Goal: Task Accomplishment & Management: Use online tool/utility

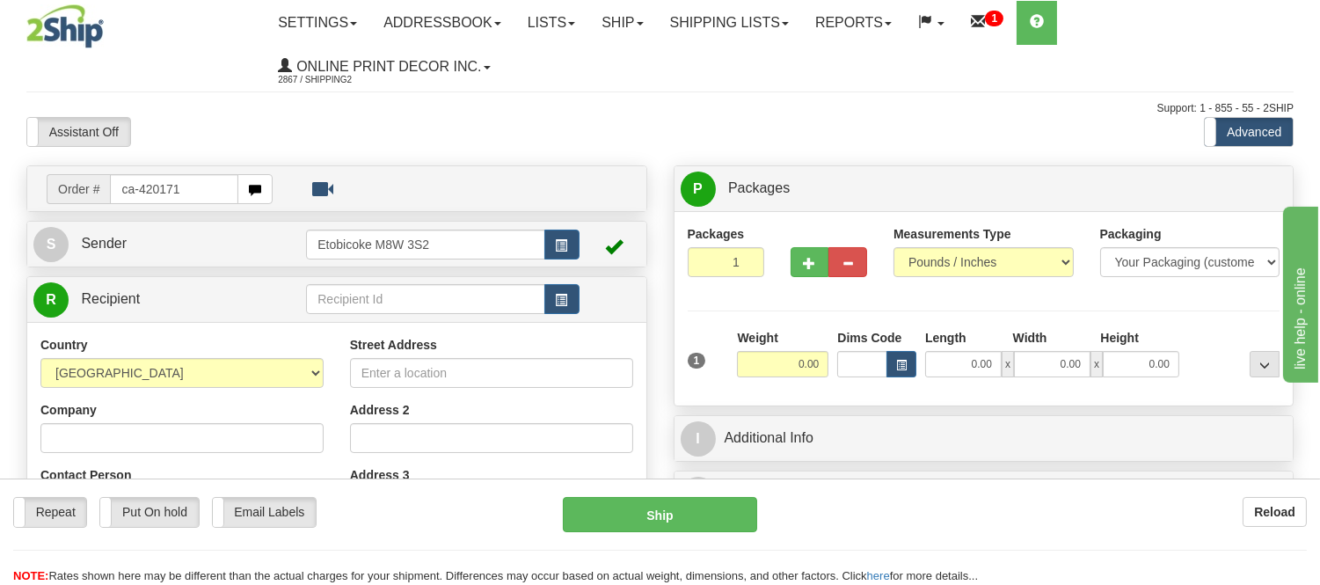
type input "ca-420171"
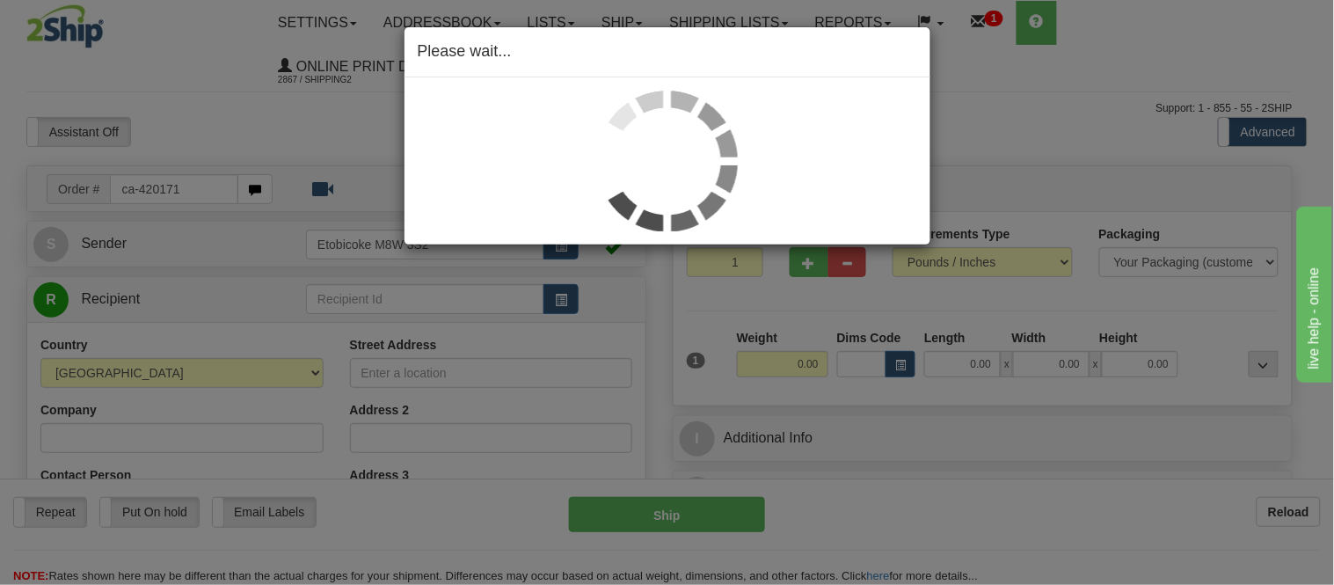
click at [897, 369] on div "Please wait..." at bounding box center [667, 292] width 1334 height 585
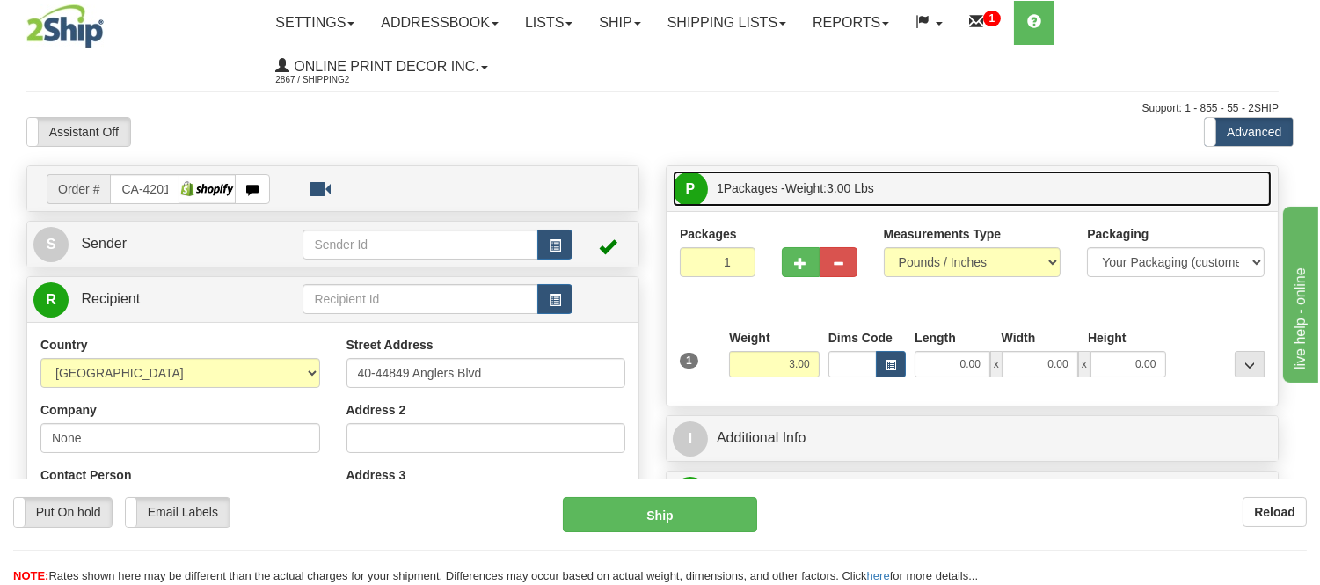
click at [927, 193] on link "P Packages 1 Packages - Weight: 3.00 Lbs" at bounding box center [972, 189] width 599 height 36
type input "CHILLIWACK"
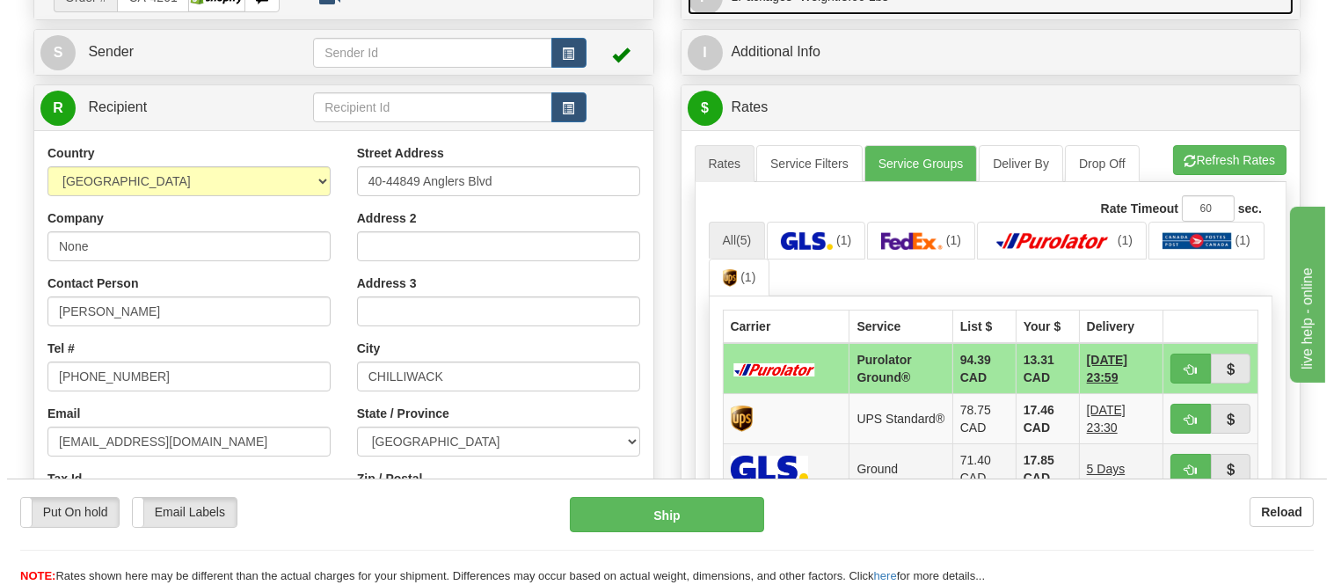
scroll to position [98, 0]
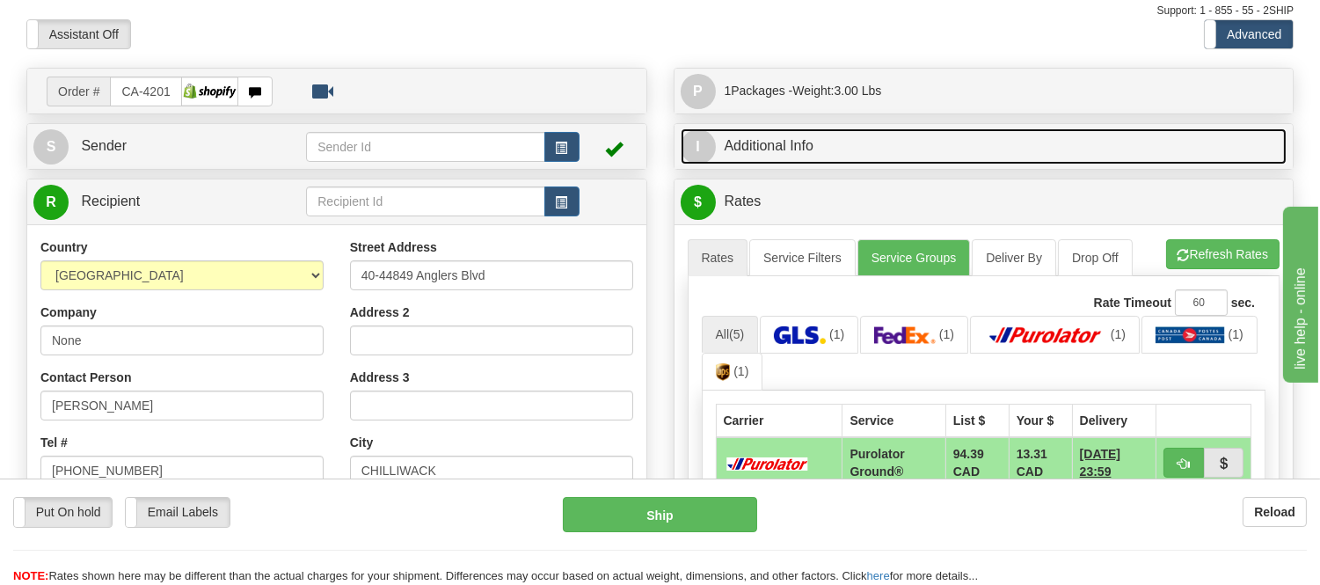
click at [913, 154] on link "I Additional Info" at bounding box center [984, 146] width 607 height 36
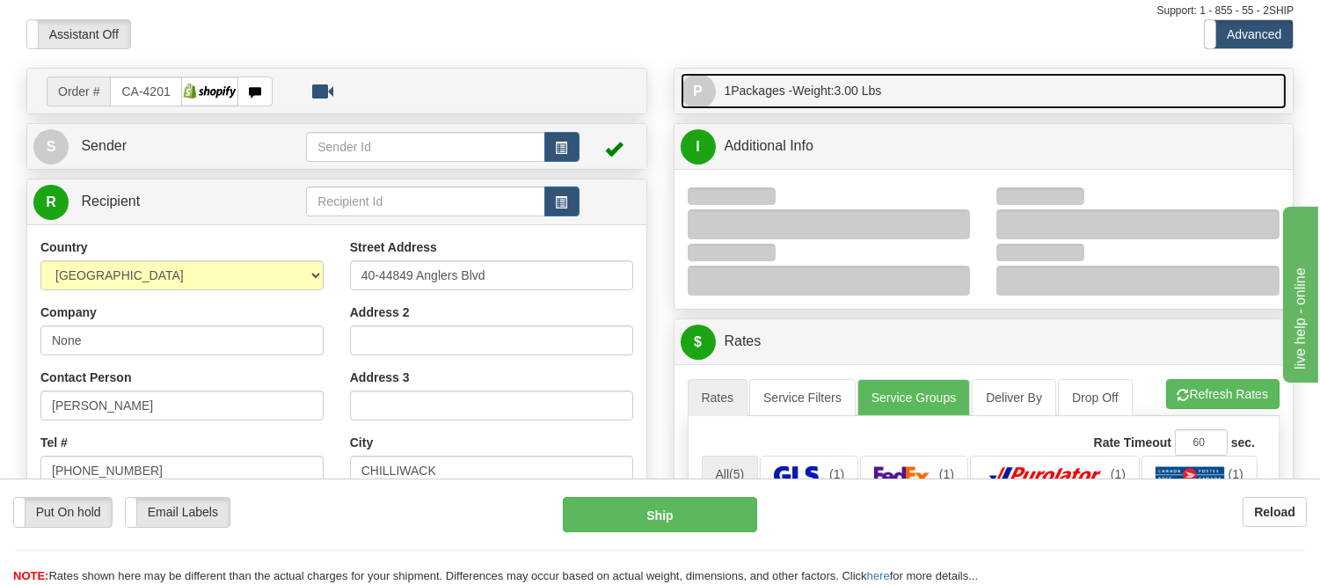
click at [919, 98] on link "P Packages 1 Packages - Weight: 3.00 Lbs" at bounding box center [984, 91] width 607 height 36
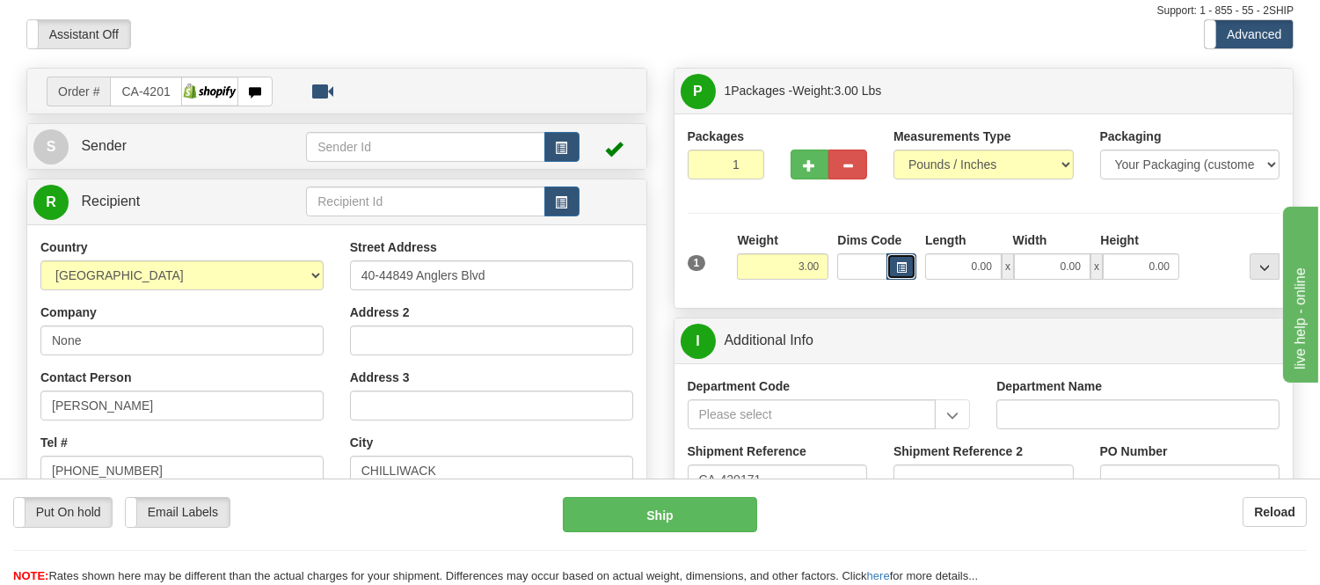
click at [901, 263] on span "button" at bounding box center [901, 268] width 11 height 10
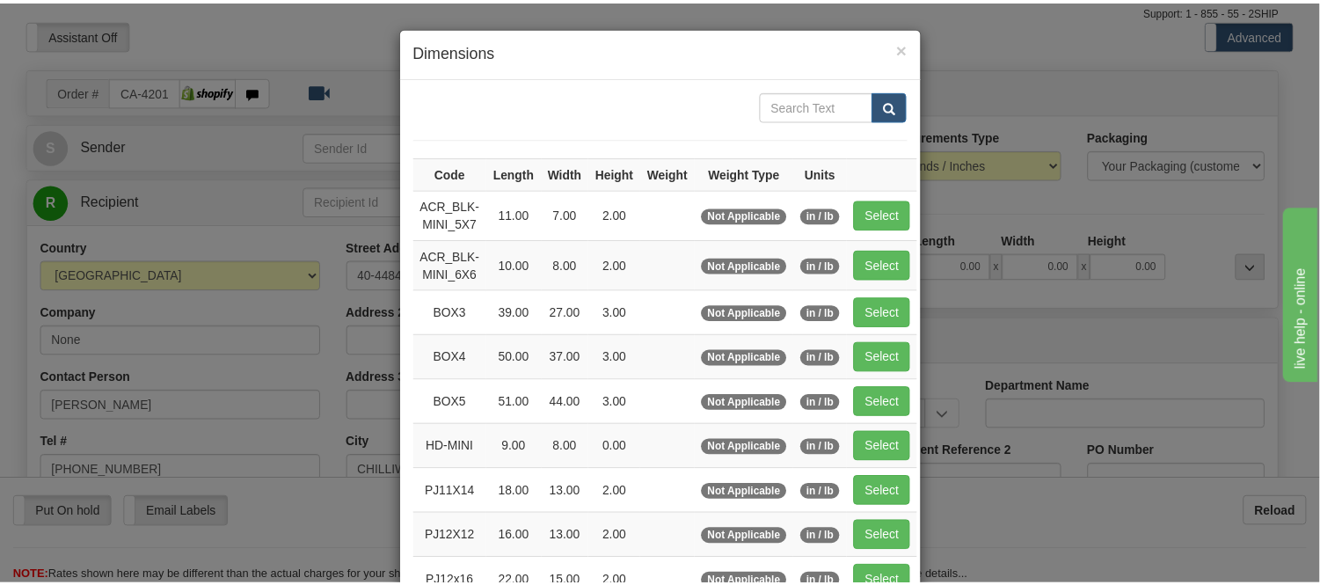
scroll to position [195, 0]
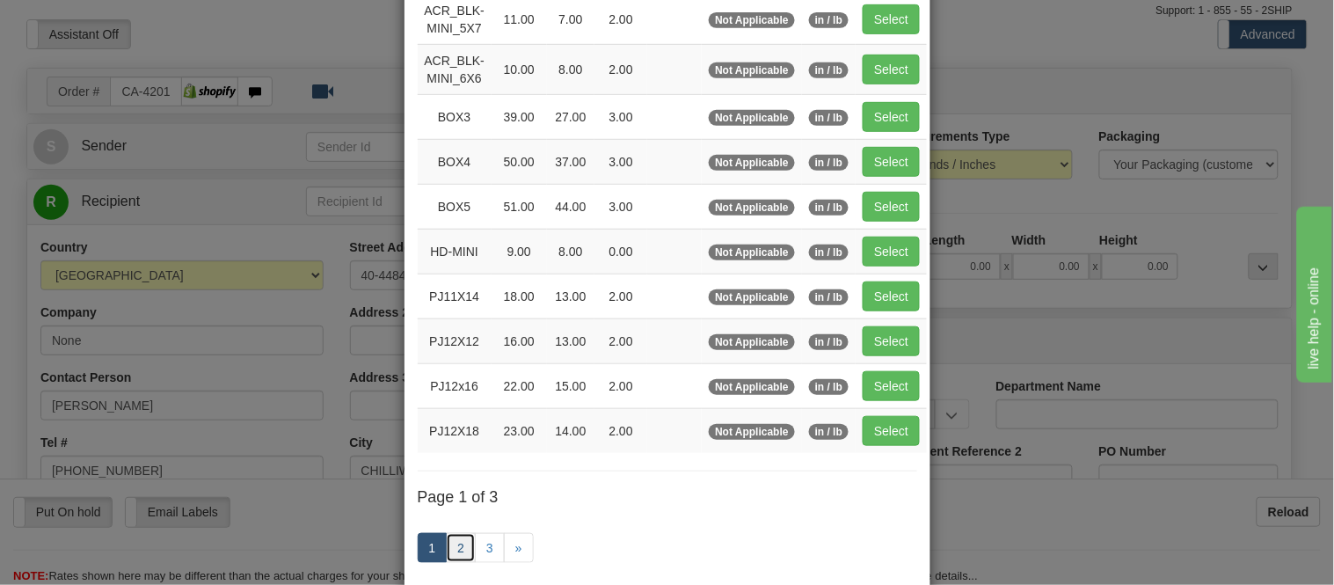
click at [453, 540] on link "2" at bounding box center [461, 548] width 30 height 30
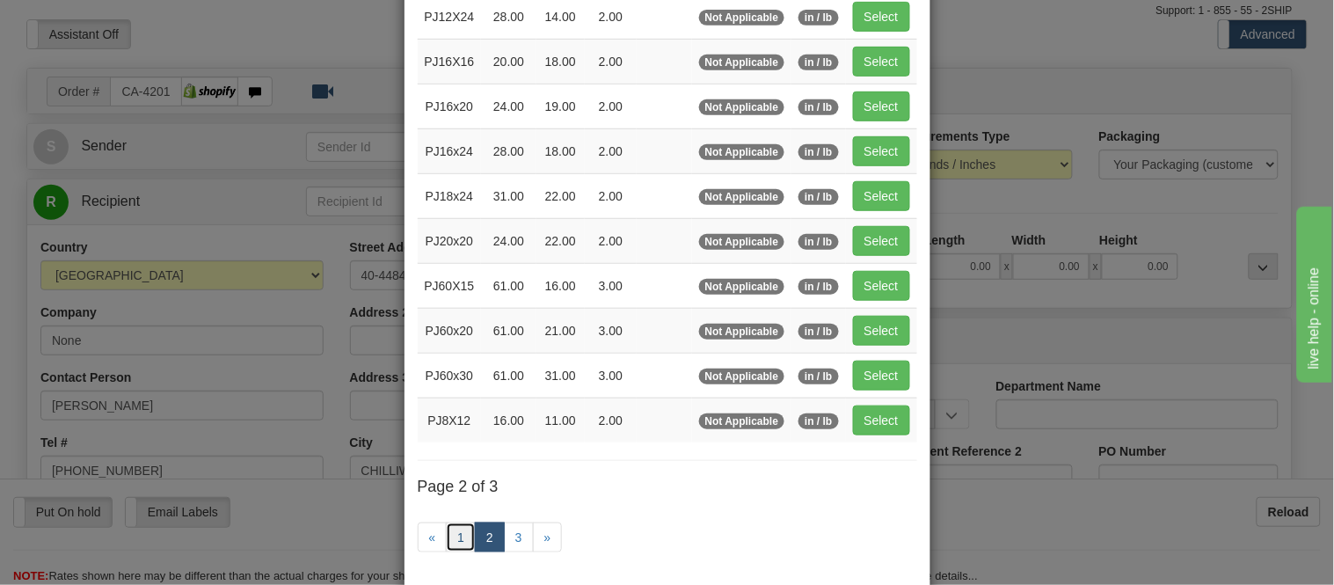
click at [450, 535] on link "1" at bounding box center [461, 537] width 30 height 30
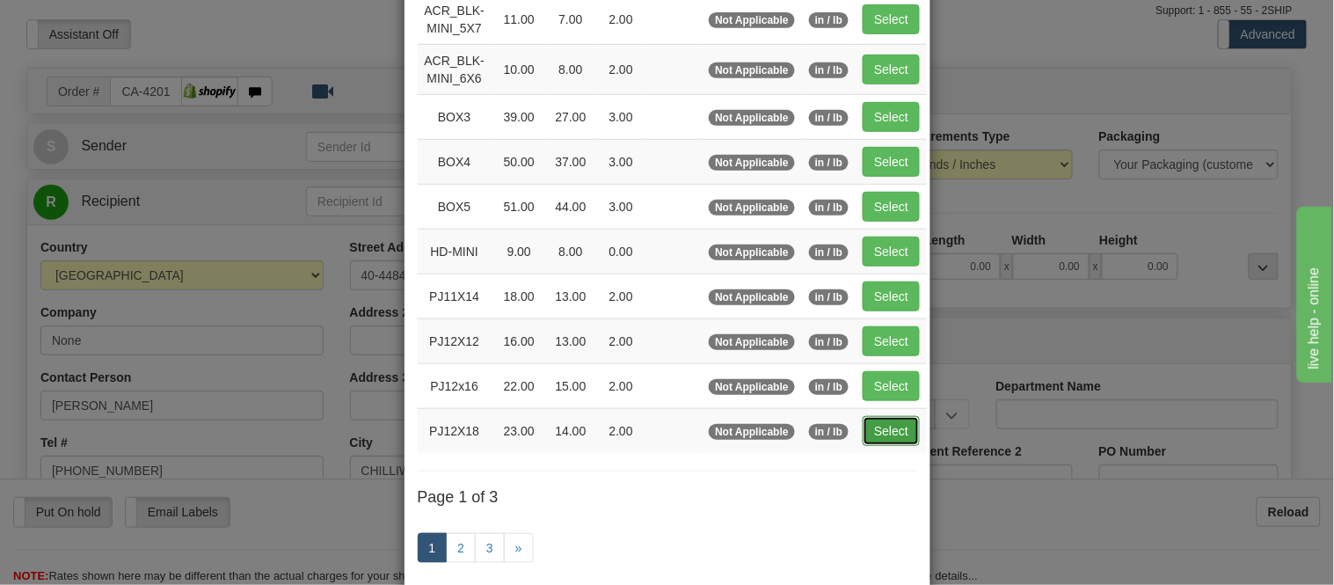
click at [904, 437] on button "Select" at bounding box center [891, 431] width 57 height 30
type input "PJ12X18"
type input "23.00"
type input "14.00"
type input "2.00"
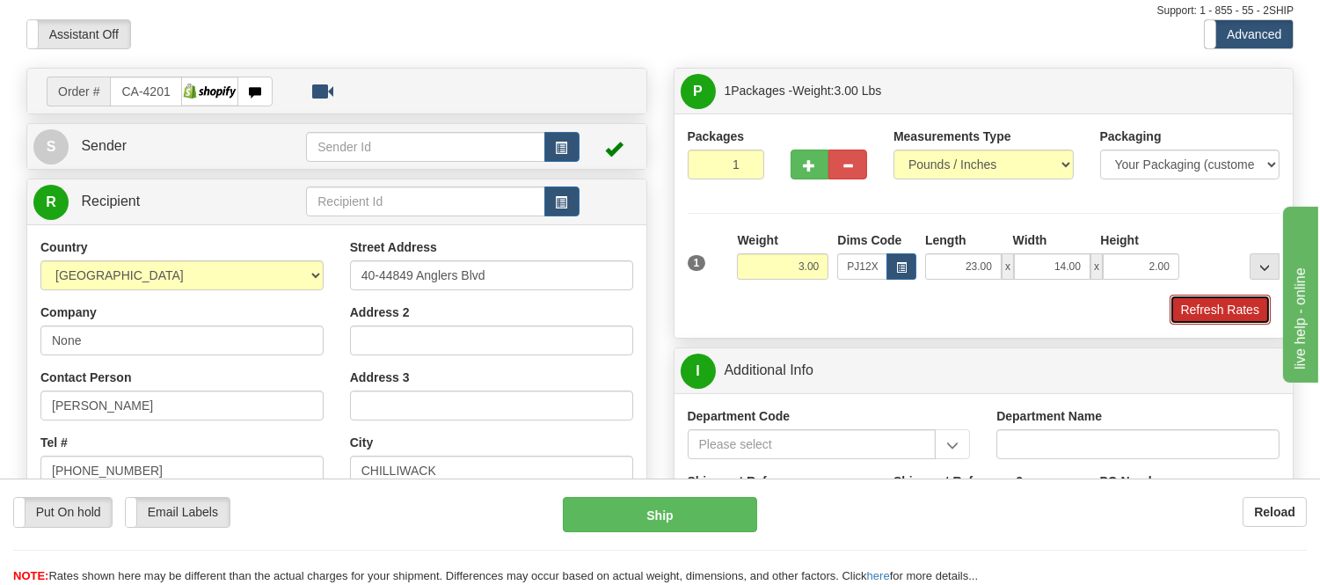
click at [1212, 305] on button "Refresh Rates" at bounding box center [1219, 310] width 101 height 30
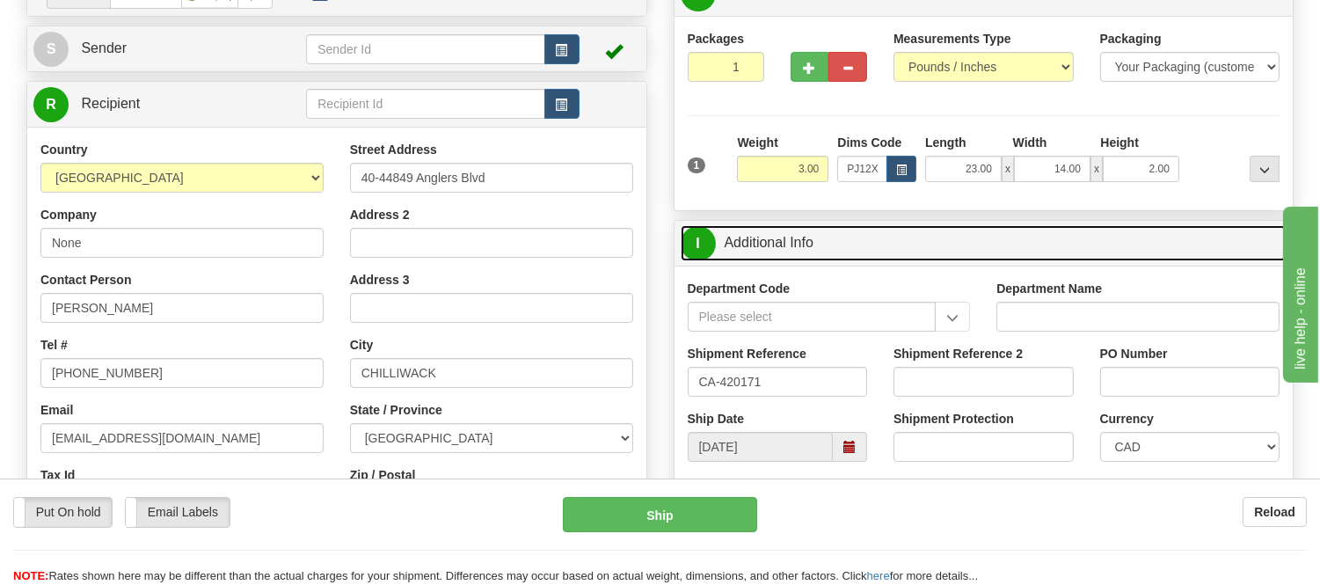
click at [965, 231] on link "I Additional Info" at bounding box center [984, 243] width 607 height 36
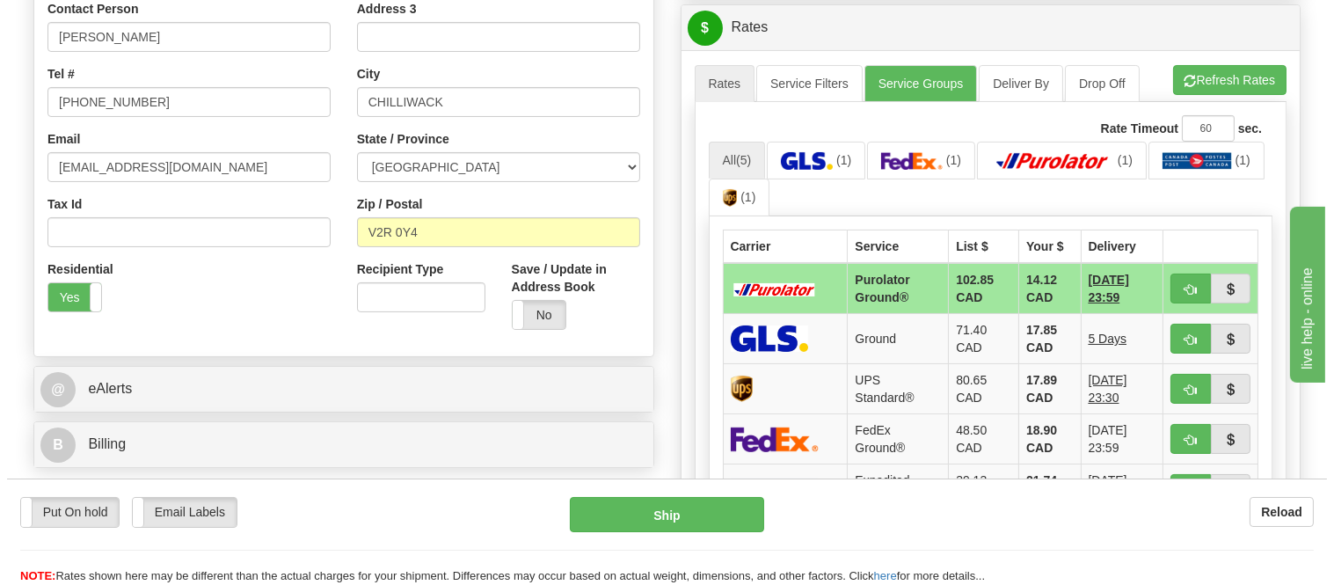
scroll to position [586, 0]
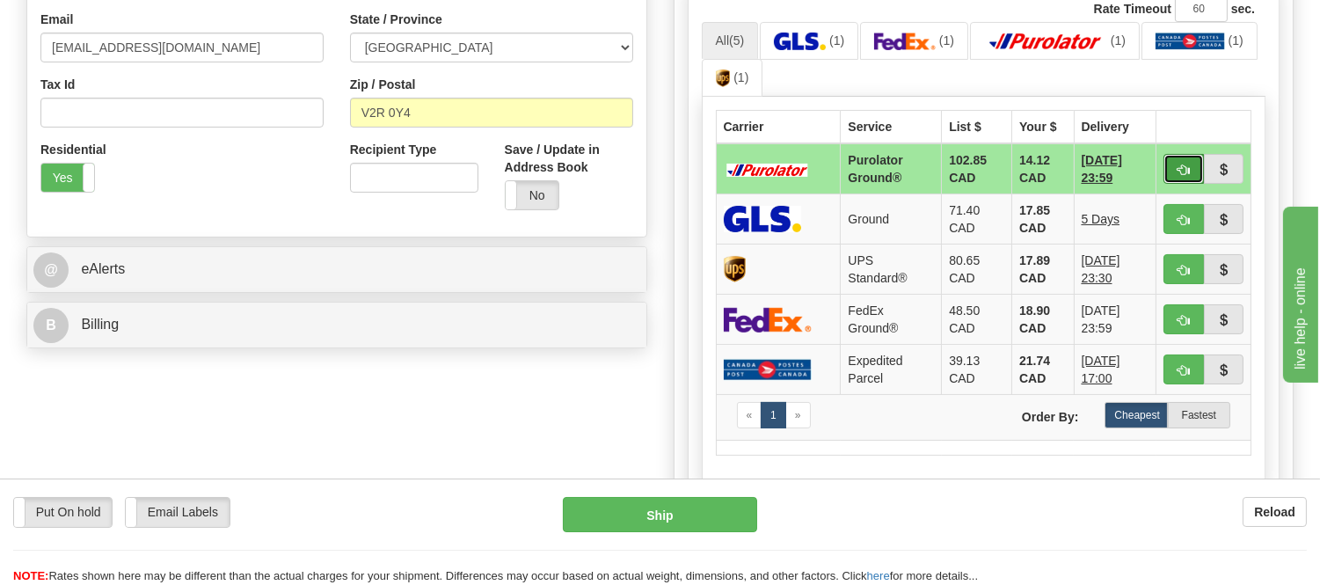
click at [1169, 163] on button "button" at bounding box center [1183, 169] width 40 height 30
type input "260"
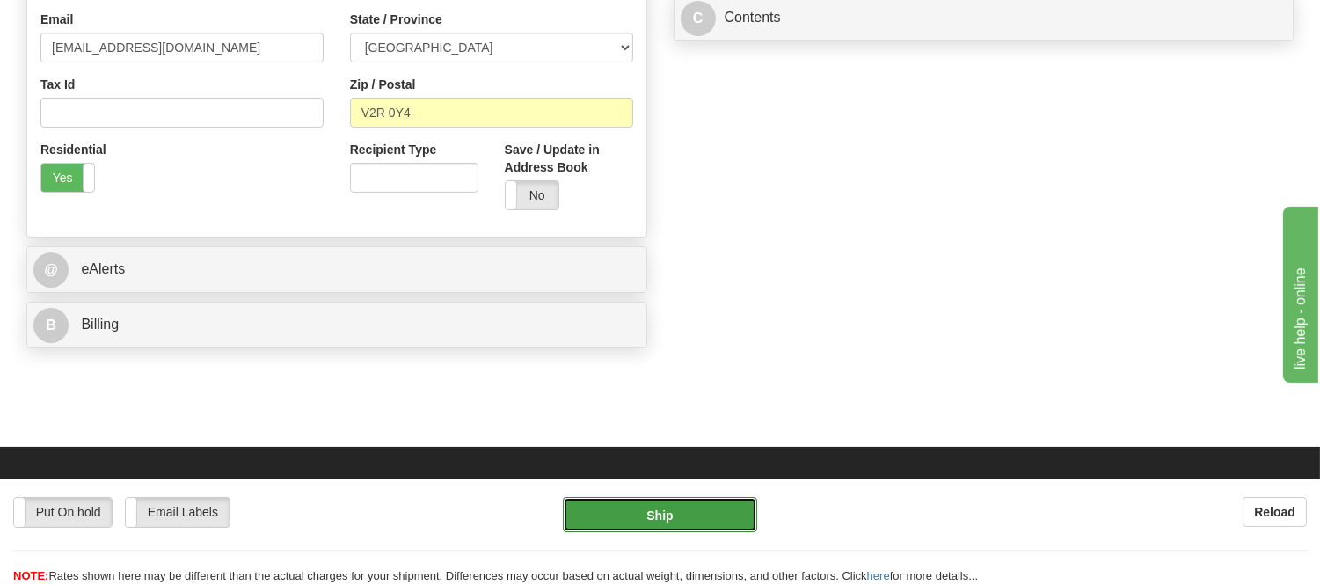
click at [691, 513] on button "Ship" at bounding box center [659, 514] width 193 height 35
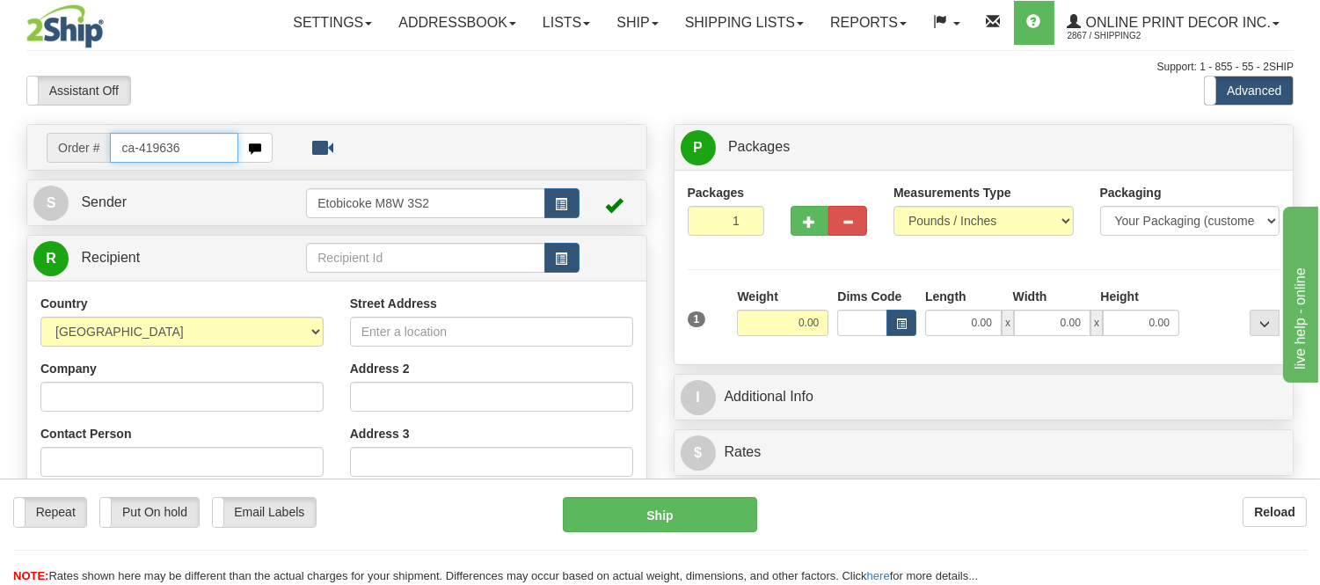
type input "ca-419636"
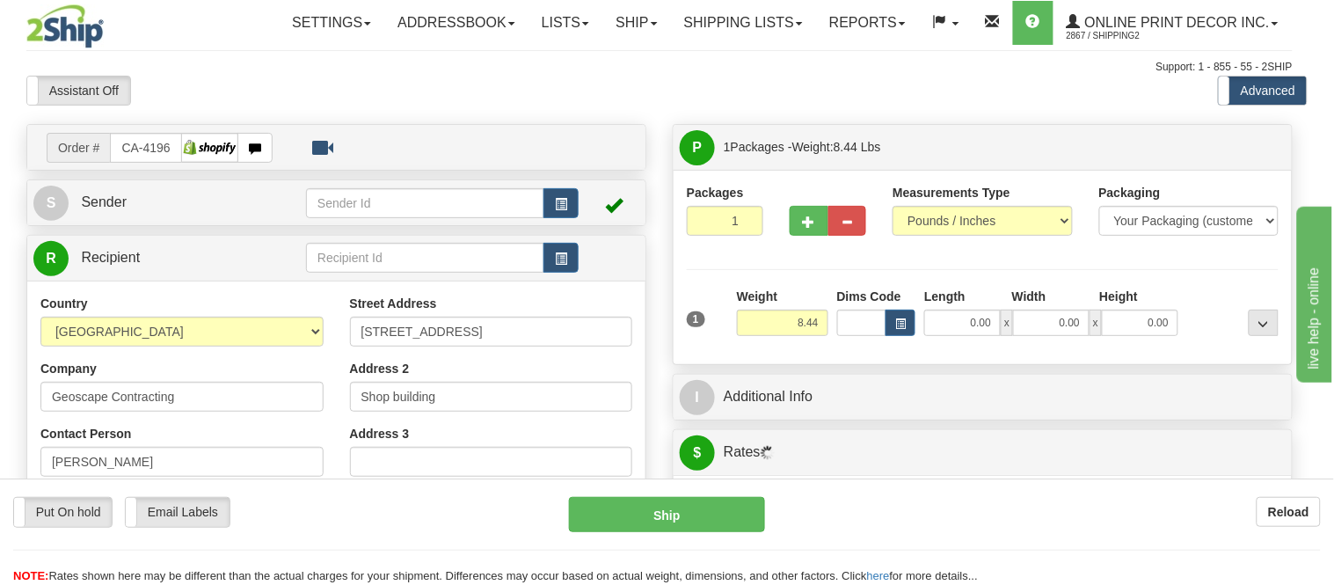
type input "MARKHAM"
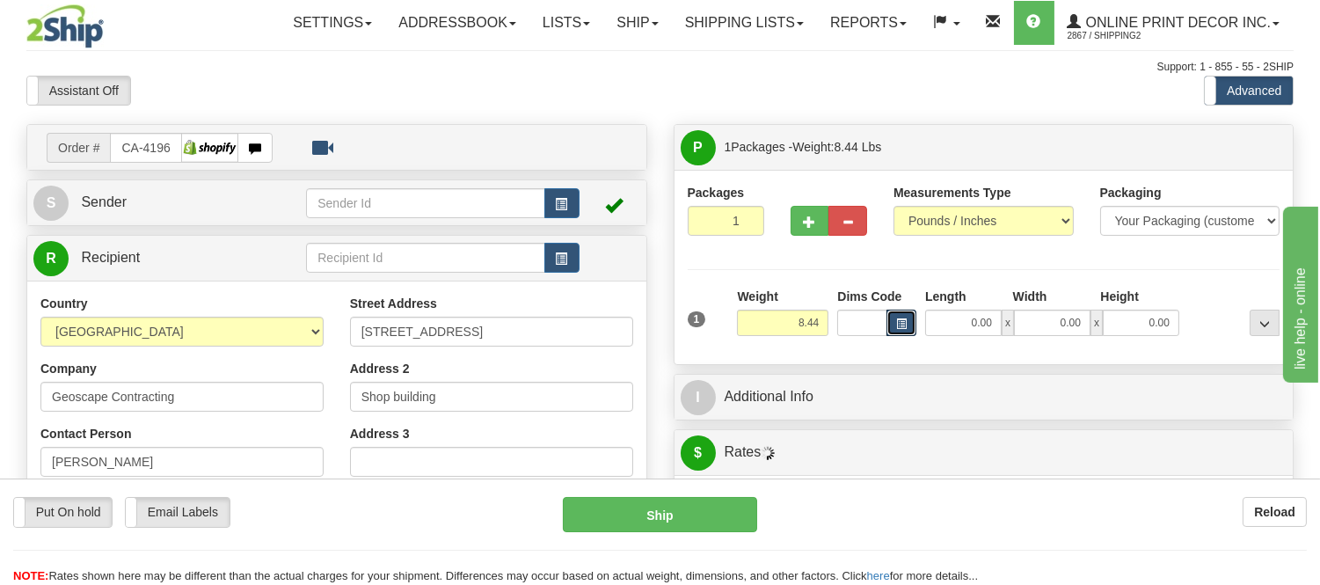
click at [899, 320] on span "button" at bounding box center [901, 324] width 11 height 10
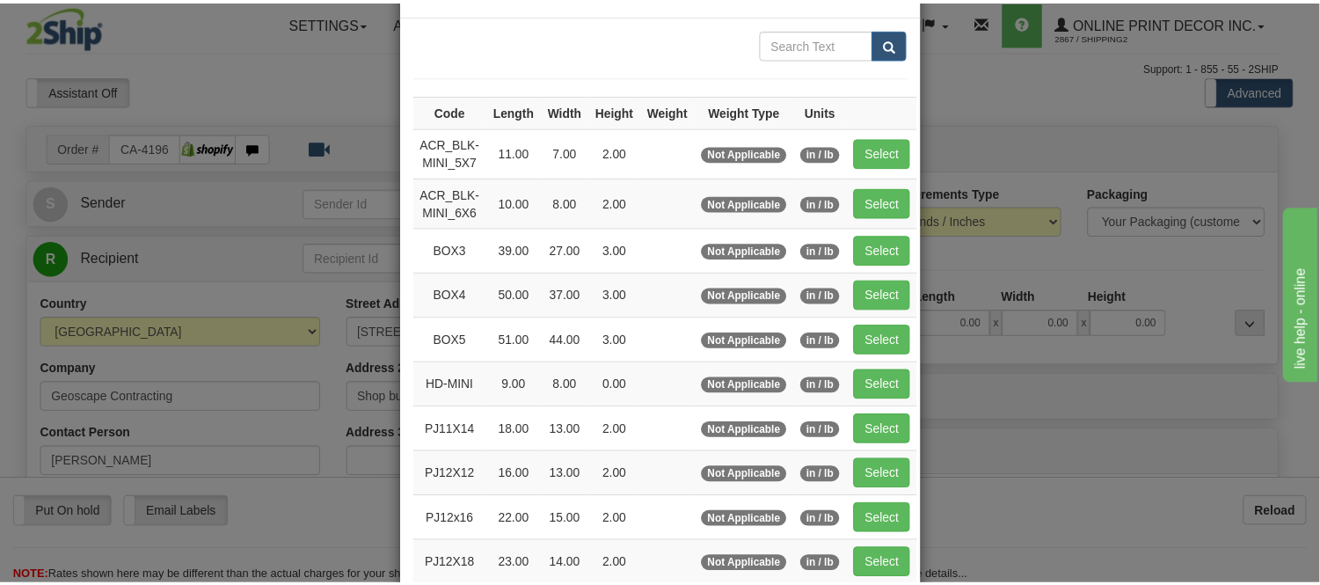
scroll to position [98, 0]
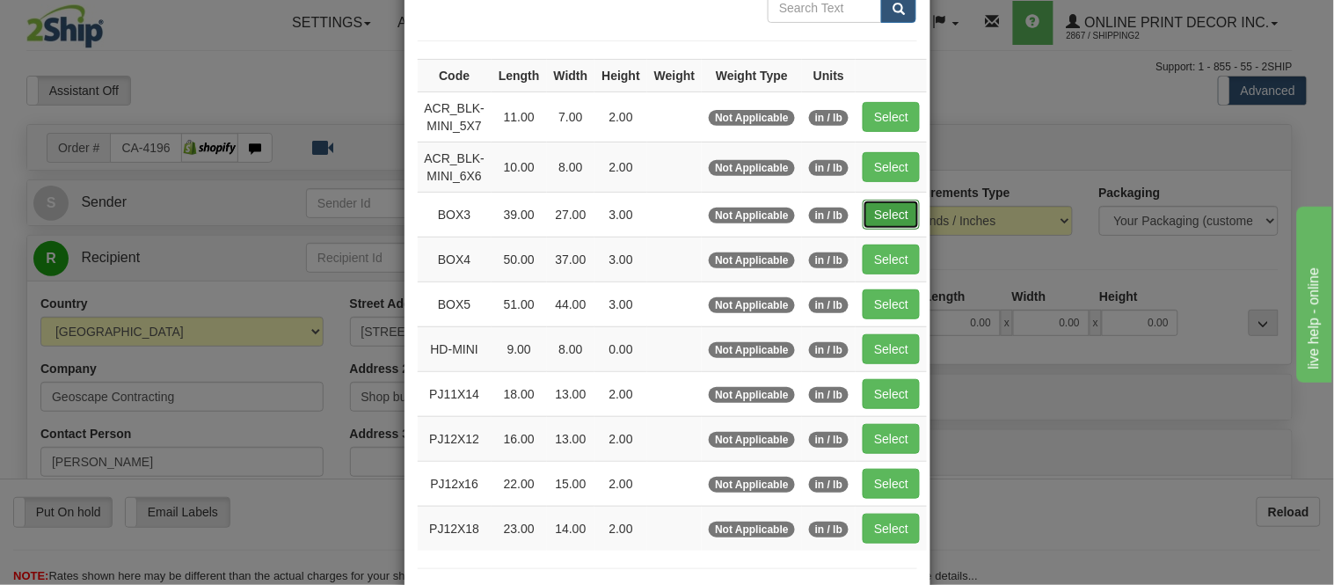
click at [877, 208] on button "Select" at bounding box center [891, 215] width 57 height 30
type input "BOX3"
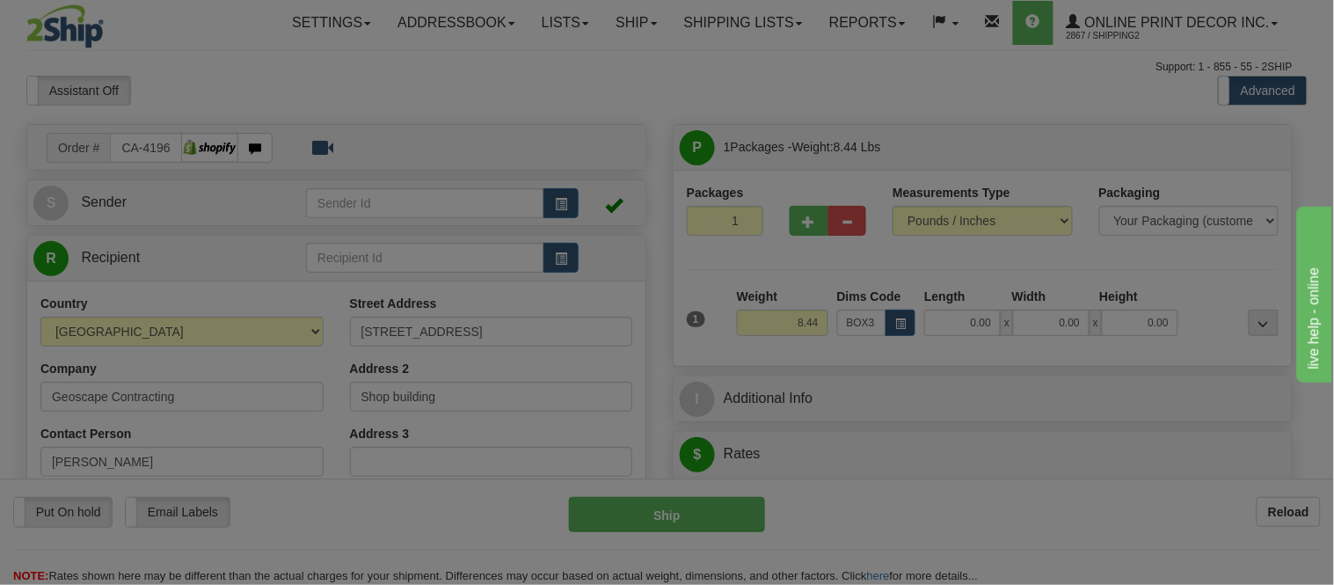
type input "39.00"
type input "27.00"
type input "3.00"
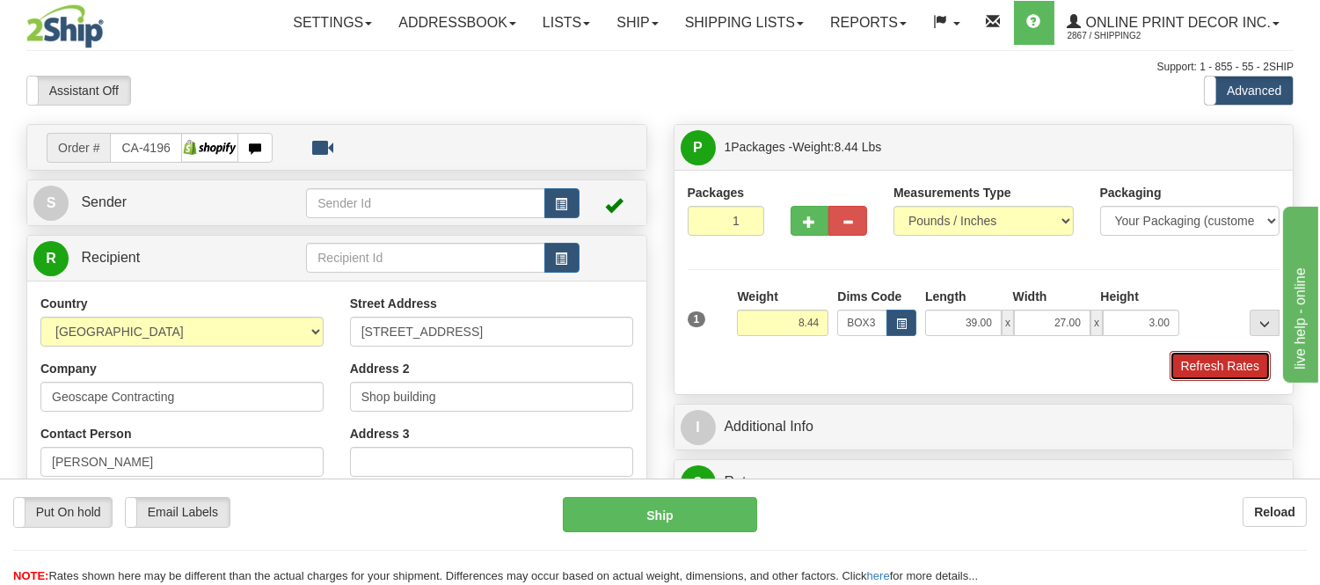
click at [1205, 356] on button "Refresh Rates" at bounding box center [1219, 366] width 101 height 30
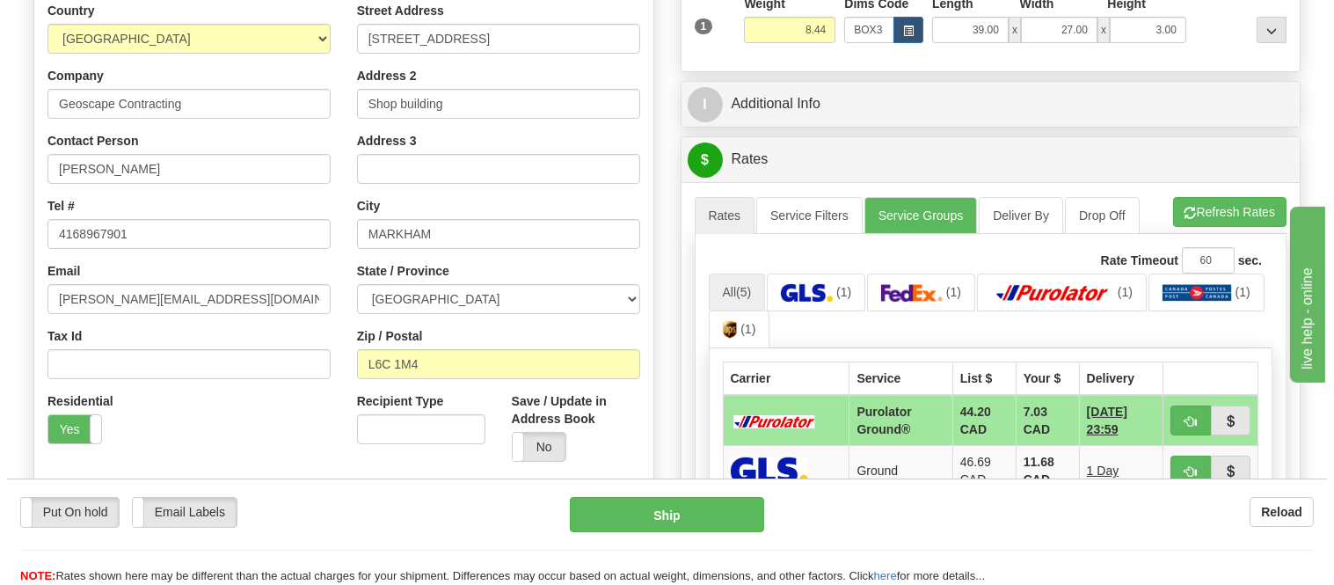
scroll to position [390, 0]
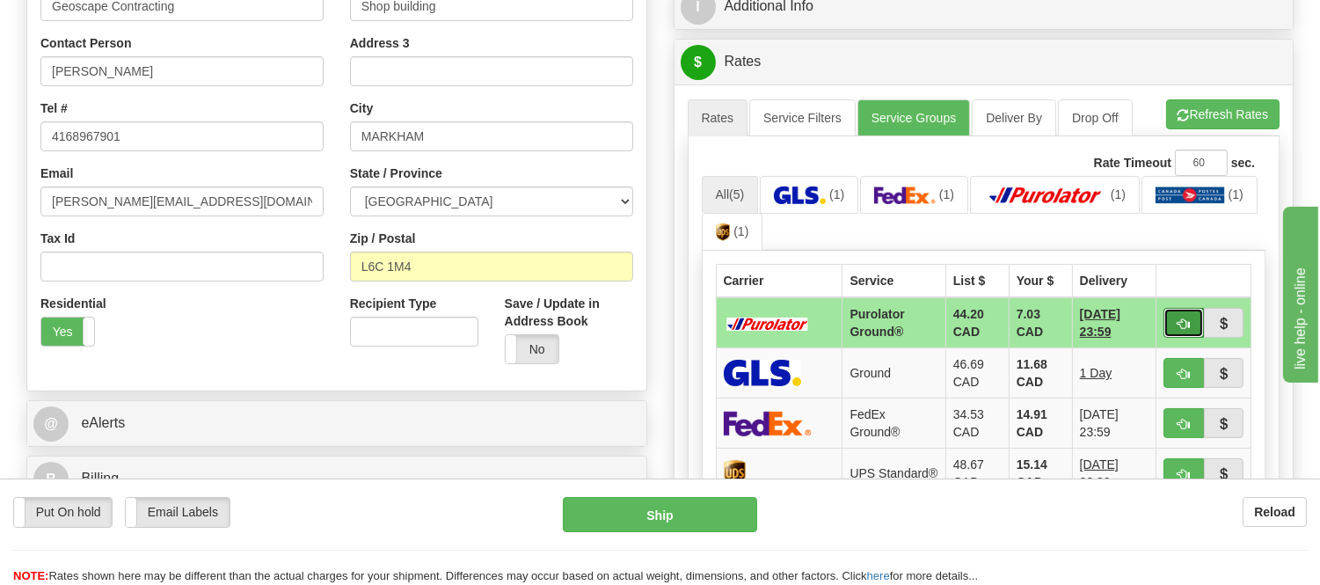
click at [1182, 313] on button "button" at bounding box center [1183, 323] width 40 height 30
type input "260"
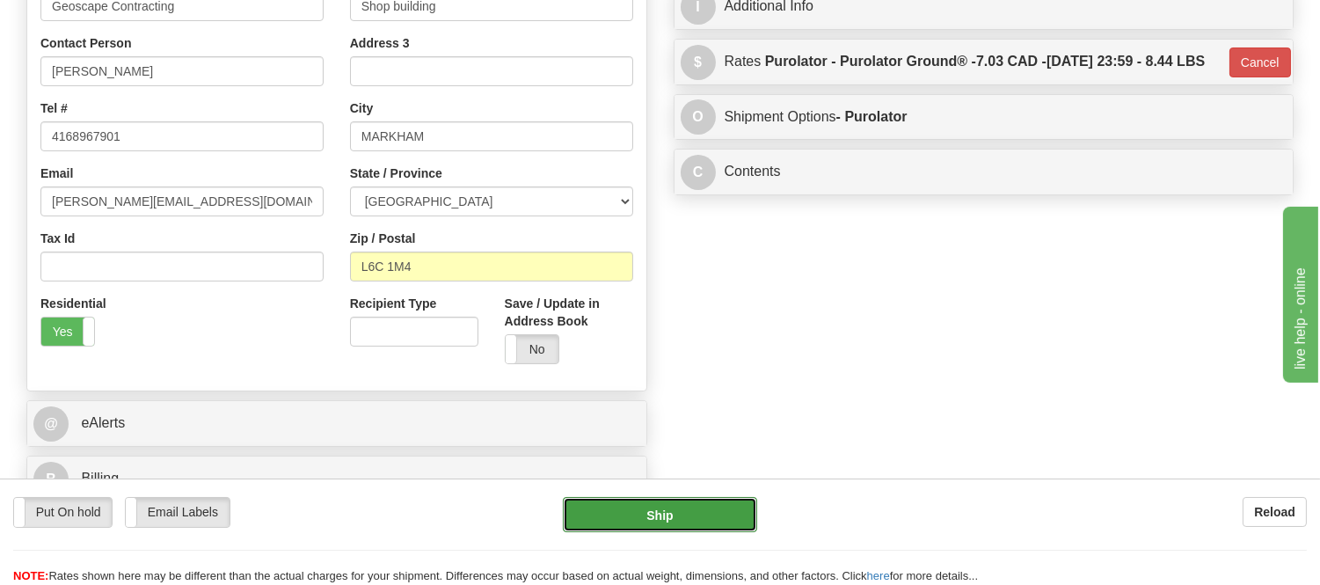
click at [733, 505] on button "Ship" at bounding box center [659, 514] width 193 height 35
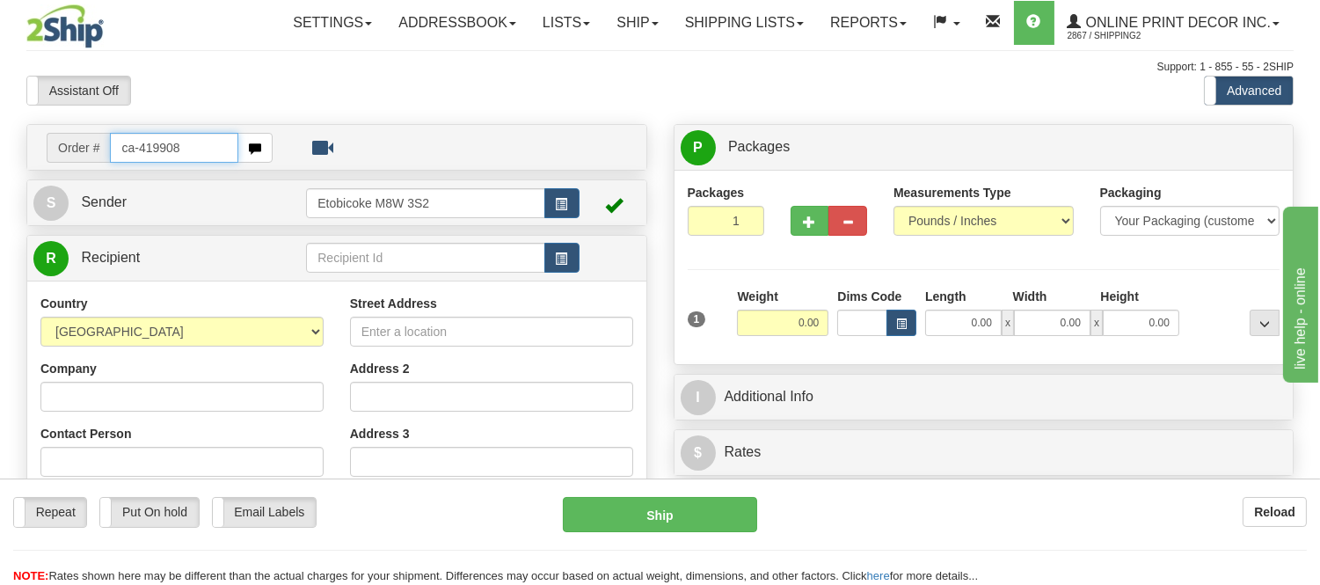
type input "ca-419908"
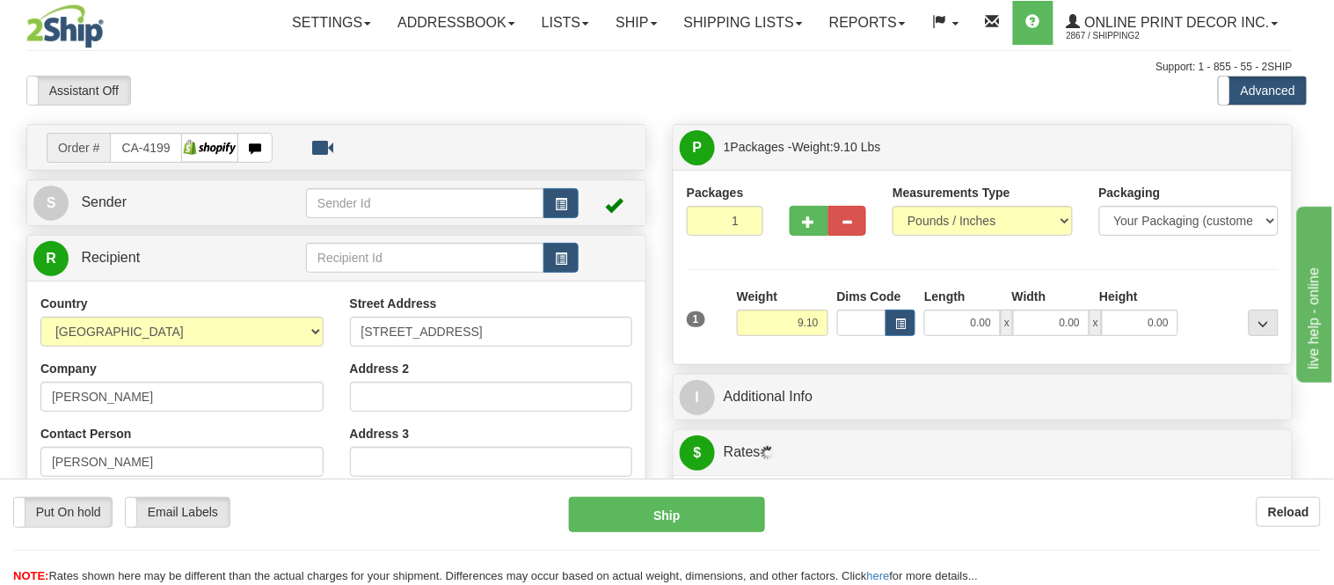
type input "SUSSEX"
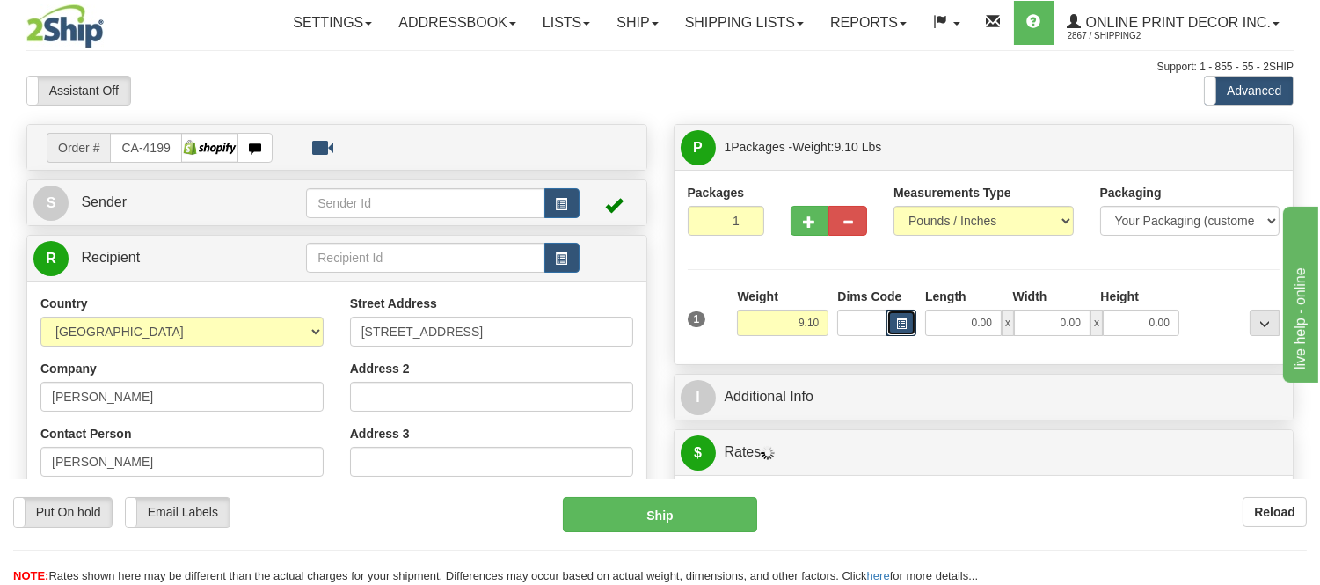
click at [911, 325] on button "button" at bounding box center [901, 323] width 30 height 26
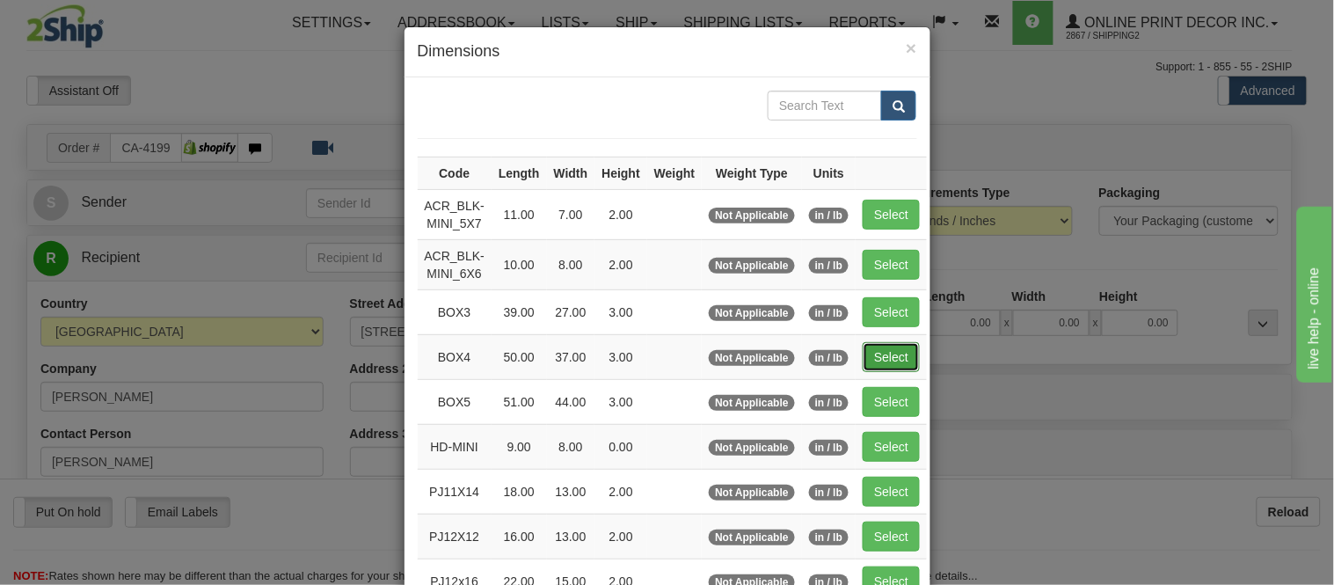
click at [883, 356] on button "Select" at bounding box center [891, 357] width 57 height 30
type input "BOX4"
type input "50.00"
type input "37.00"
type input "3.00"
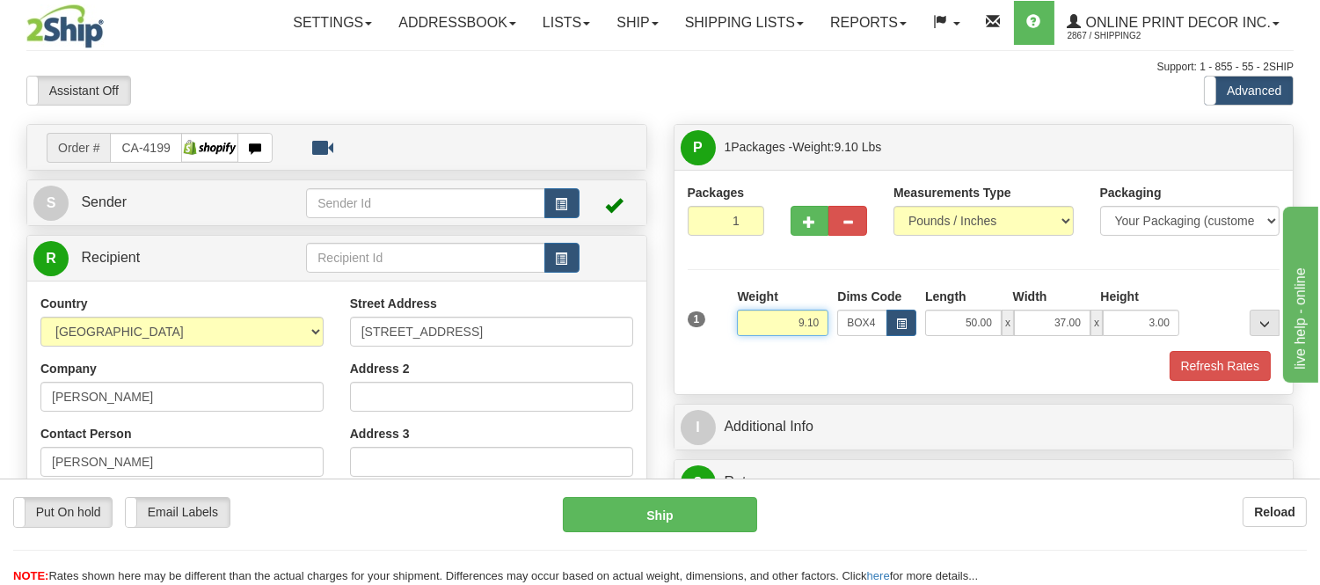
drag, startPoint x: 821, startPoint y: 321, endPoint x: 742, endPoint y: 312, distance: 79.6
click at [742, 312] on input "9.10" at bounding box center [782, 323] width 91 height 26
click at [1257, 366] on button "Refresh Rates" at bounding box center [1219, 366] width 101 height 30
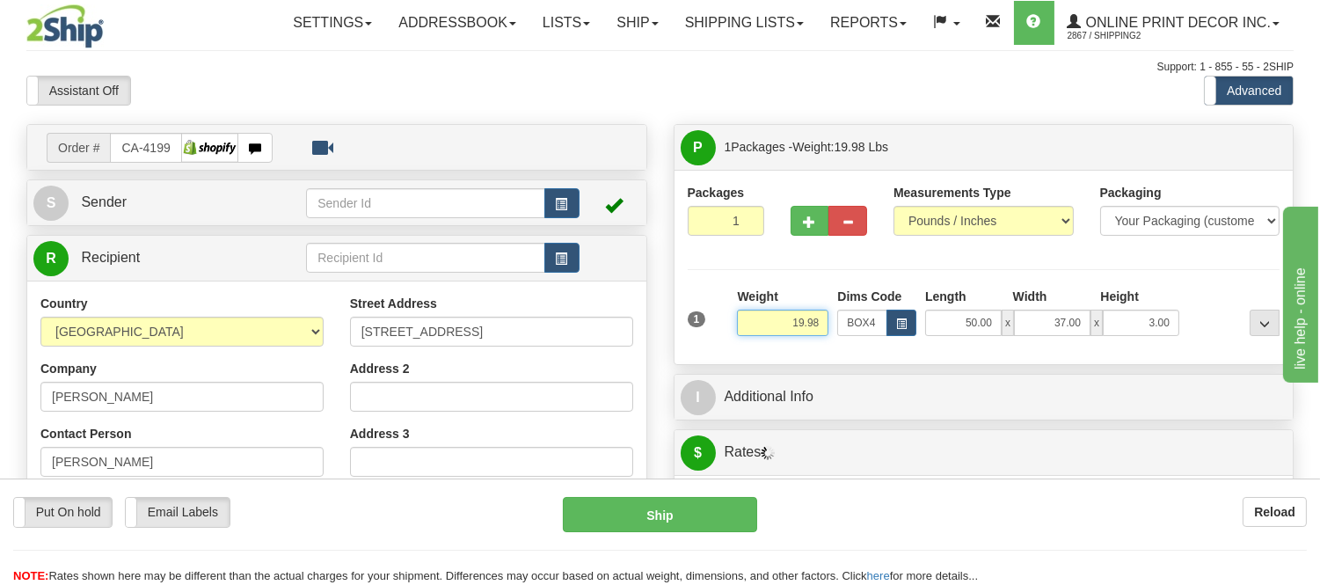
click at [805, 322] on input "19.98" at bounding box center [782, 323] width 91 height 26
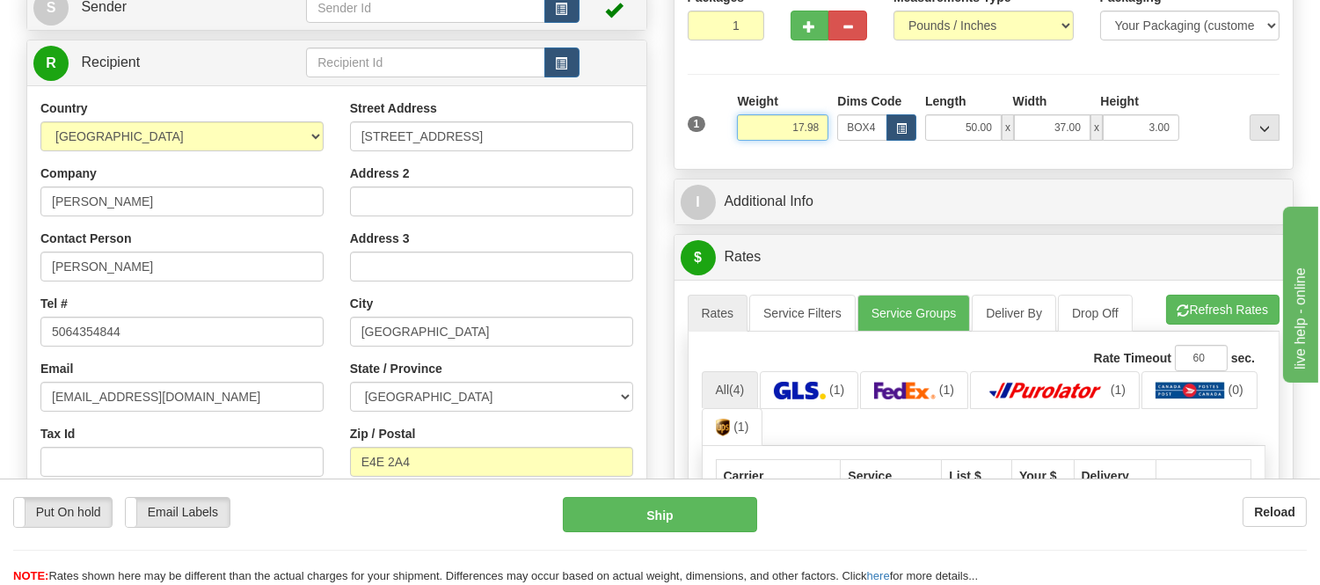
scroll to position [293, 0]
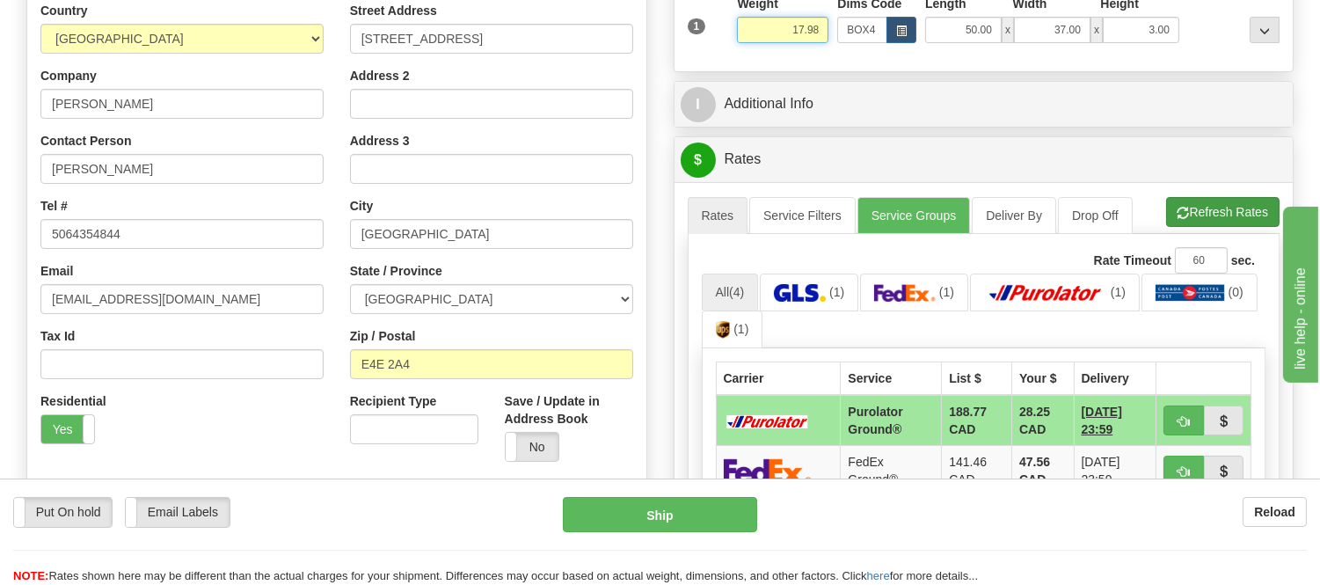
type input "17.98"
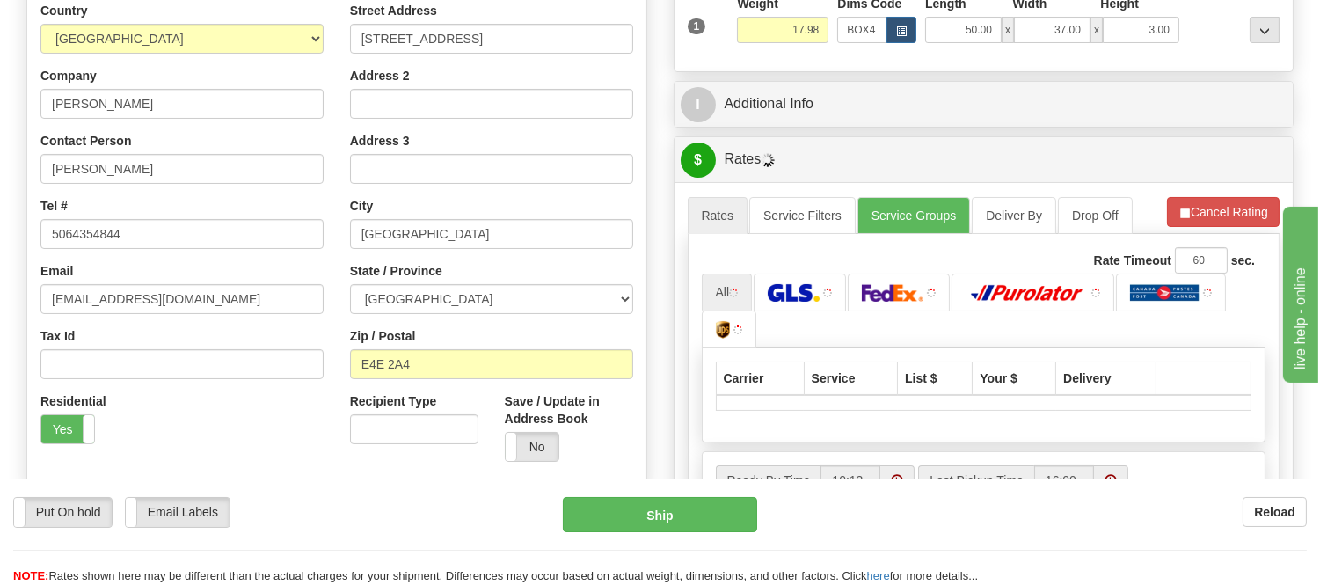
click at [1213, 221] on li "Refresh Rates Cancel Rating" at bounding box center [1223, 212] width 113 height 30
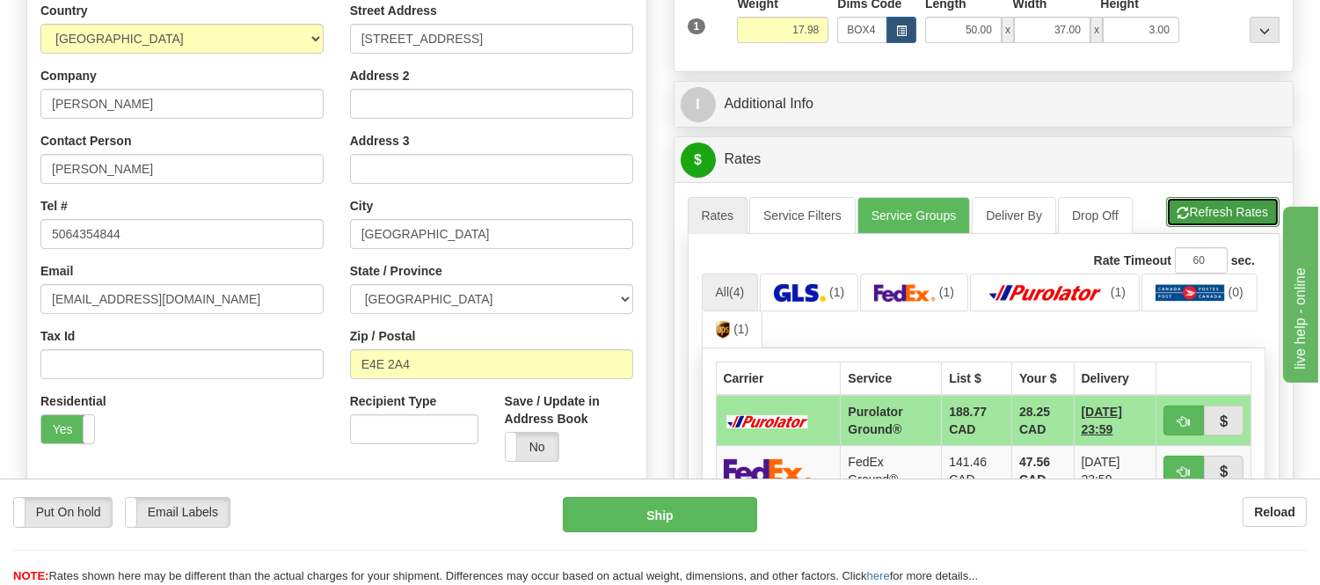
click at [1191, 221] on button "Refresh Rates" at bounding box center [1222, 212] width 113 height 30
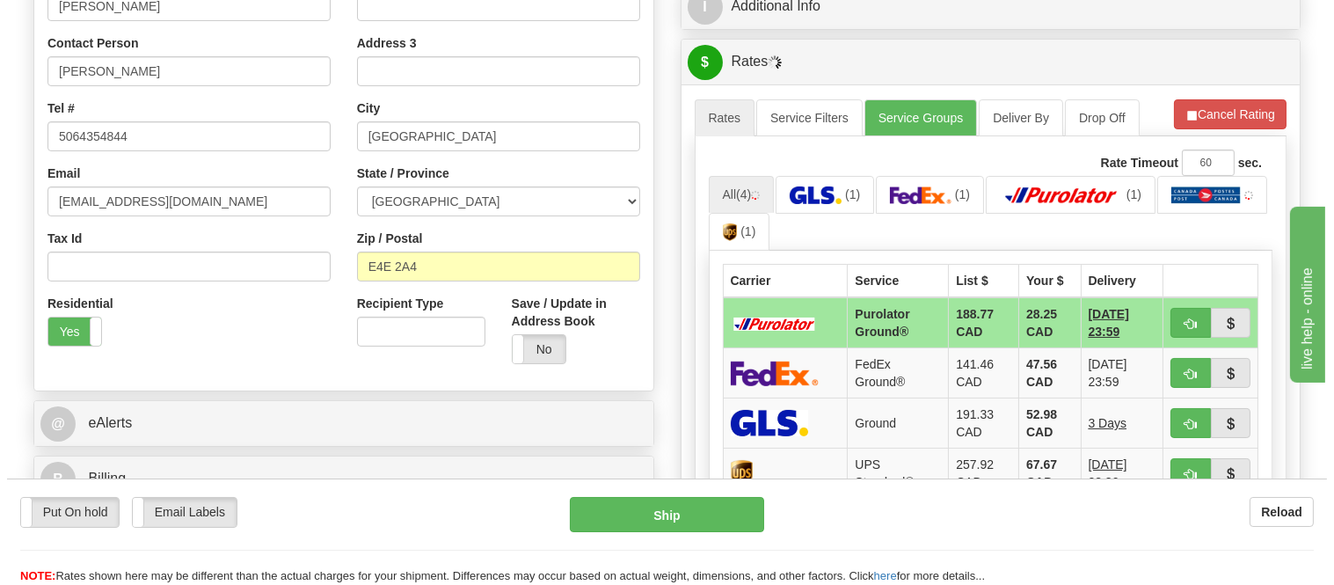
scroll to position [488, 0]
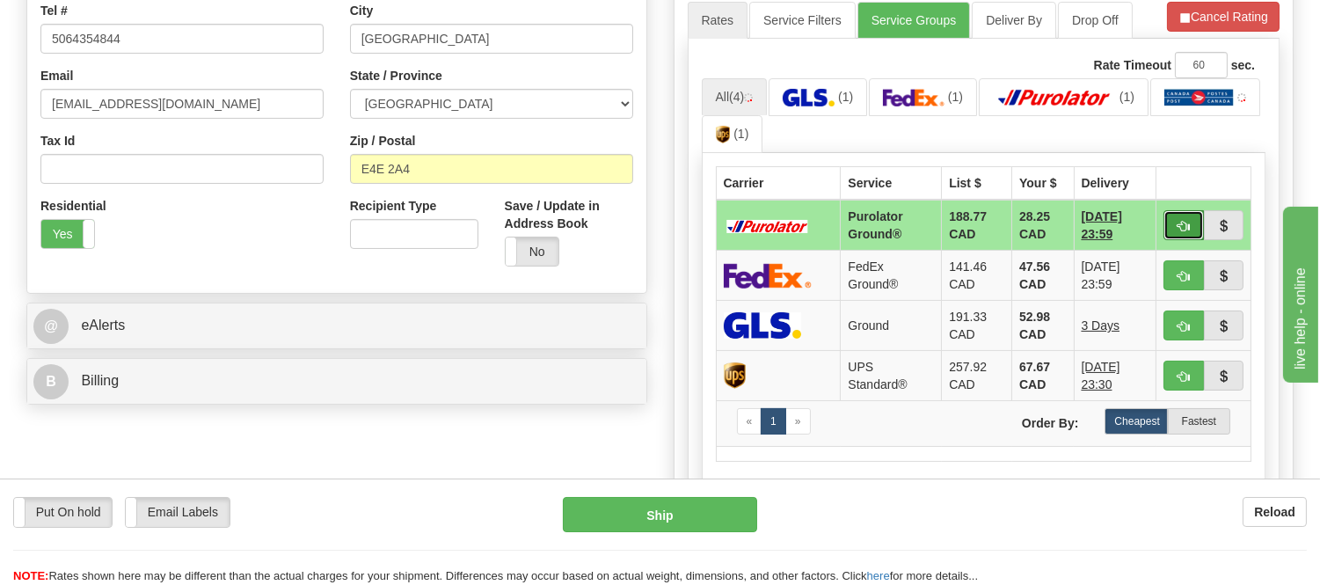
click at [1182, 215] on button "button" at bounding box center [1183, 225] width 40 height 30
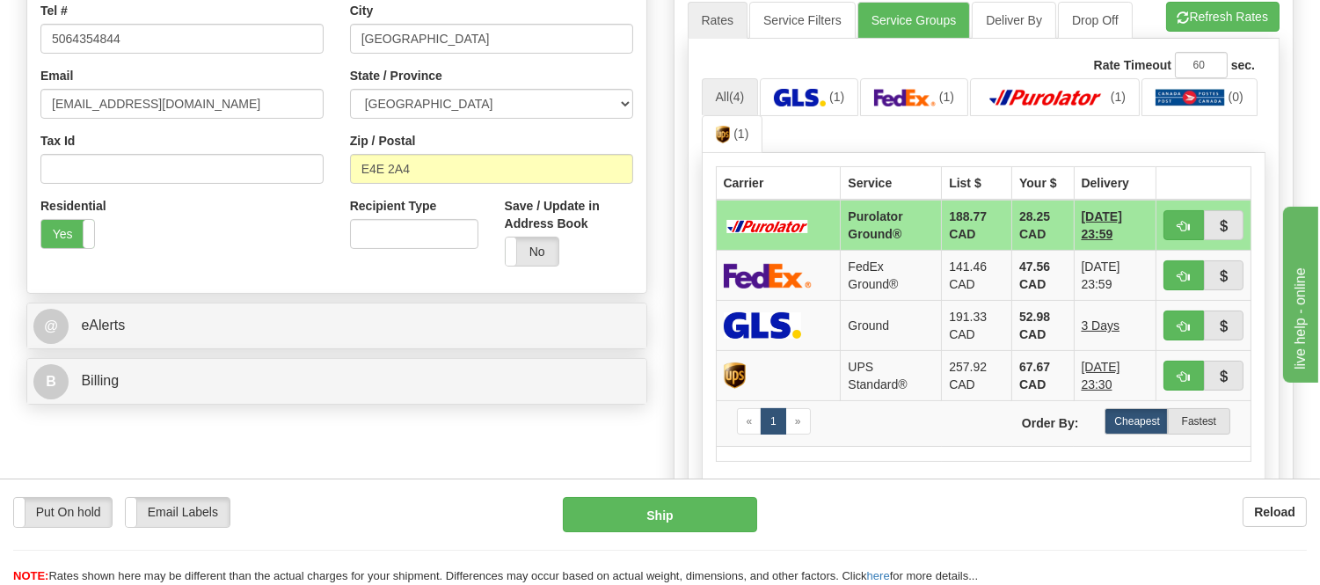
click at [1184, 223] on span "button" at bounding box center [1183, 226] width 12 height 11
type input "260"
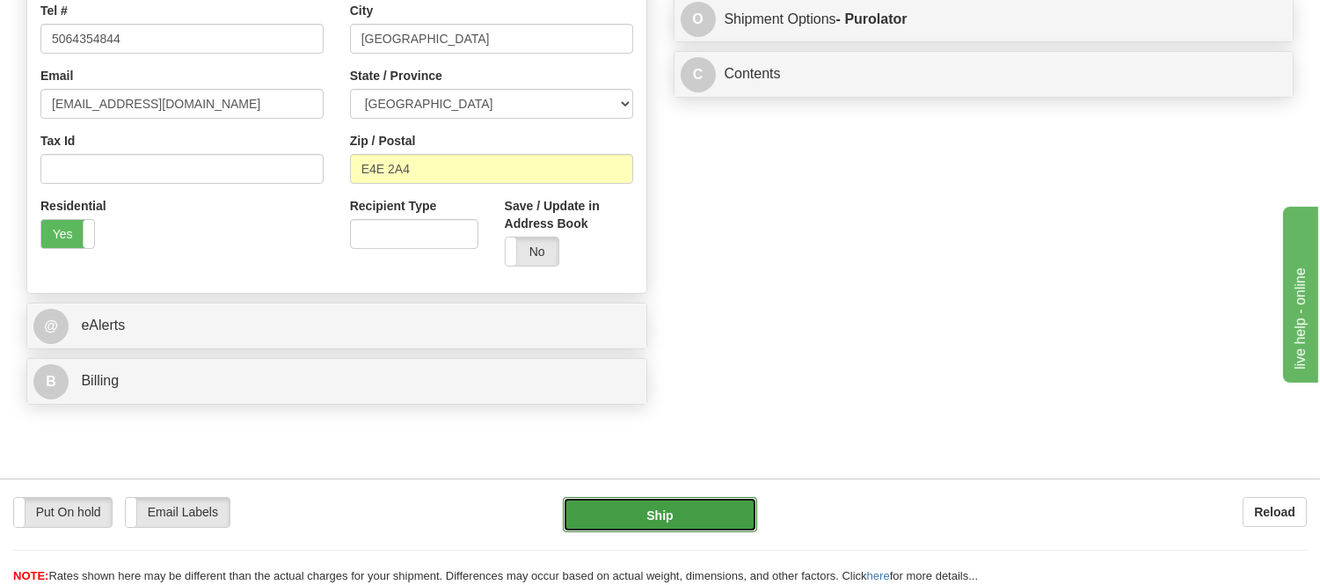
click at [725, 513] on button "Ship" at bounding box center [659, 514] width 193 height 35
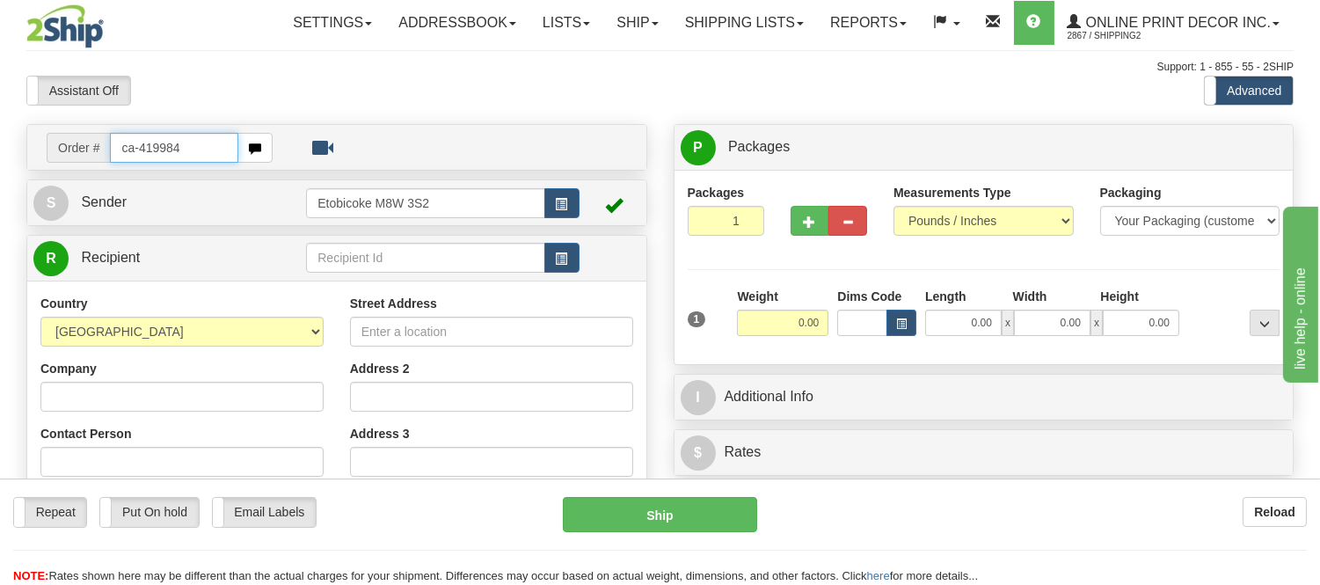
type input "ca-419984"
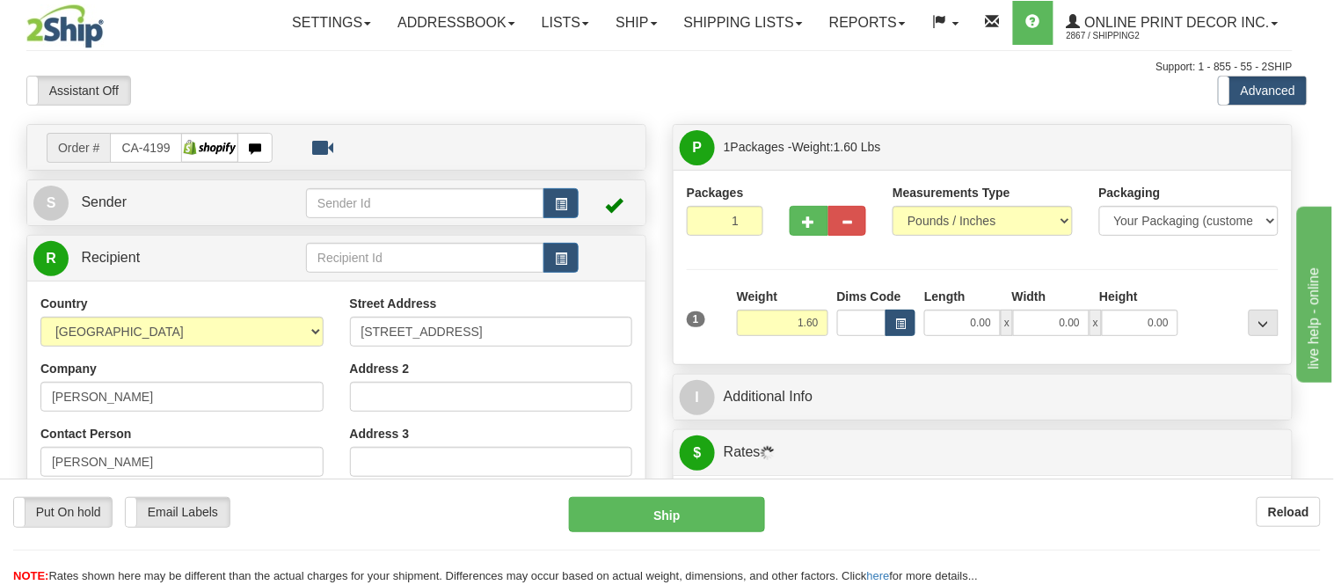
type input "[GEOGRAPHIC_DATA]"
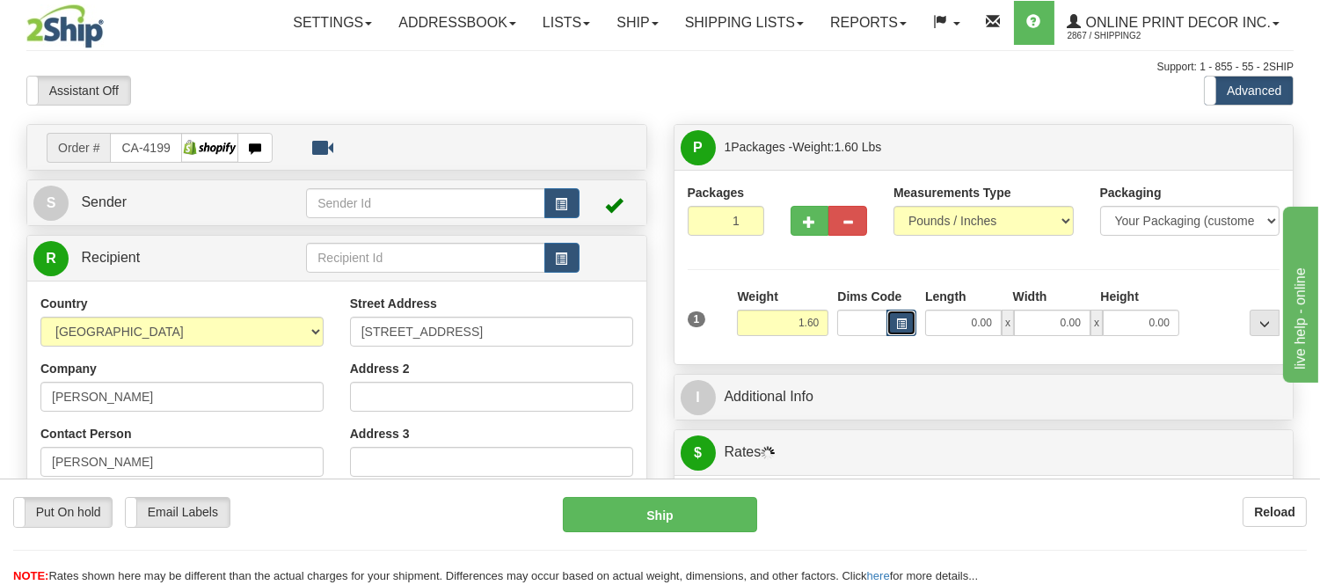
click at [910, 326] on button "button" at bounding box center [901, 323] width 30 height 26
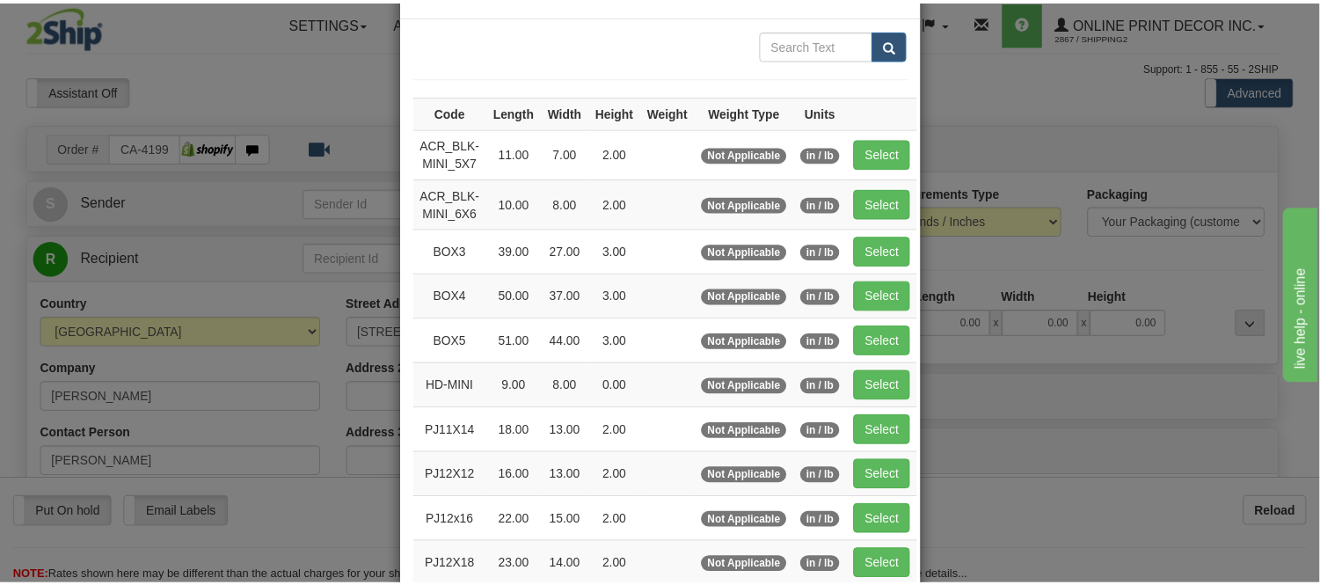
scroll to position [195, 0]
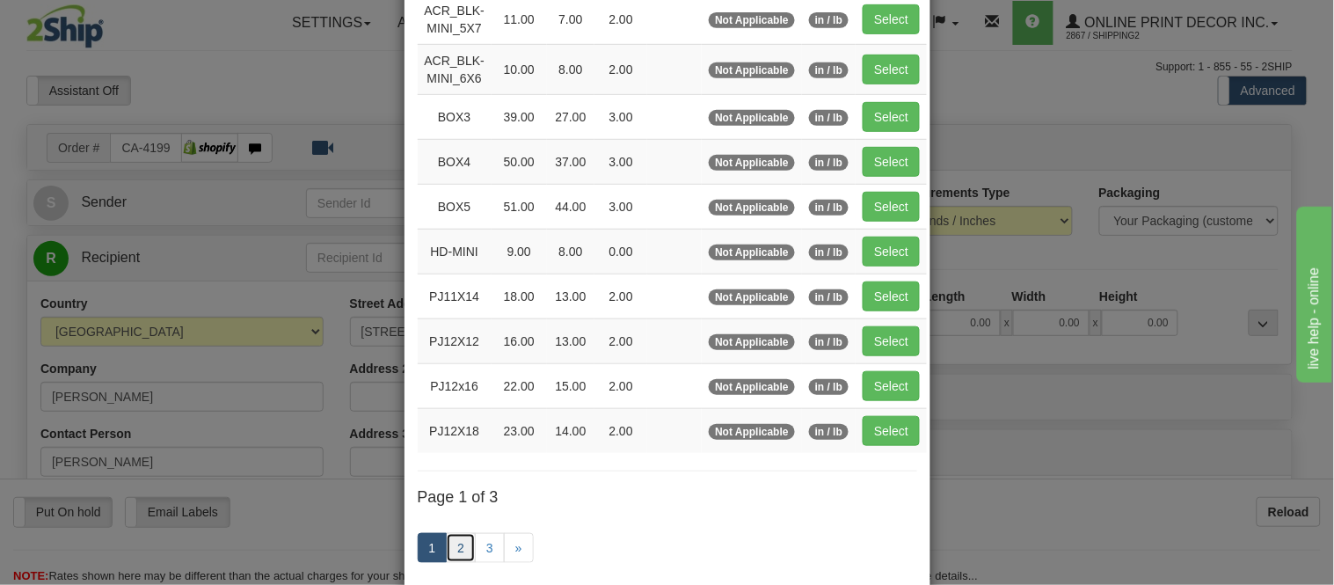
click at [446, 550] on link "2" at bounding box center [461, 548] width 30 height 30
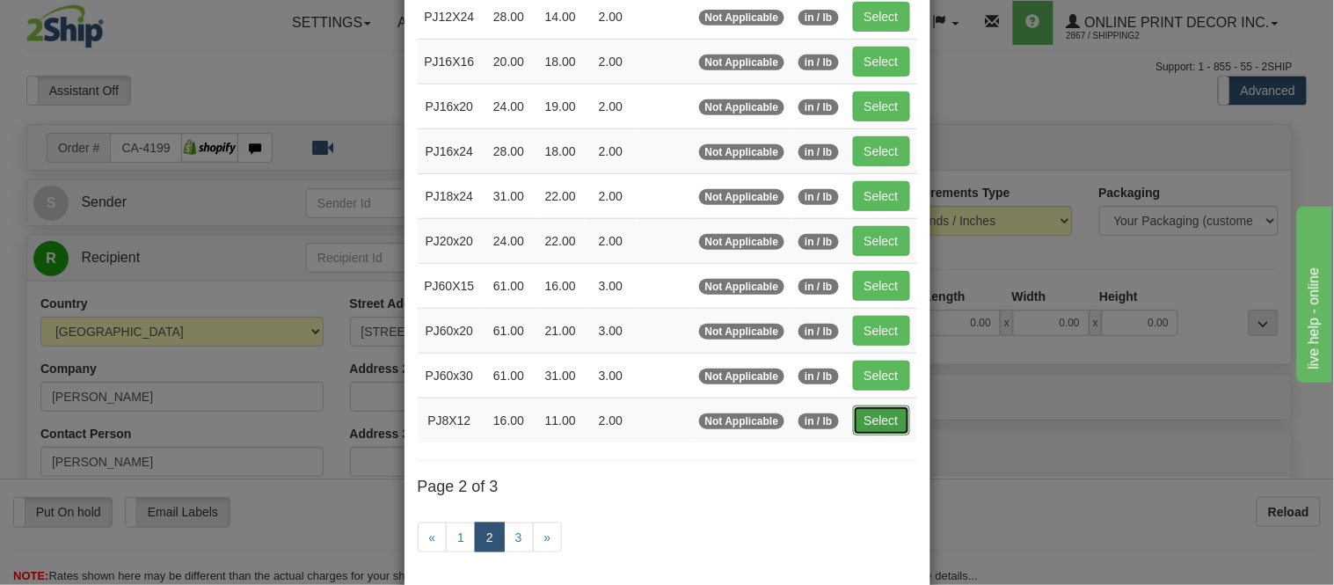
click at [875, 416] on button "Select" at bounding box center [881, 420] width 57 height 30
type input "PJ8X12"
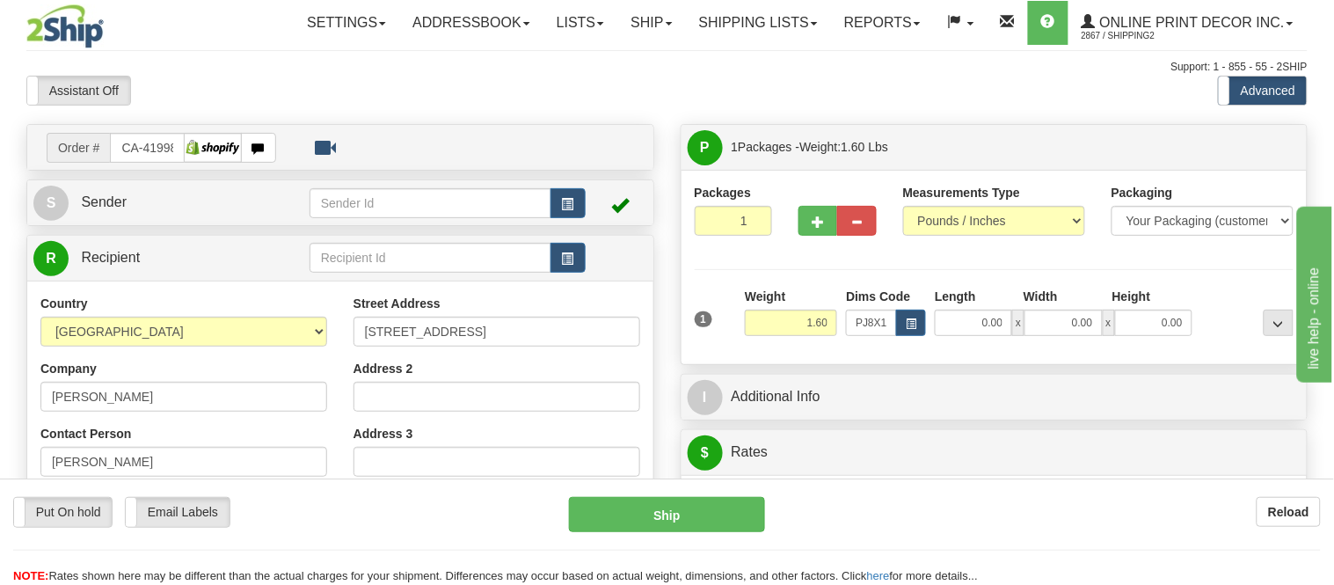
type input "16.00"
type input "11.00"
type input "2.00"
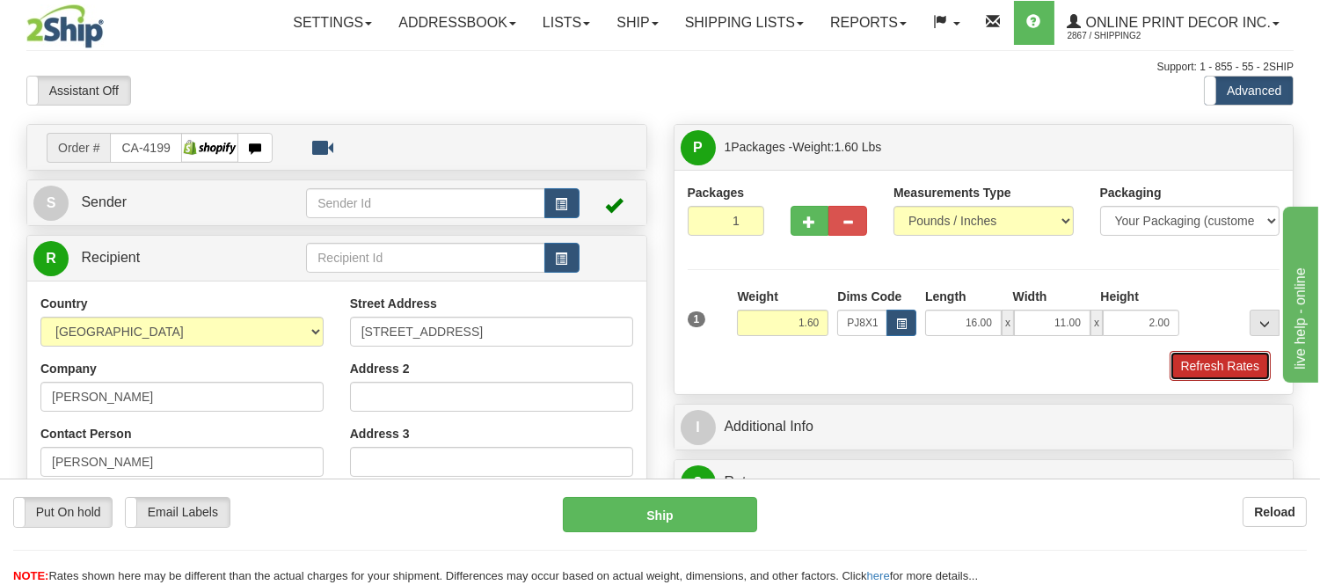
click at [1224, 362] on button "Refresh Rates" at bounding box center [1219, 366] width 101 height 30
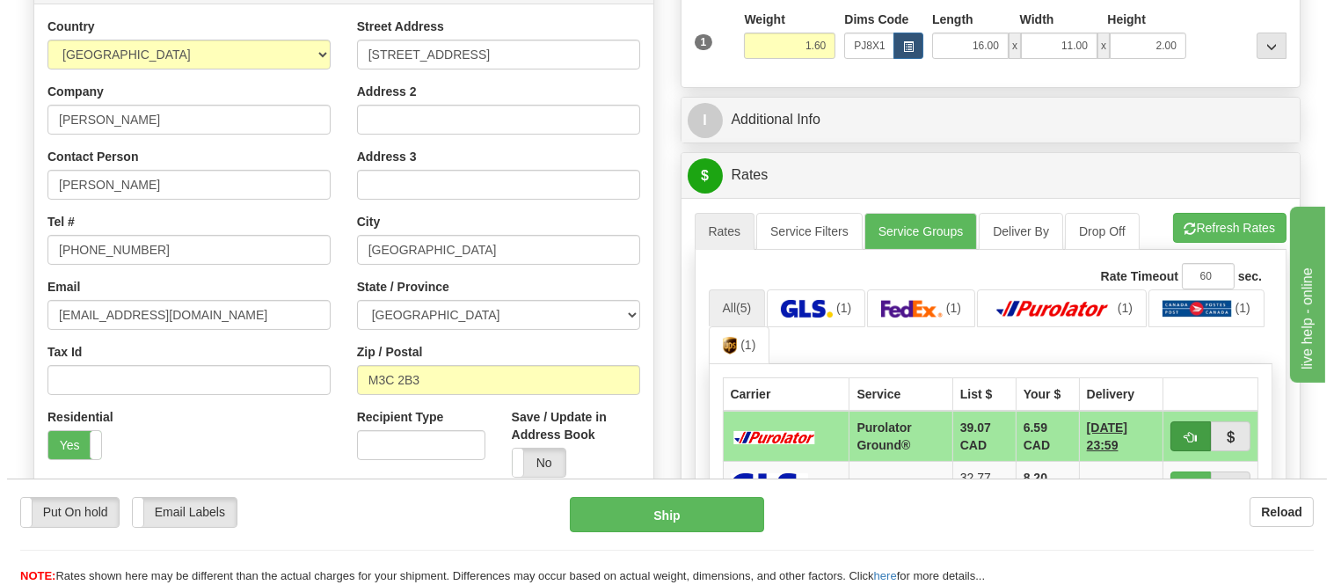
scroll to position [390, 0]
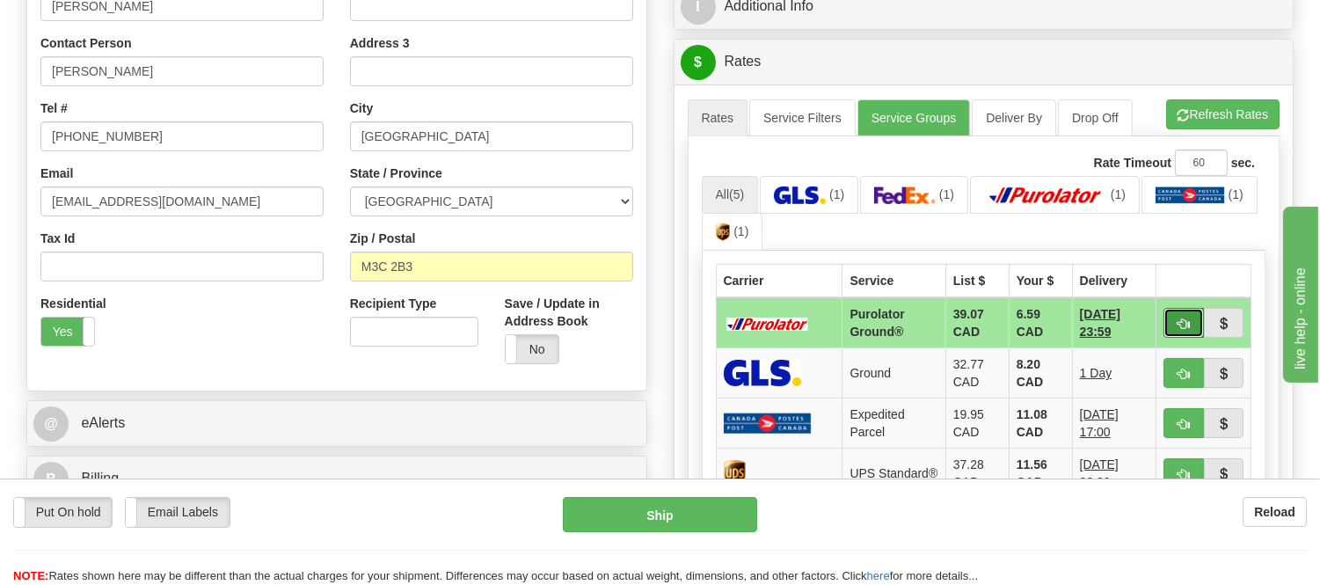
click at [1165, 312] on button "button" at bounding box center [1183, 323] width 40 height 30
type input "260"
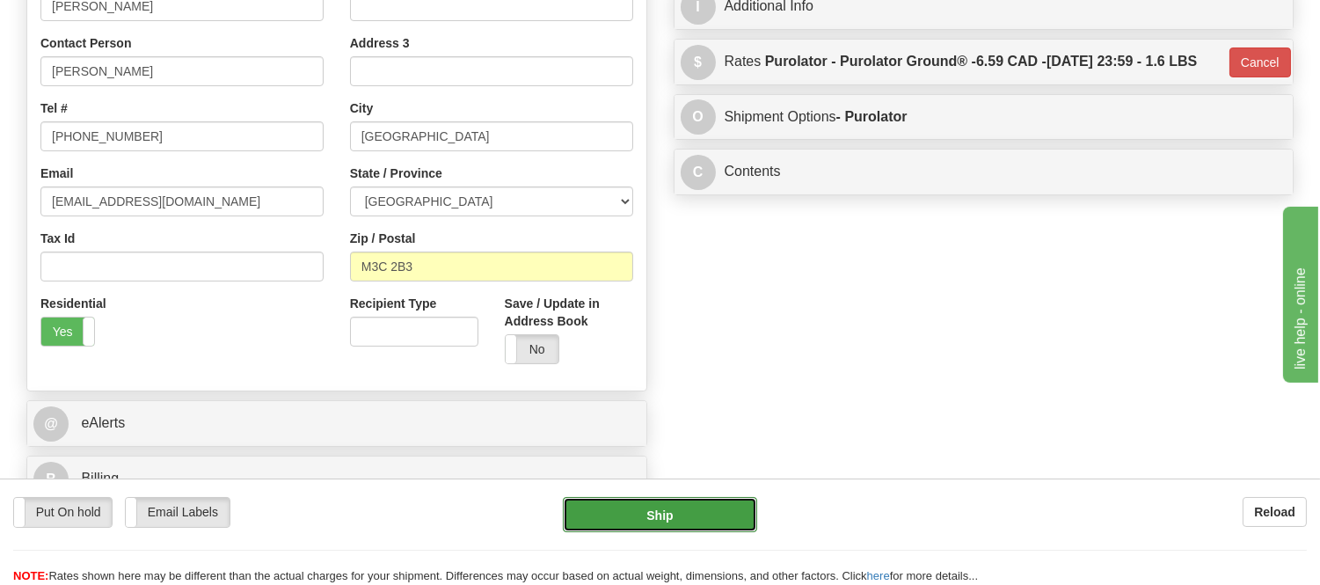
click at [688, 524] on button "Ship" at bounding box center [659, 514] width 193 height 35
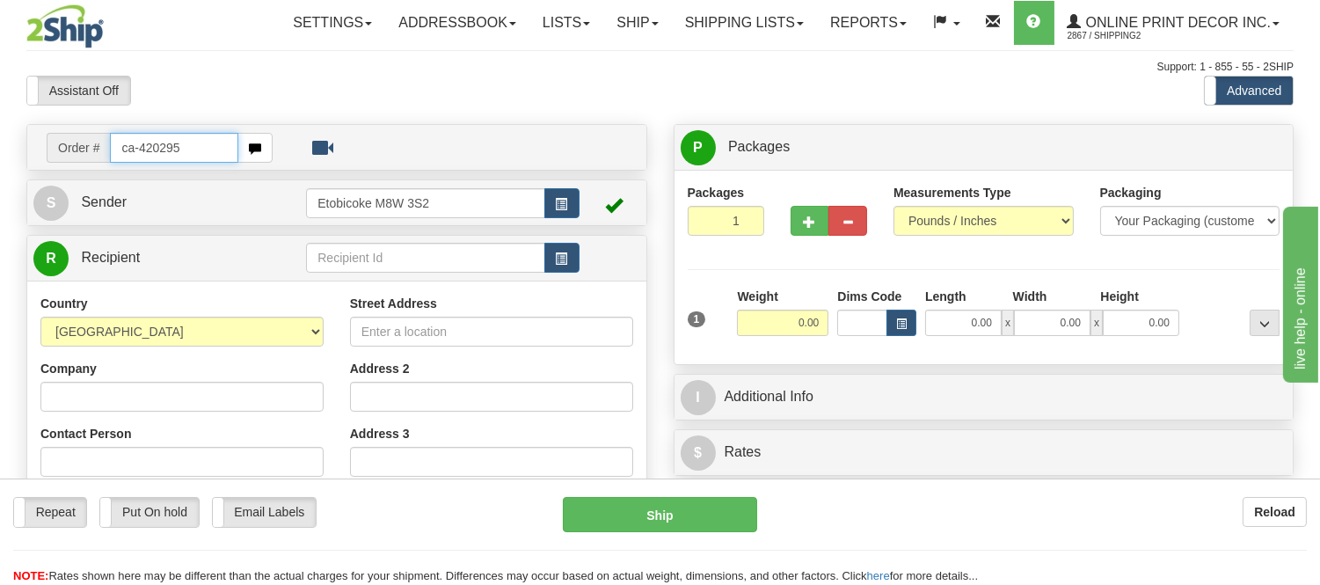
type input "ca-420295"
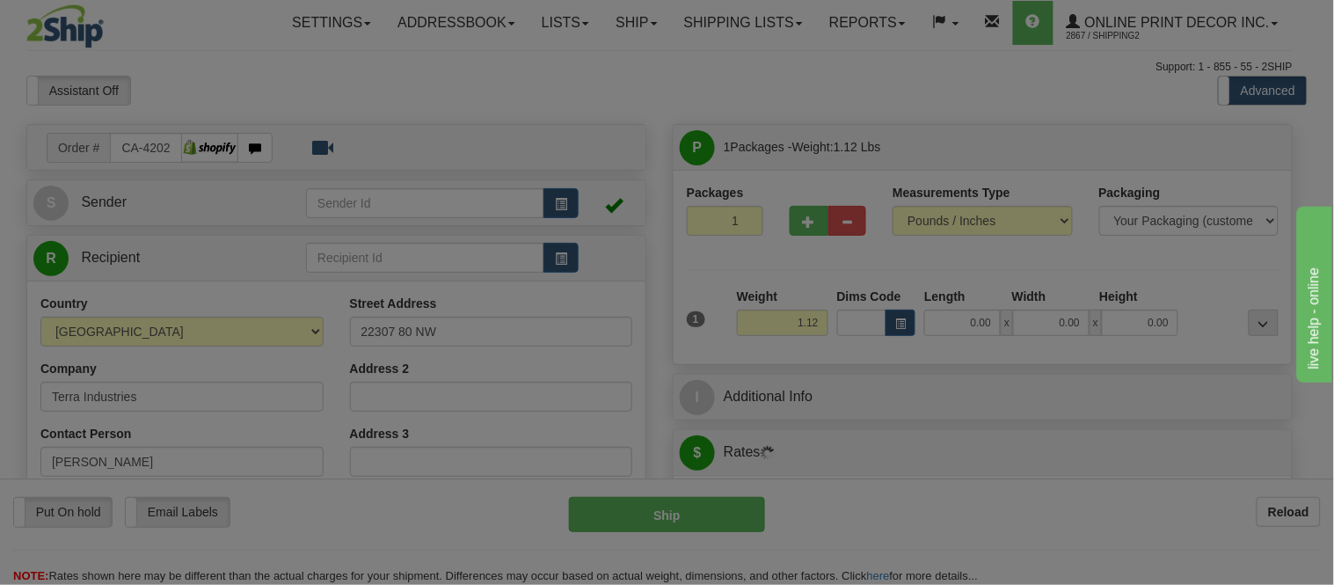
type input "[GEOGRAPHIC_DATA]"
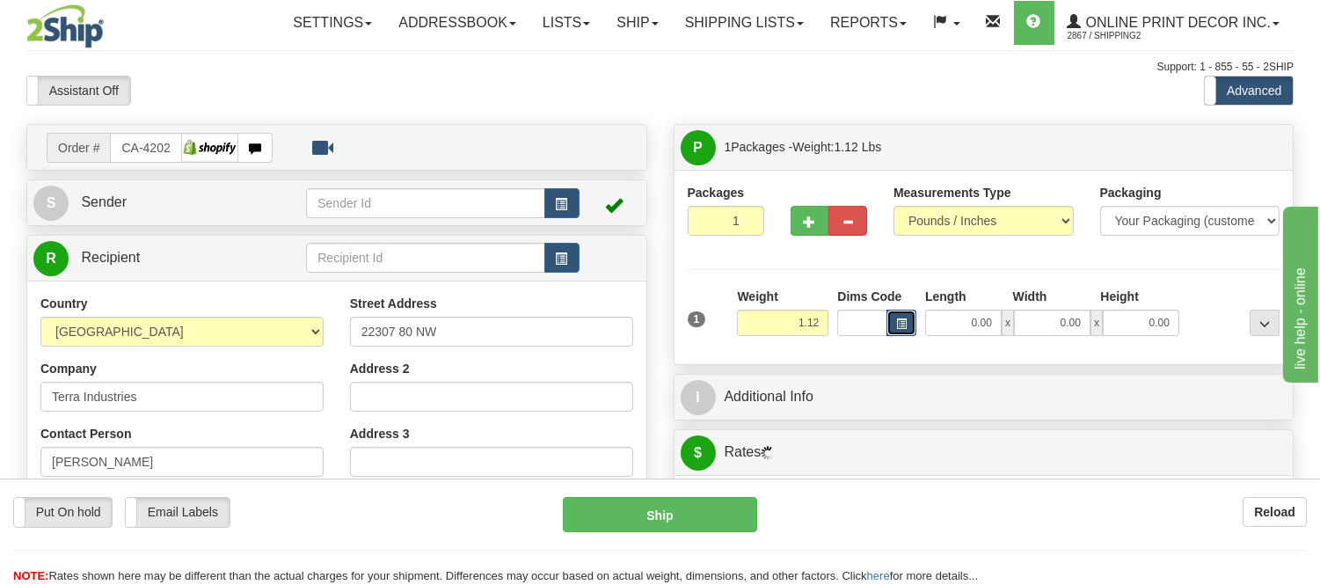
click at [900, 315] on button "button" at bounding box center [901, 323] width 30 height 26
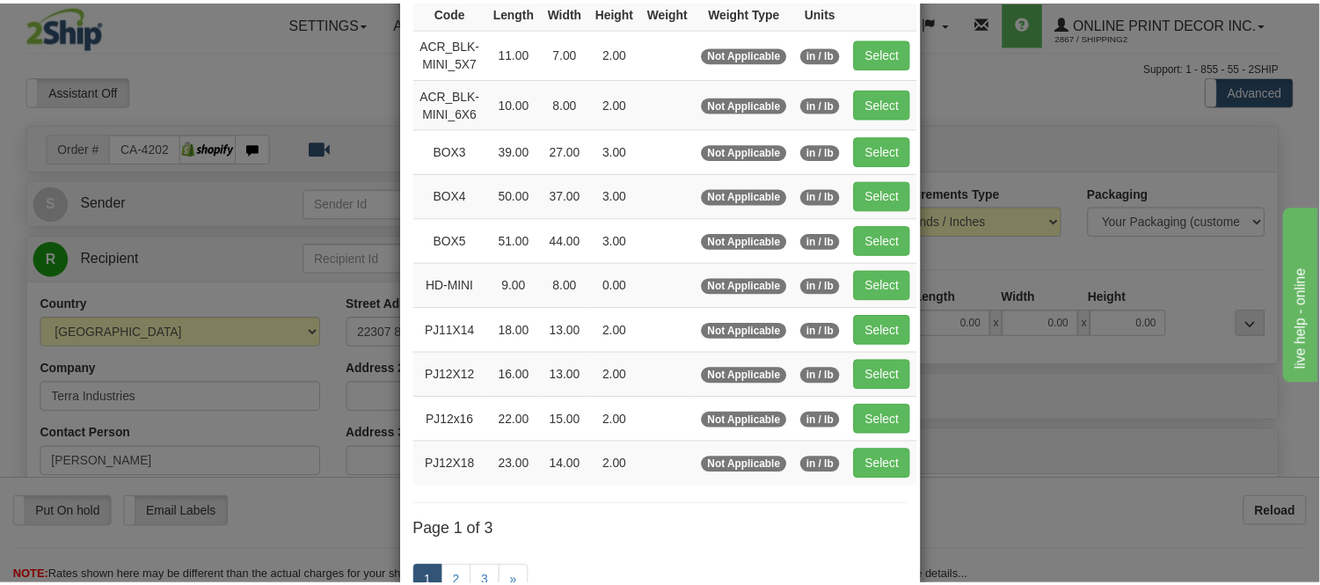
scroll to position [195, 0]
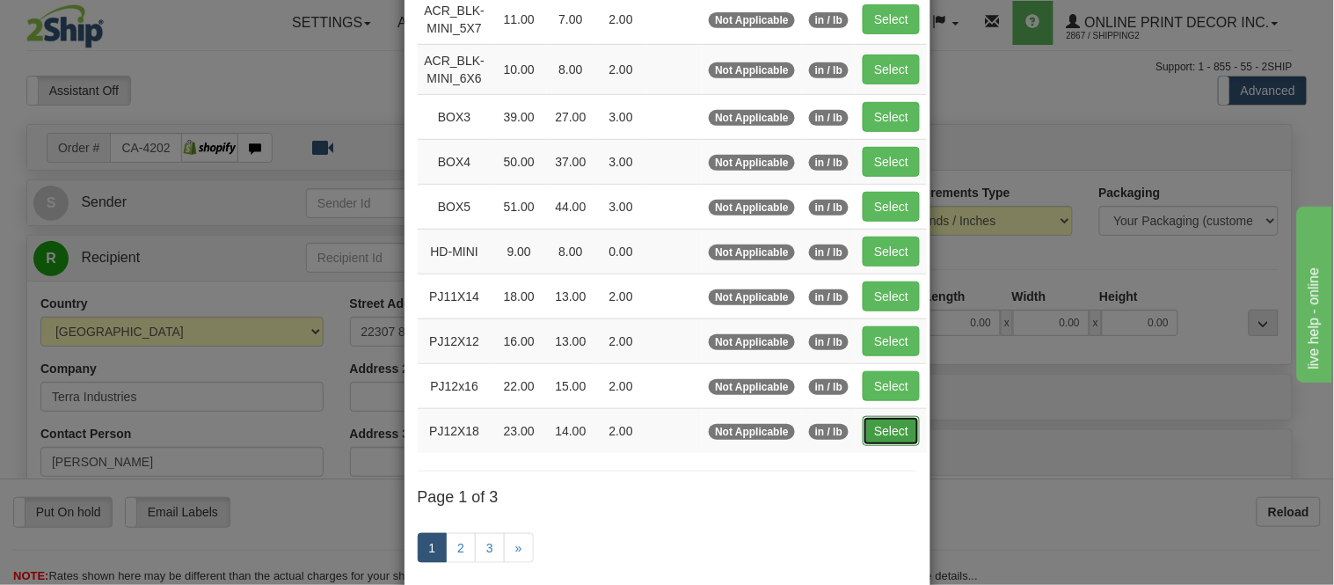
click at [900, 440] on button "Select" at bounding box center [891, 431] width 57 height 30
type input "PJ12X18"
type input "23.00"
type input "14.00"
type input "2.00"
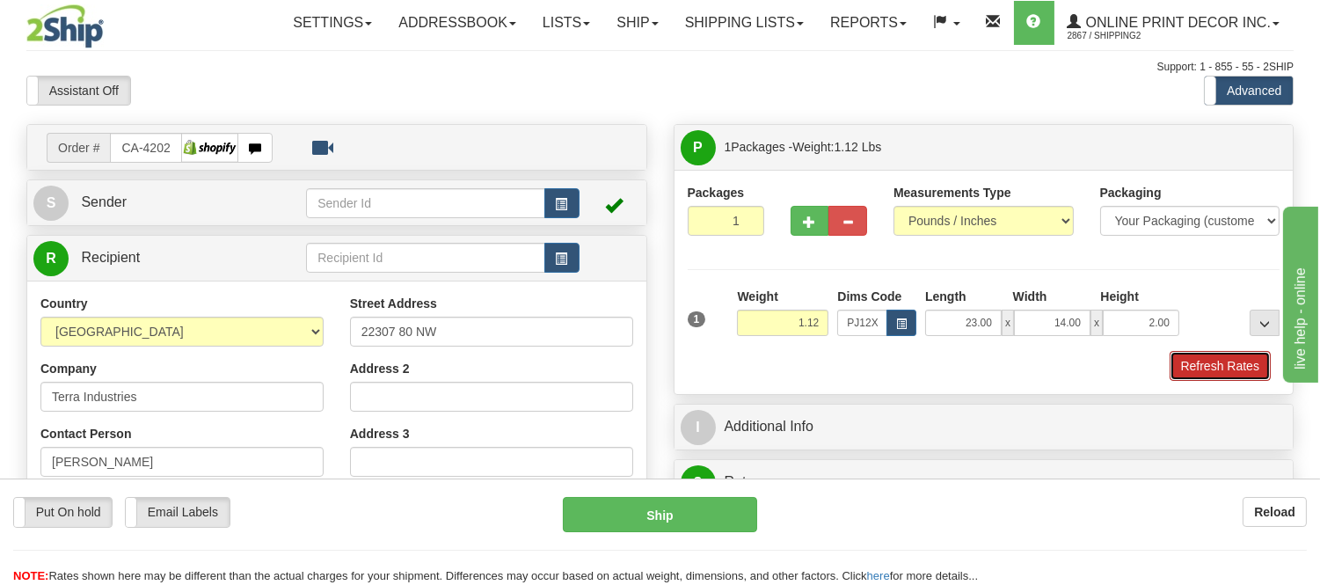
click at [1211, 375] on button "Refresh Rates" at bounding box center [1219, 366] width 101 height 30
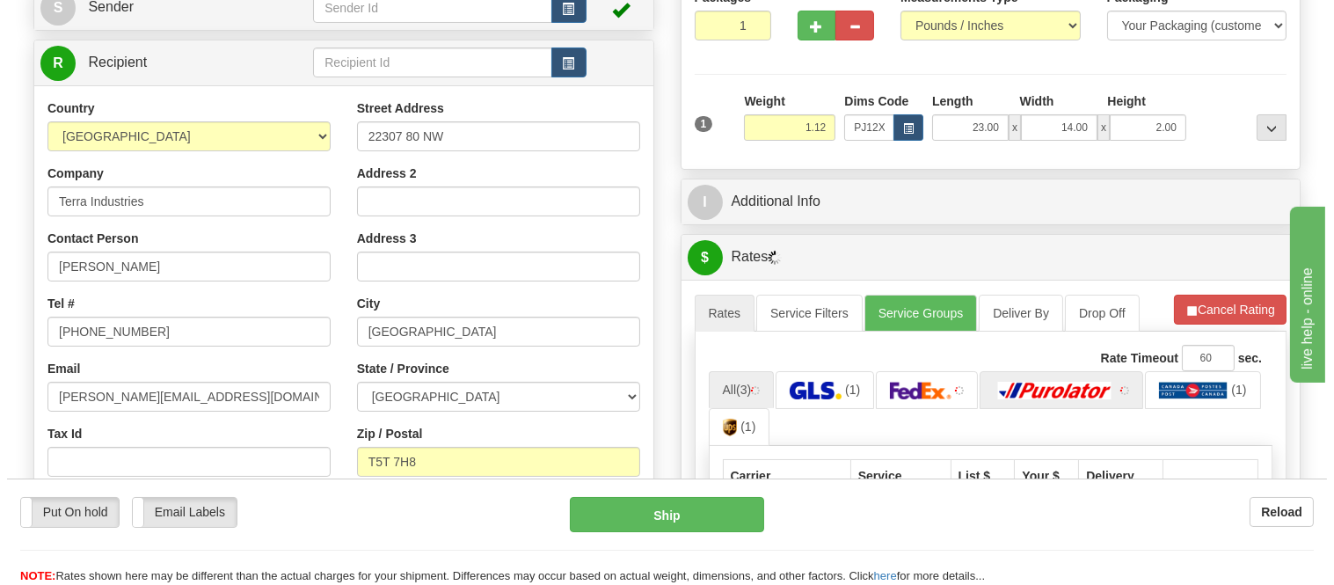
scroll to position [390, 0]
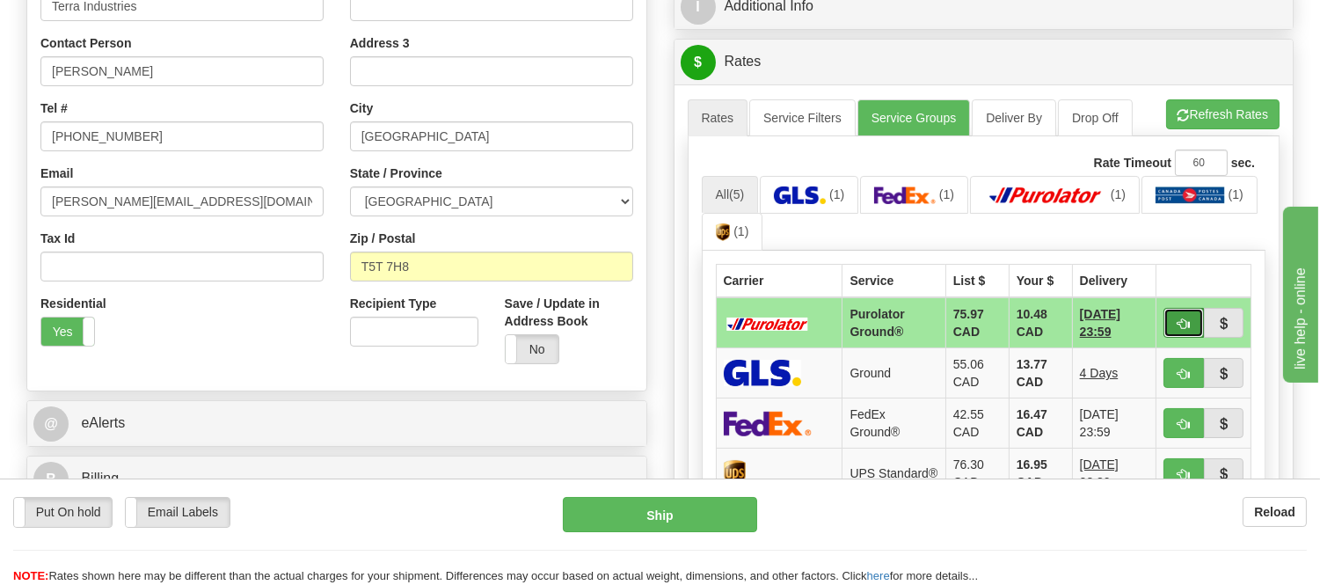
click at [1188, 312] on button "button" at bounding box center [1183, 323] width 40 height 30
type input "260"
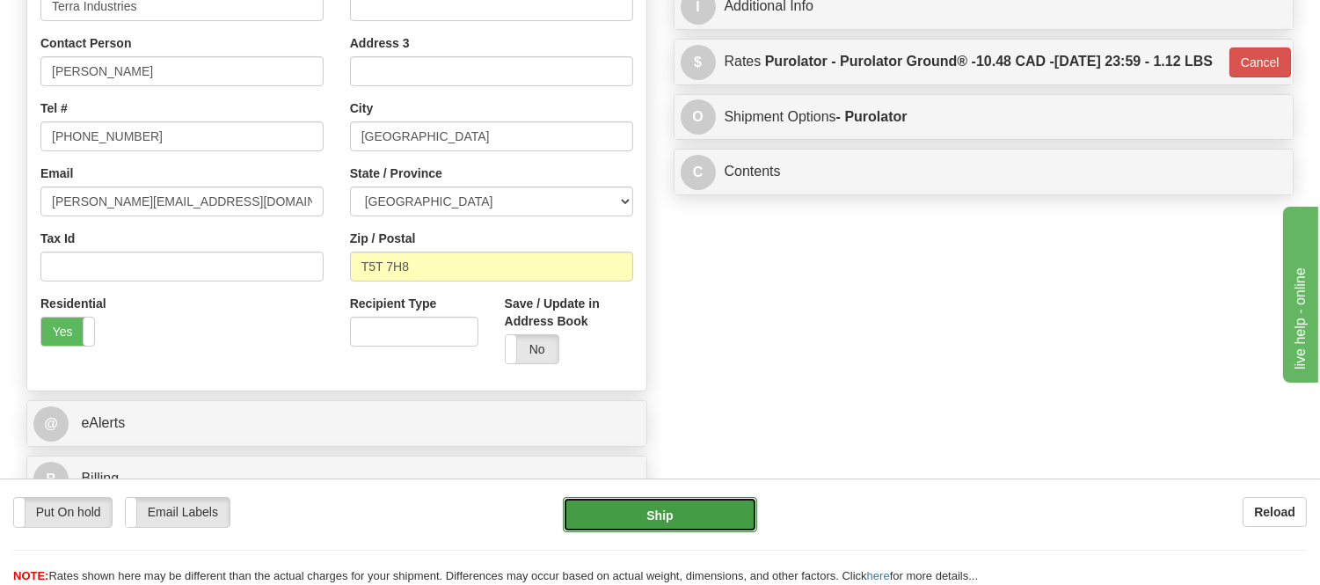
click at [608, 512] on button "Ship" at bounding box center [659, 514] width 193 height 35
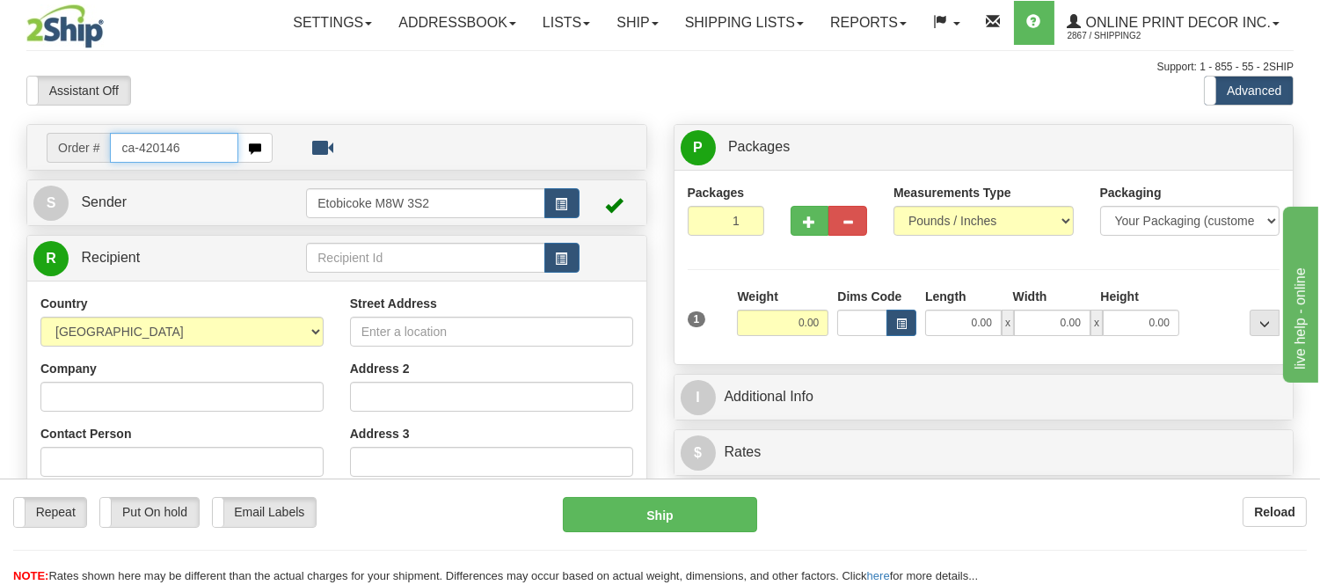
type input "ca-420146"
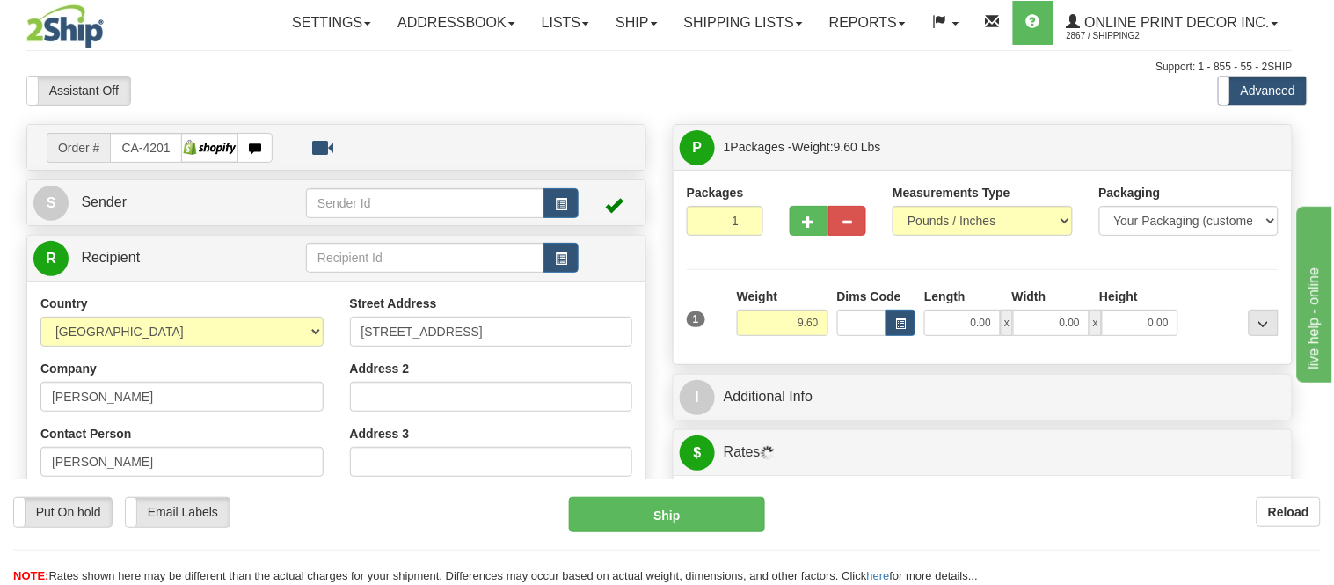
type input "[GEOGRAPHIC_DATA]"
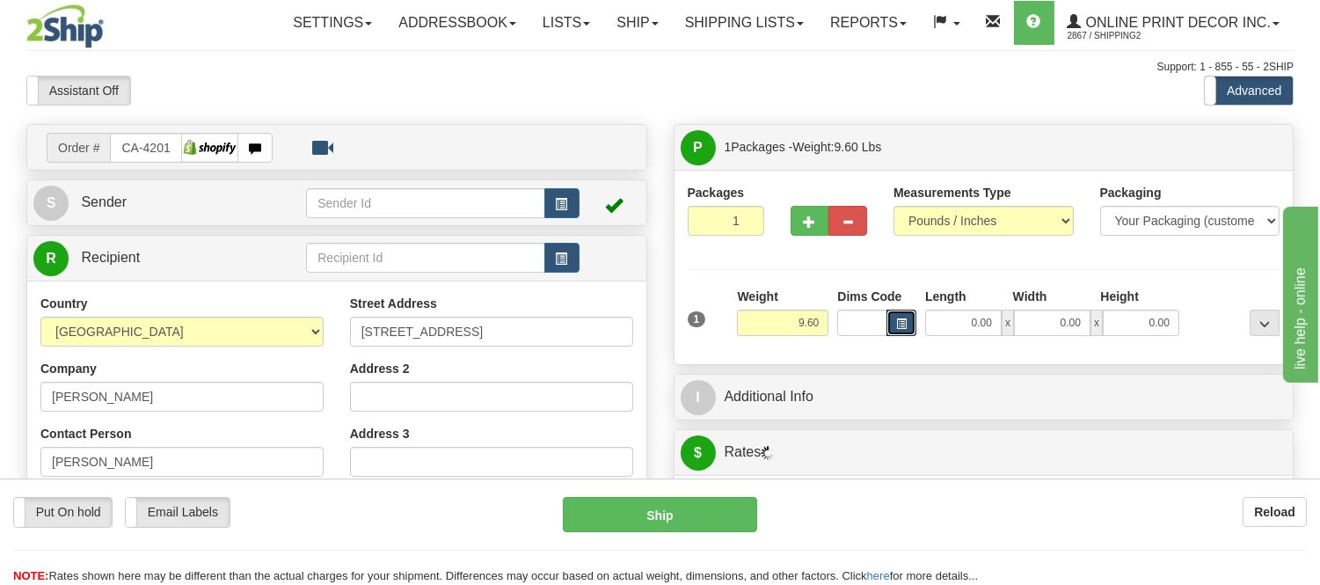
click at [903, 329] on span "button" at bounding box center [901, 324] width 11 height 10
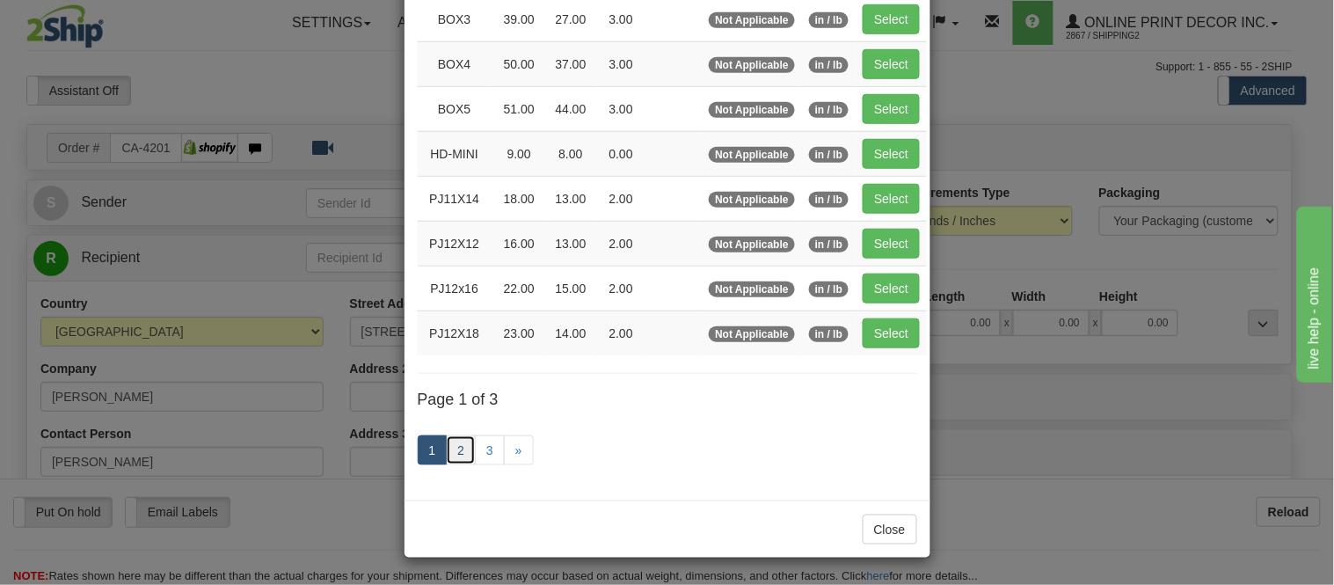
click at [446, 449] on link "2" at bounding box center [461, 450] width 30 height 30
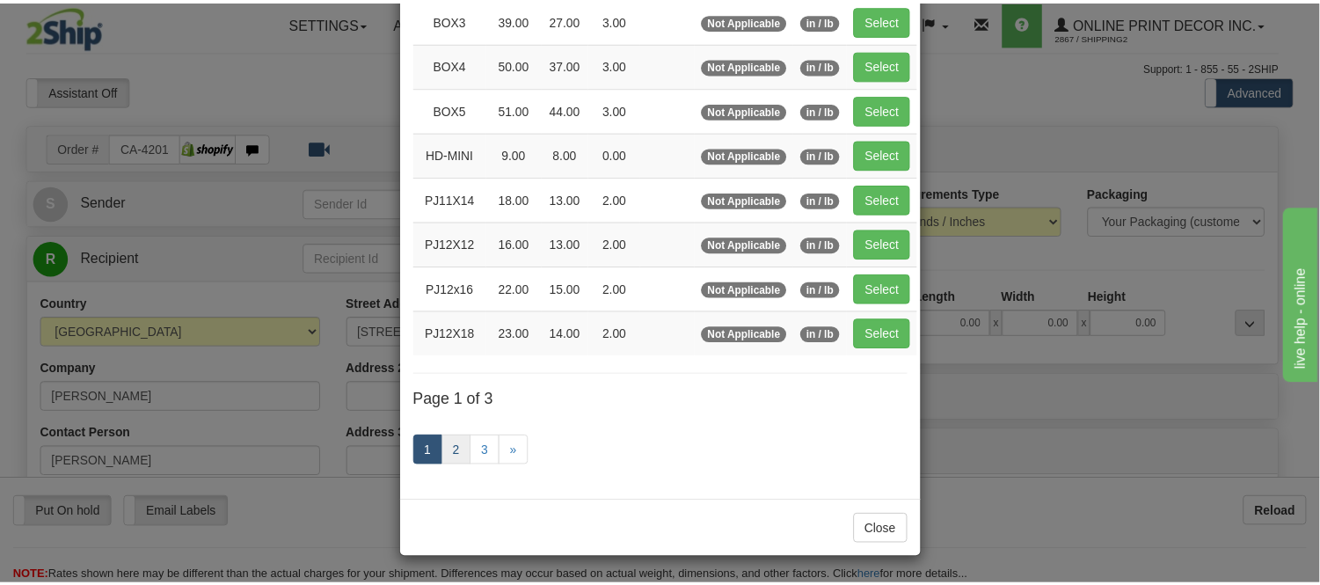
scroll to position [286, 0]
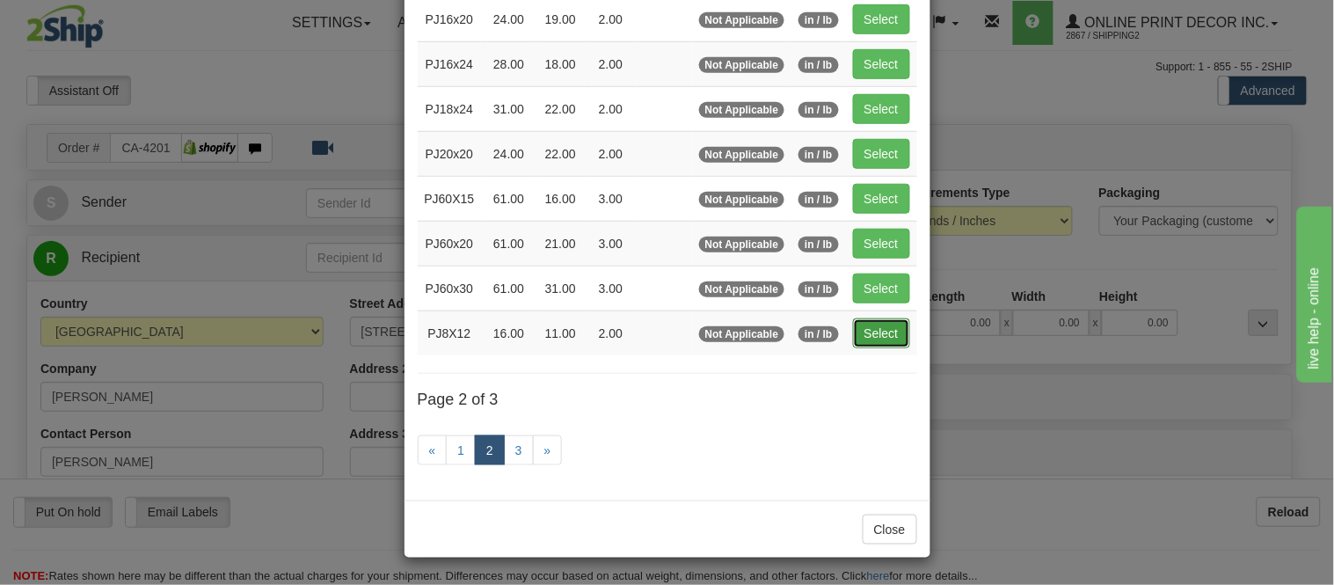
click at [857, 323] on button "Select" at bounding box center [881, 333] width 57 height 30
type input "PJ8X12"
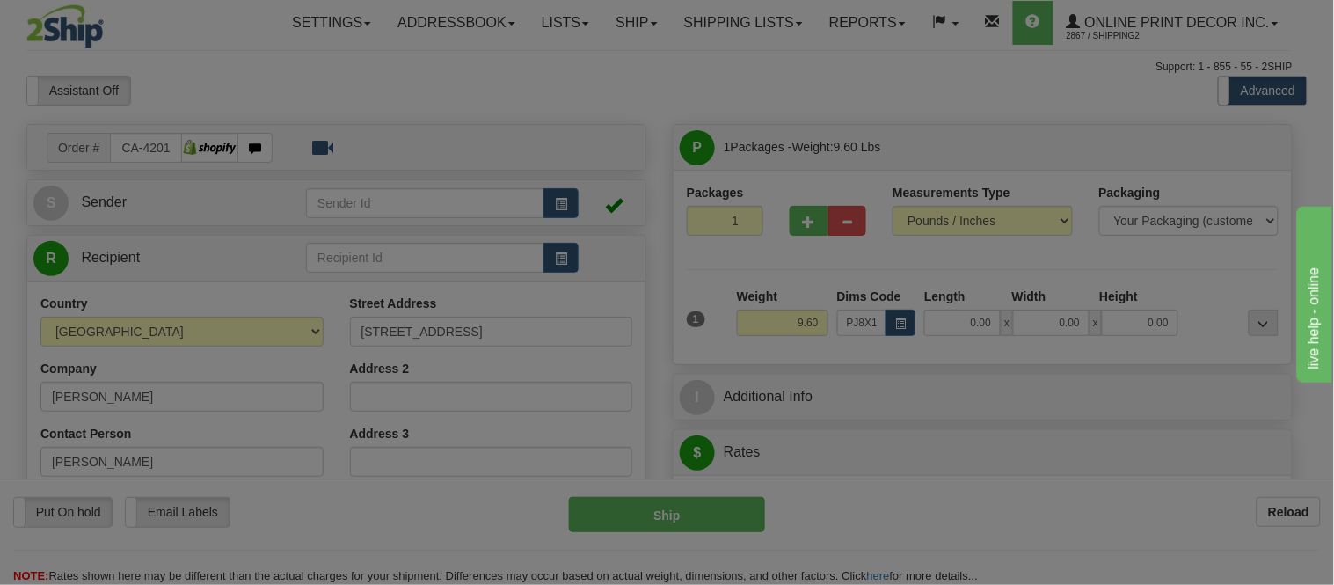
type input "16.00"
type input "11.00"
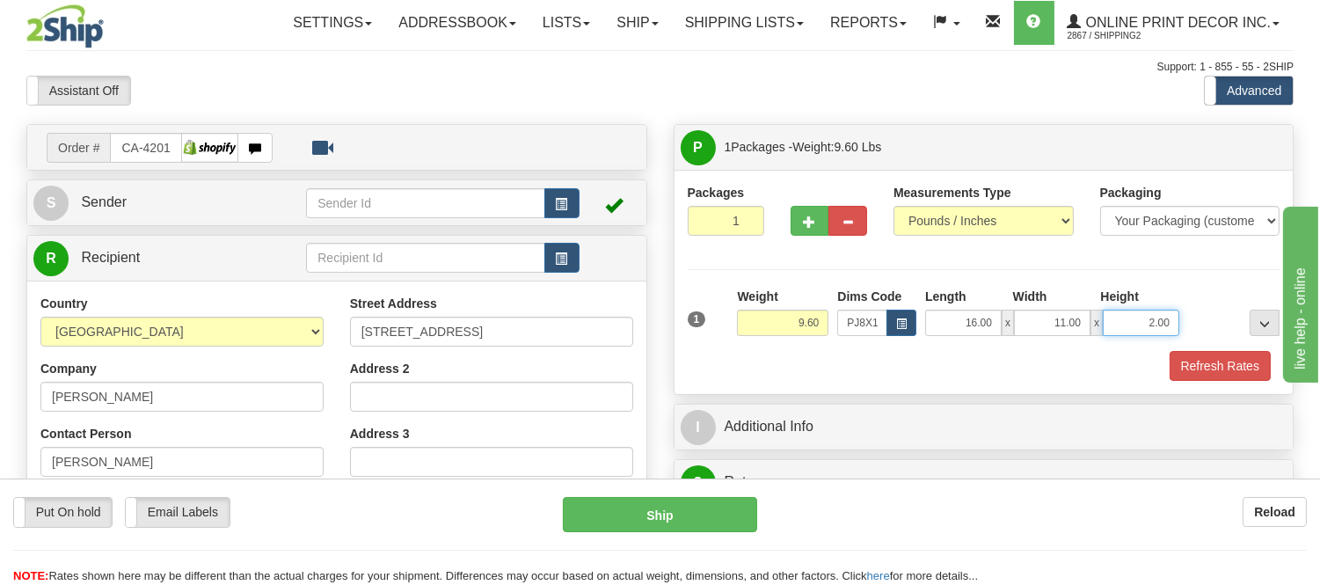
drag, startPoint x: 1167, startPoint y: 317, endPoint x: 1068, endPoint y: 346, distance: 102.4
click at [1068, 346] on div "1 Weight 9.60 Dims Code x x" at bounding box center [983, 319] width 601 height 62
type input "4"
click button "Delete" at bounding box center [0, 0] width 0 height 0
type input "6.00"
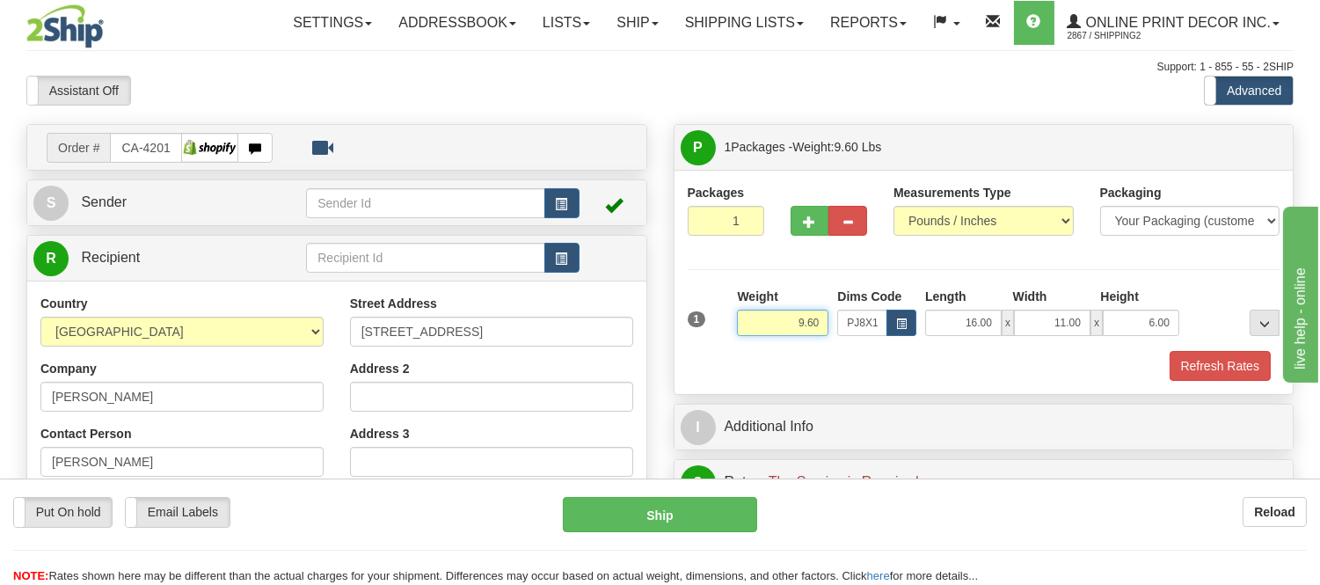
drag, startPoint x: 821, startPoint y: 323, endPoint x: 763, endPoint y: 318, distance: 58.2
click at [763, 318] on input "9.60" at bounding box center [782, 323] width 91 height 26
type input "4"
click button "Delete" at bounding box center [0, 0] width 0 height 0
type input "6.00"
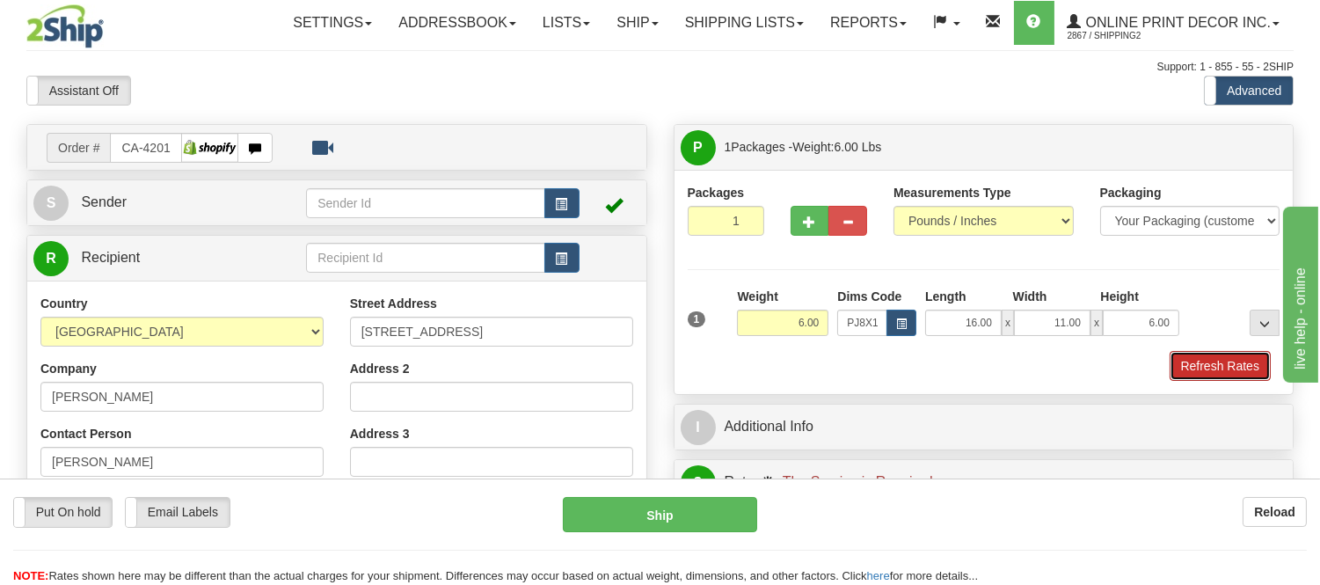
click at [1190, 363] on button "Refresh Rates" at bounding box center [1219, 366] width 101 height 30
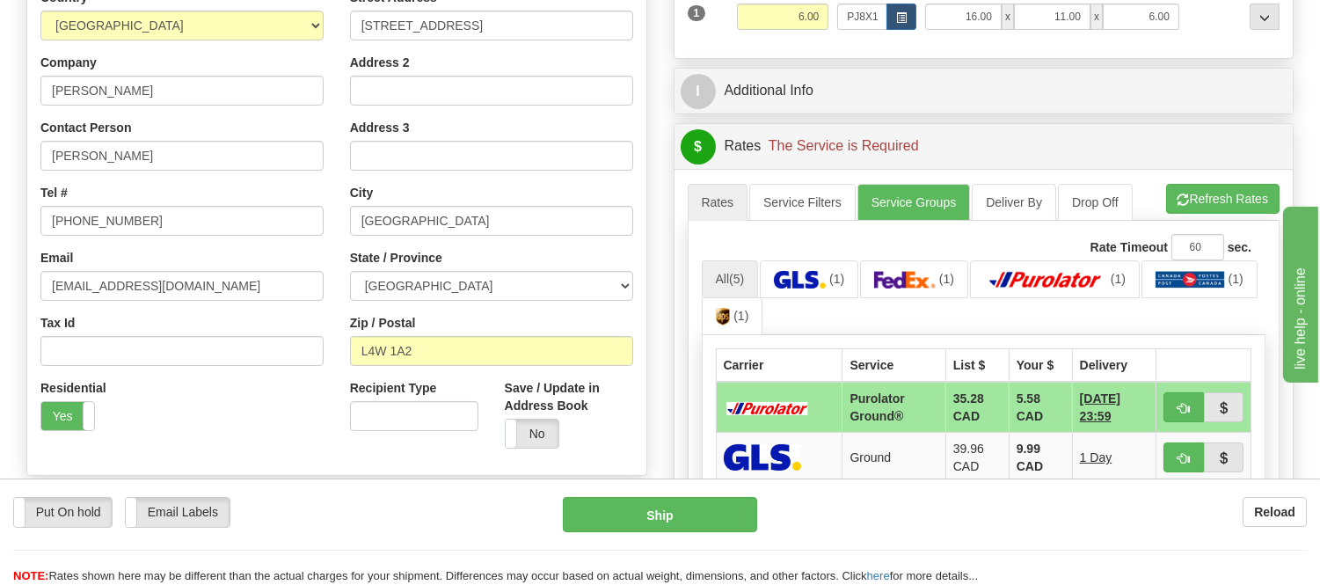
scroll to position [390, 0]
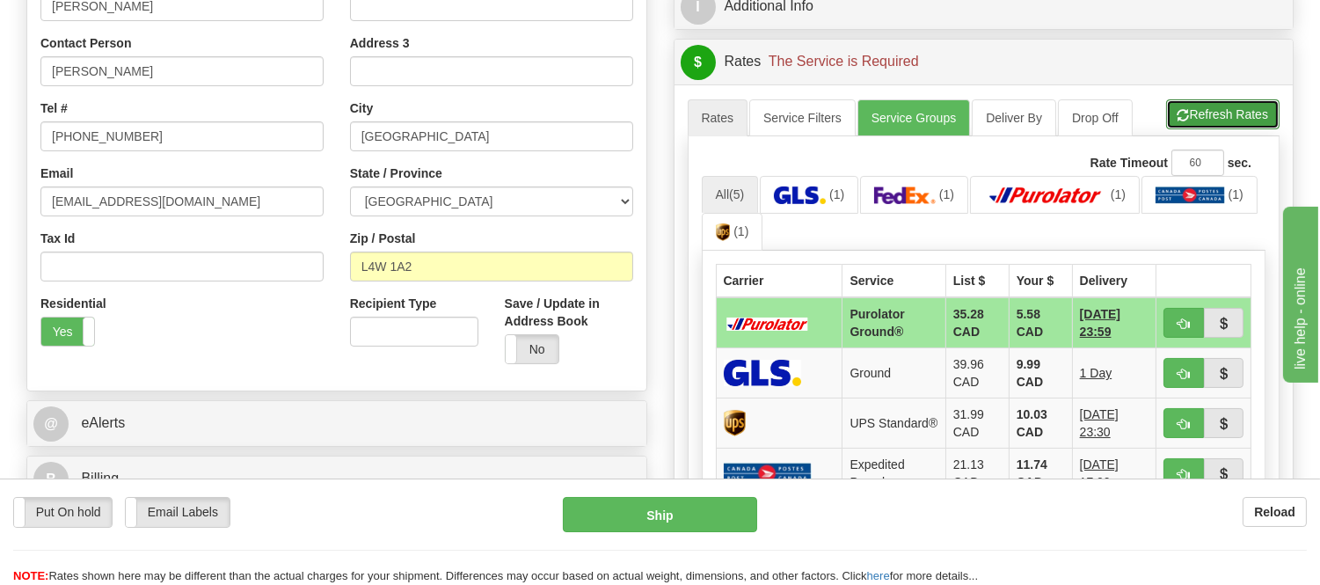
click at [1227, 120] on button "Refresh Rates" at bounding box center [1222, 114] width 113 height 30
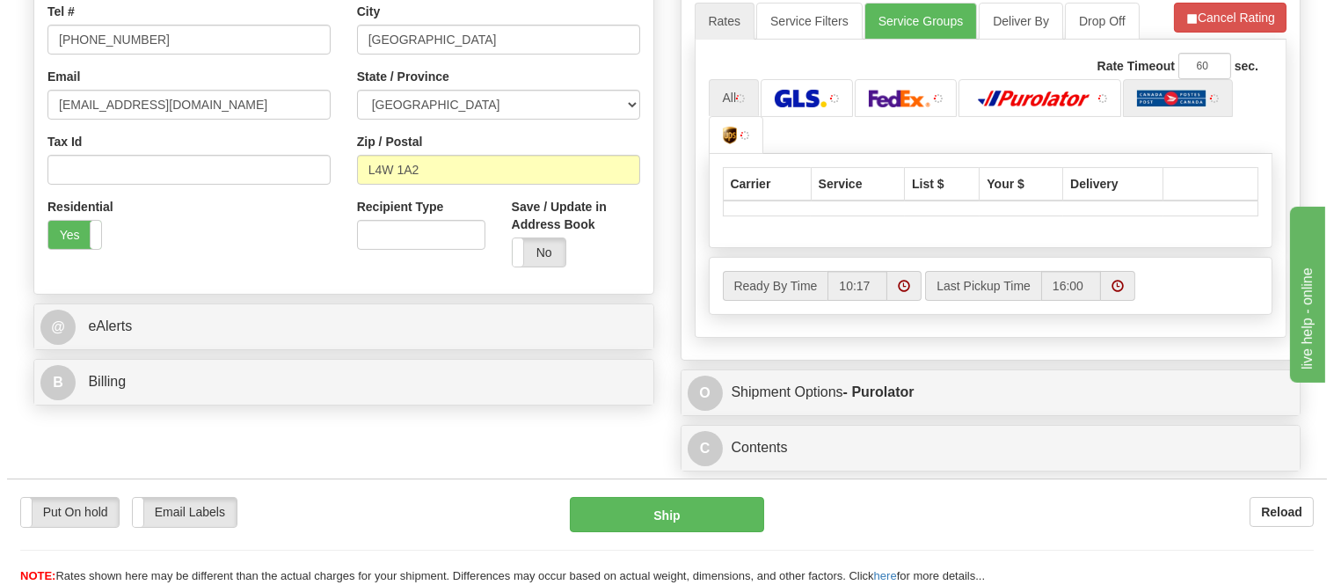
scroll to position [488, 0]
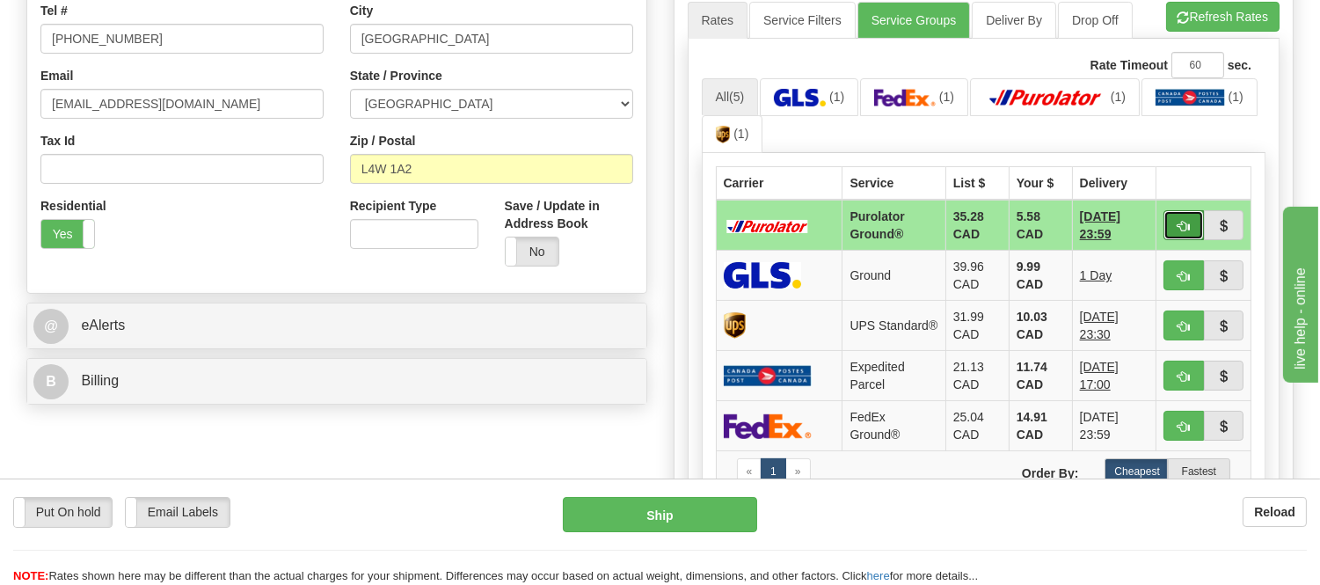
click at [1178, 225] on span "button" at bounding box center [1183, 226] width 12 height 11
type input "260"
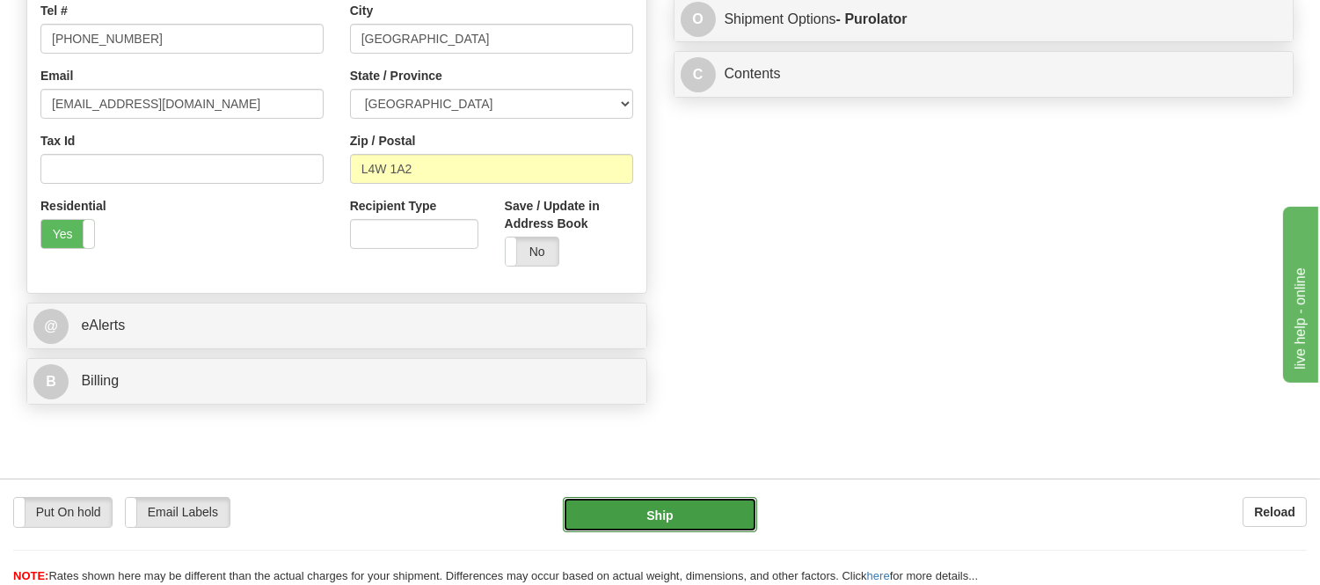
click at [732, 514] on button "Ship" at bounding box center [659, 514] width 193 height 35
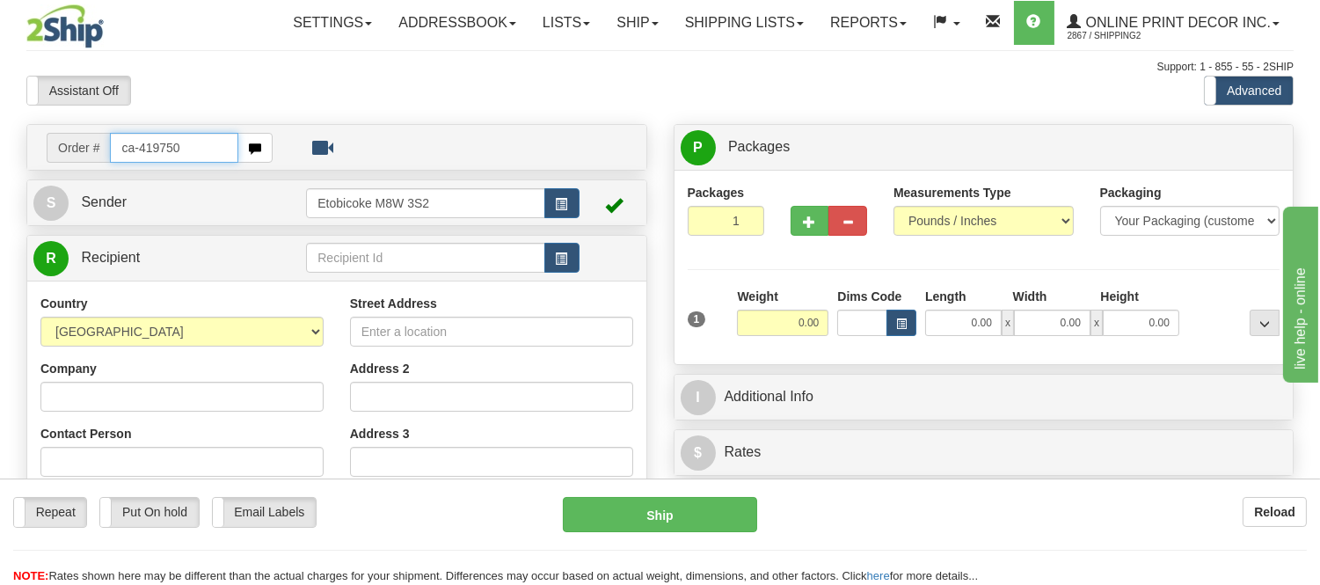
type input "ca-419750"
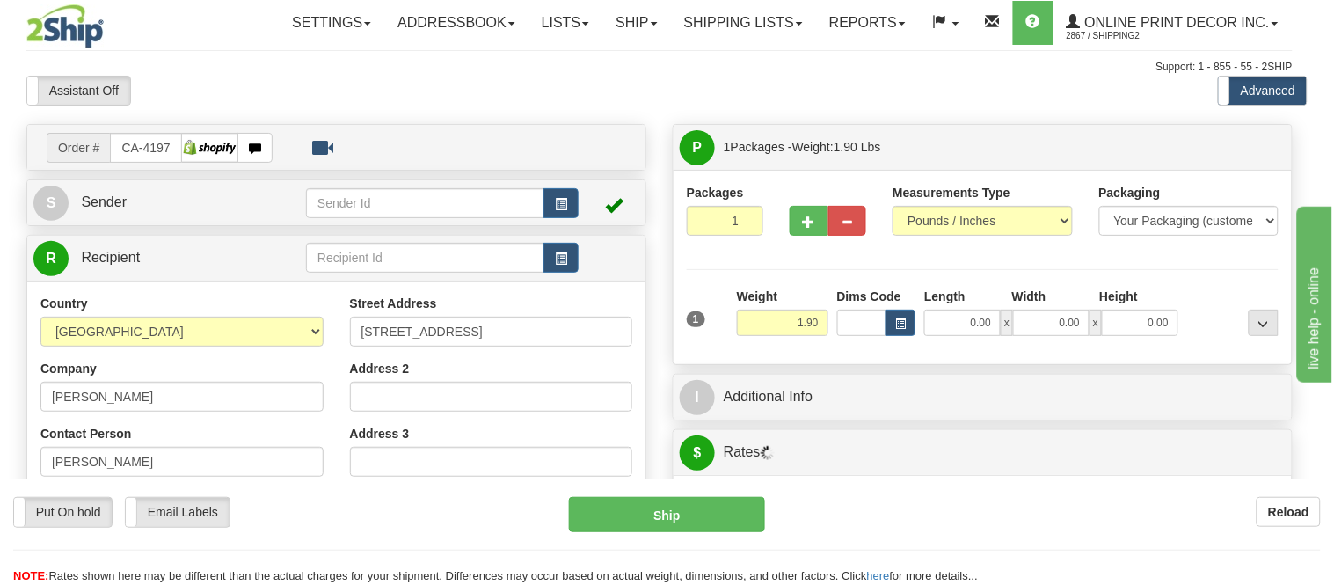
type input "NEPEAN"
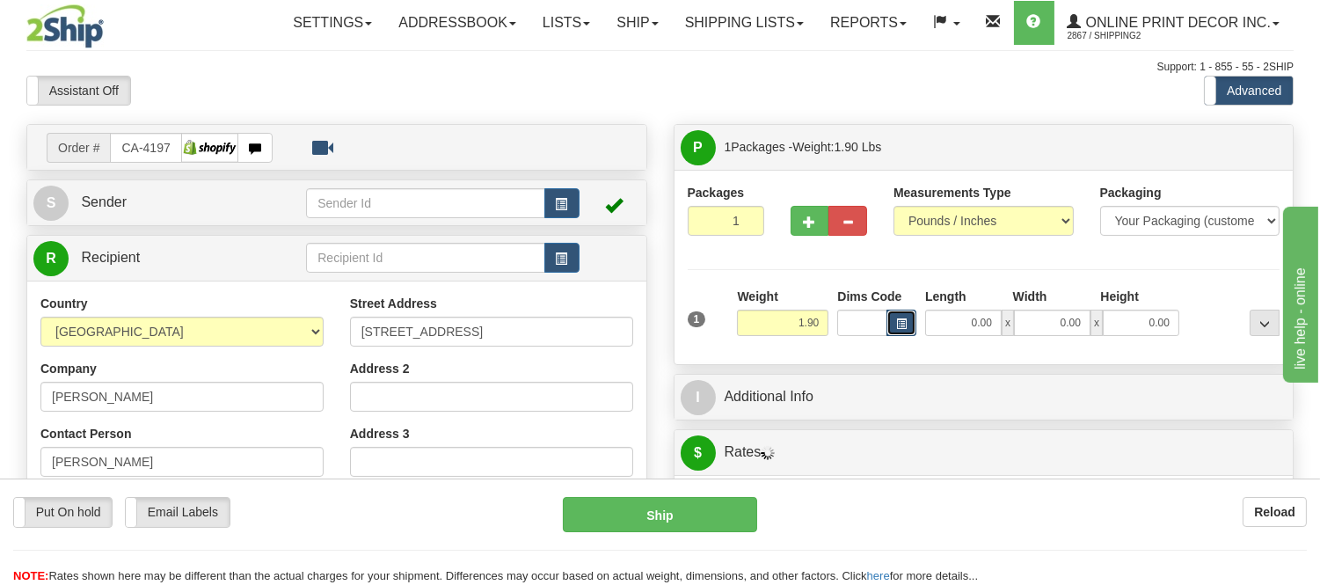
click at [894, 321] on button "button" at bounding box center [901, 323] width 30 height 26
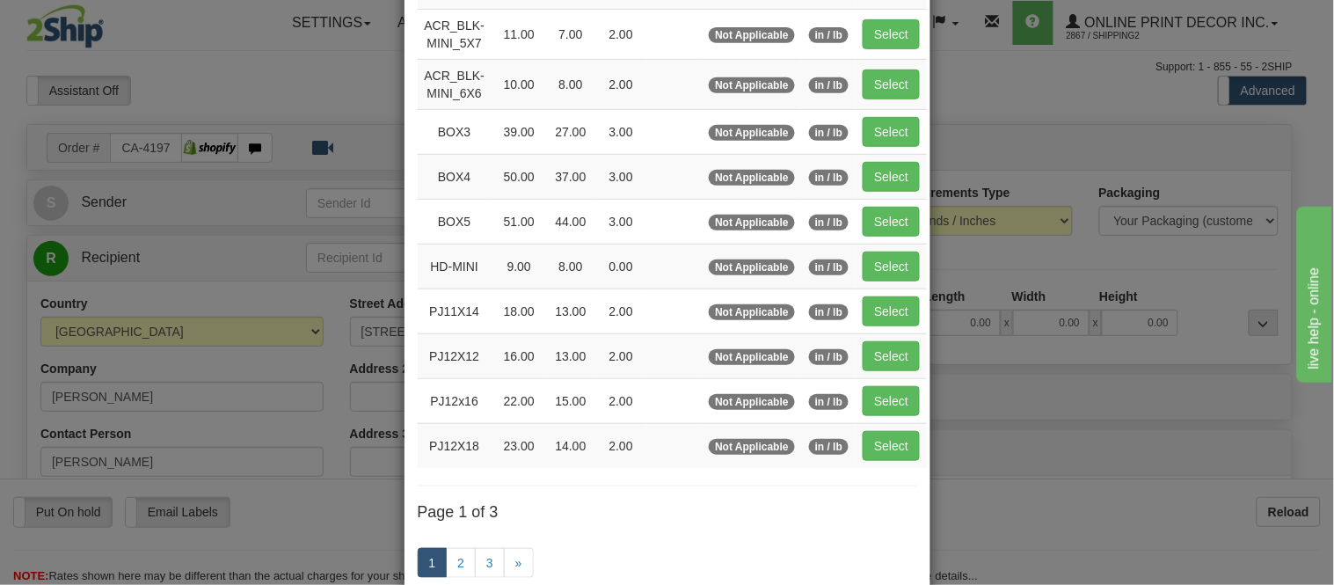
scroll to position [293, 0]
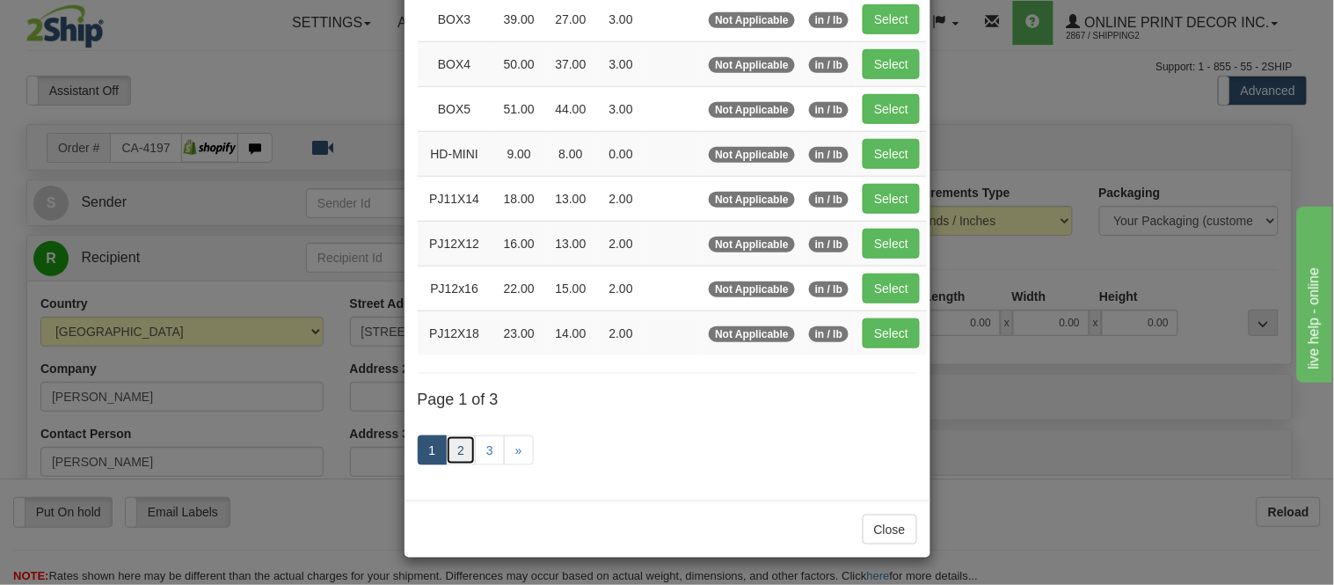
click at [454, 451] on link "2" at bounding box center [461, 450] width 30 height 30
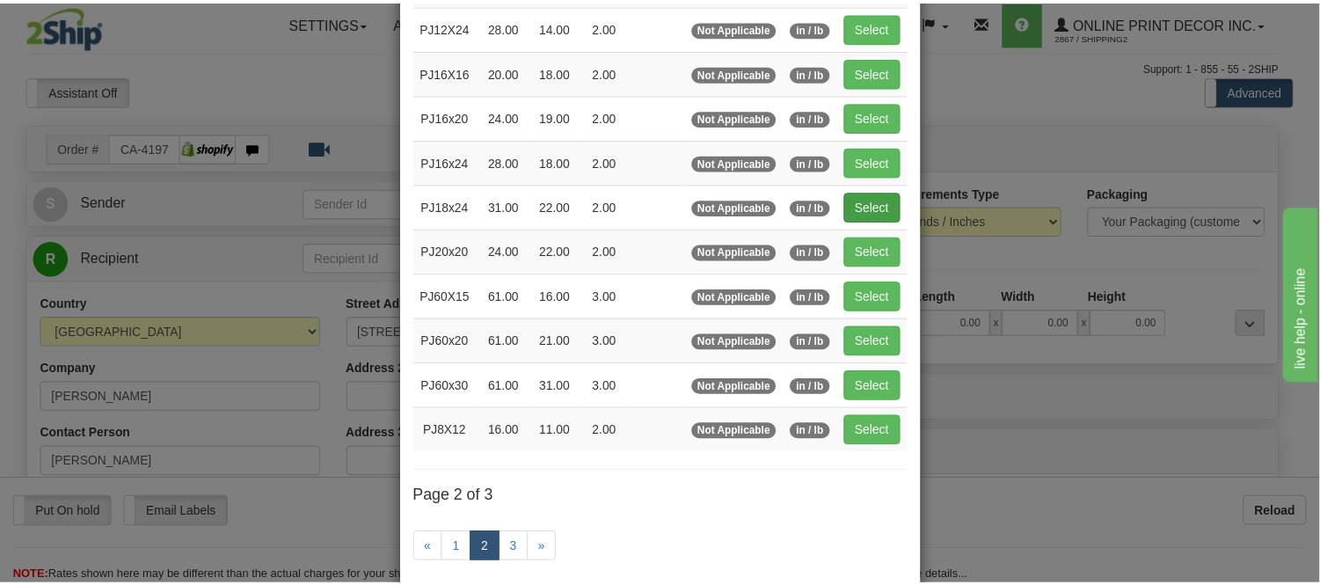
scroll to position [91, 0]
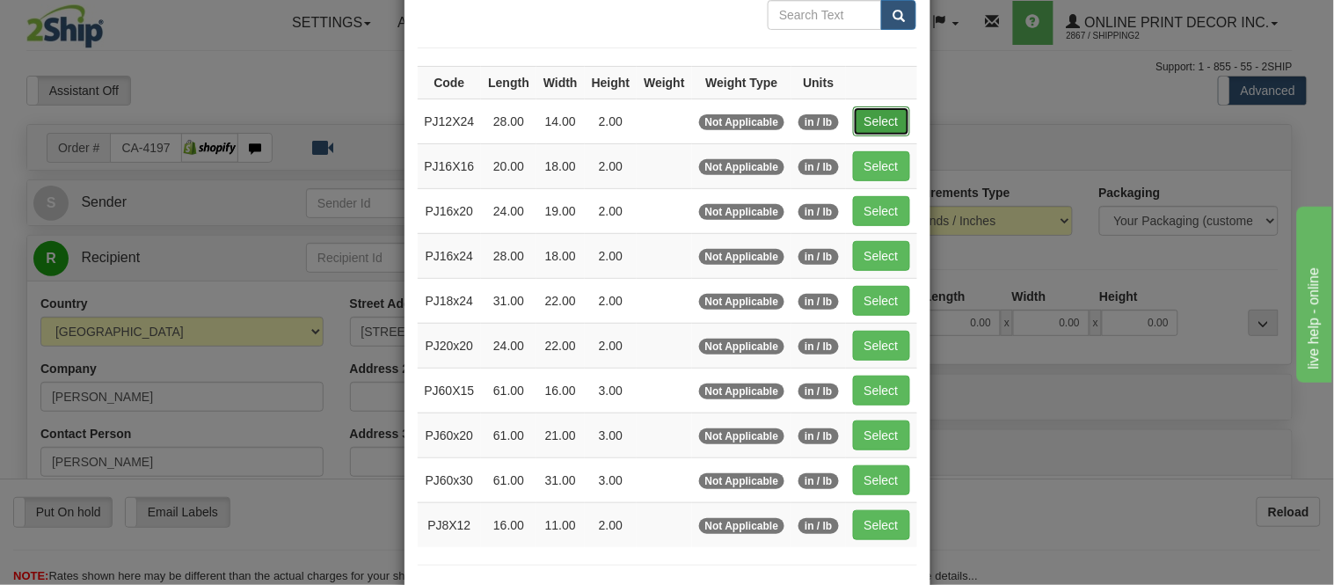
click at [859, 113] on button "Select" at bounding box center [881, 121] width 57 height 30
type input "PJ12X24"
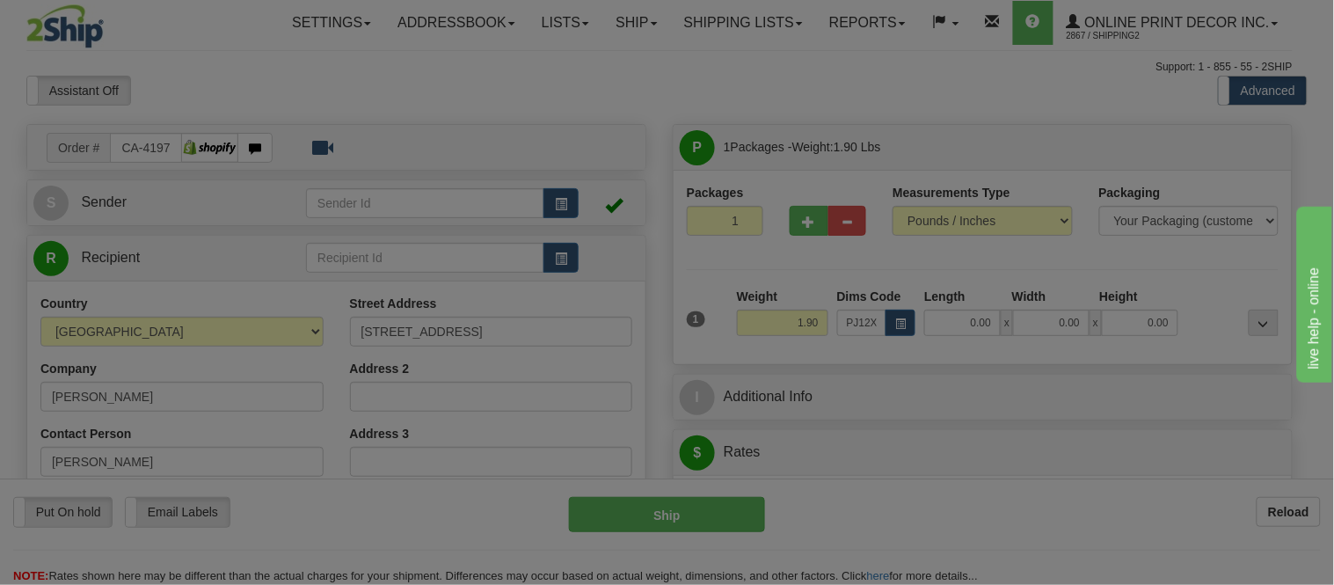
type input "28.00"
type input "14.00"
type input "2.00"
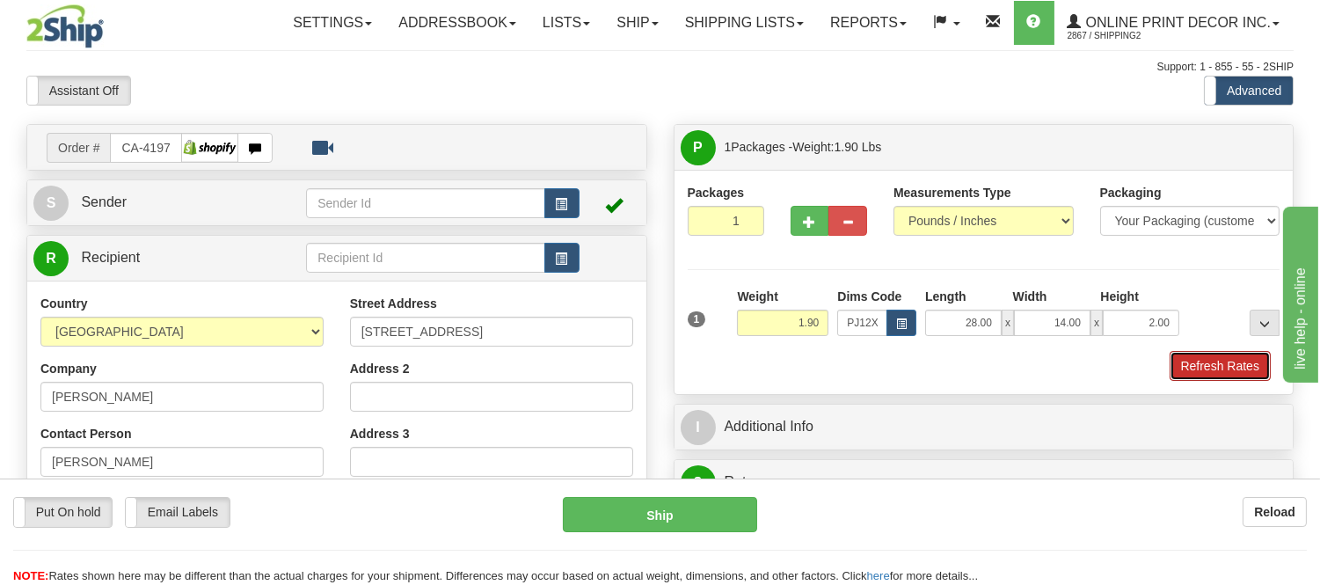
click at [1241, 371] on button "Refresh Rates" at bounding box center [1219, 366] width 101 height 30
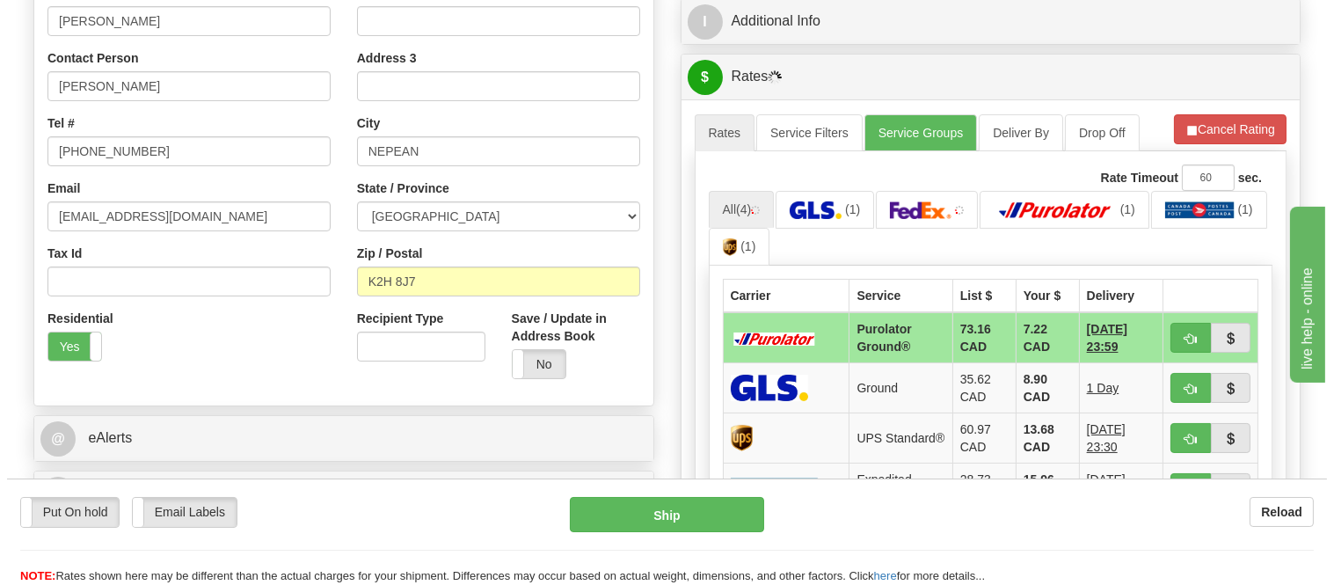
scroll to position [408, 0]
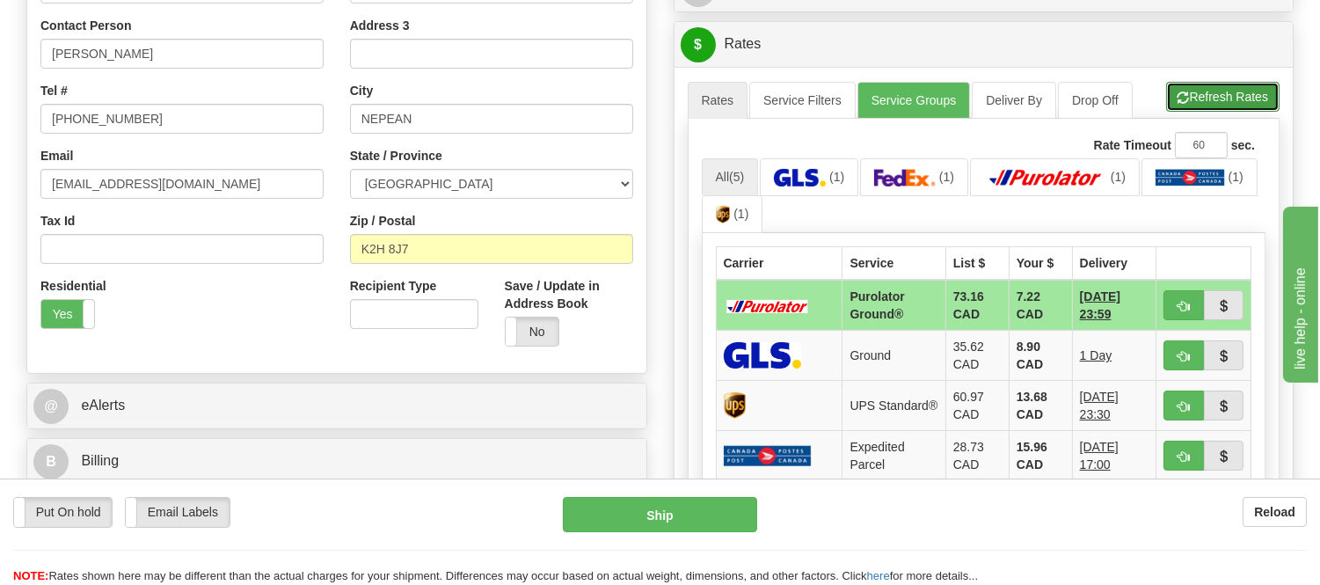
click at [1223, 97] on button "Refresh Rates" at bounding box center [1222, 97] width 113 height 30
click at [1191, 305] on button "button" at bounding box center [1183, 305] width 40 height 30
type input "260"
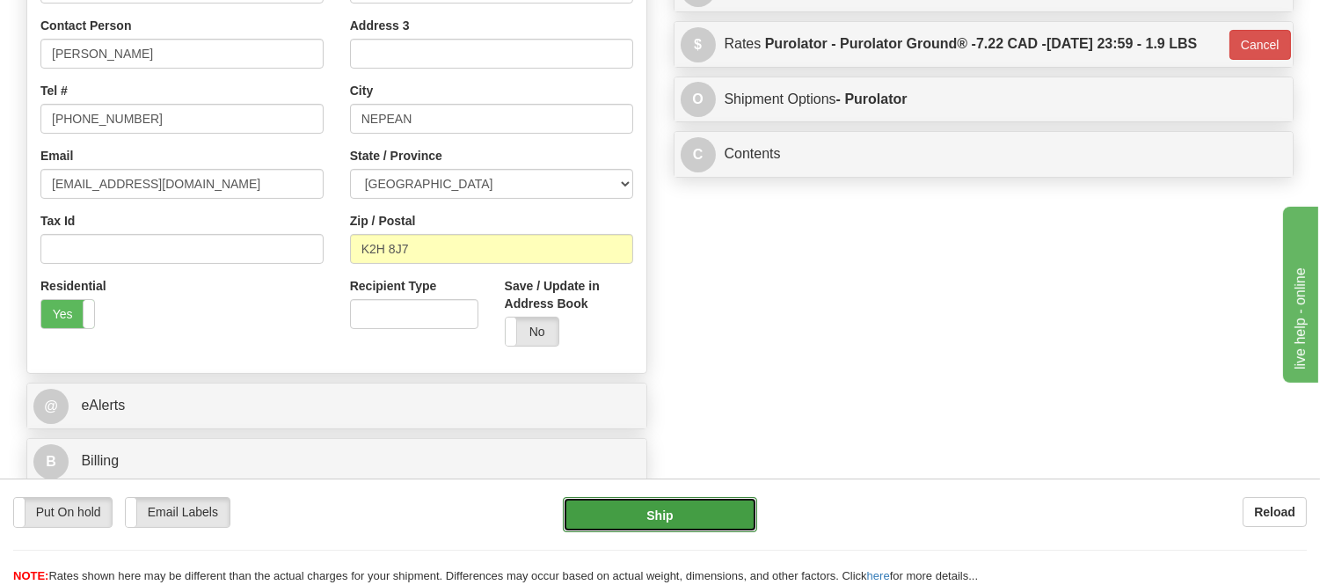
click at [718, 510] on button "Ship" at bounding box center [659, 514] width 193 height 35
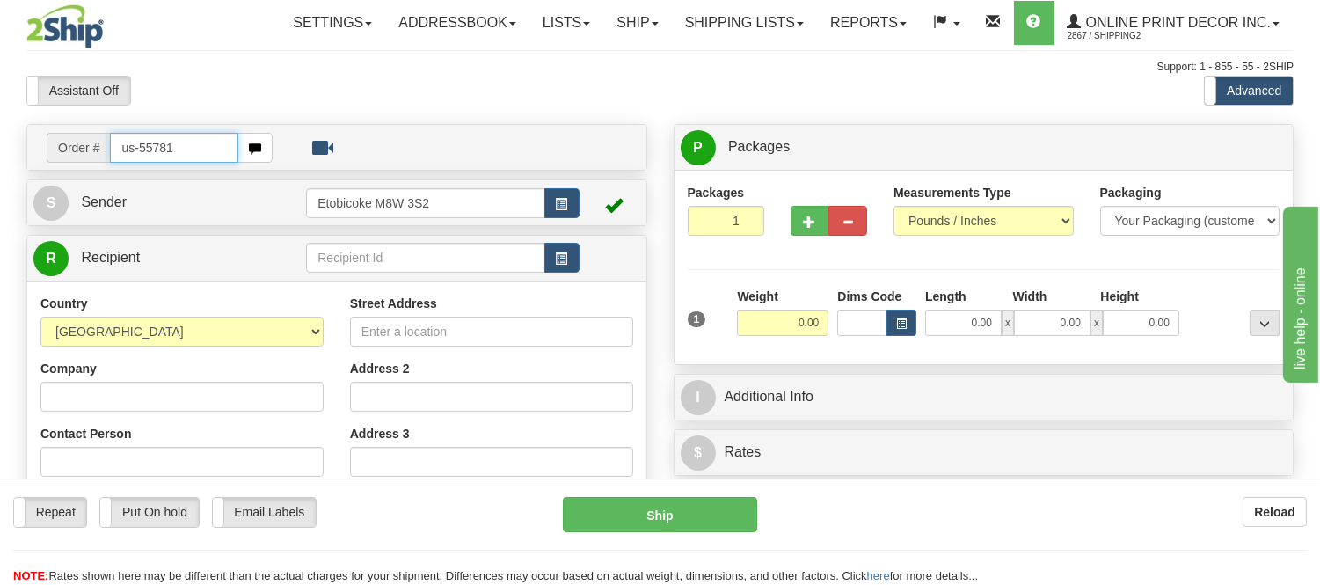
type input "us-55781"
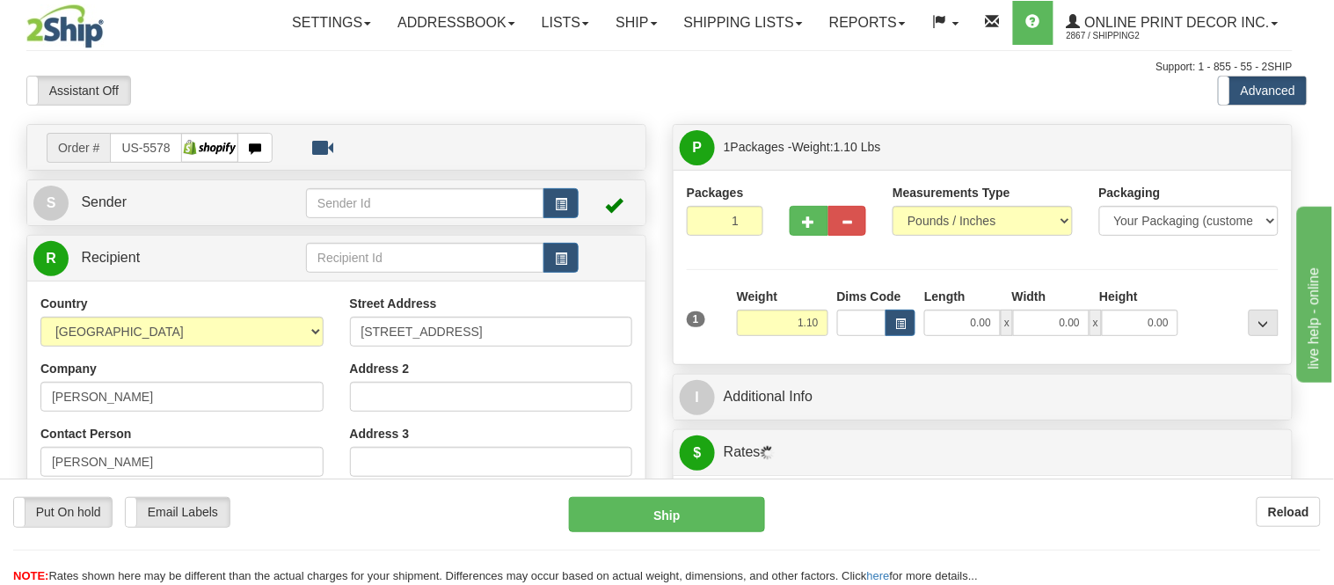
type input "WHEATON"
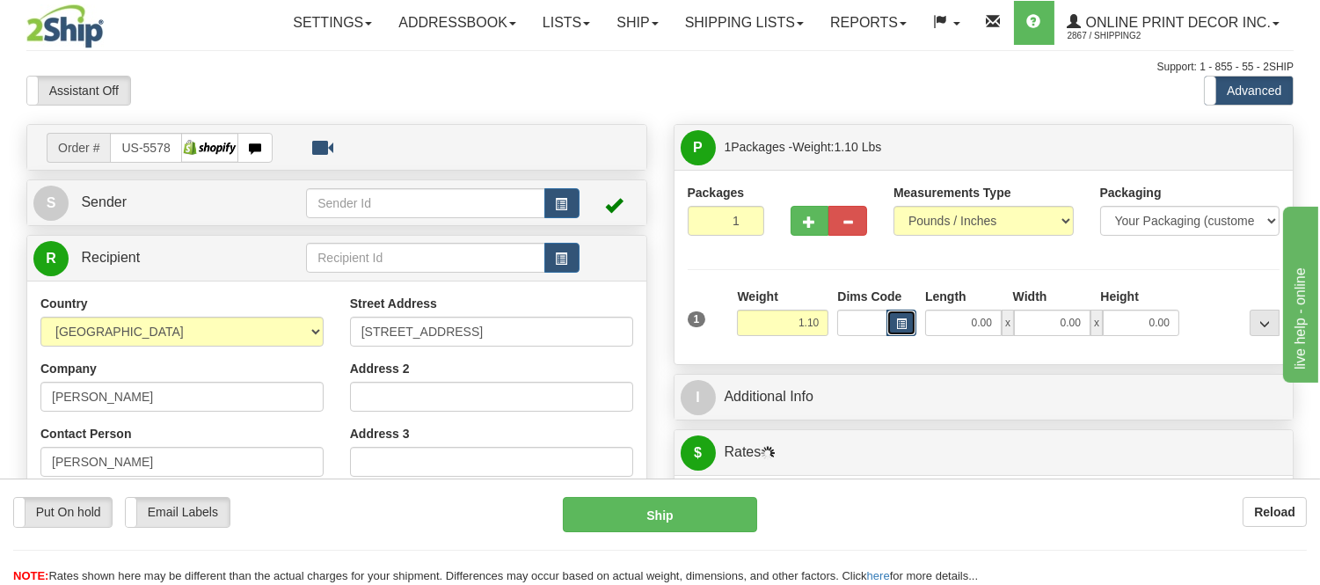
click at [909, 317] on button "button" at bounding box center [901, 323] width 30 height 26
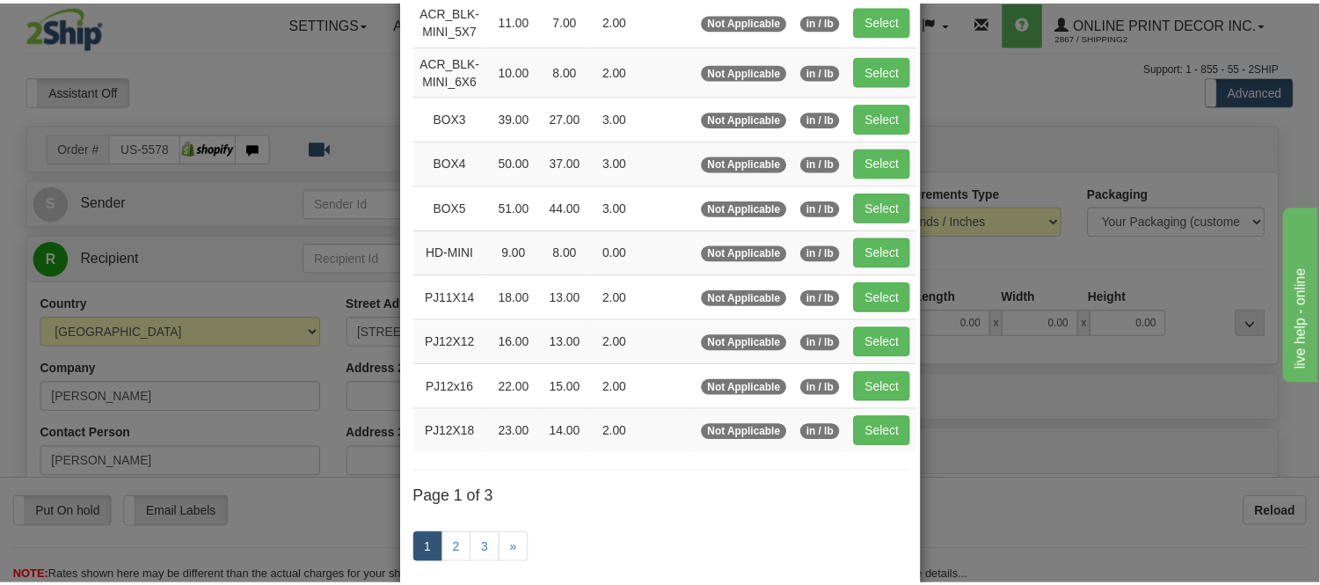
scroll to position [195, 0]
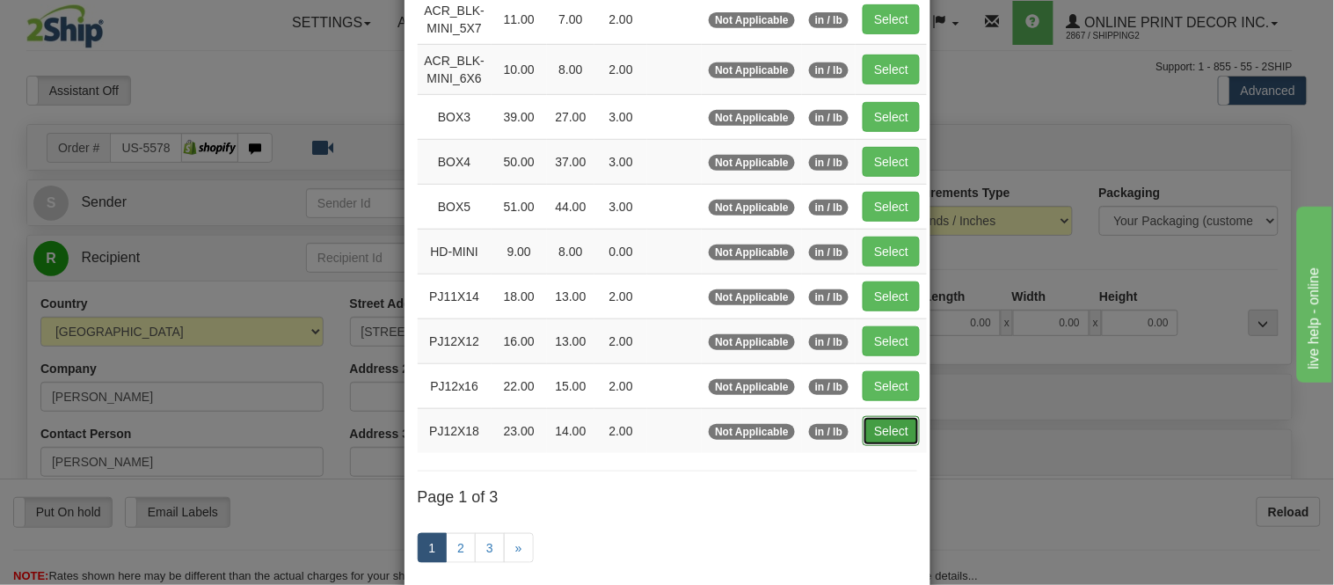
click at [863, 426] on button "Select" at bounding box center [891, 431] width 57 height 30
type input "PJ12X18"
type input "23.00"
type input "14.00"
type input "2.00"
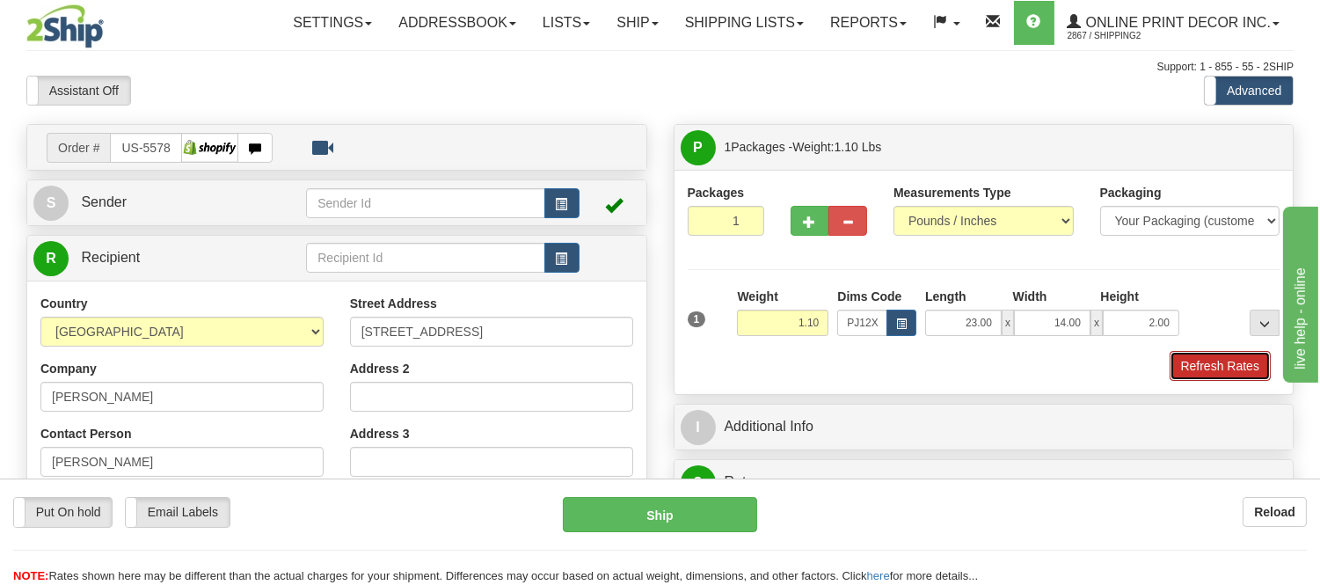
click at [1235, 368] on button "Refresh Rates" at bounding box center [1219, 366] width 101 height 30
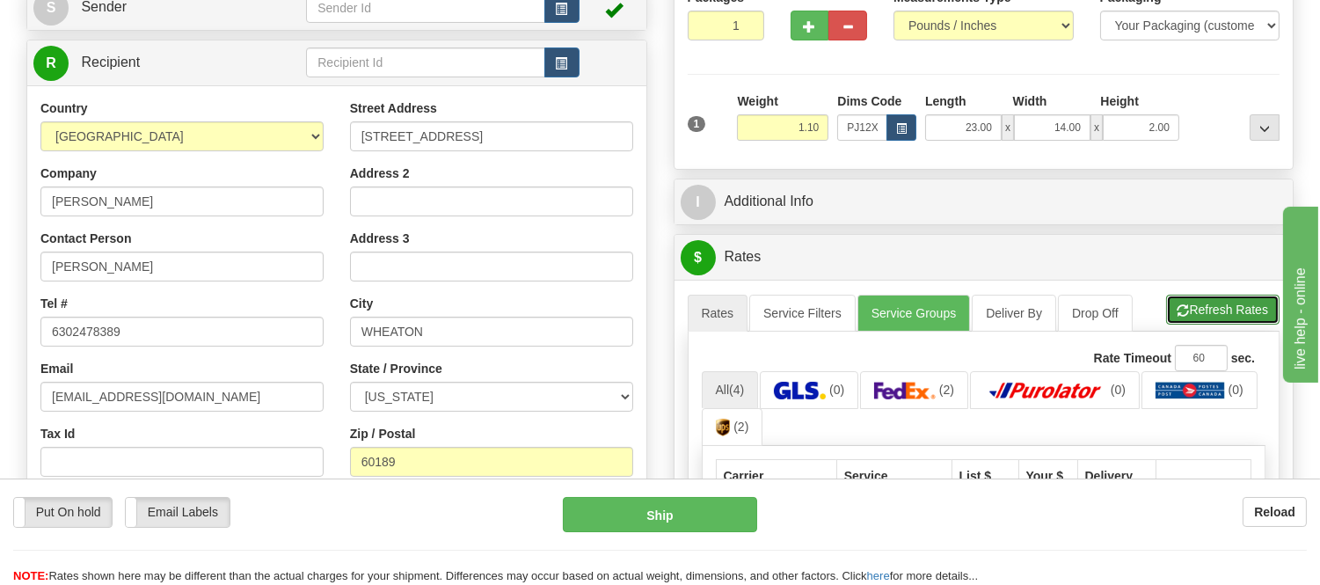
click at [1216, 312] on button "Refresh Rates" at bounding box center [1222, 310] width 113 height 30
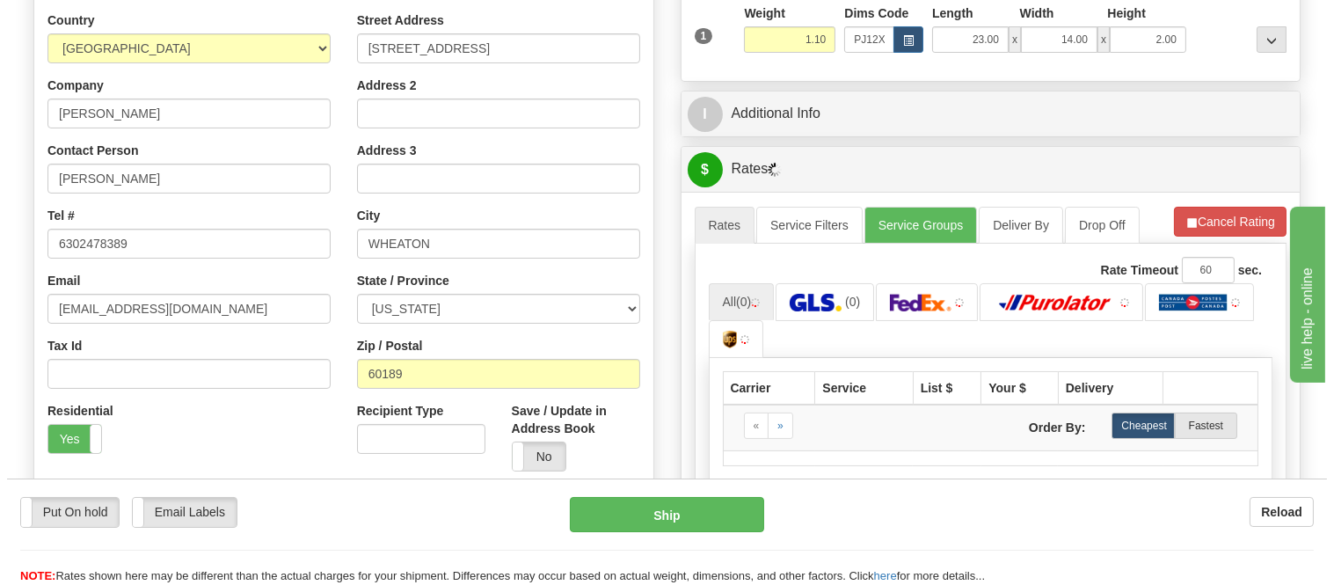
scroll to position [390, 0]
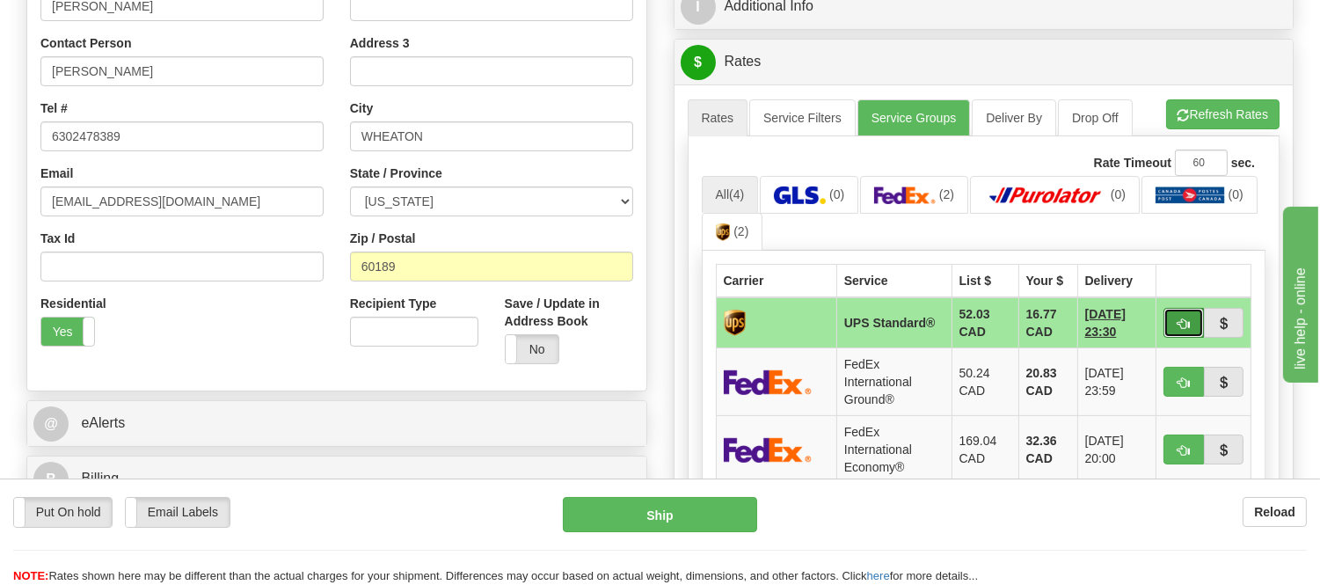
click at [1177, 320] on span "button" at bounding box center [1183, 323] width 12 height 11
type input "11"
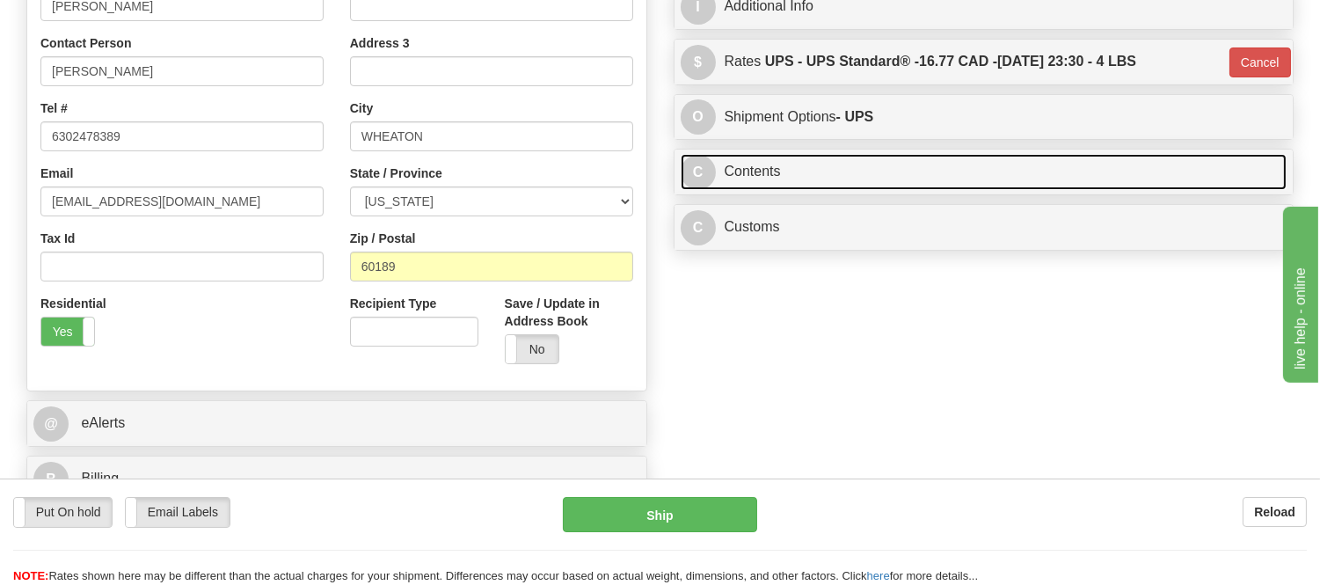
click at [907, 182] on link "C Contents" at bounding box center [984, 172] width 607 height 36
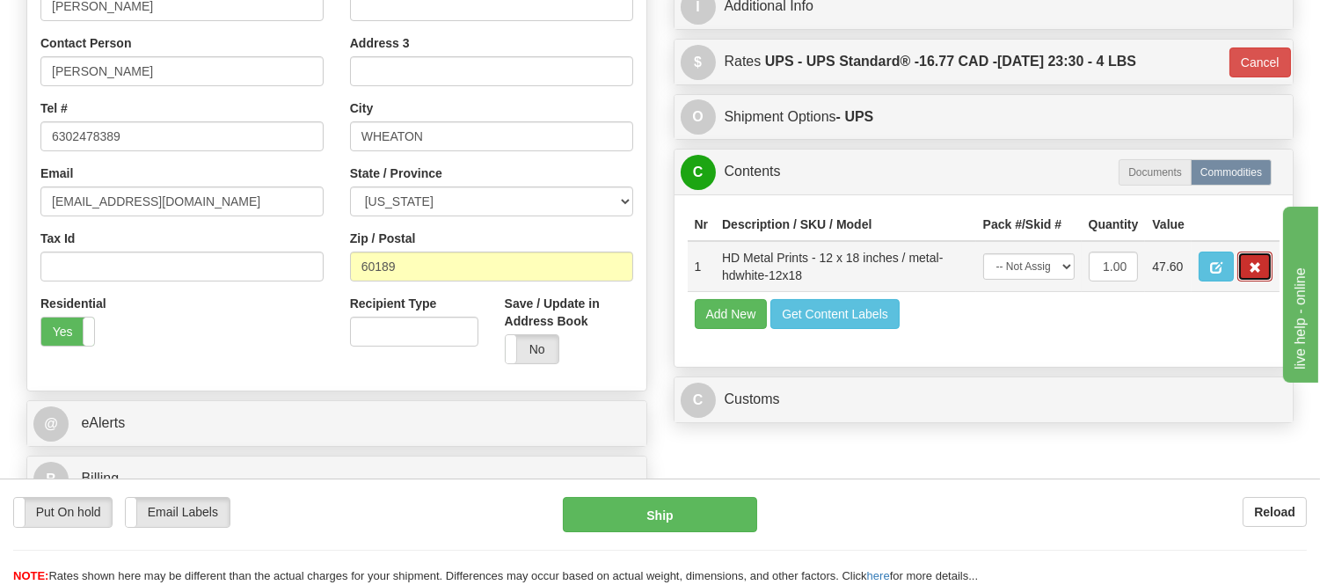
click at [1241, 281] on button "button" at bounding box center [1254, 266] width 35 height 30
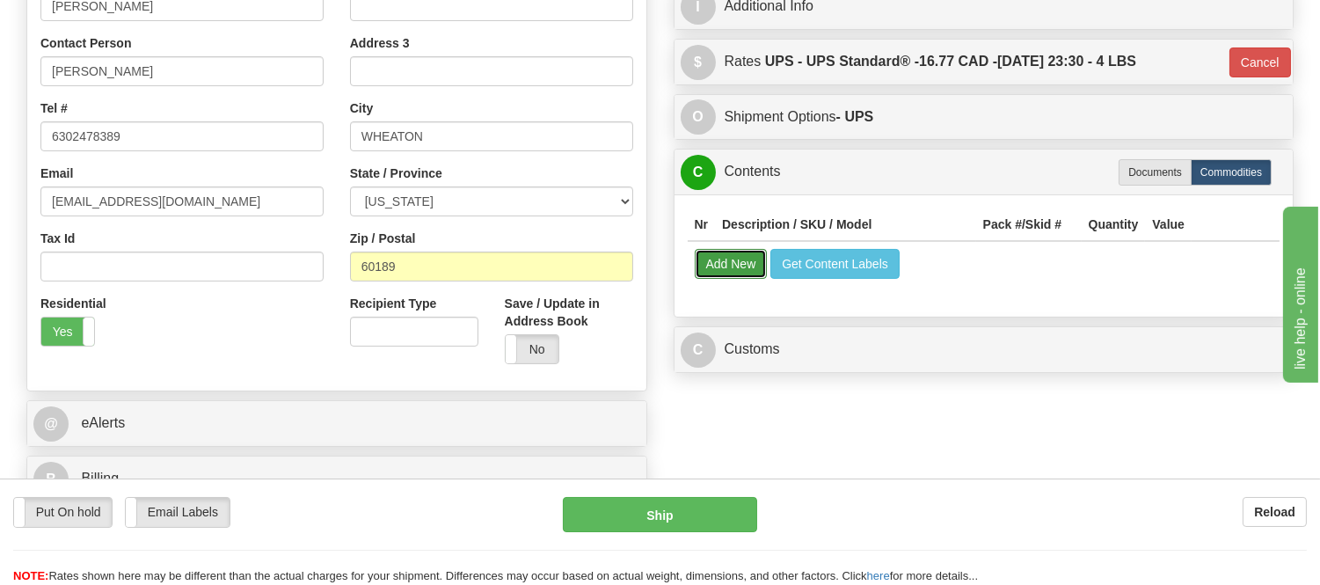
click at [699, 259] on button "Add New" at bounding box center [731, 264] width 73 height 30
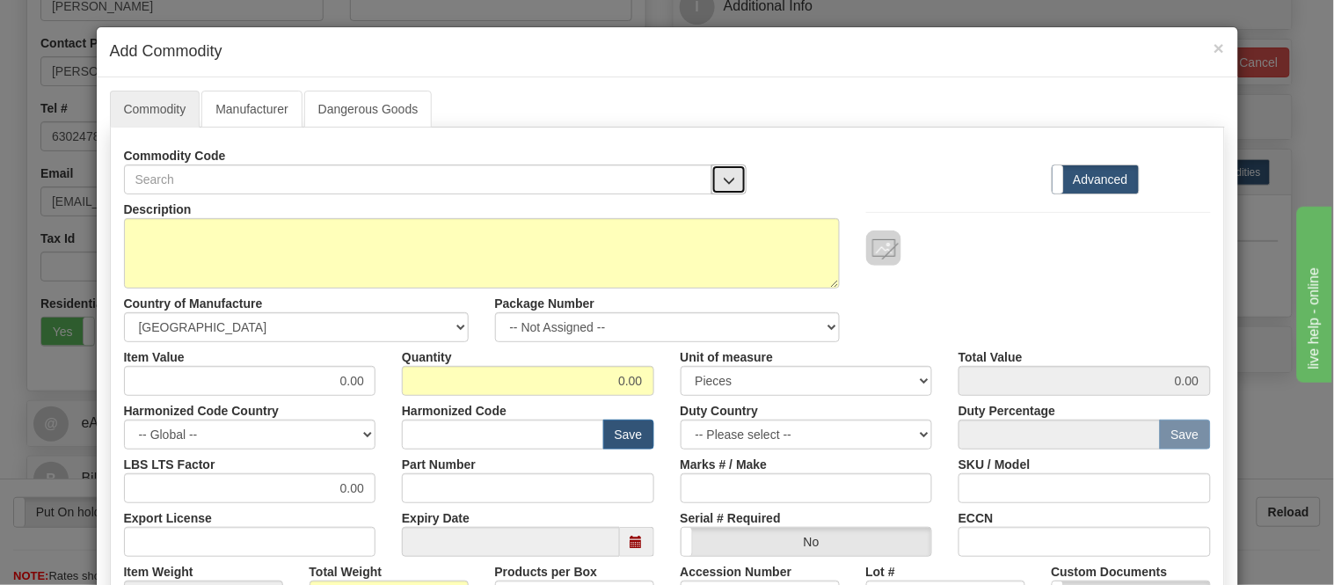
click at [711, 164] on button "button" at bounding box center [728, 179] width 35 height 30
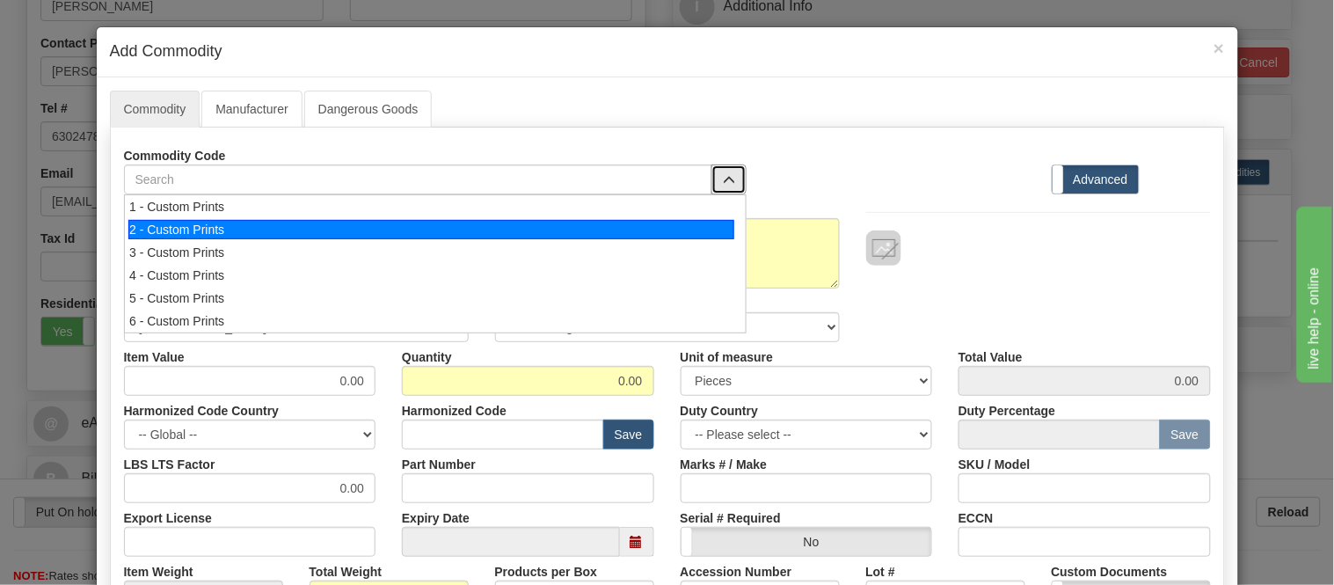
click at [693, 222] on div "2 - Custom Prints" at bounding box center [431, 229] width 606 height 19
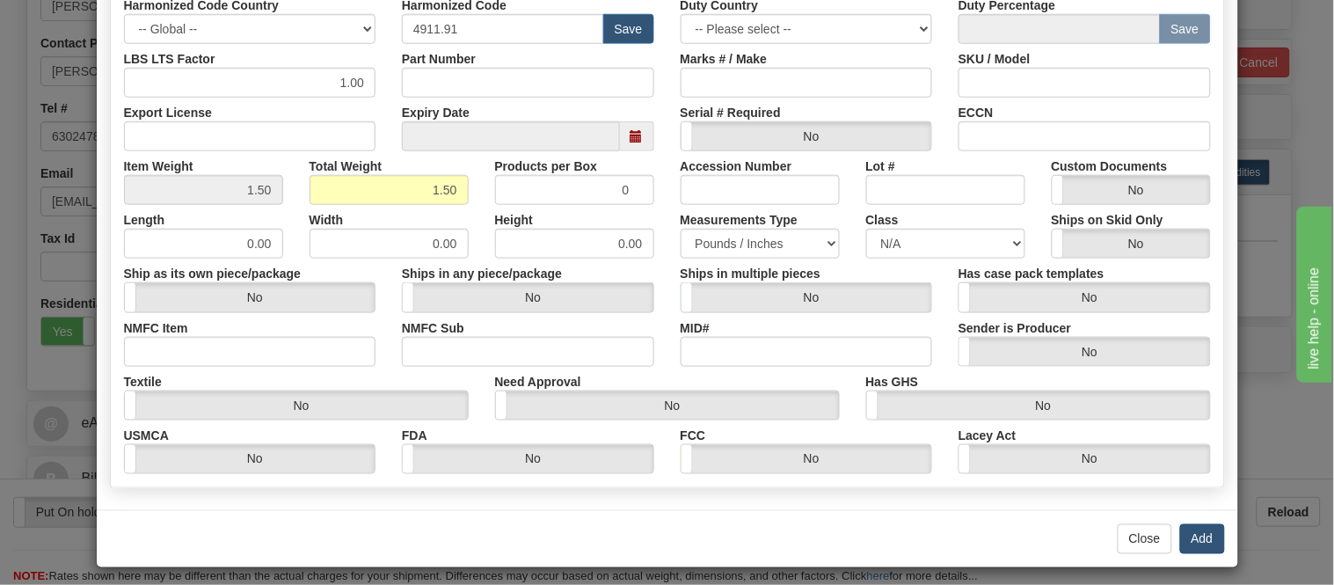
scroll to position [415, 0]
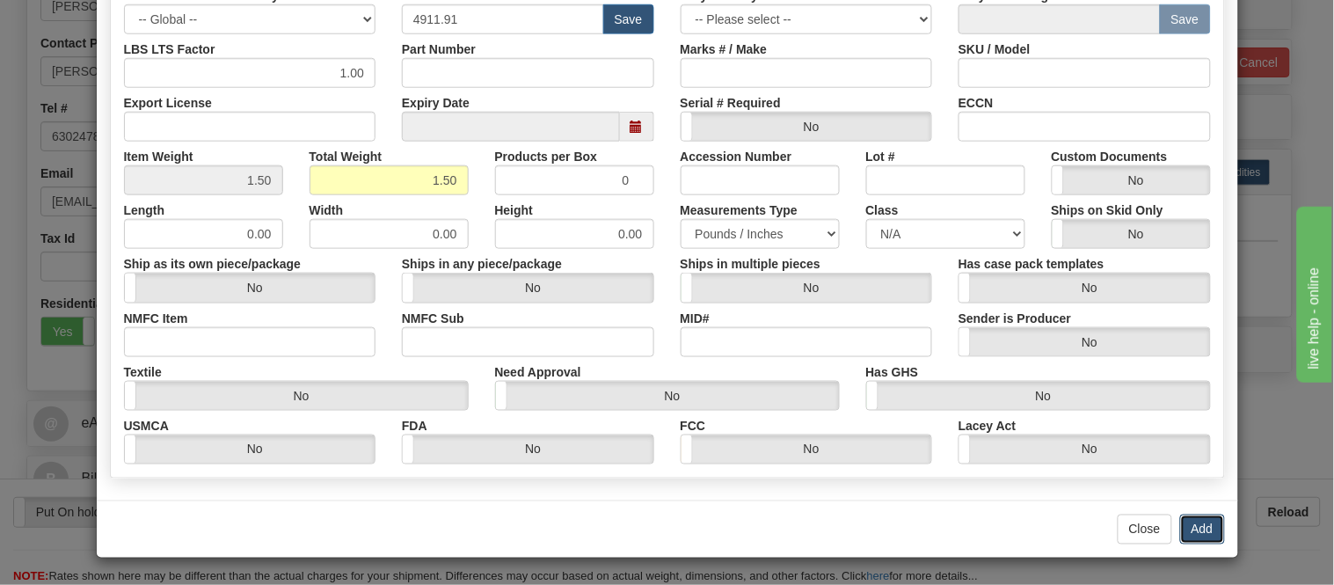
click at [1193, 532] on button "Add" at bounding box center [1202, 529] width 45 height 30
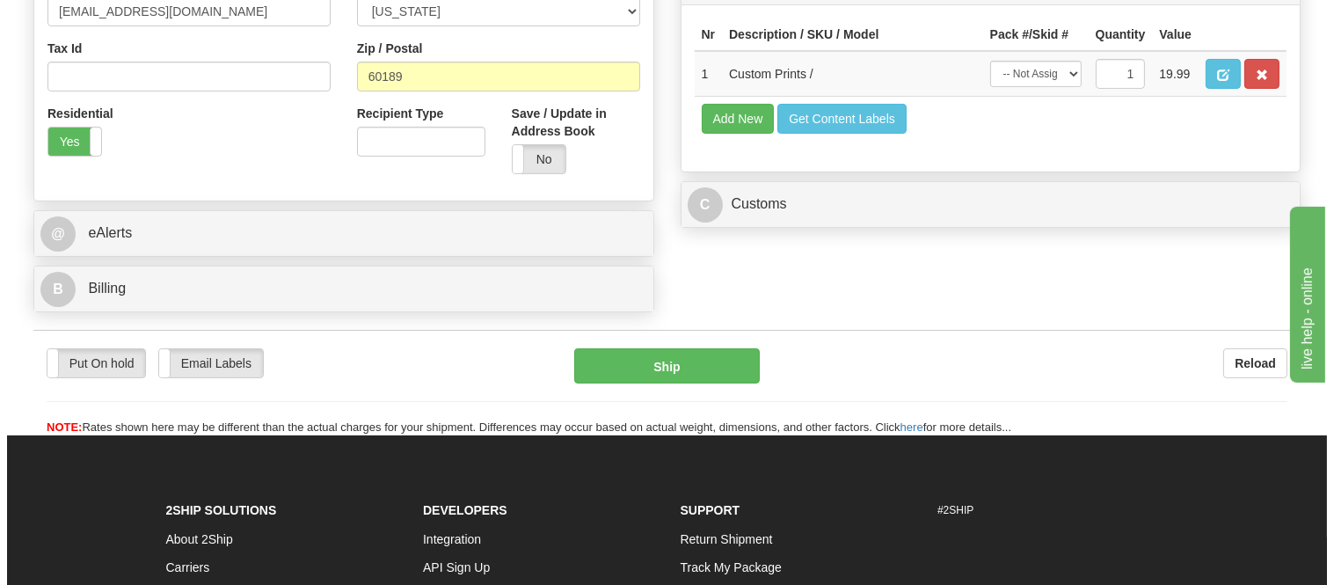
scroll to position [586, 0]
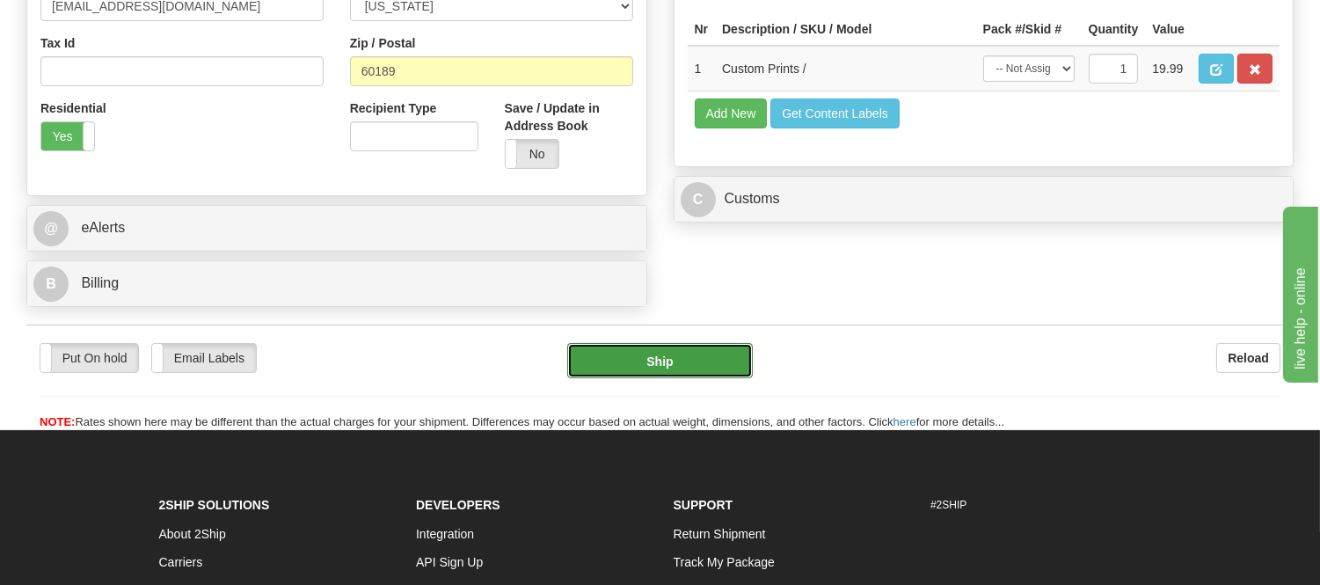
click at [692, 353] on button "Ship" at bounding box center [659, 360] width 185 height 35
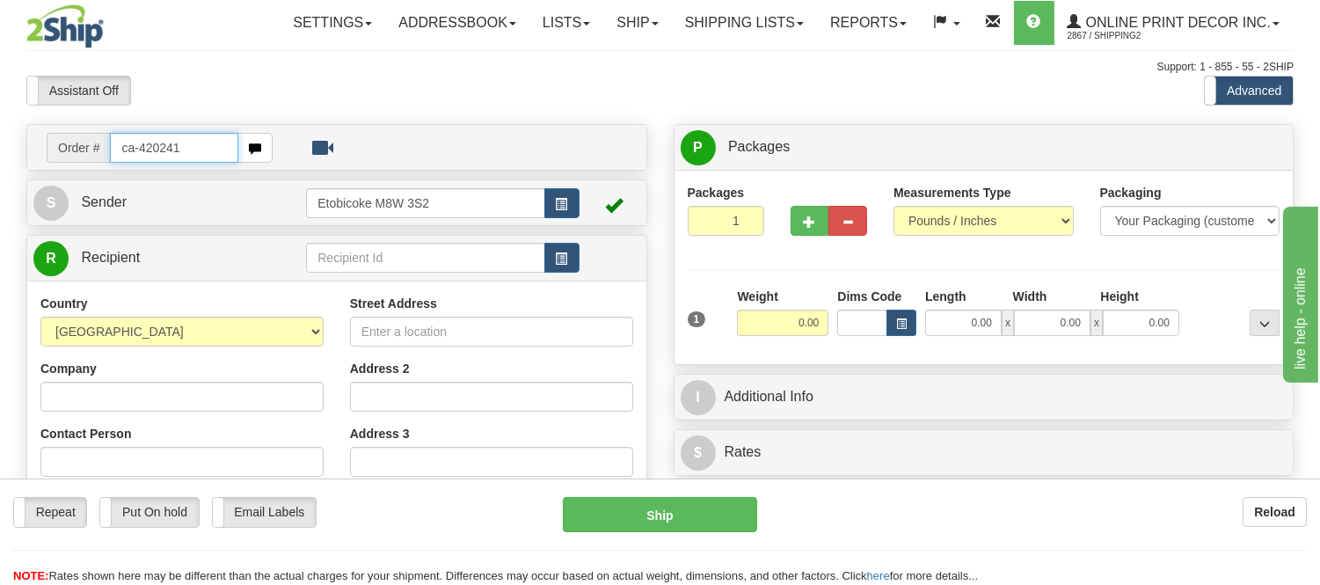
type input "ca-420241"
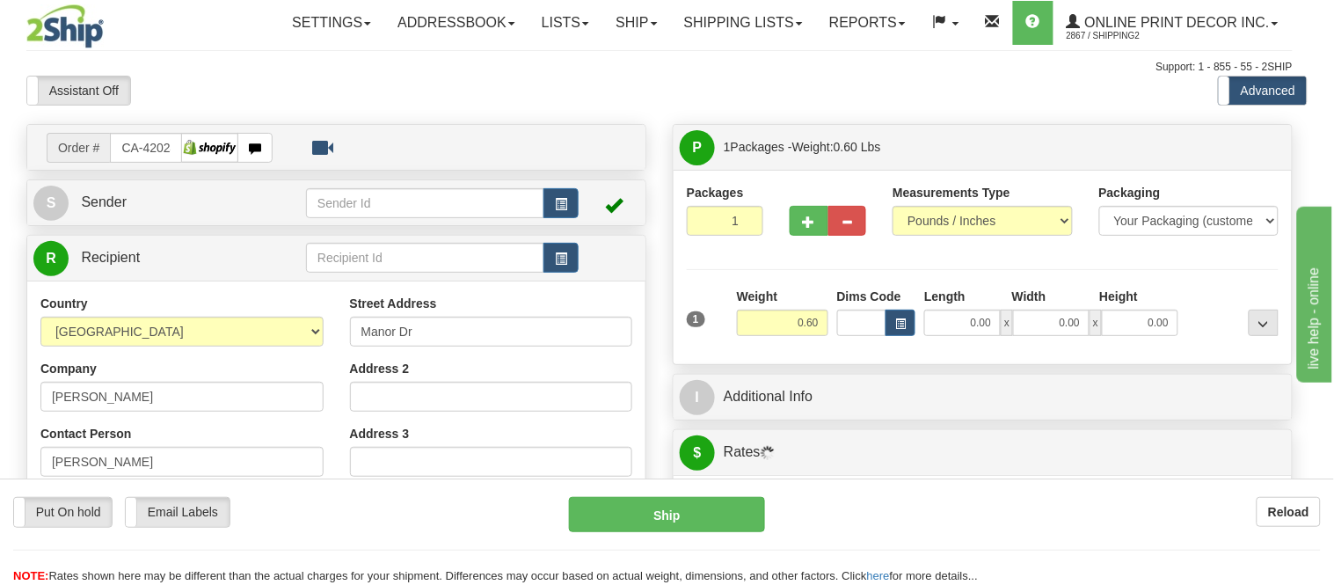
type input "CHILLIWACK"
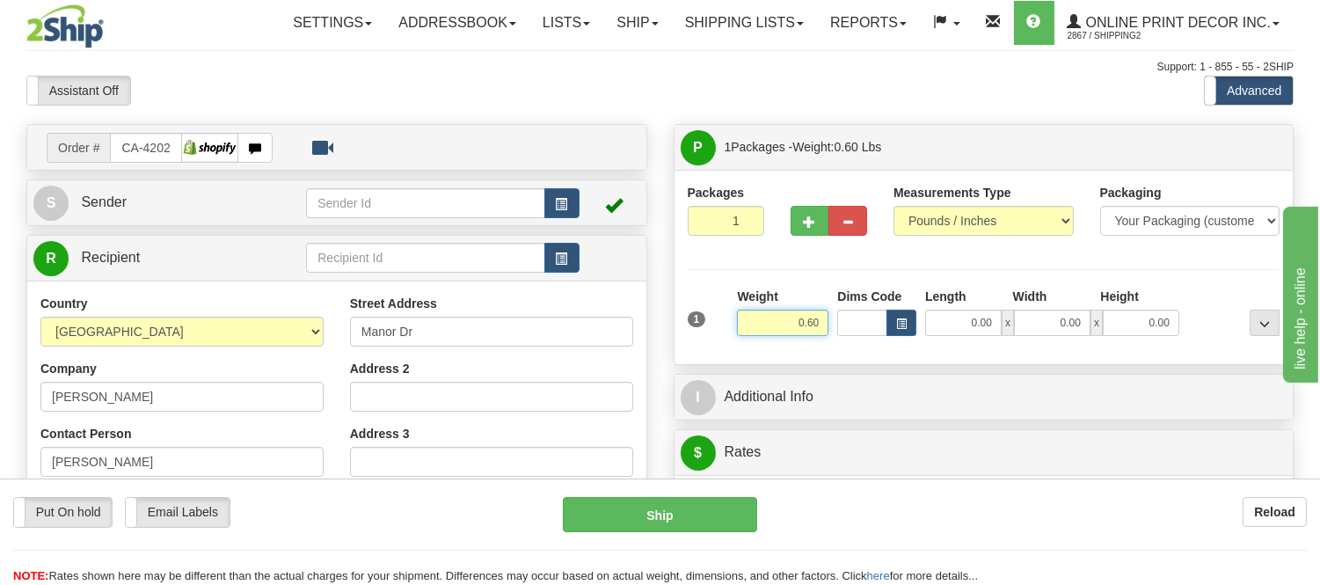
drag, startPoint x: 827, startPoint y: 321, endPoint x: 761, endPoint y: 331, distance: 65.8
click at [761, 331] on input "0.60" at bounding box center [782, 323] width 91 height 26
click button "Delete" at bounding box center [0, 0] width 0 height 0
type input "1.00"
click at [1243, 309] on div at bounding box center [1234, 312] width 100 height 48
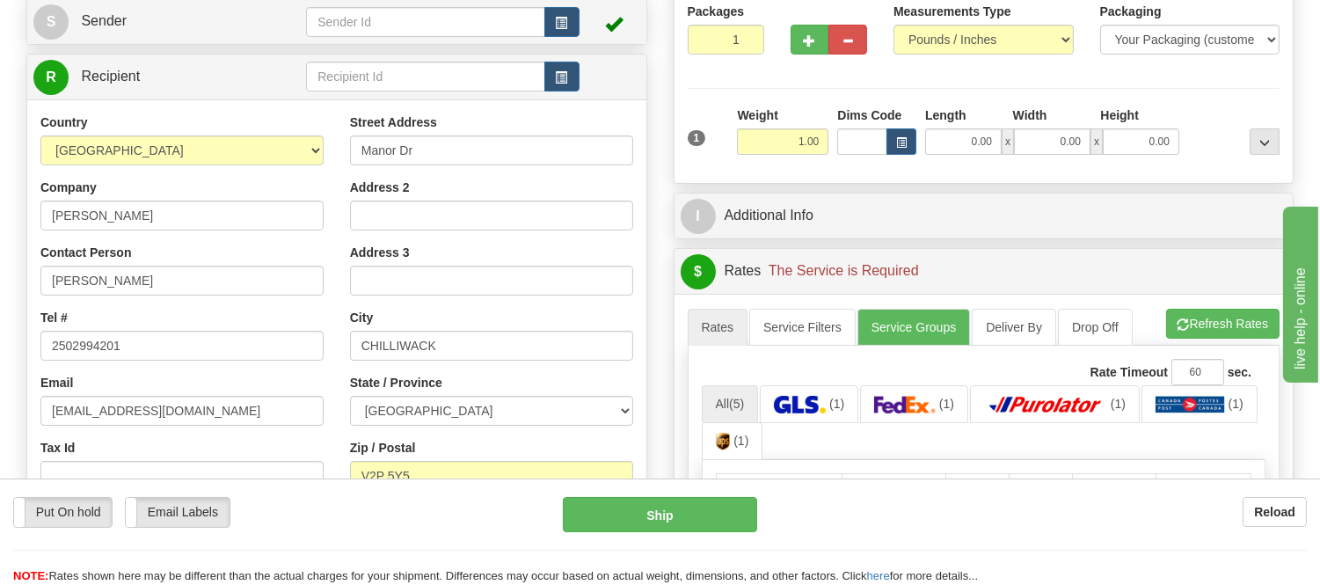
scroll to position [293, 0]
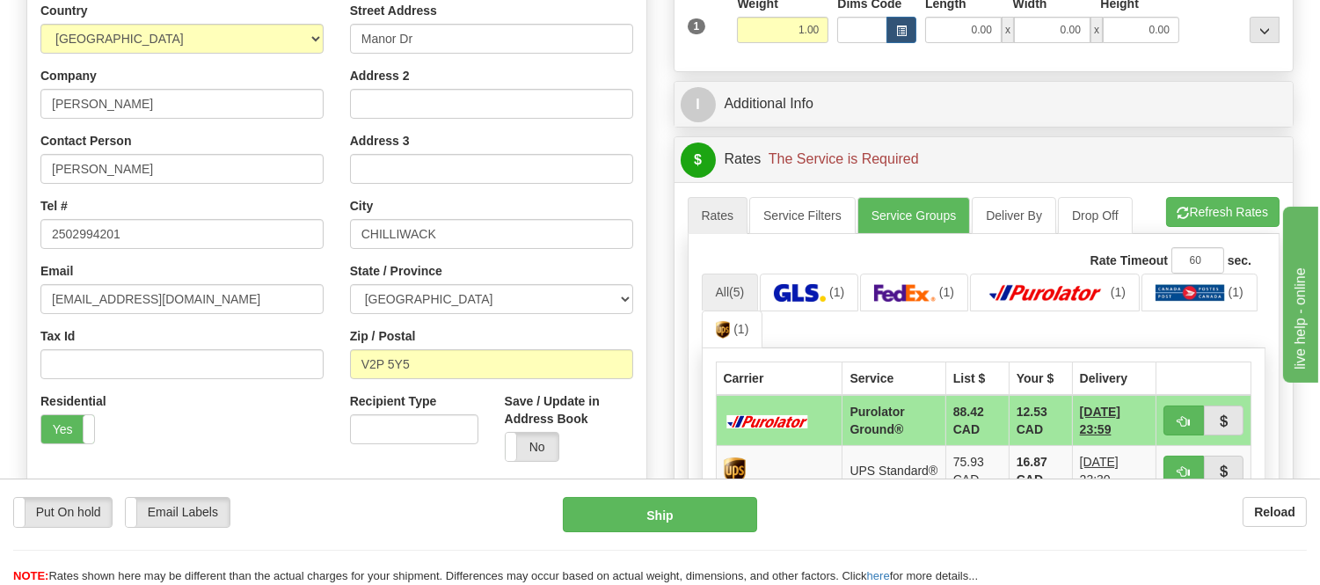
click at [1222, 195] on div "A change has been made which could impact your rate estimate. To ensure the est…" at bounding box center [983, 516] width 619 height 669
click at [1224, 215] on button "Refresh Rates" at bounding box center [1222, 212] width 113 height 30
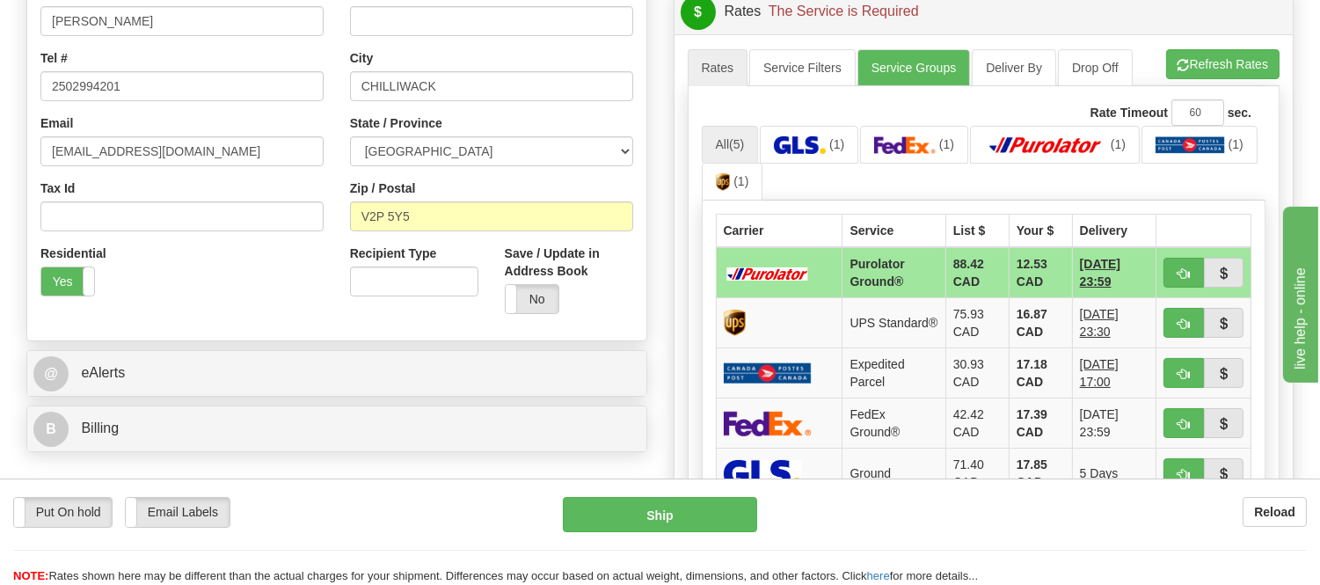
scroll to position [488, 0]
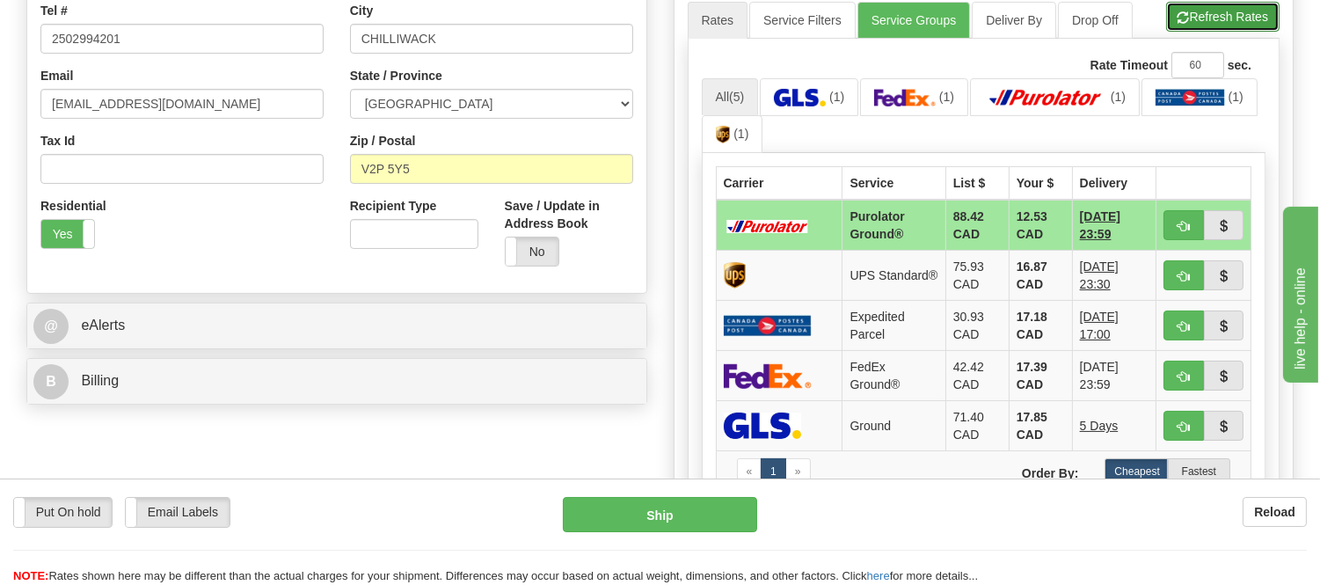
click at [1188, 25] on button "Refresh Rates" at bounding box center [1222, 17] width 113 height 30
click at [1177, 221] on span "button" at bounding box center [1183, 226] width 12 height 11
type input "260"
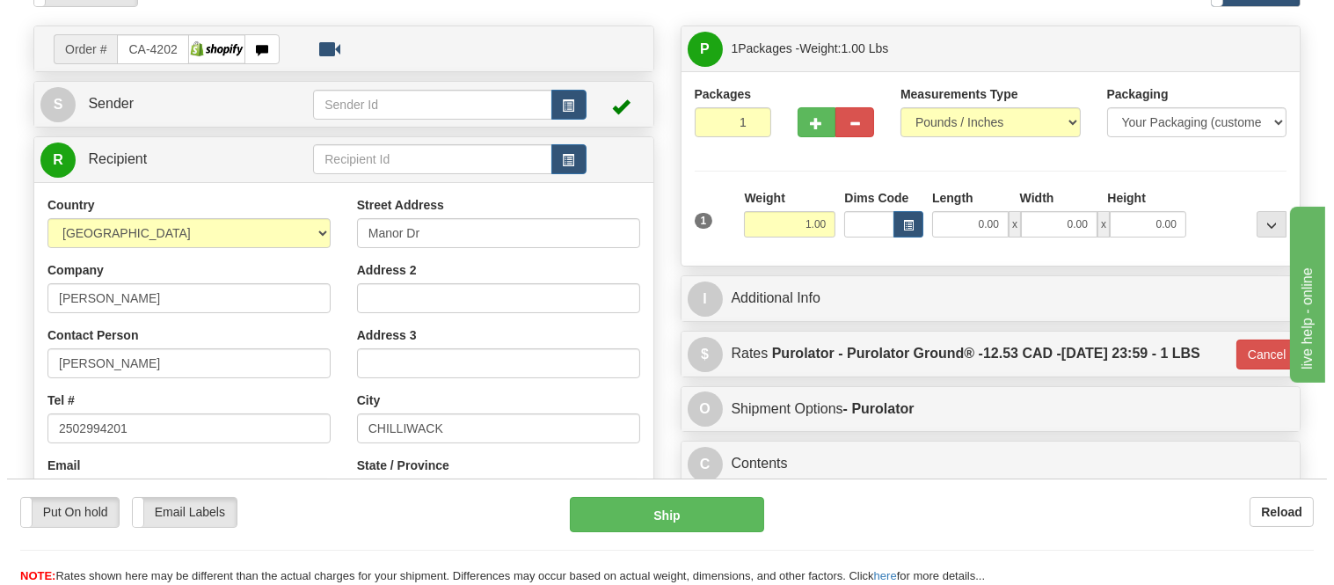
scroll to position [98, 0]
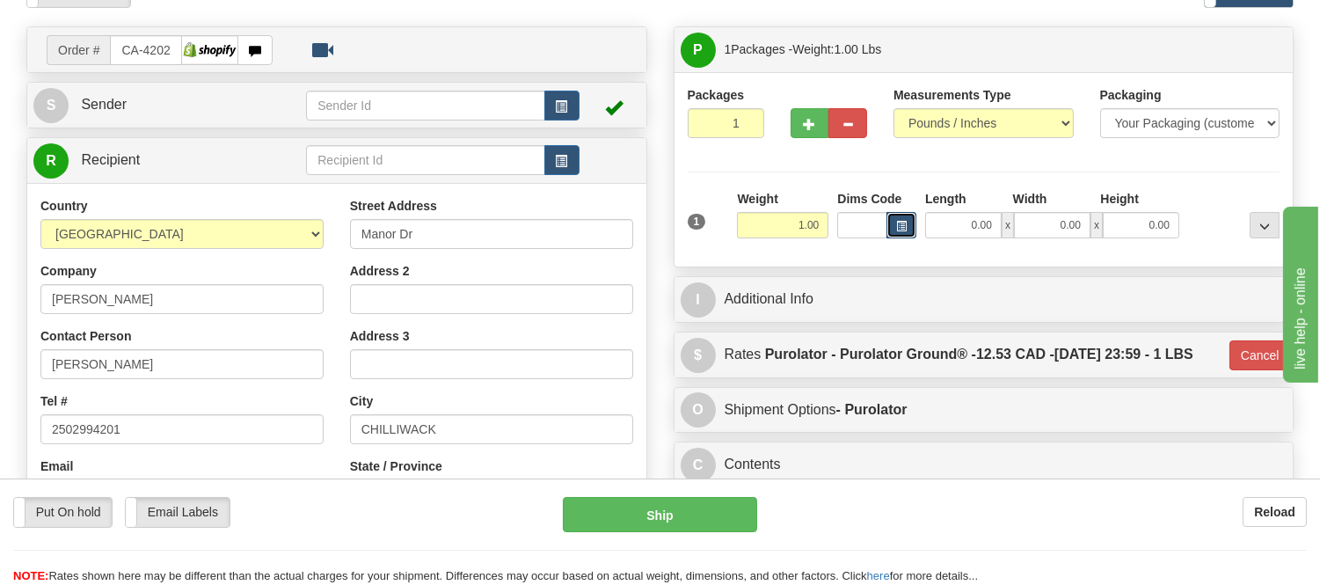
click at [901, 224] on span "button" at bounding box center [901, 227] width 11 height 10
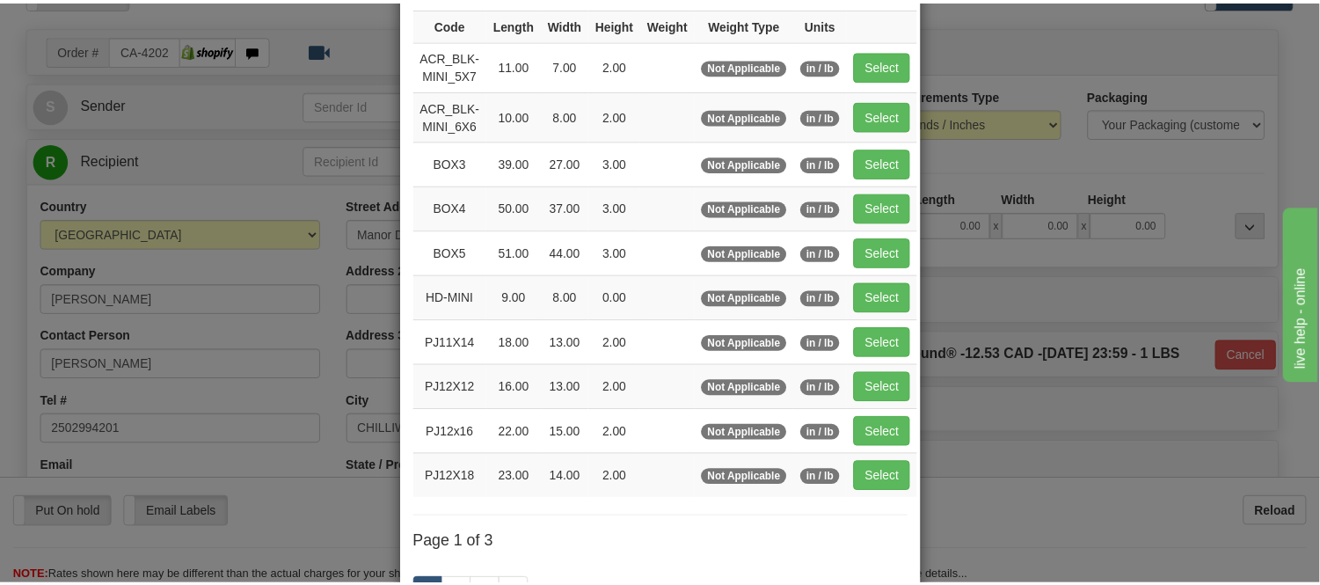
scroll to position [195, 0]
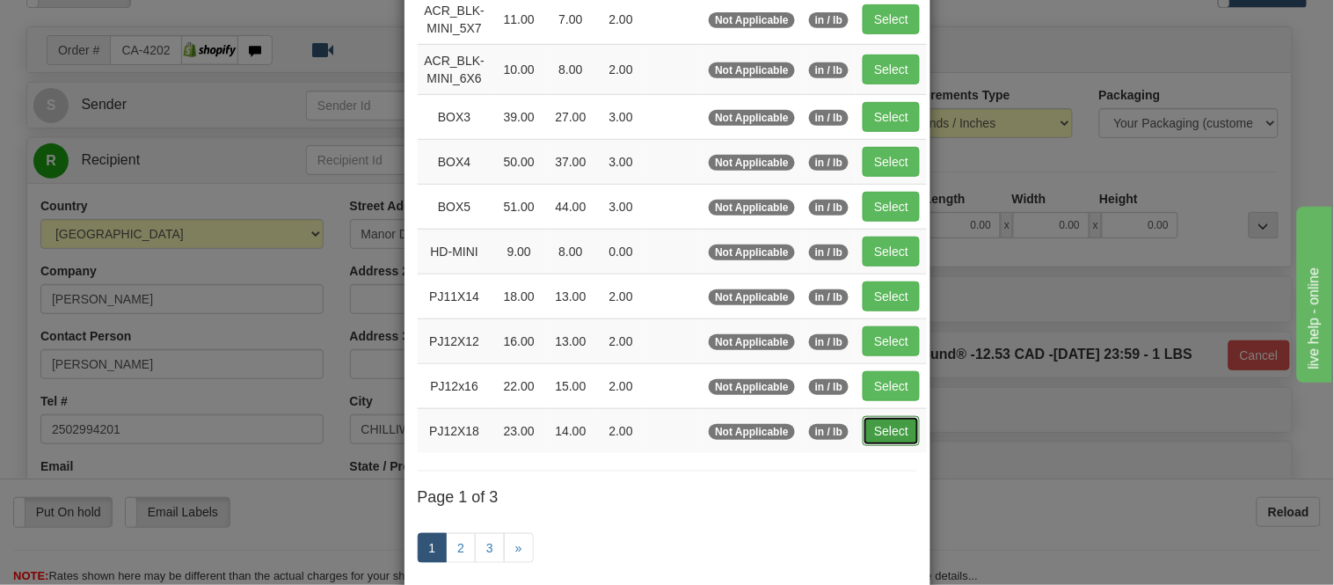
click at [863, 428] on button "Select" at bounding box center [891, 431] width 57 height 30
type input "PJ12X18"
type input "23.00"
type input "14.00"
type input "2.00"
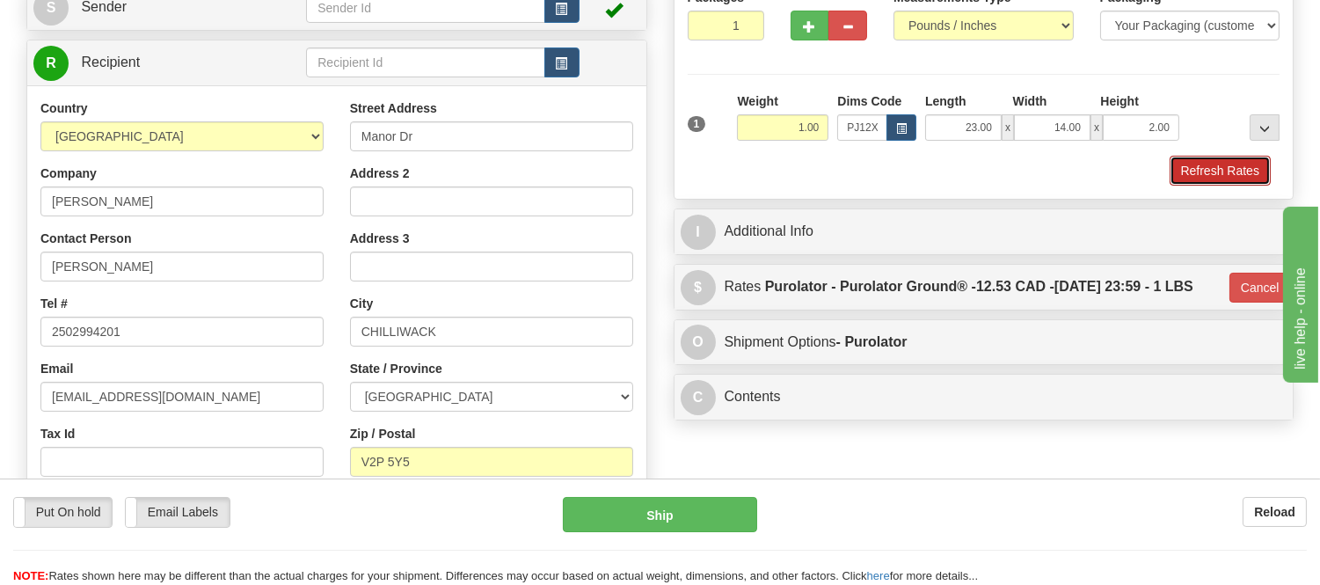
click at [1246, 177] on button "Refresh Rates" at bounding box center [1219, 171] width 101 height 30
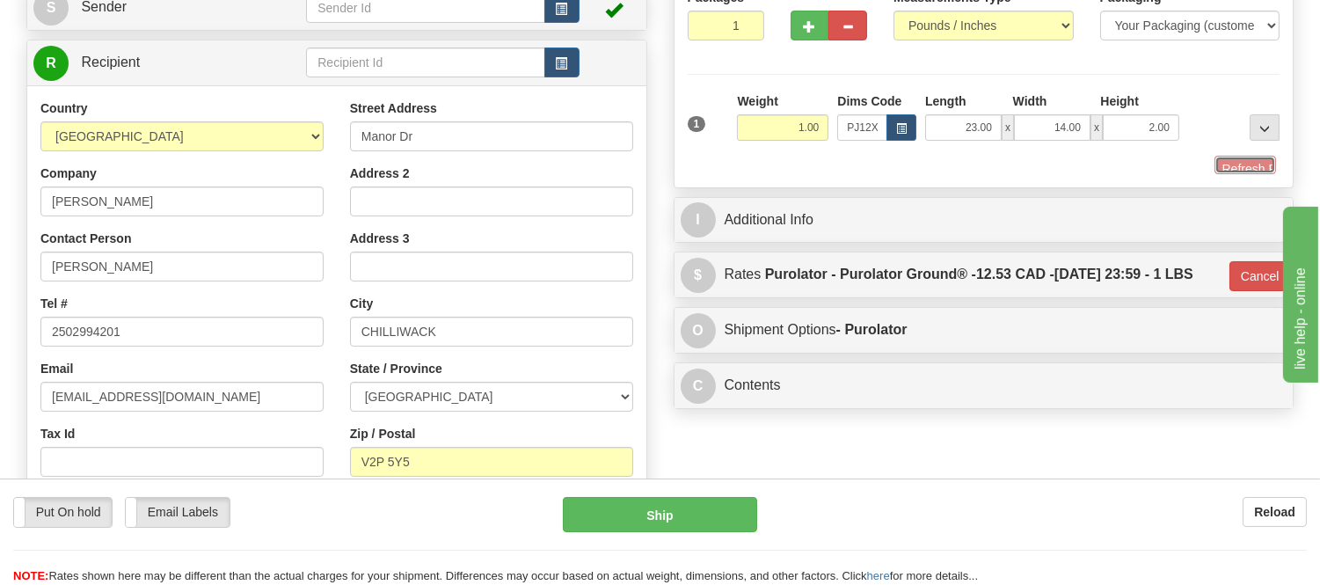
type input "260"
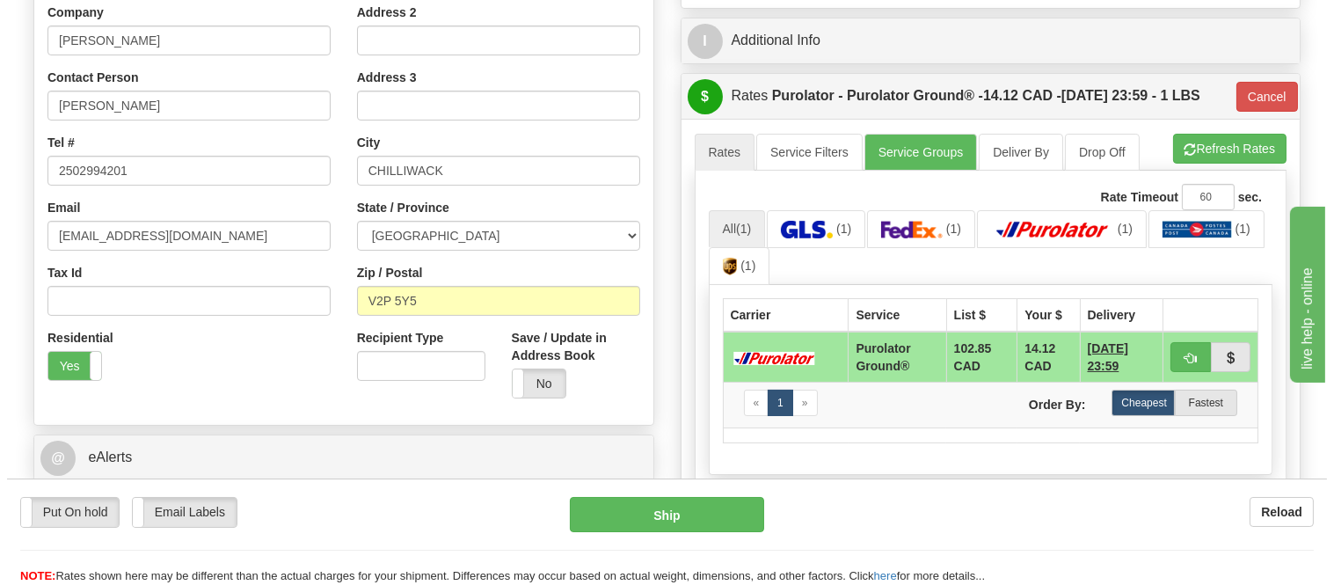
scroll to position [390, 0]
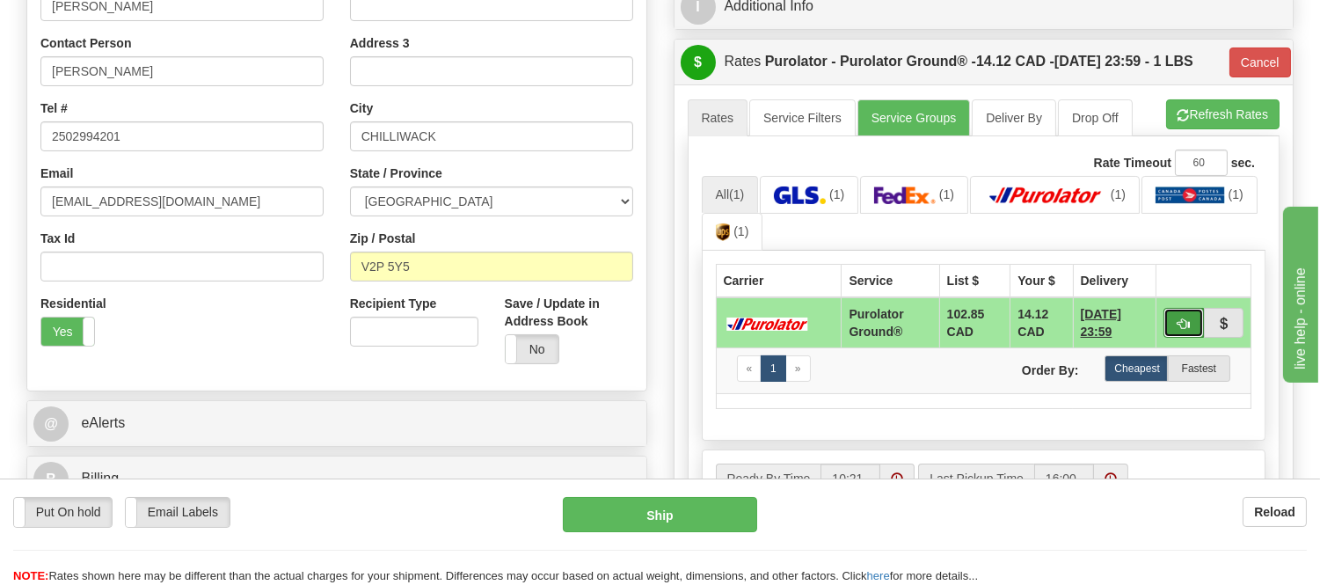
click at [1184, 318] on span "button" at bounding box center [1183, 323] width 12 height 11
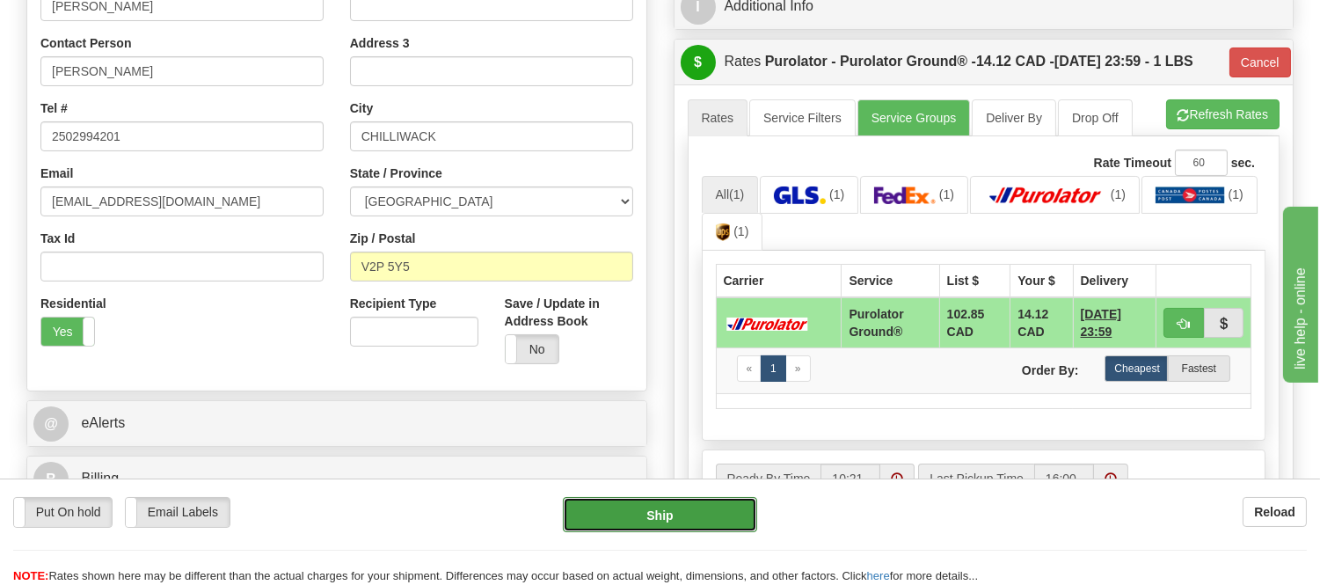
click at [693, 526] on button "Ship" at bounding box center [659, 514] width 193 height 35
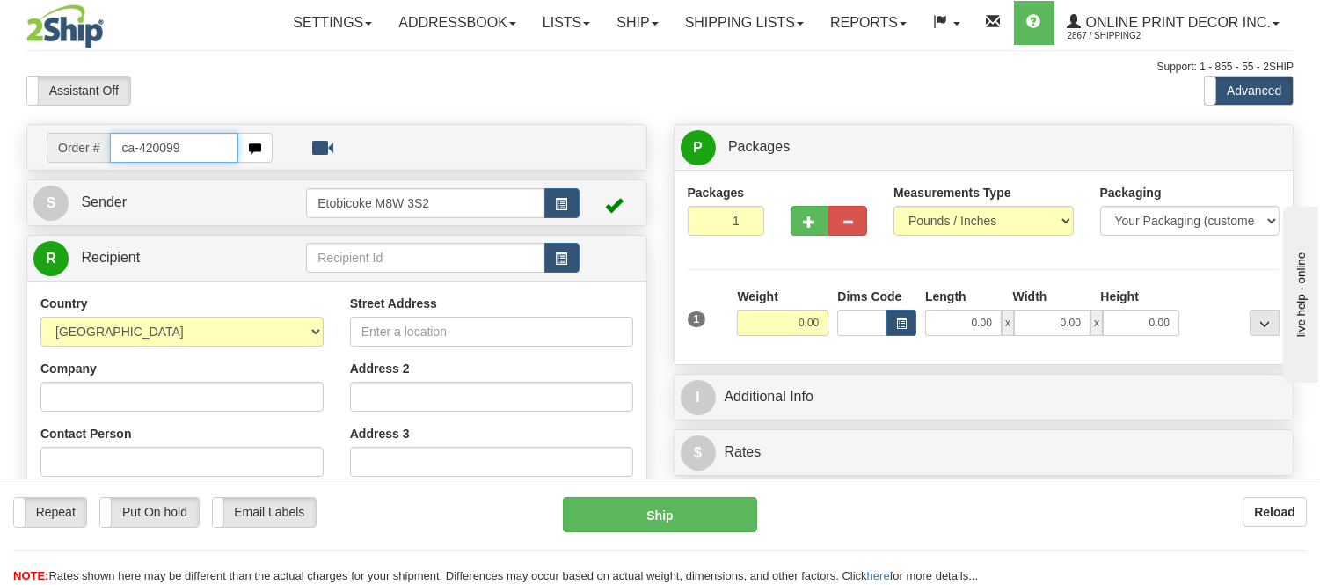
type input "ca-420099"
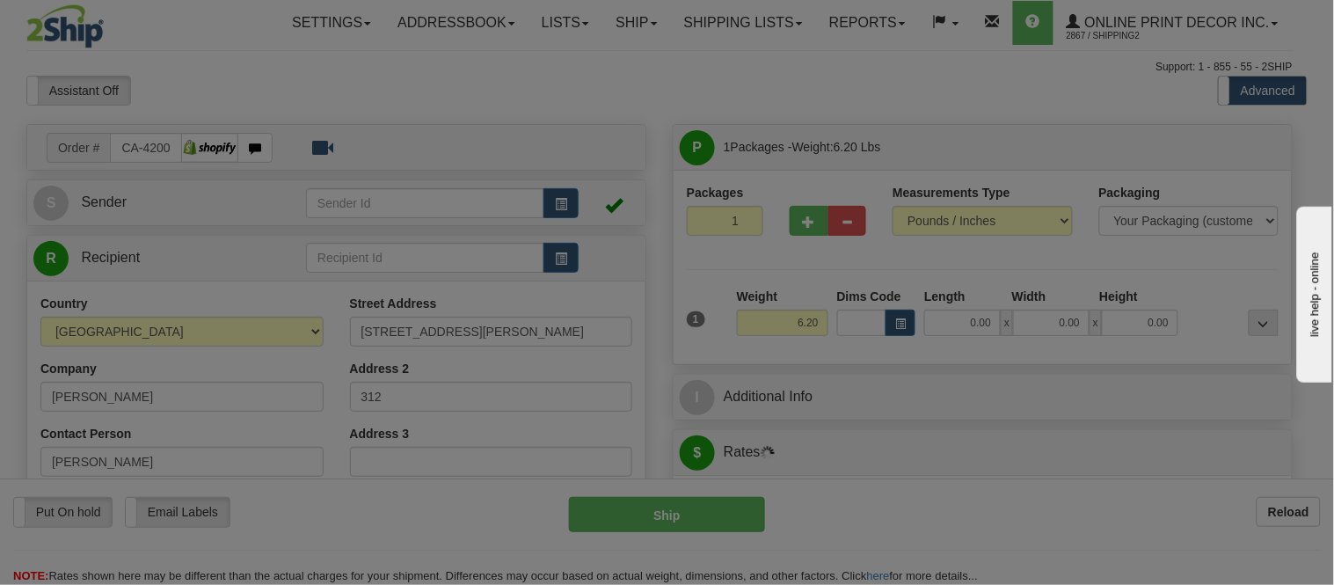
type input "[GEOGRAPHIC_DATA]"
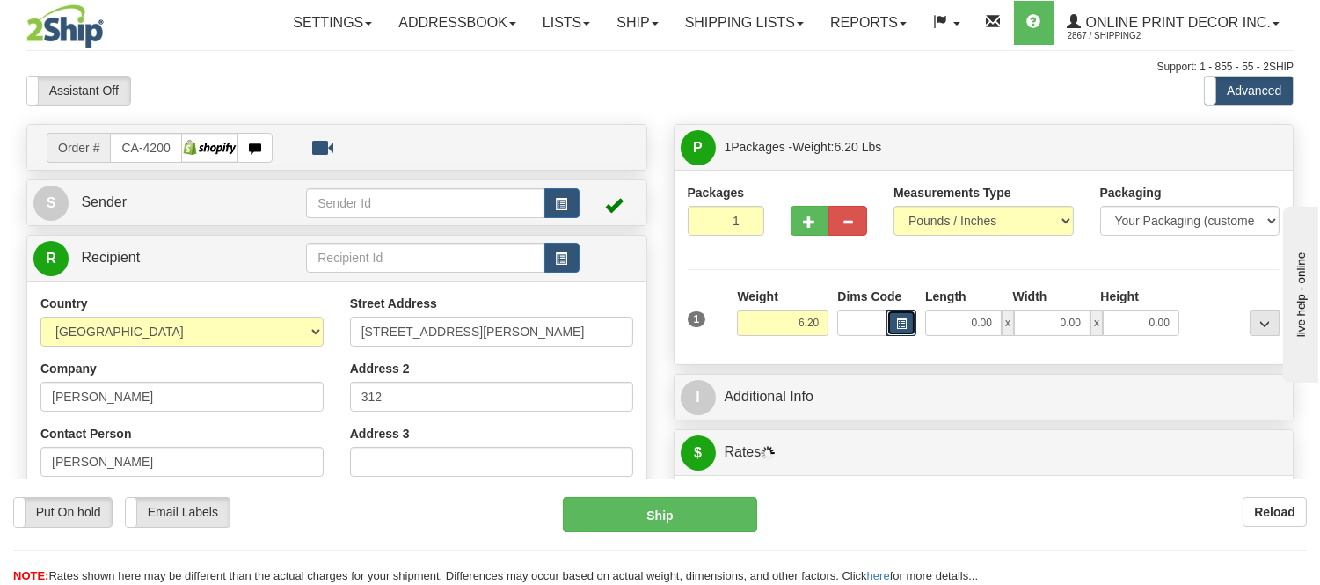
click at [907, 314] on button "button" at bounding box center [901, 323] width 30 height 26
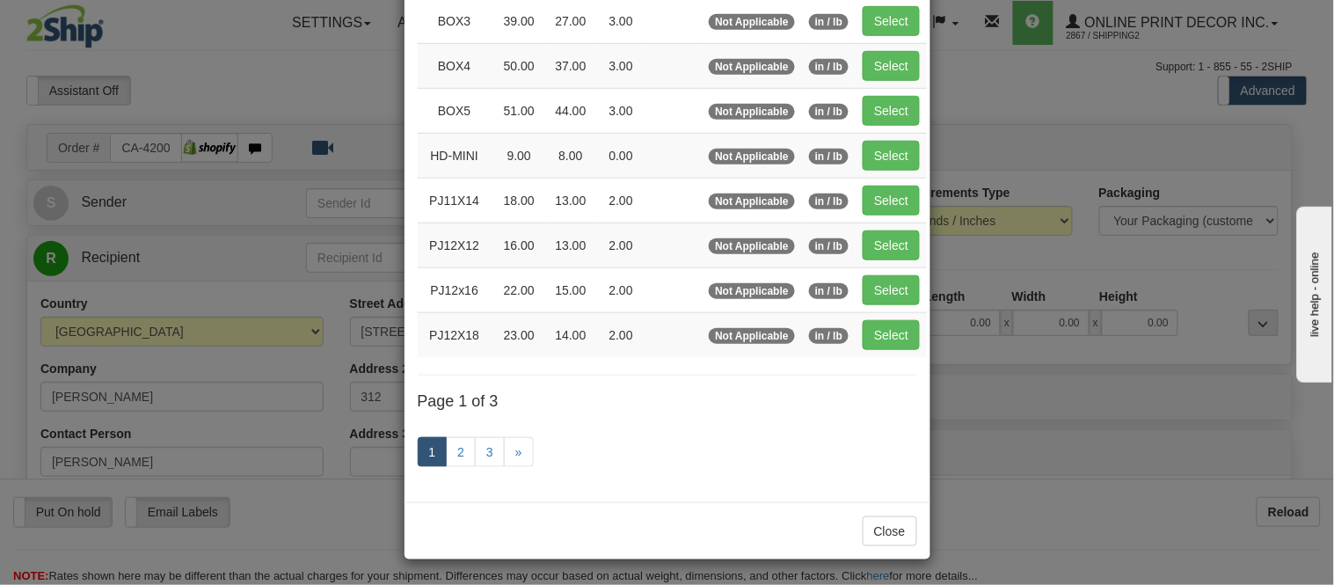
scroll to position [293, 0]
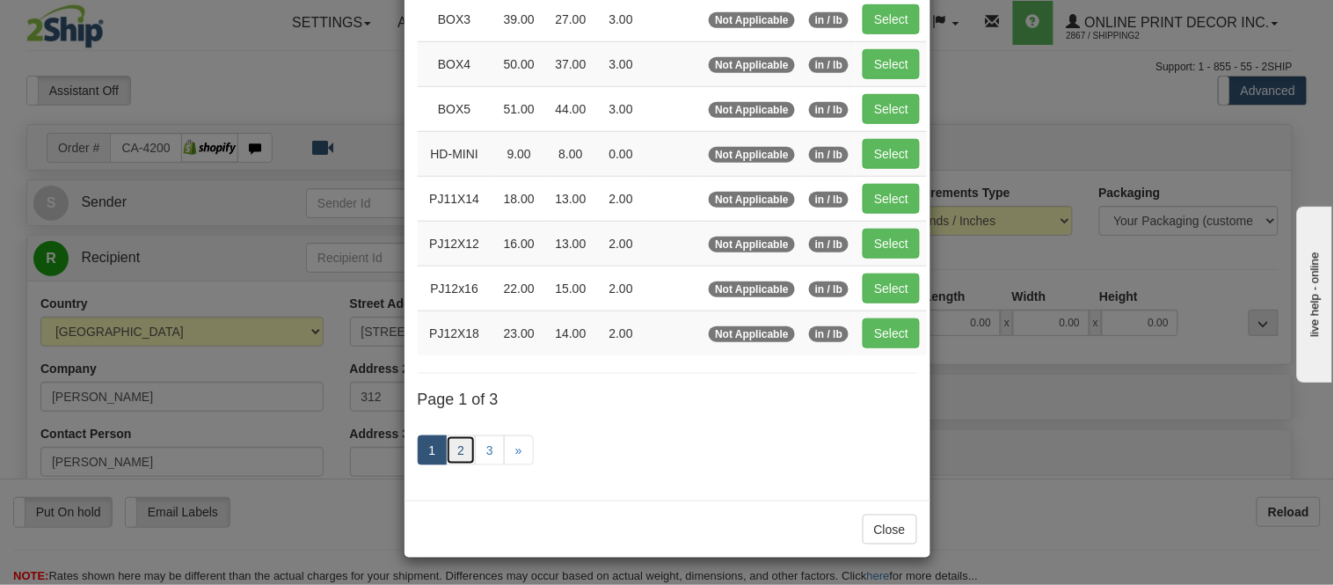
click at [457, 447] on link "2" at bounding box center [461, 450] width 30 height 30
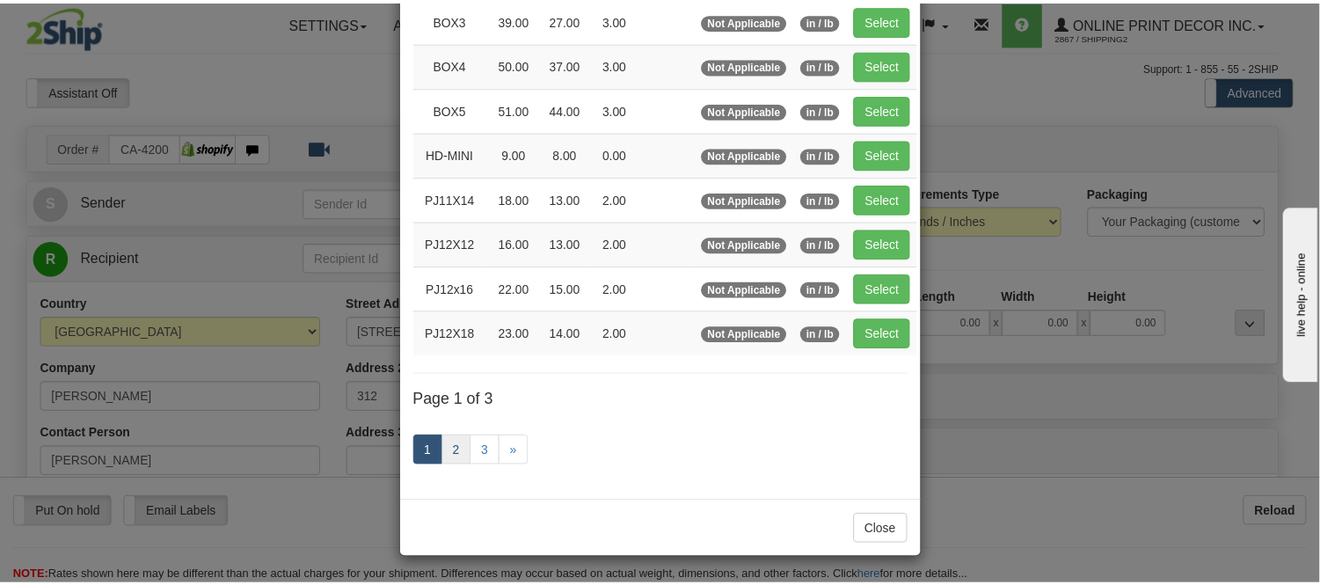
scroll to position [286, 0]
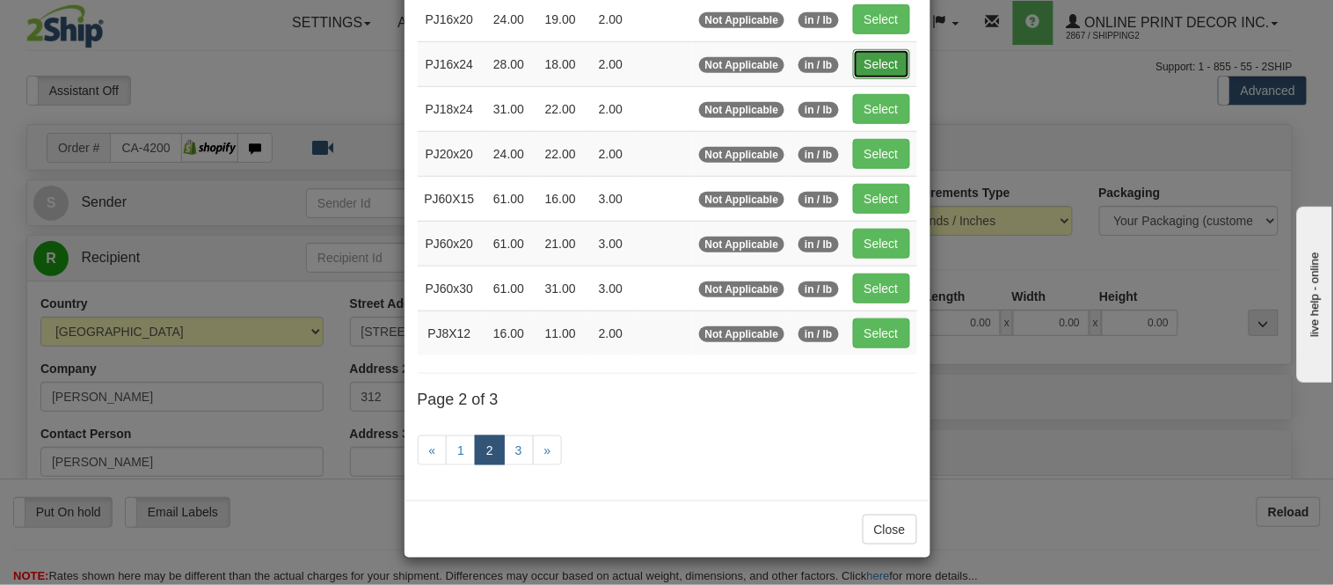
click at [857, 60] on button "Select" at bounding box center [881, 64] width 57 height 30
type input "PJ16x24"
type input "28.00"
type input "18.00"
type input "2.00"
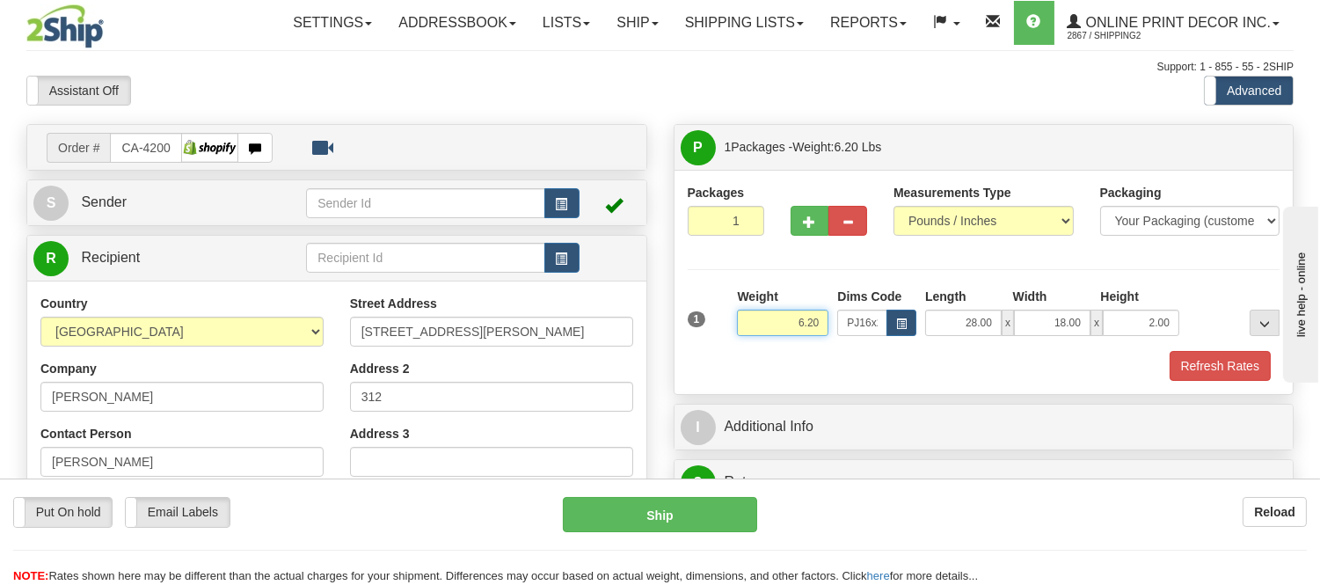
click at [821, 317] on input "6.20" at bounding box center [782, 323] width 91 height 26
drag, startPoint x: 821, startPoint y: 317, endPoint x: 750, endPoint y: 339, distance: 74.8
click at [750, 339] on div "Weight 6.20" at bounding box center [782, 319] width 100 height 62
click at [890, 358] on div "Refresh Rates" at bounding box center [983, 366] width 601 height 30
drag, startPoint x: 1174, startPoint y: 313, endPoint x: 1101, endPoint y: 327, distance: 74.3
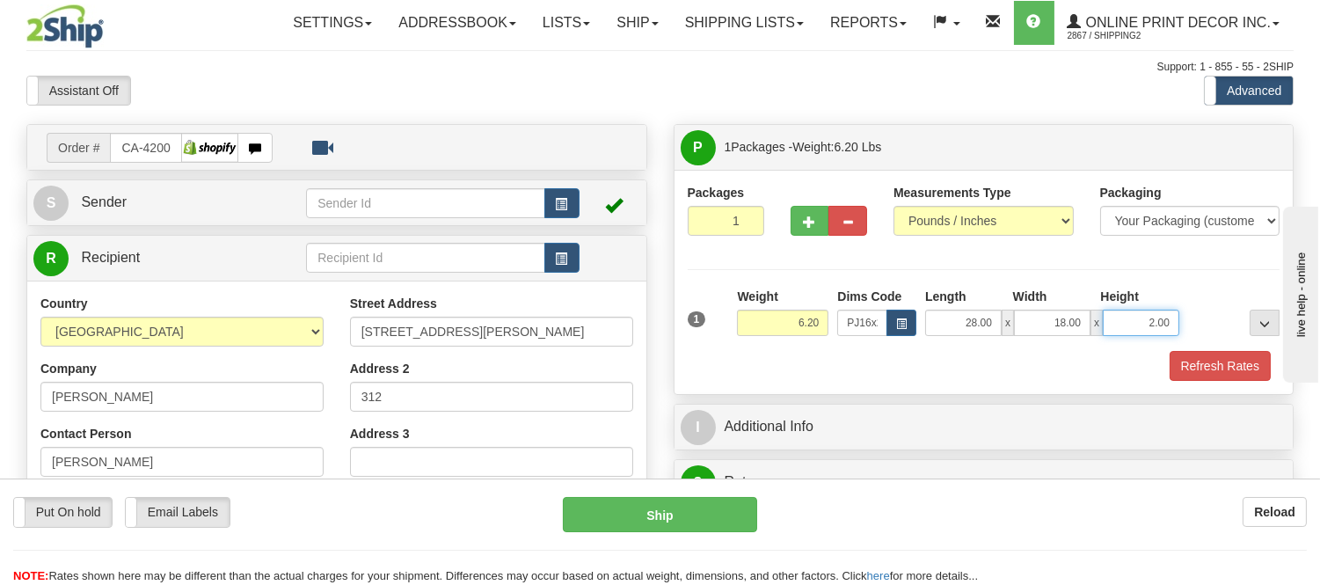
click at [1101, 327] on div "28.00 x 18.00 x 2.00" at bounding box center [1052, 323] width 254 height 26
click at [1066, 354] on div "Refresh Rates" at bounding box center [983, 366] width 601 height 30
click at [1179, 376] on button "Refresh Rates" at bounding box center [1219, 366] width 101 height 30
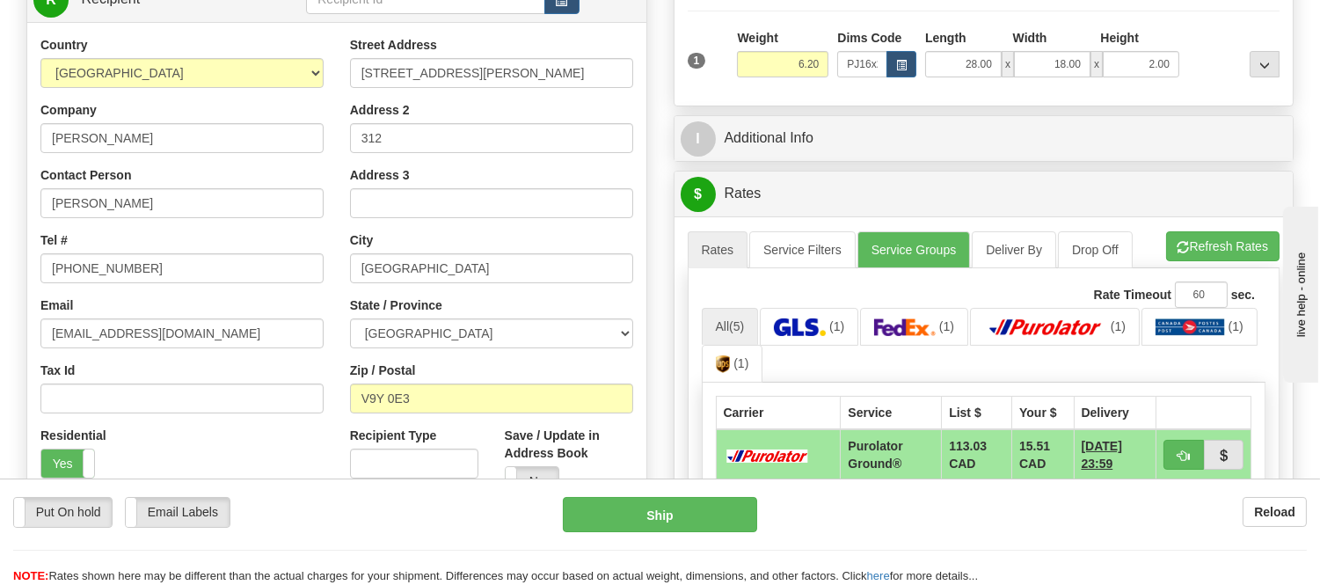
scroll to position [293, 0]
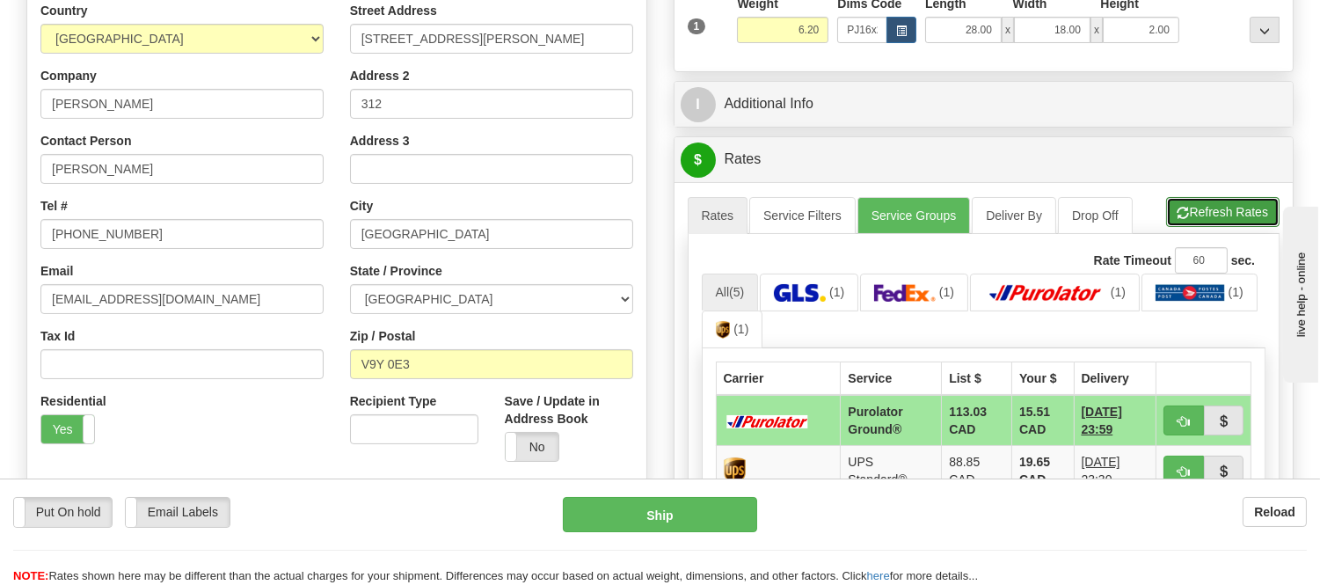
click at [1178, 222] on button "Refresh Rates" at bounding box center [1222, 212] width 113 height 30
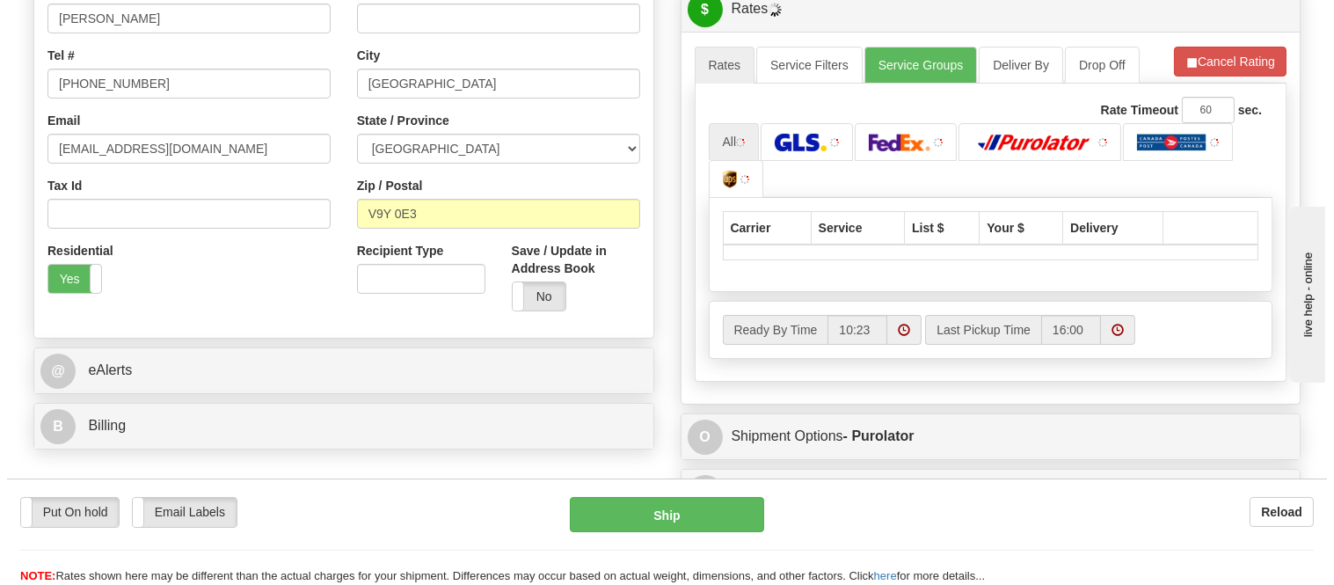
scroll to position [488, 0]
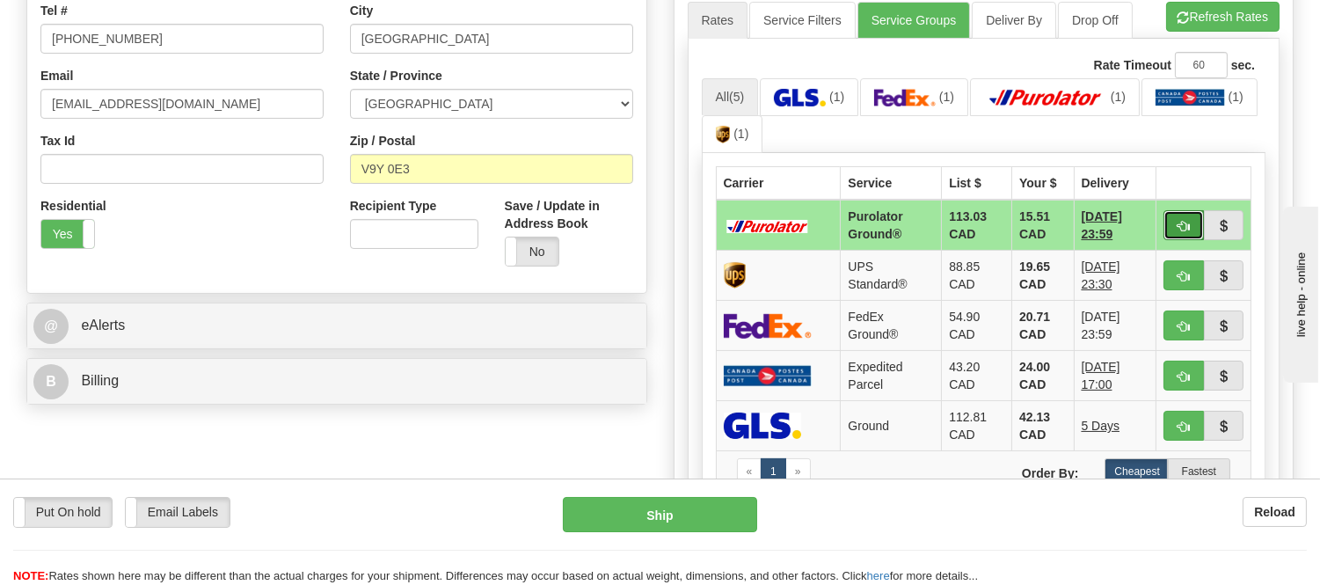
click at [1178, 222] on span "button" at bounding box center [1183, 226] width 12 height 11
type input "260"
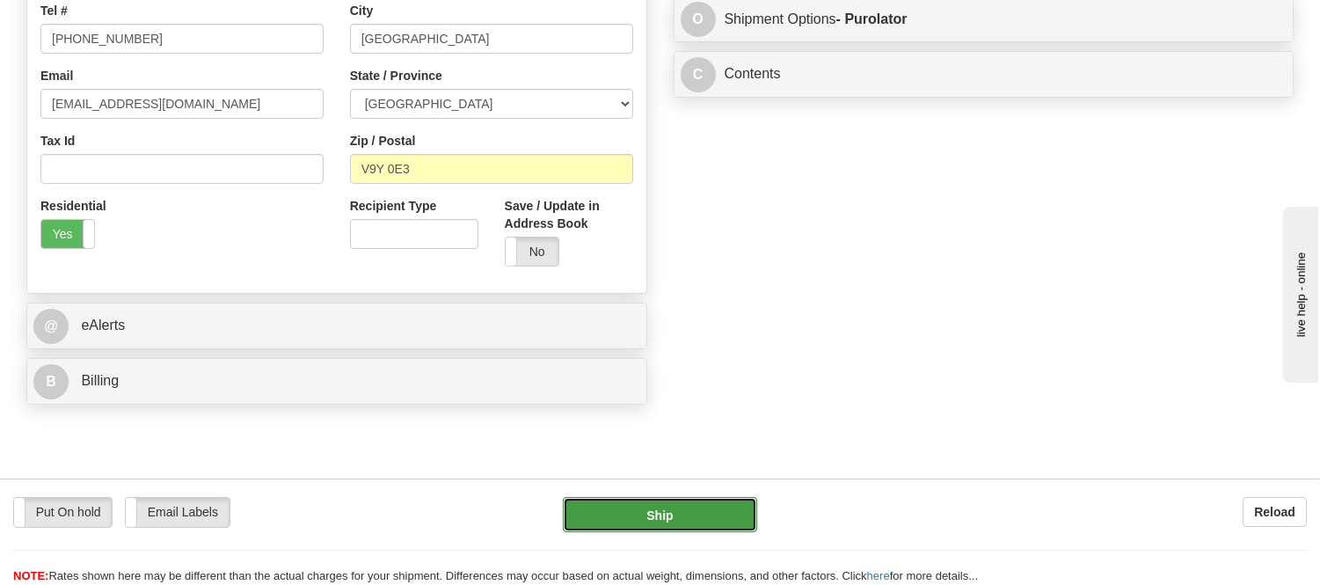
click at [648, 520] on button "Ship" at bounding box center [659, 514] width 193 height 35
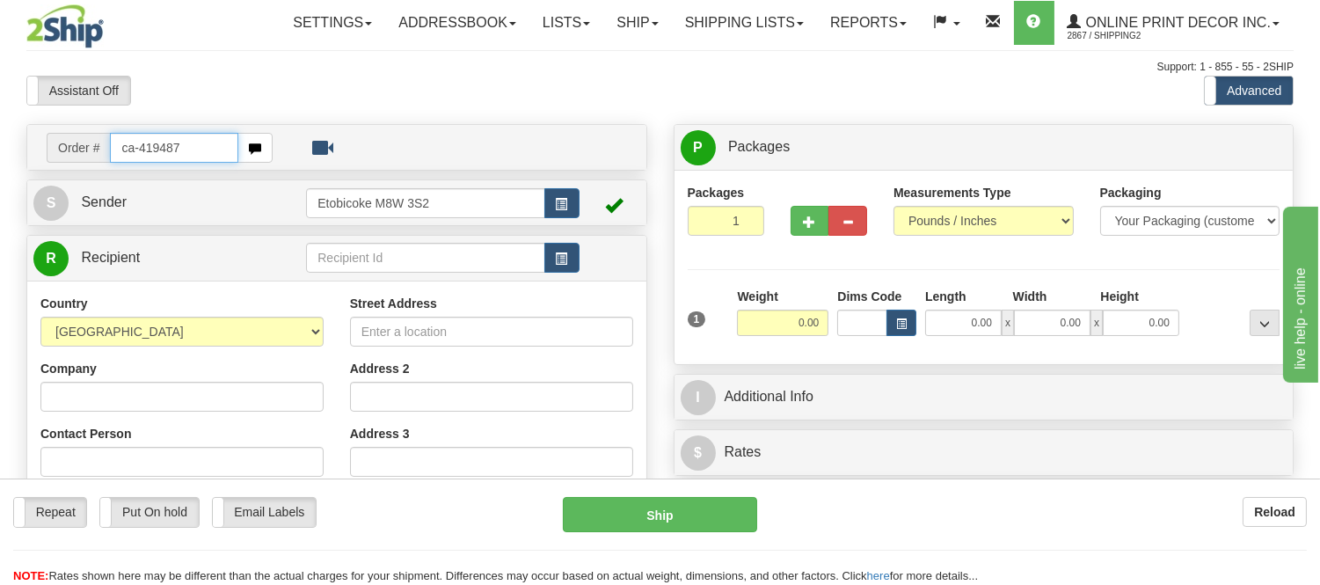
type input "ca-419487"
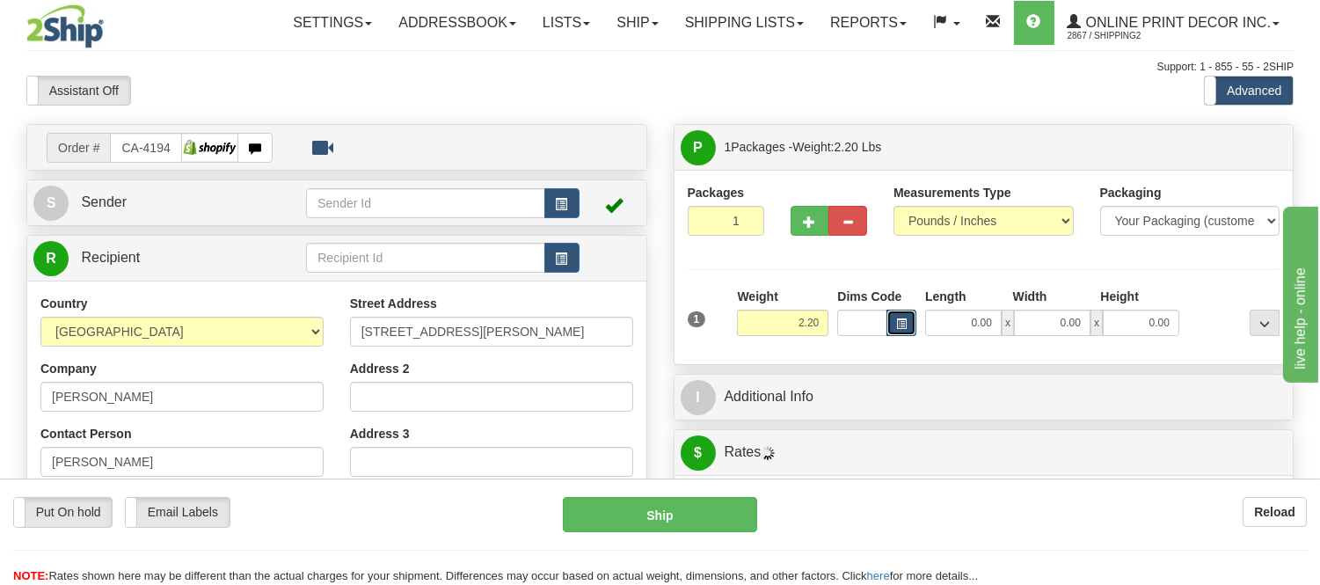
click at [899, 326] on span "button" at bounding box center [901, 324] width 11 height 10
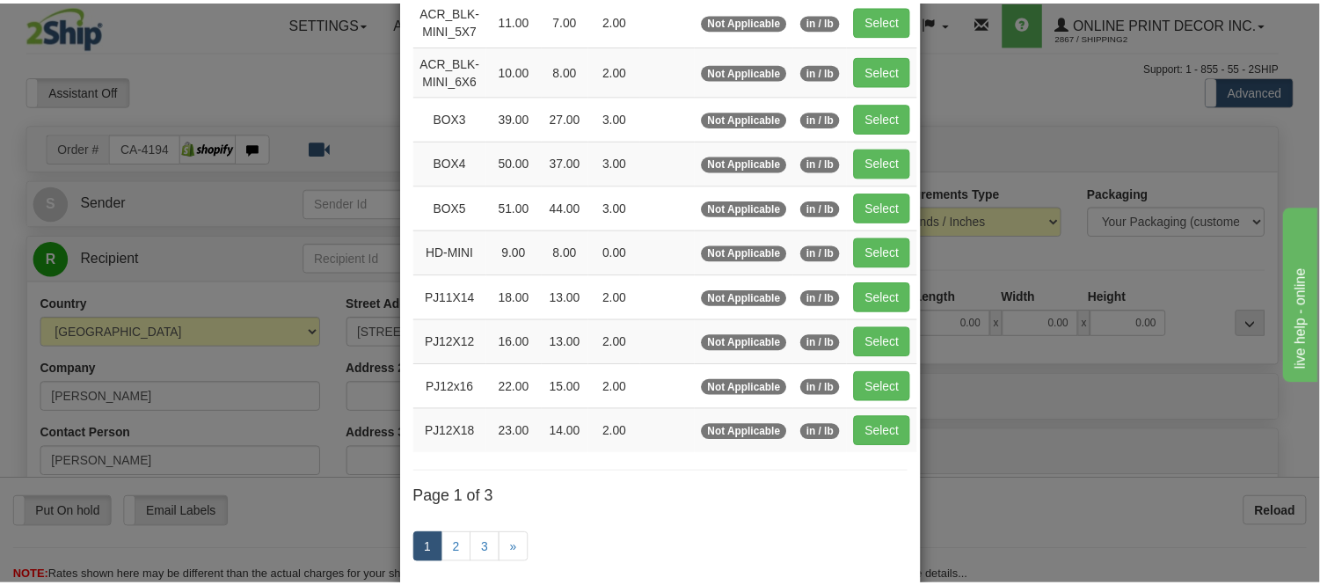
scroll to position [195, 0]
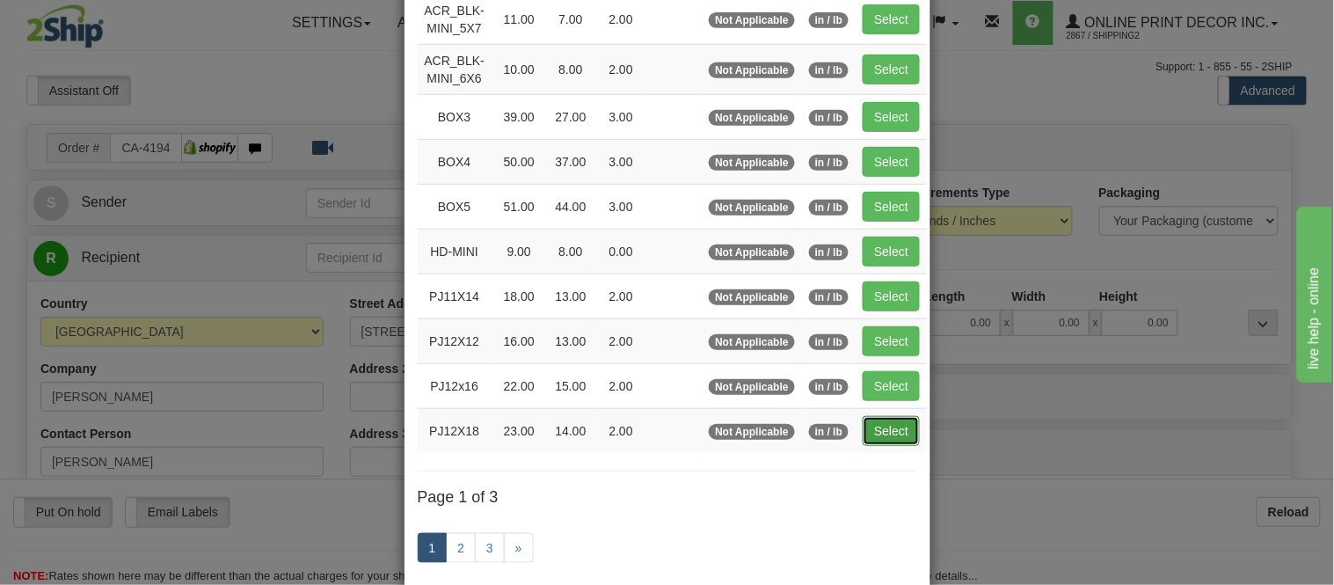
click at [882, 446] on button "Select" at bounding box center [891, 431] width 57 height 30
type input "PJ12X18"
type input "23.00"
type input "14.00"
type input "2.00"
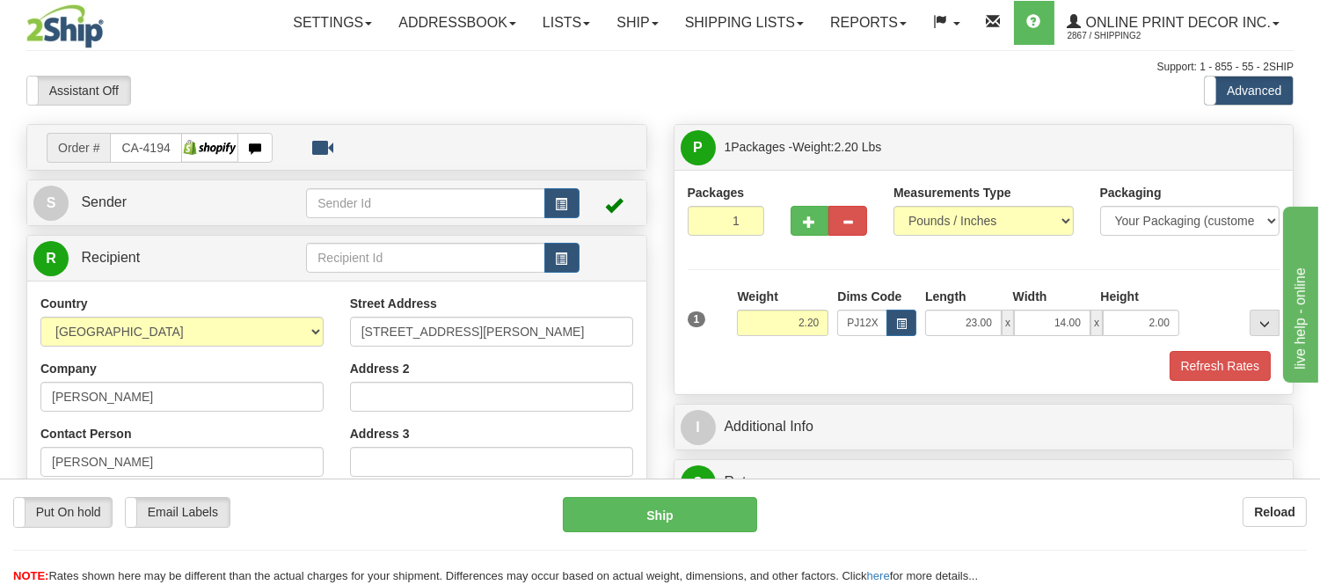
click at [1210, 382] on div "Packages 1 1 Measurements Type" at bounding box center [983, 282] width 619 height 224
click at [1213, 359] on button "Refresh Rates" at bounding box center [1219, 366] width 101 height 30
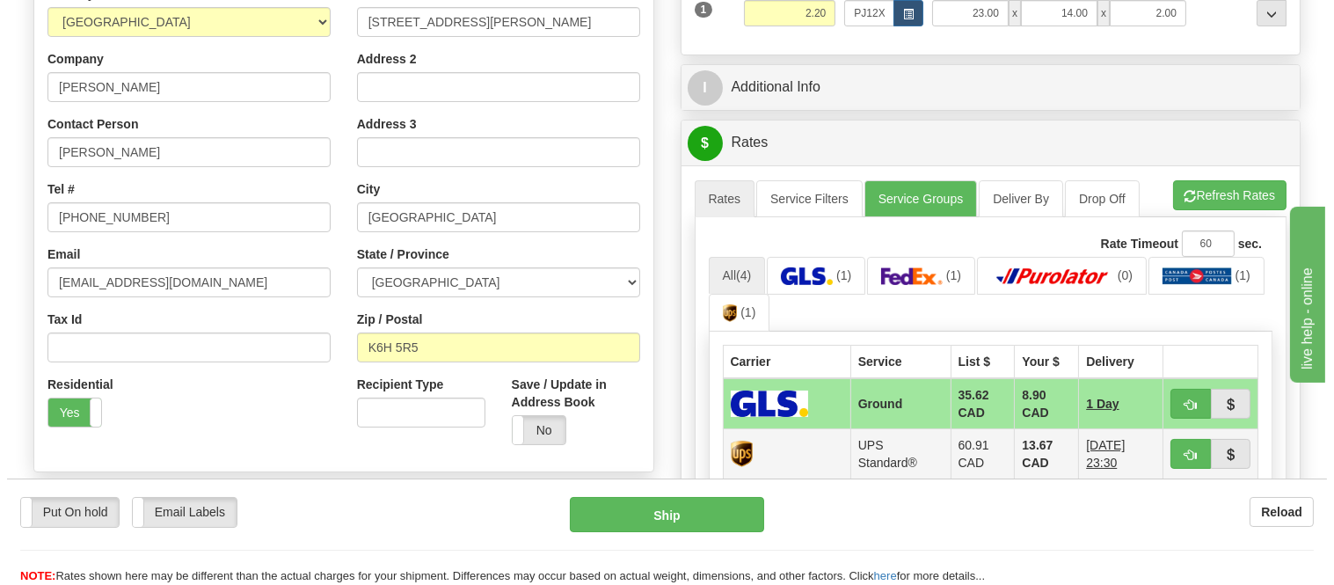
scroll to position [488, 0]
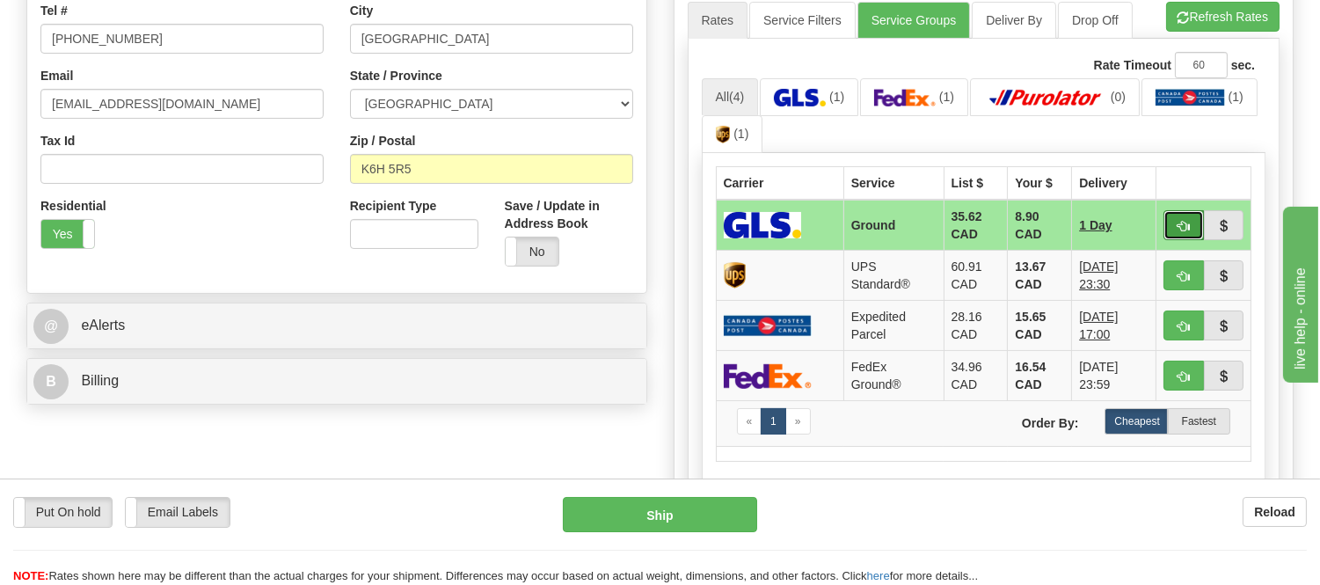
click at [1201, 217] on button "button" at bounding box center [1183, 225] width 40 height 30
type input "1"
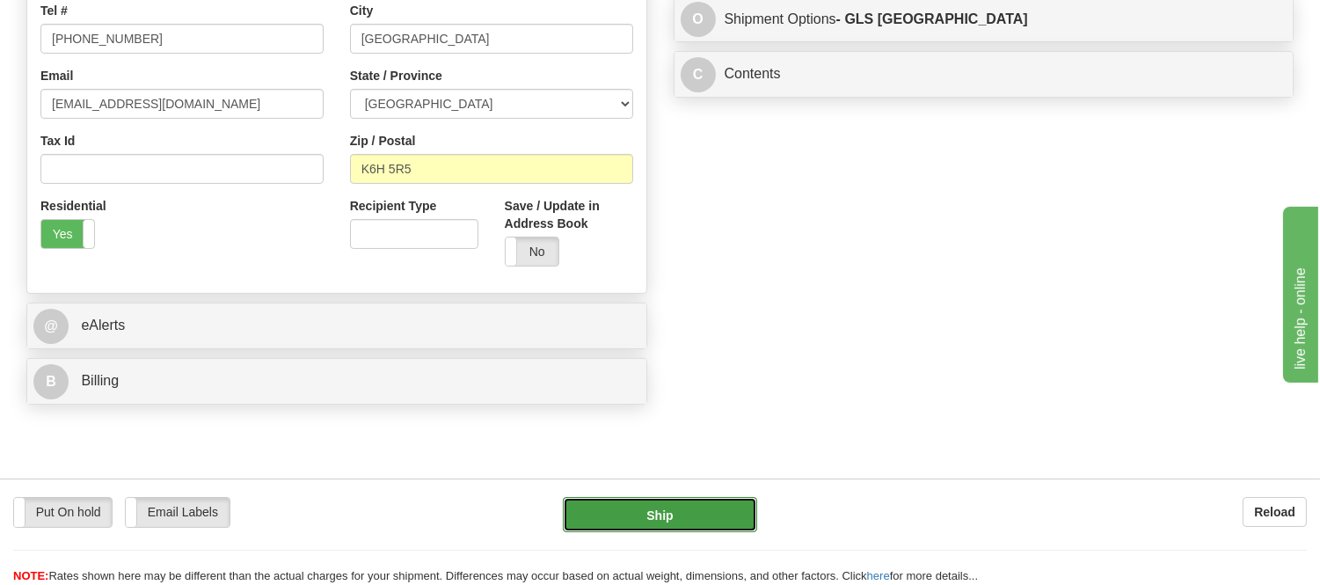
click at [707, 513] on button "Ship" at bounding box center [659, 514] width 193 height 35
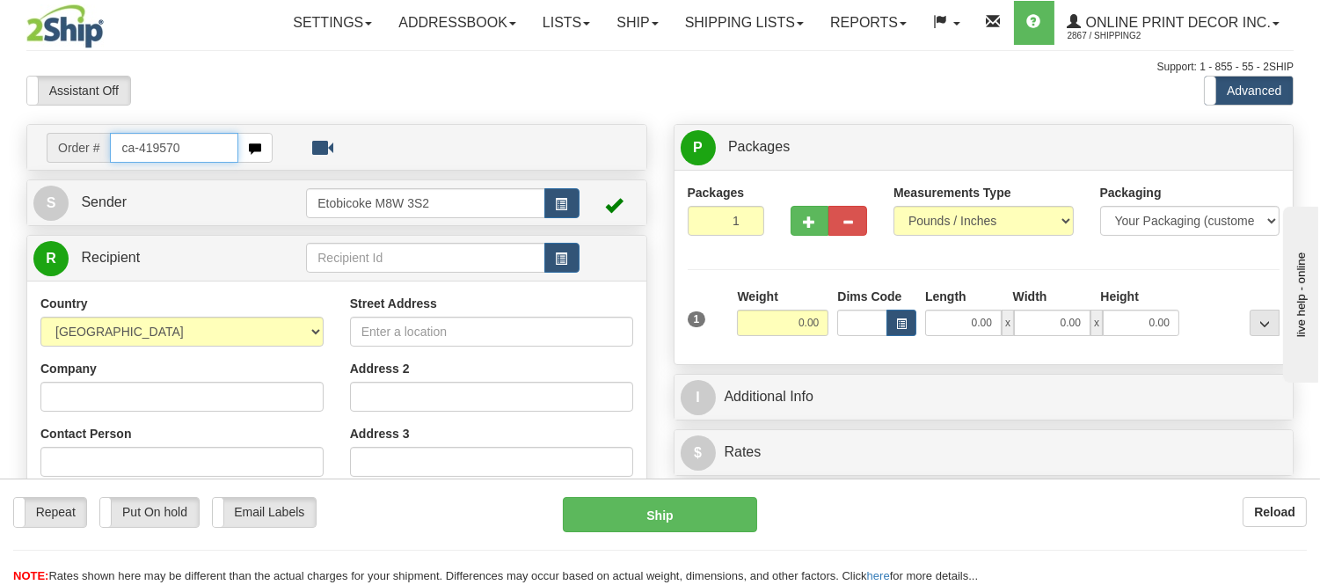
type input "ca-419570"
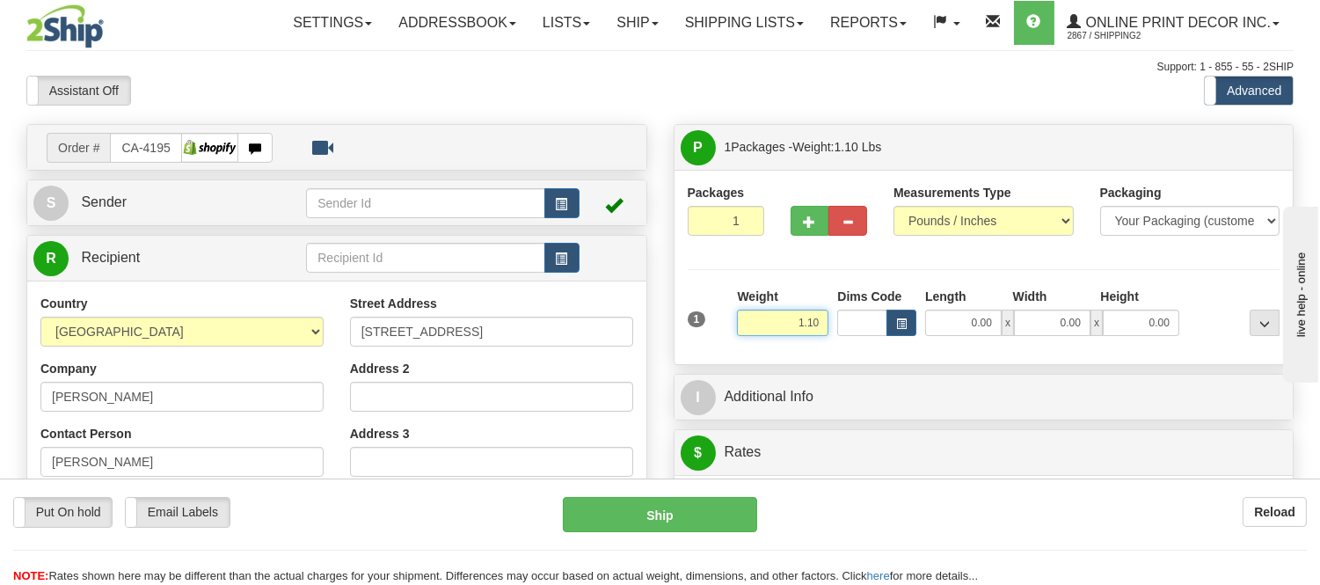
drag, startPoint x: 819, startPoint y: 327, endPoint x: 666, endPoint y: 334, distance: 154.0
type input "2.20"
click at [898, 319] on span "button" at bounding box center [901, 324] width 11 height 10
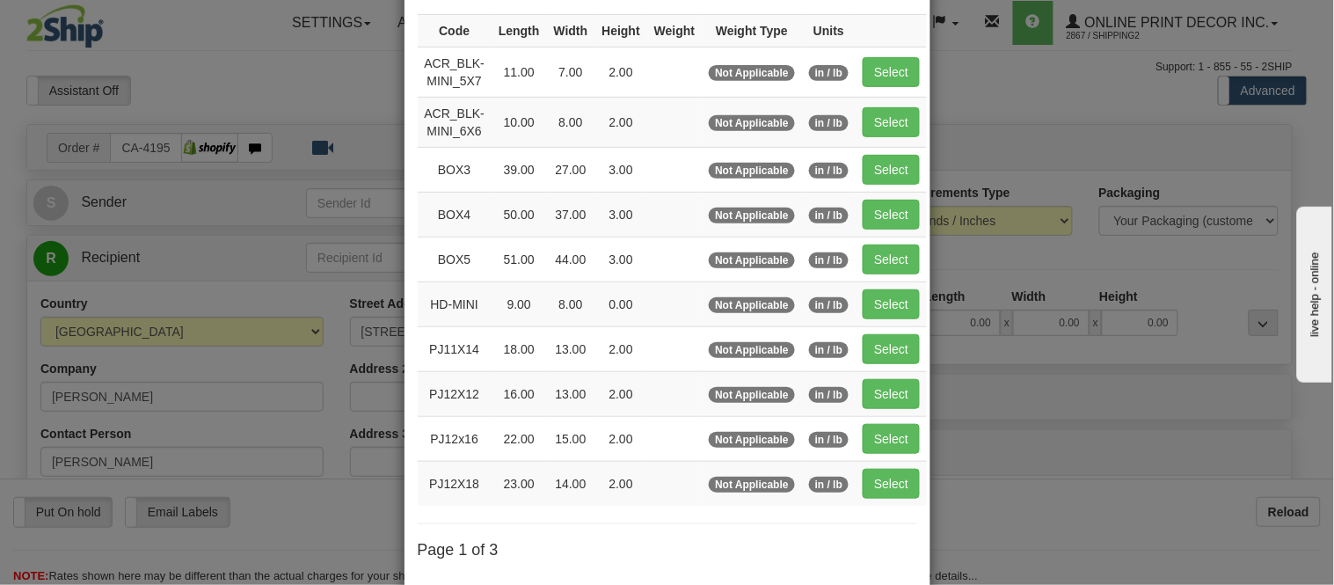
scroll to position [293, 0]
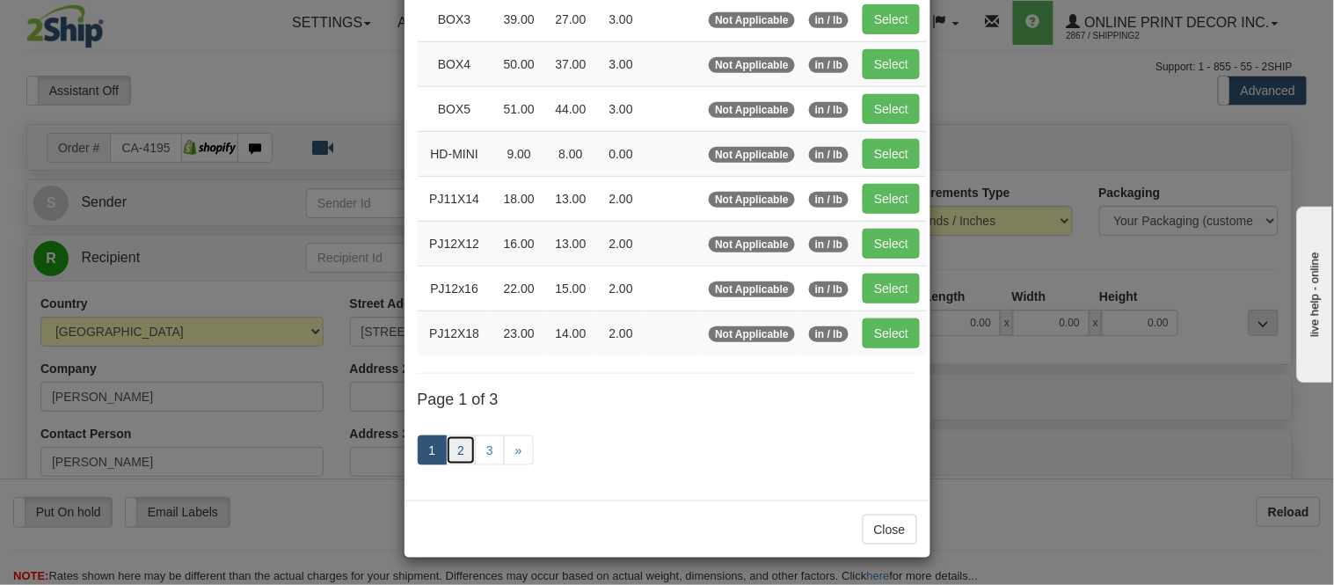
click at [448, 445] on link "2" at bounding box center [461, 450] width 30 height 30
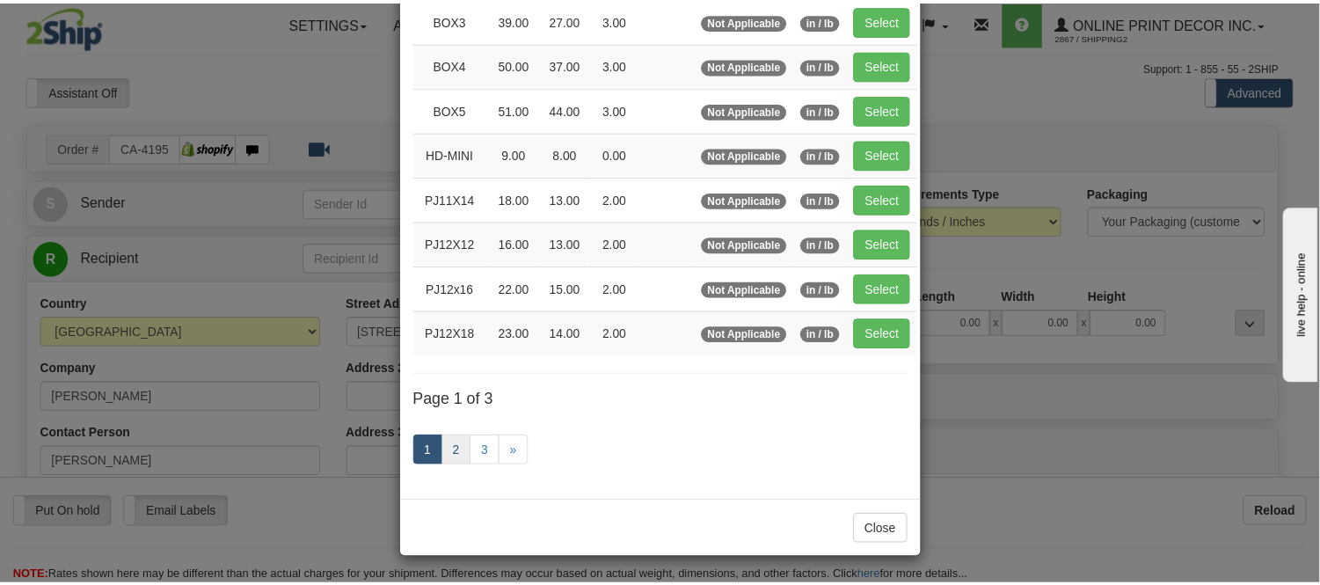
scroll to position [286, 0]
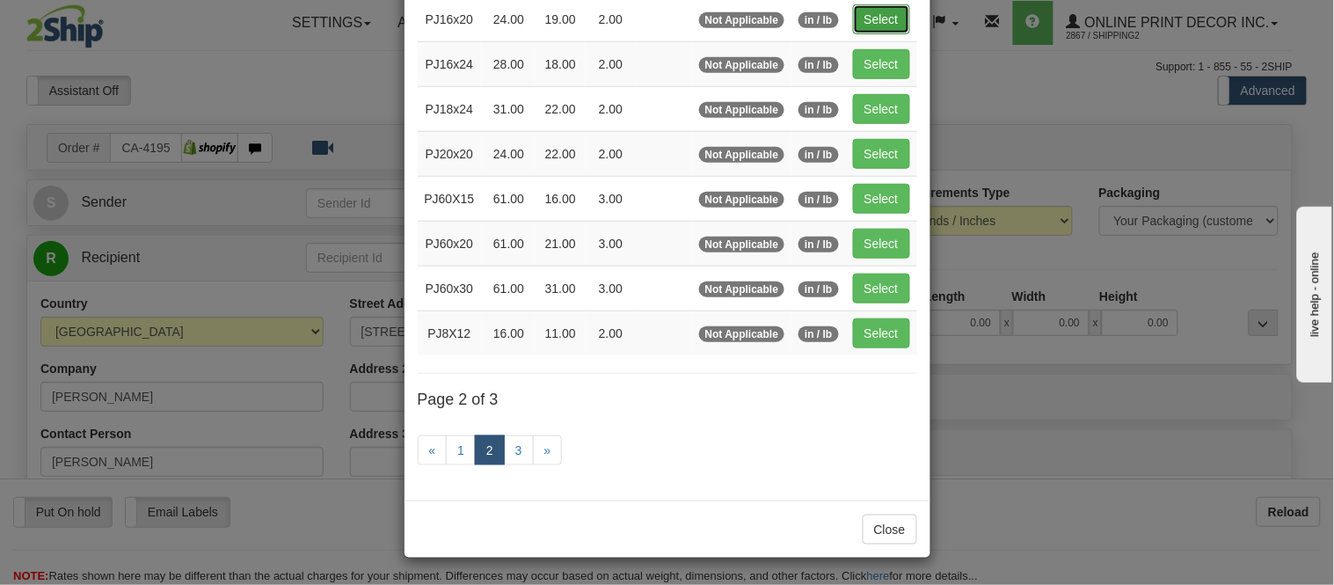
click at [860, 11] on button "Select" at bounding box center [881, 19] width 57 height 30
type input "PJ16x20"
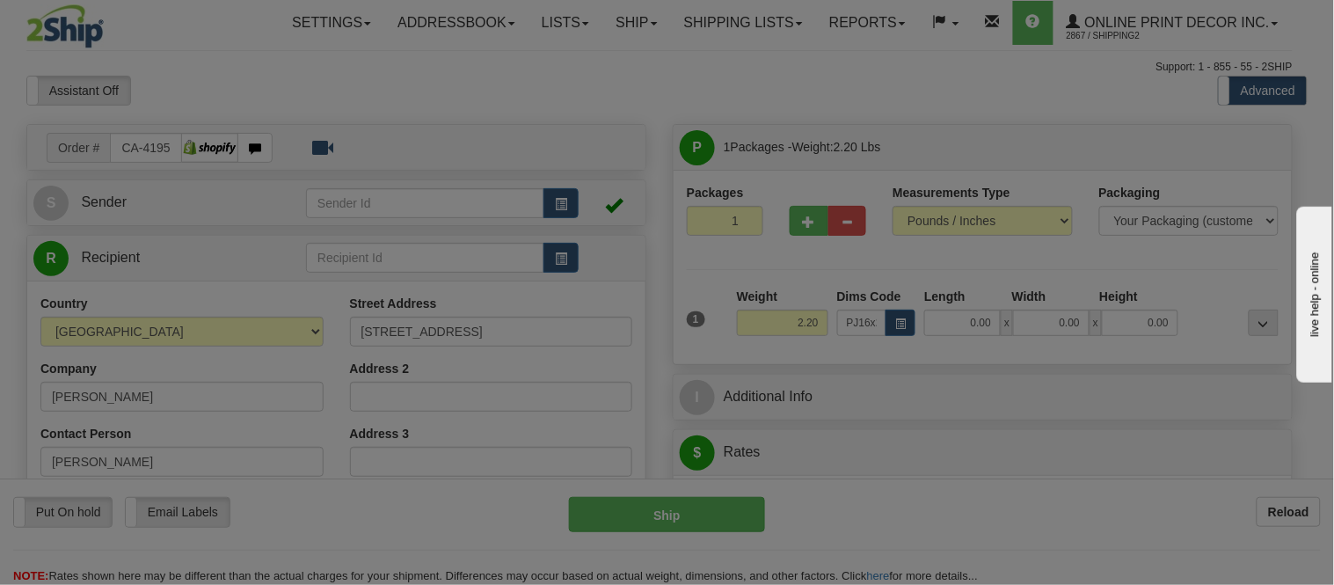
type input "24.00"
type input "19.00"
type input "2.00"
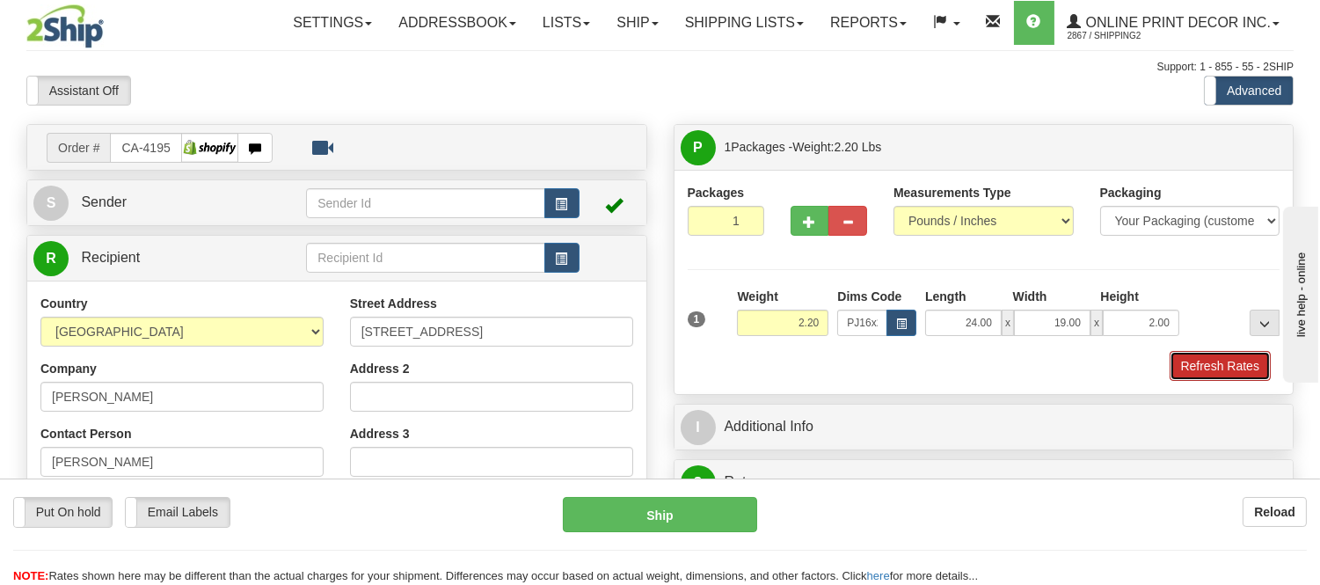
click at [1227, 366] on button "Refresh Rates" at bounding box center [1219, 366] width 101 height 30
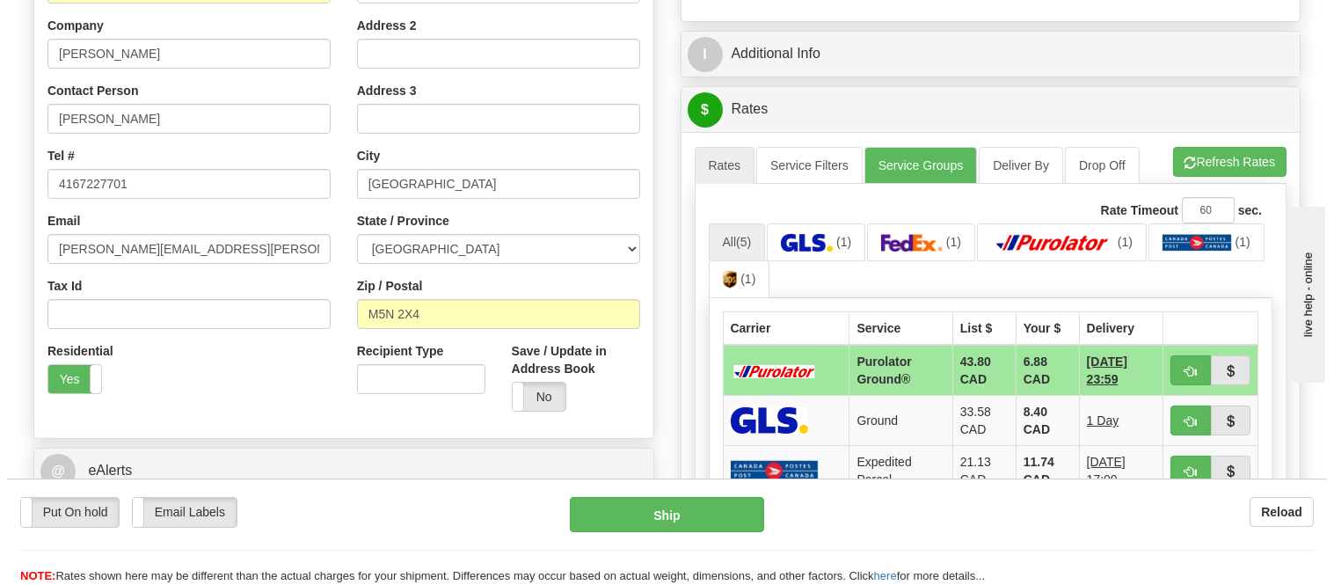
scroll to position [384, 0]
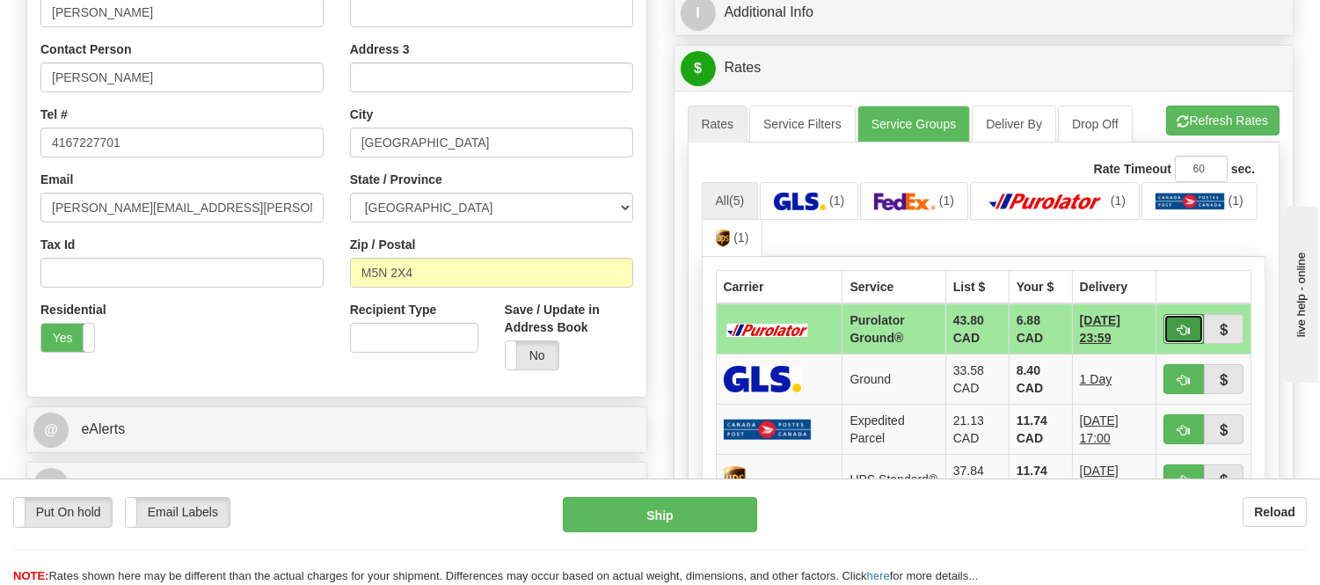
click at [1173, 322] on button "button" at bounding box center [1183, 329] width 40 height 30
type input "260"
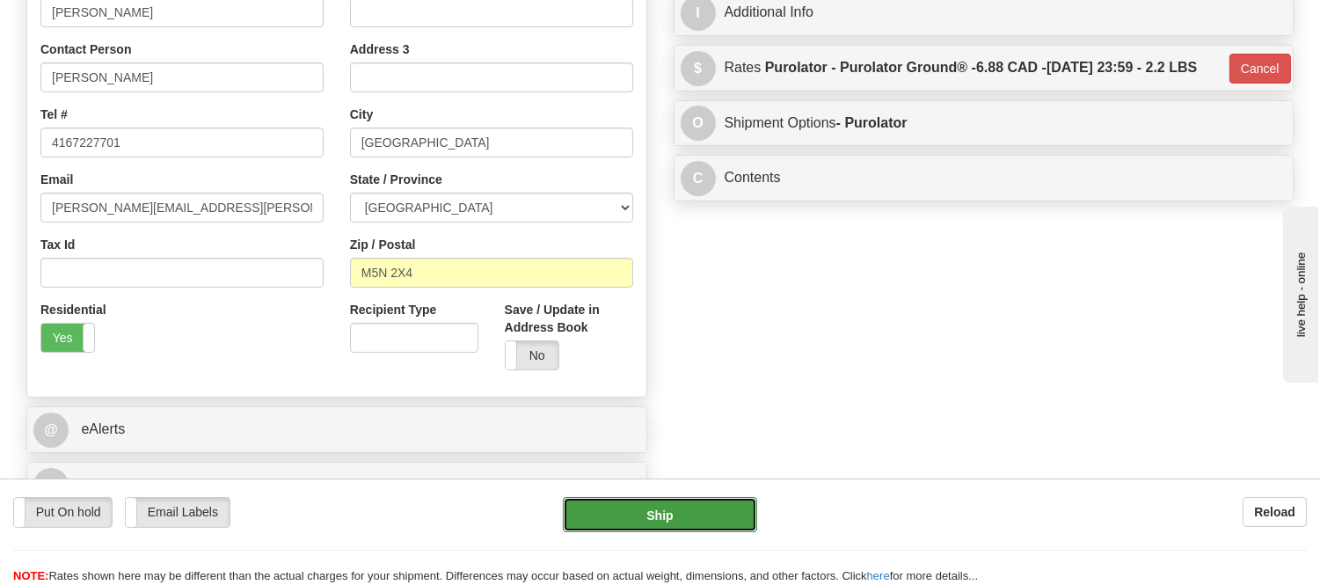
click at [649, 524] on button "Ship" at bounding box center [659, 514] width 193 height 35
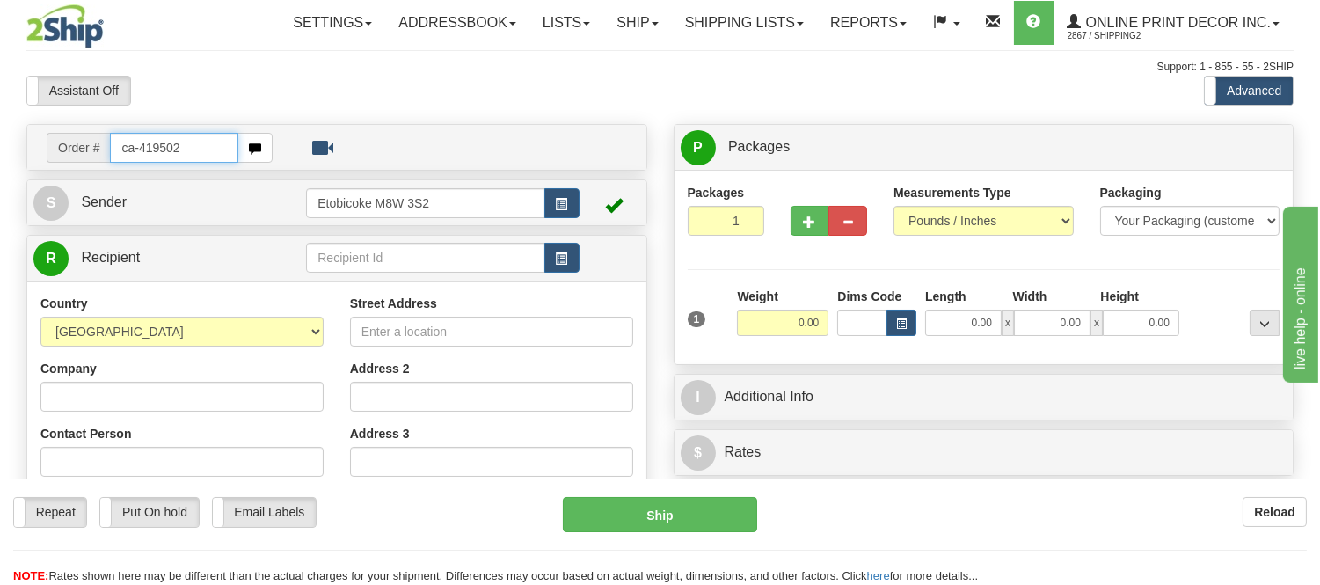
type input "ca-419502"
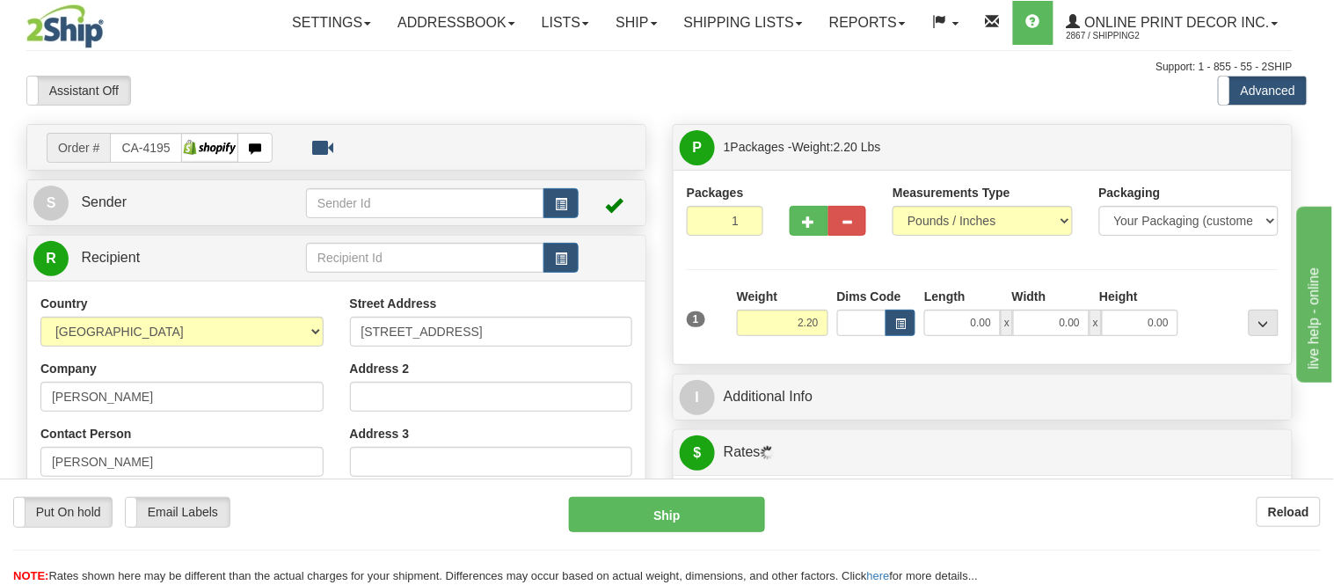
type input "[GEOGRAPHIC_DATA]"
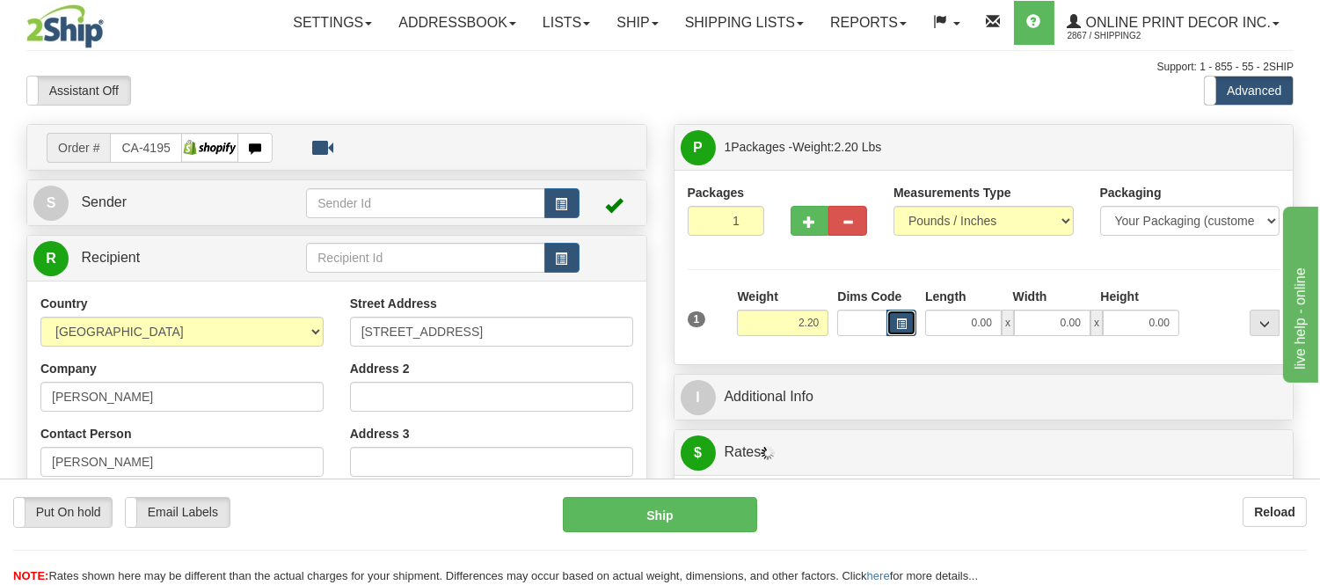
click at [906, 325] on span "button" at bounding box center [901, 324] width 11 height 10
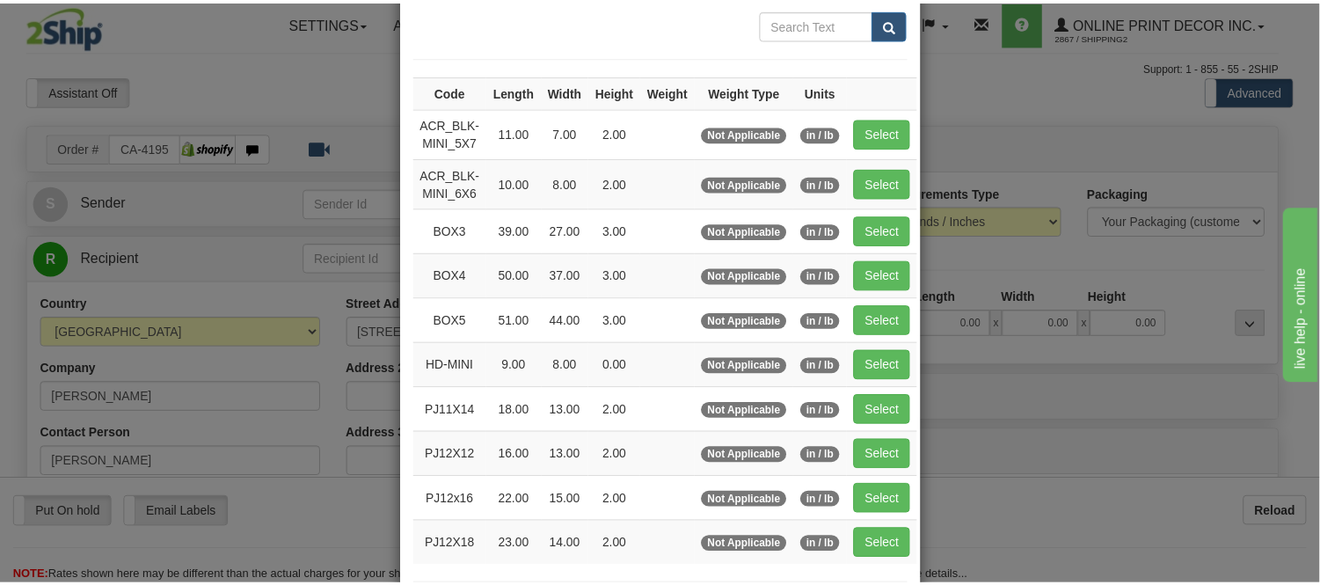
scroll to position [195, 0]
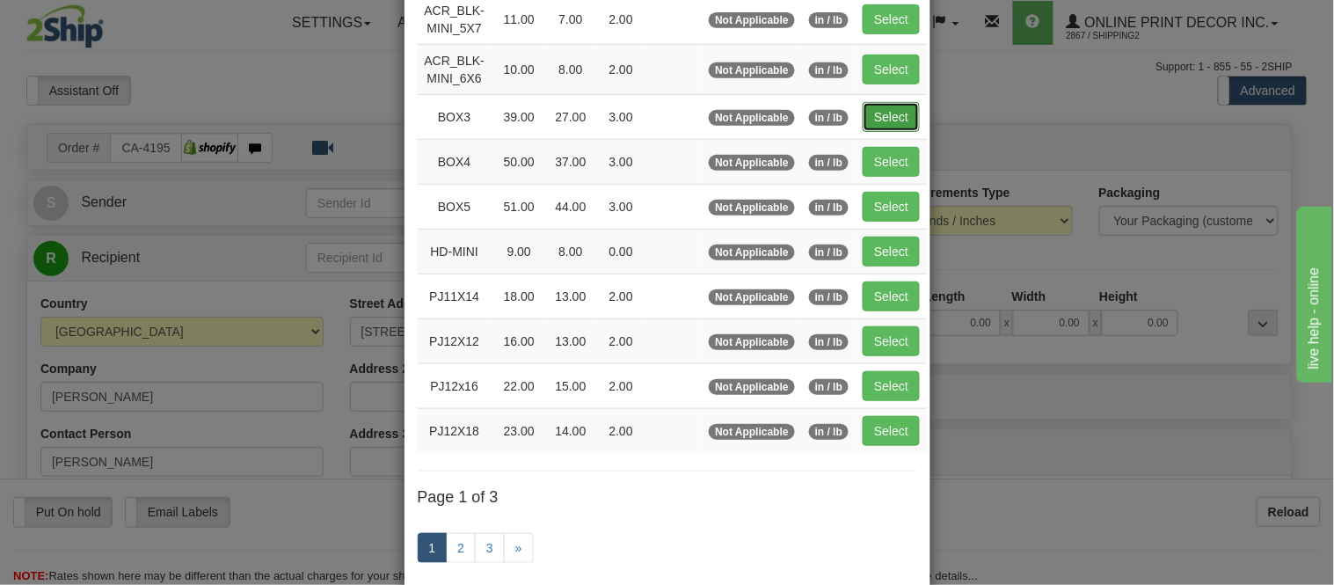
click at [902, 106] on button "Select" at bounding box center [891, 117] width 57 height 30
type input "BOX3"
type input "39.00"
type input "27.00"
type input "3.00"
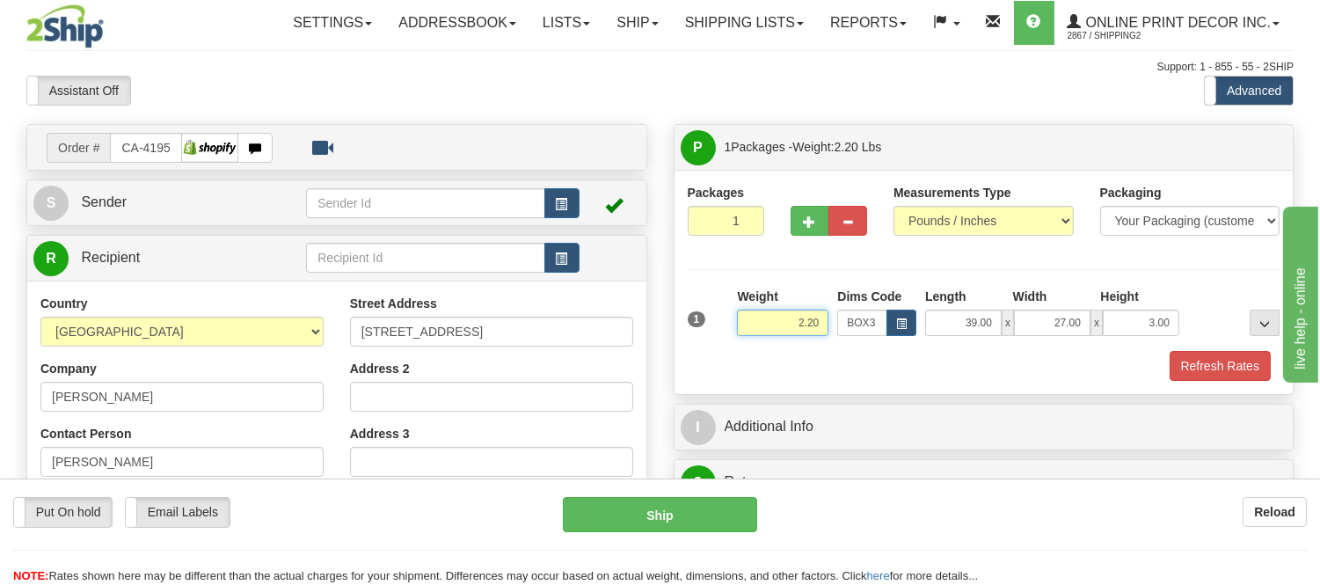
drag, startPoint x: 824, startPoint y: 322, endPoint x: 674, endPoint y: 299, distance: 152.1
click at [674, 299] on div "Packages 1 1 Measurements Type" at bounding box center [983, 282] width 619 height 224
type input "9.98"
click at [1216, 375] on button "Refresh Rates" at bounding box center [1219, 366] width 101 height 30
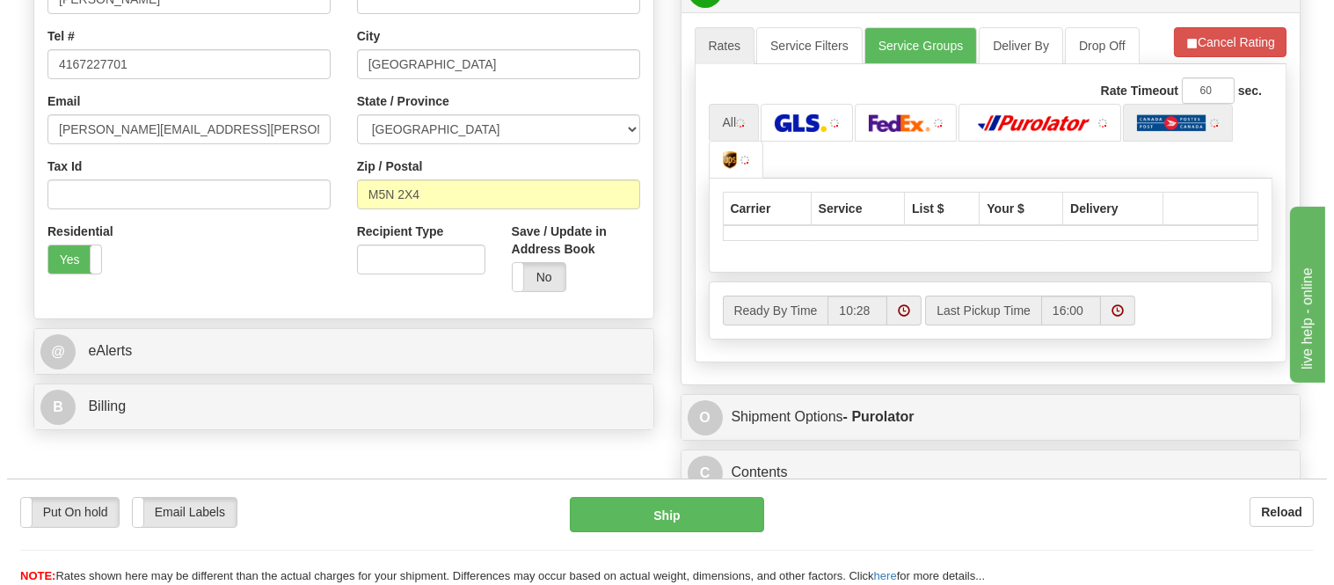
scroll to position [488, 0]
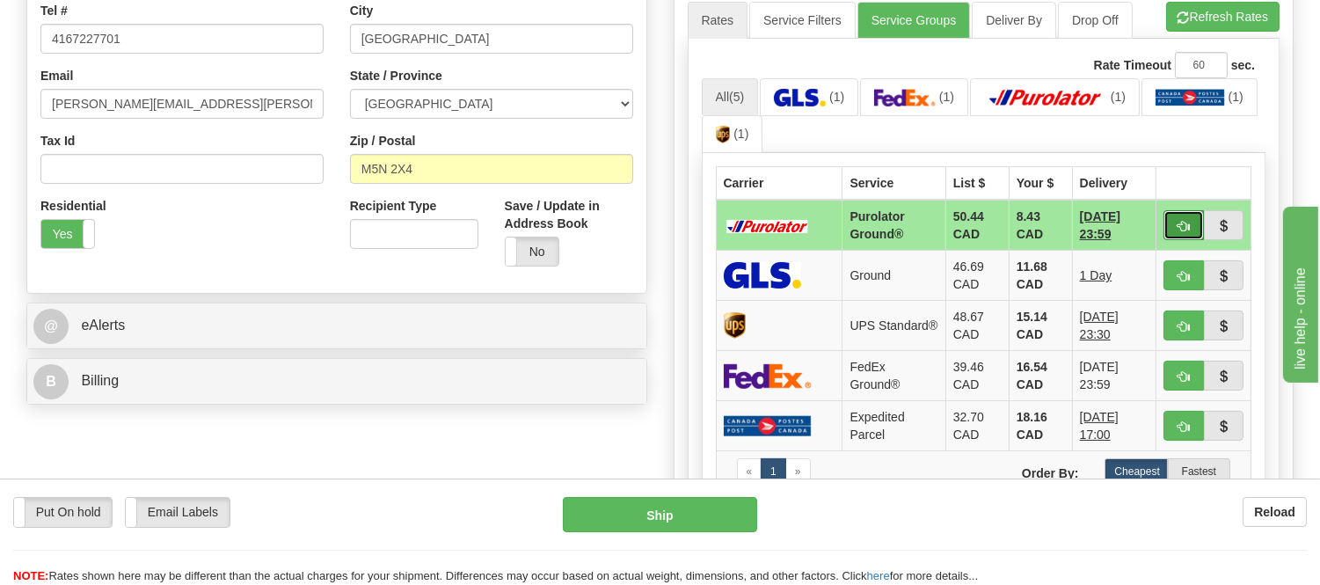
drag, startPoint x: 1167, startPoint y: 244, endPoint x: 1184, endPoint y: 226, distance: 24.3
click at [1184, 226] on span "button" at bounding box center [1183, 226] width 12 height 11
type input "260"
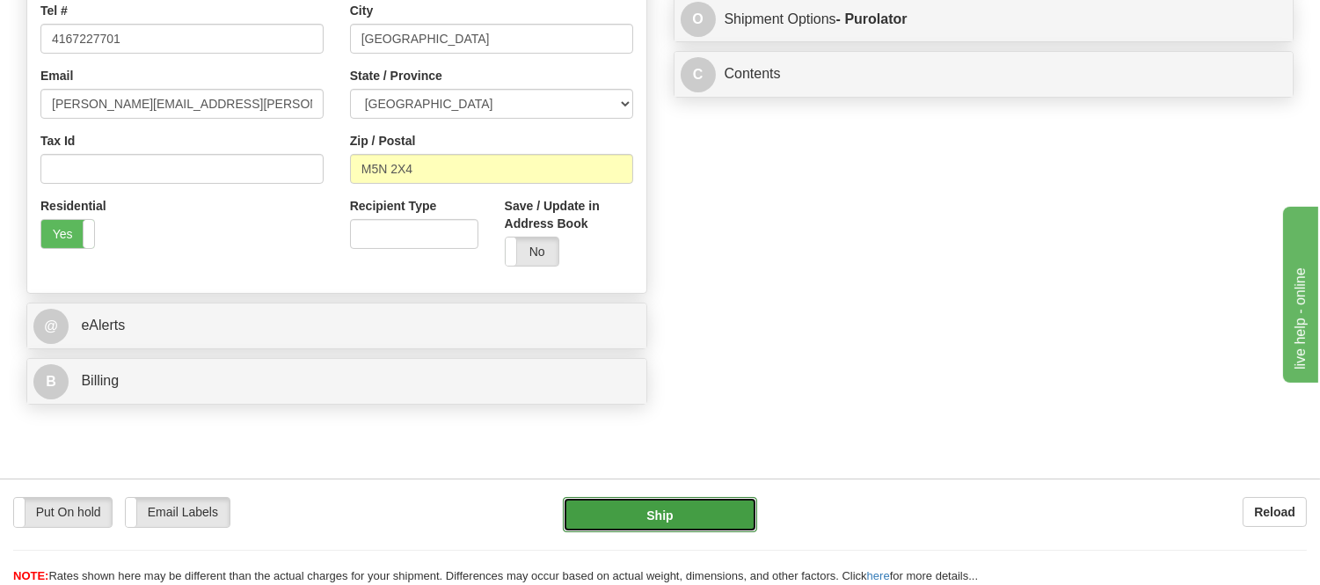
click at [637, 521] on button "Ship" at bounding box center [659, 514] width 193 height 35
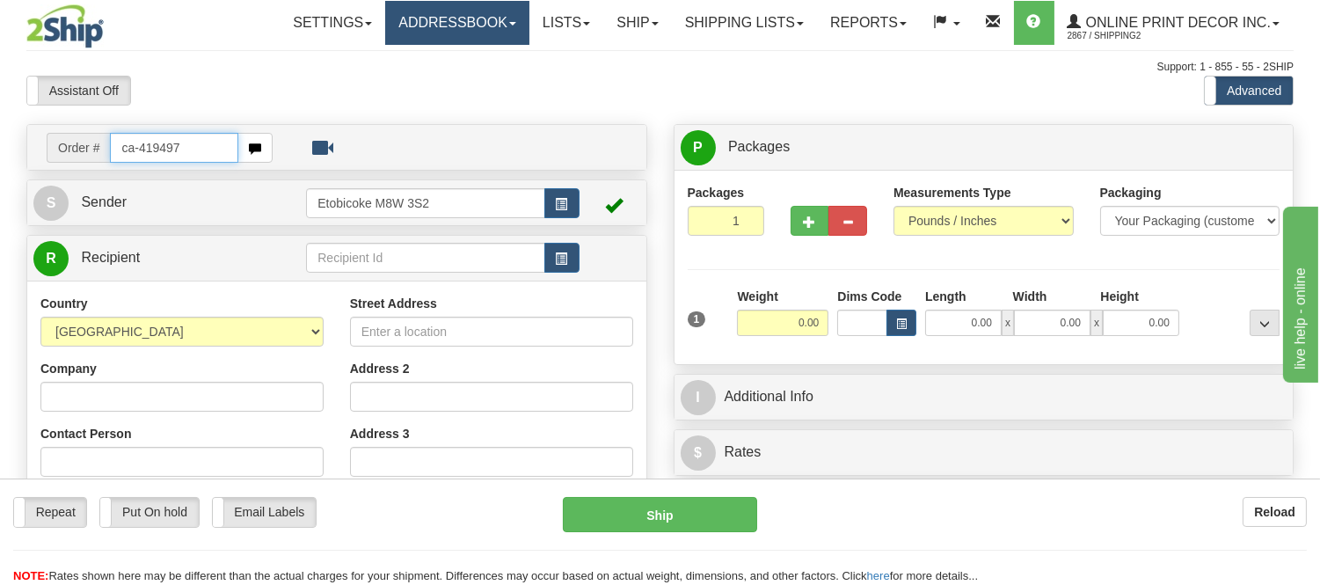
type input "ca-419497"
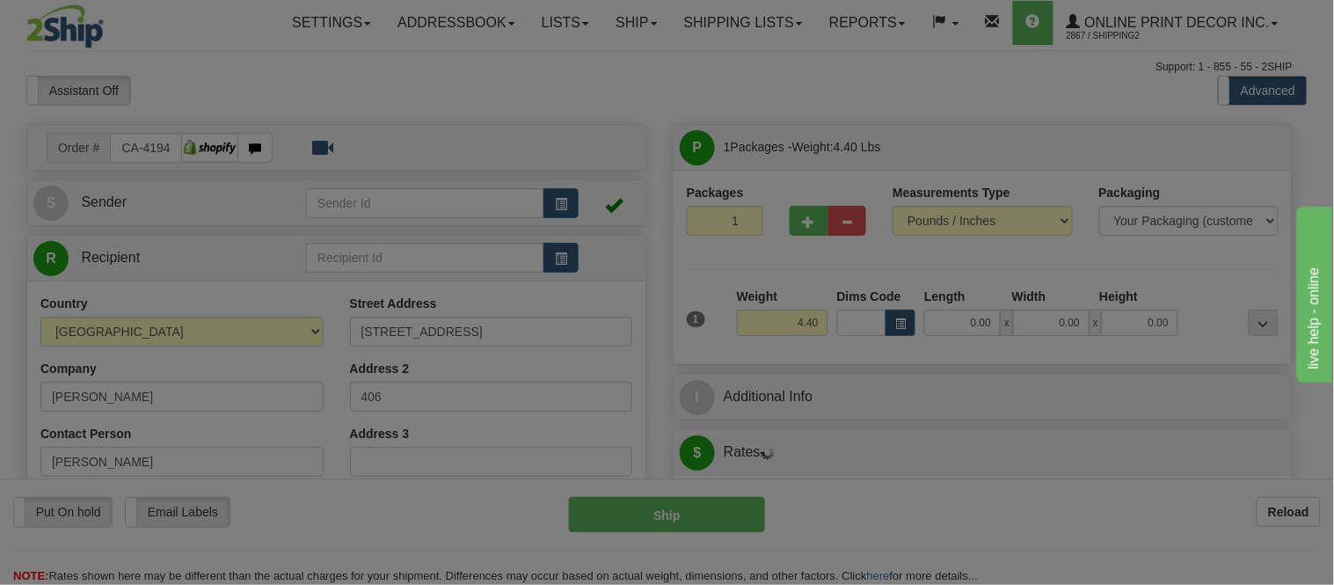
type input "[GEOGRAPHIC_DATA]"
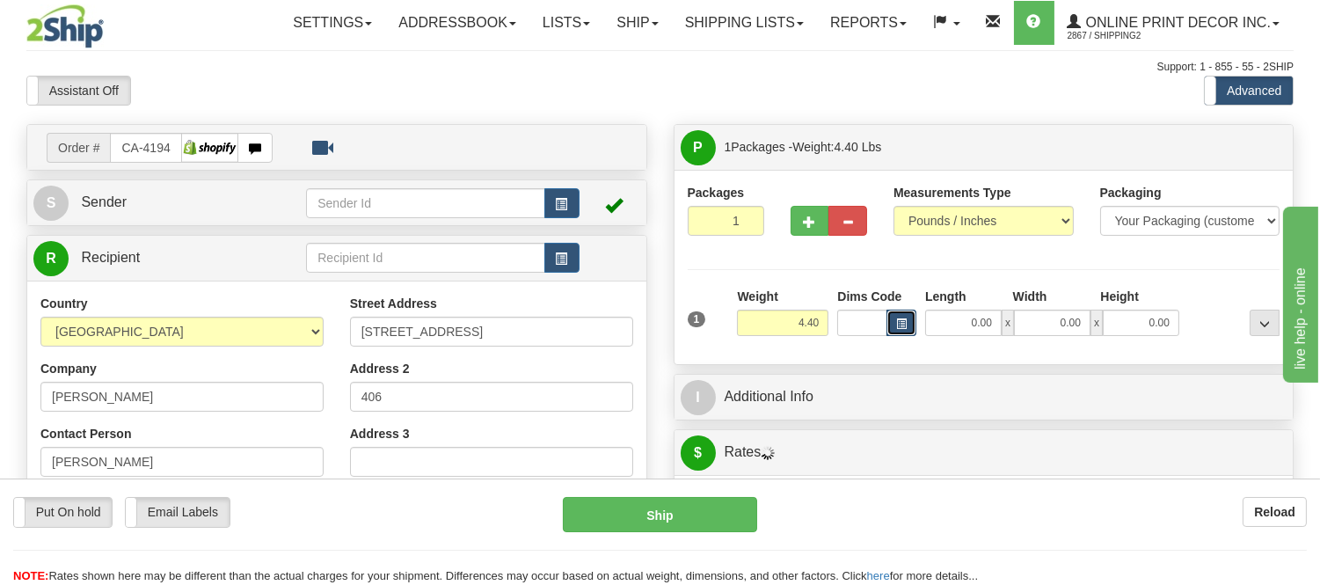
click at [900, 322] on span "button" at bounding box center [901, 324] width 11 height 10
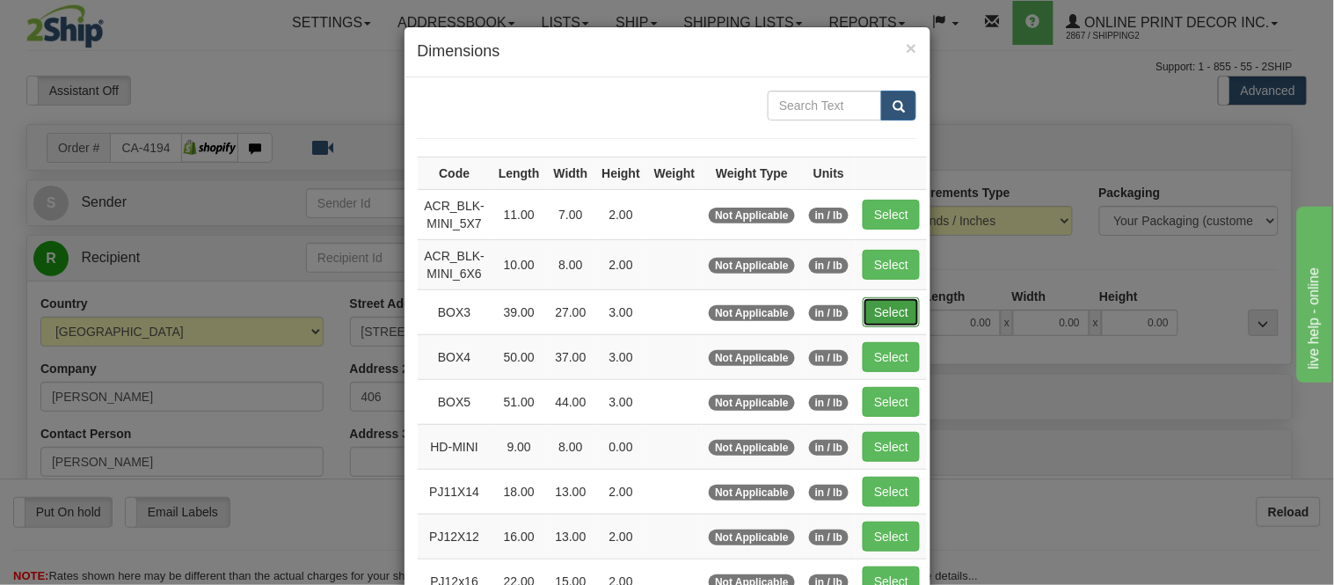
drag, startPoint x: 884, startPoint y: 304, endPoint x: 882, endPoint y: 317, distance: 12.4
click at [882, 314] on button "Select" at bounding box center [891, 312] width 57 height 30
type input "BOX3"
type input "39.00"
type input "27.00"
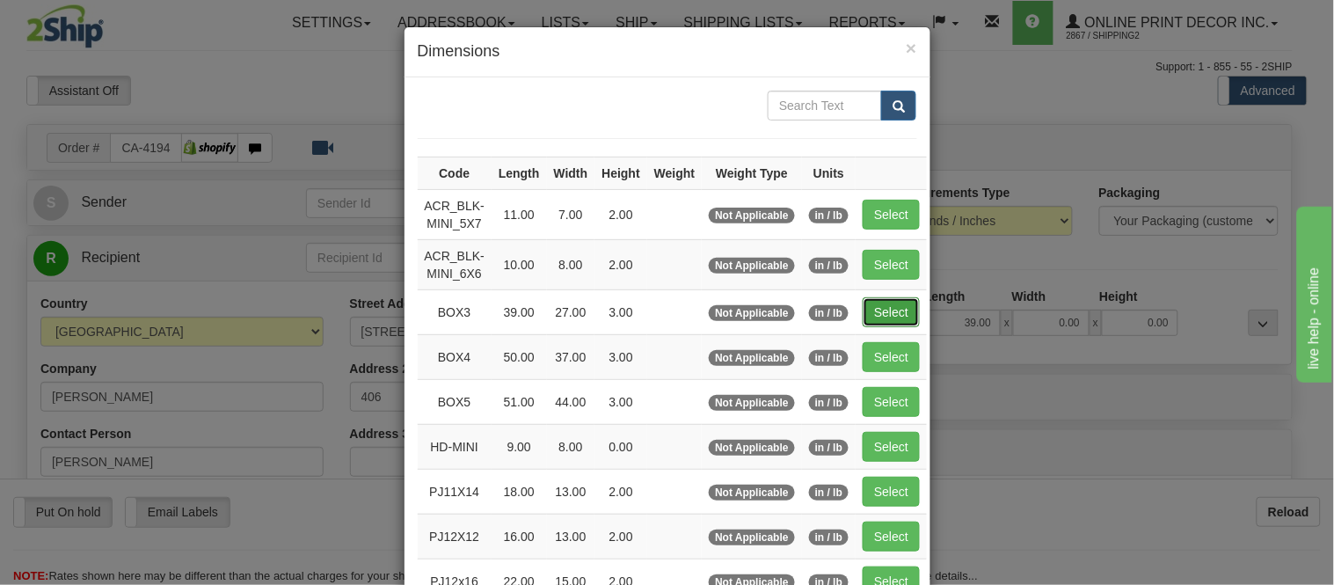
type input "3.00"
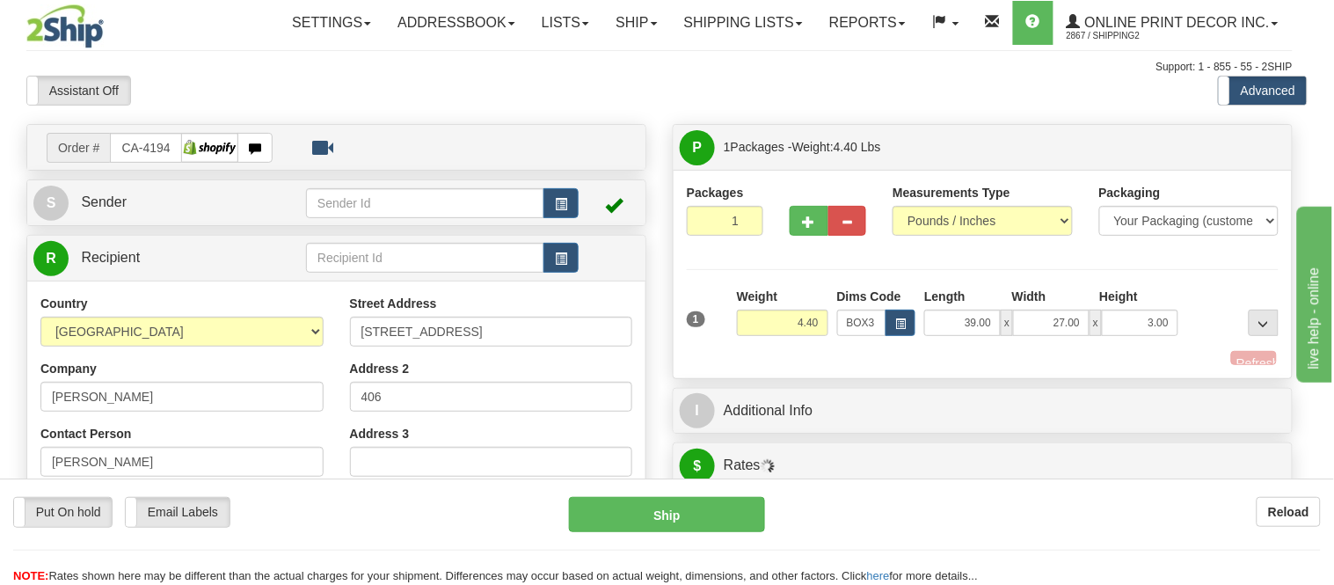
click at [882, 317] on div at bounding box center [667, 292] width 1334 height 585
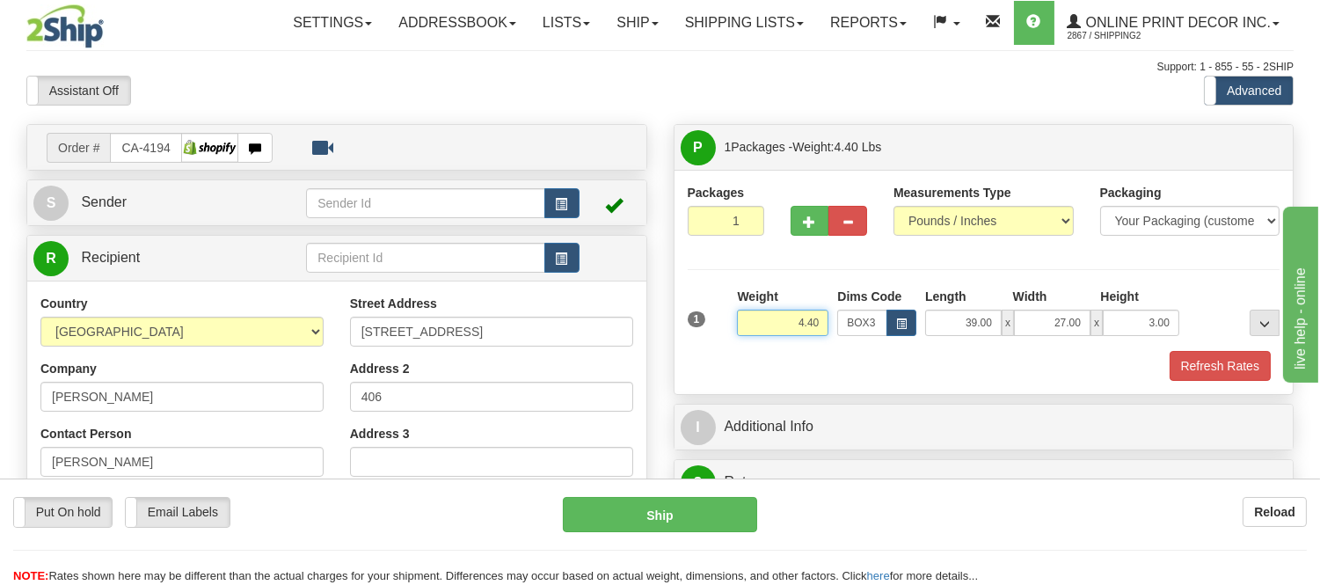
drag, startPoint x: 819, startPoint y: 322, endPoint x: 725, endPoint y: 325, distance: 95.0
click at [725, 325] on div "1 Weight 4.40 Dims Code BOX3" at bounding box center [983, 319] width 601 height 62
type input "11.98"
click at [798, 222] on button "button" at bounding box center [809, 221] width 39 height 30
radio input "true"
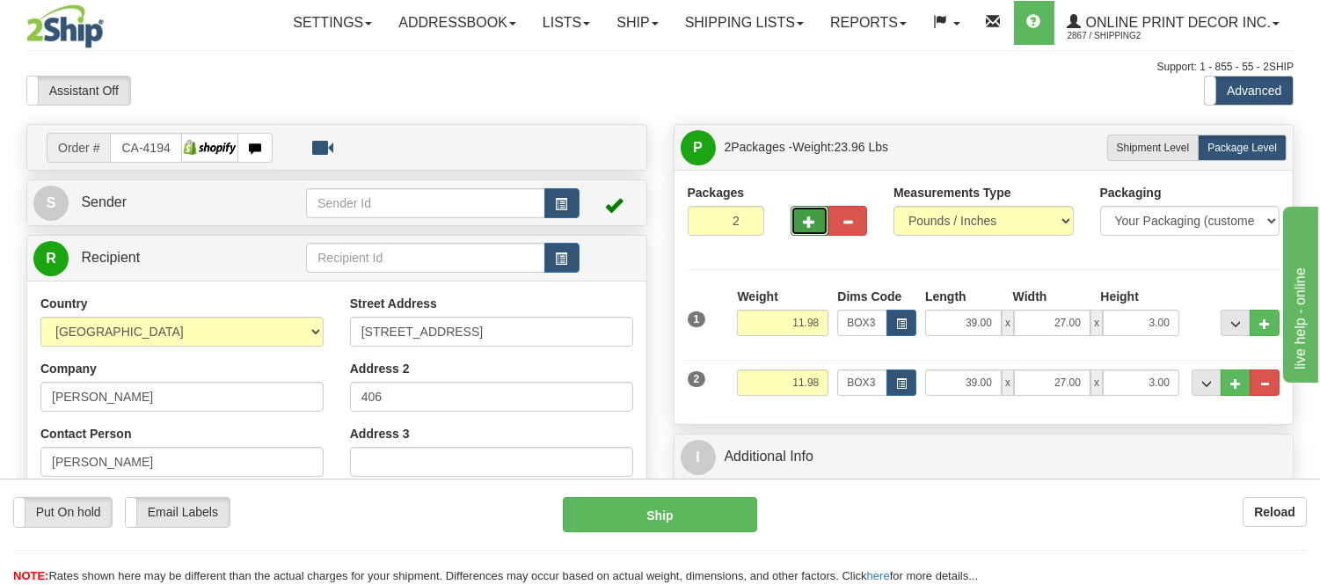
click at [802, 222] on button "button" at bounding box center [809, 221] width 39 height 30
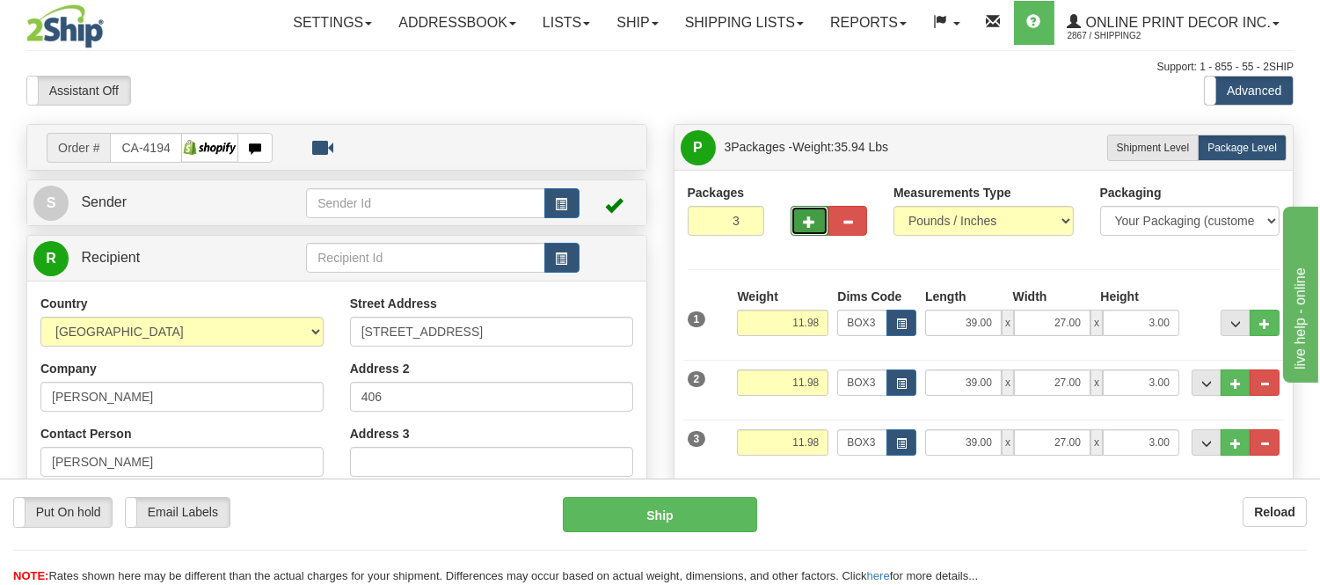
click at [802, 222] on button "button" at bounding box center [809, 221] width 39 height 30
type input "4"
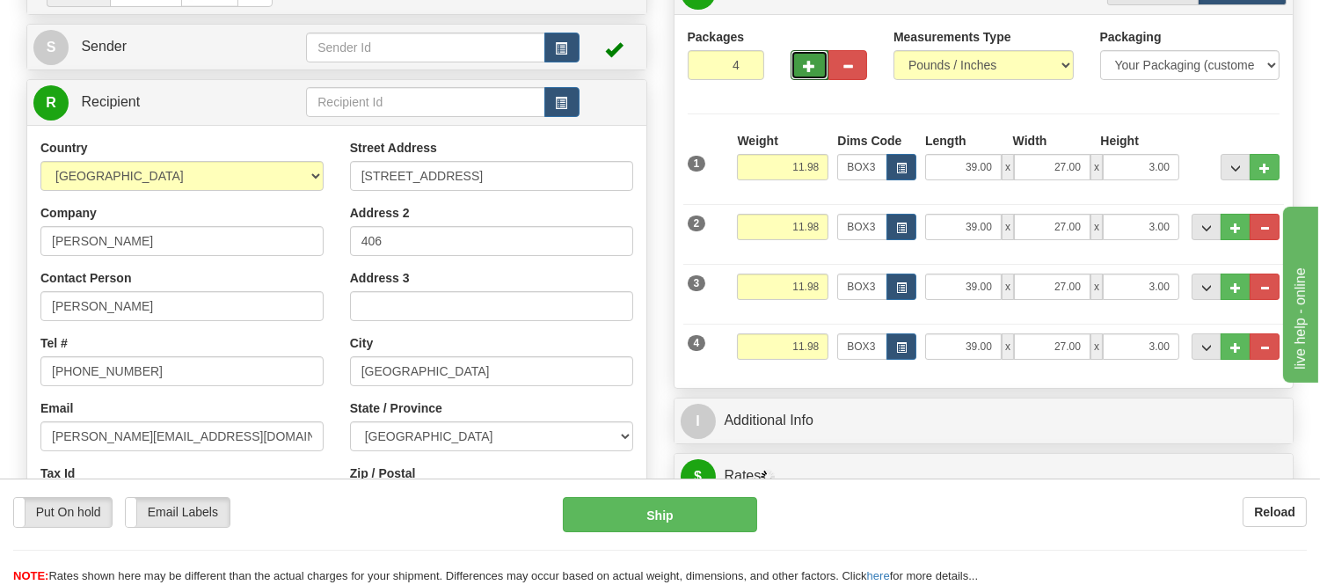
scroll to position [293, 0]
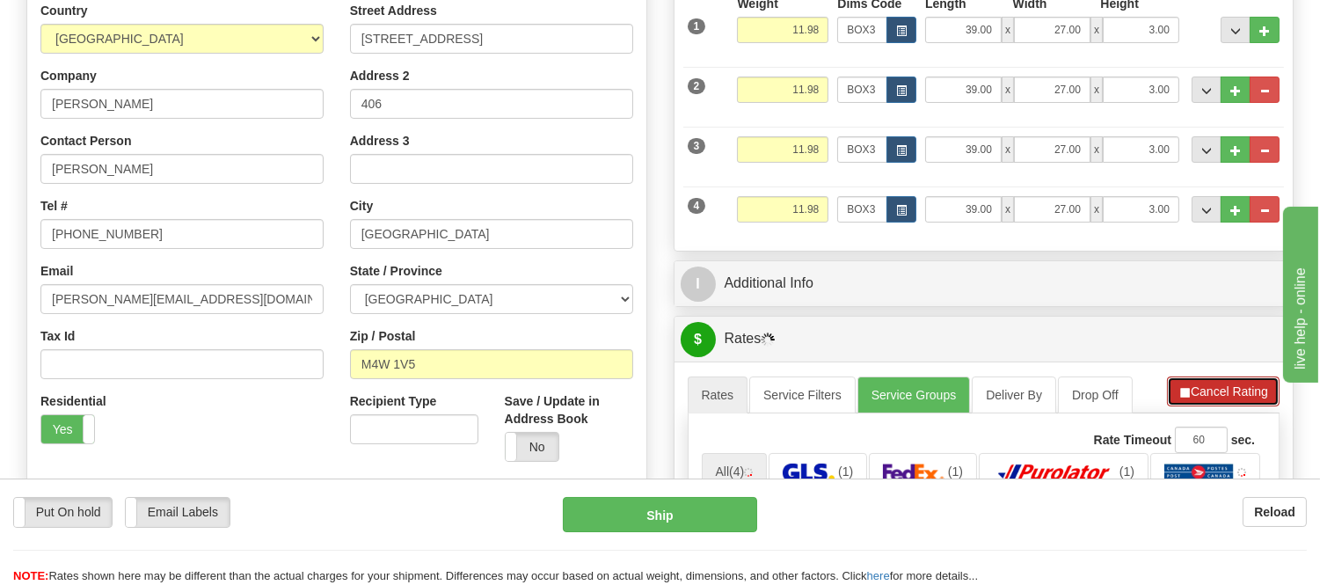
click at [1232, 390] on button "Cancel Rating" at bounding box center [1223, 391] width 113 height 30
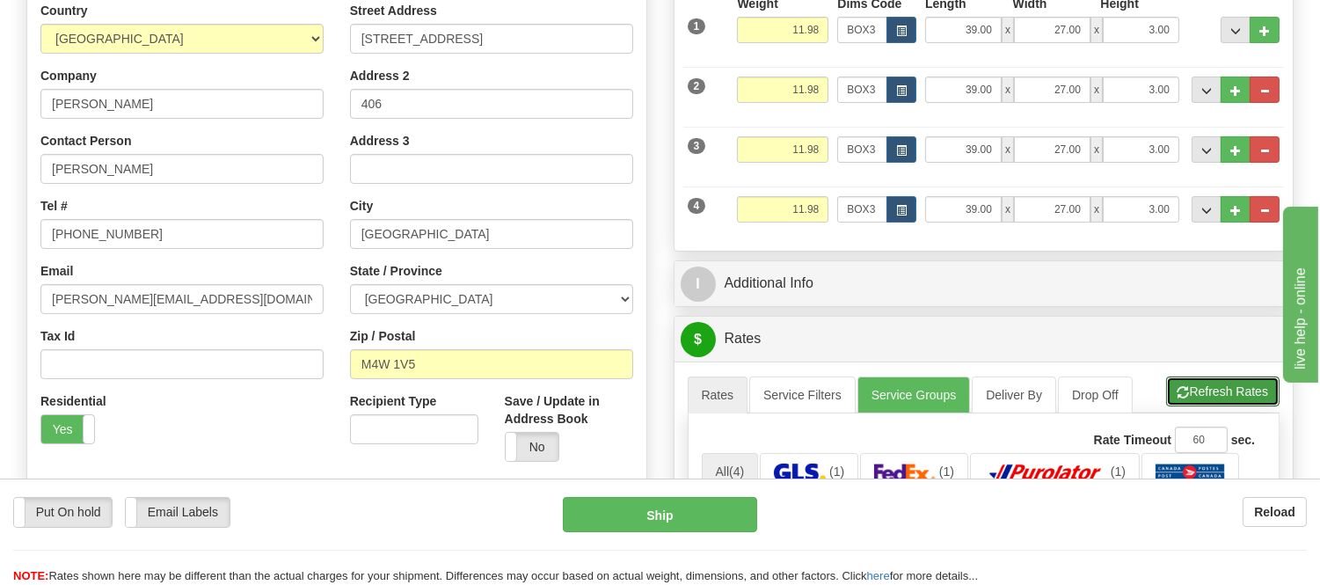
click at [1232, 390] on button "Refresh Rates" at bounding box center [1222, 391] width 113 height 30
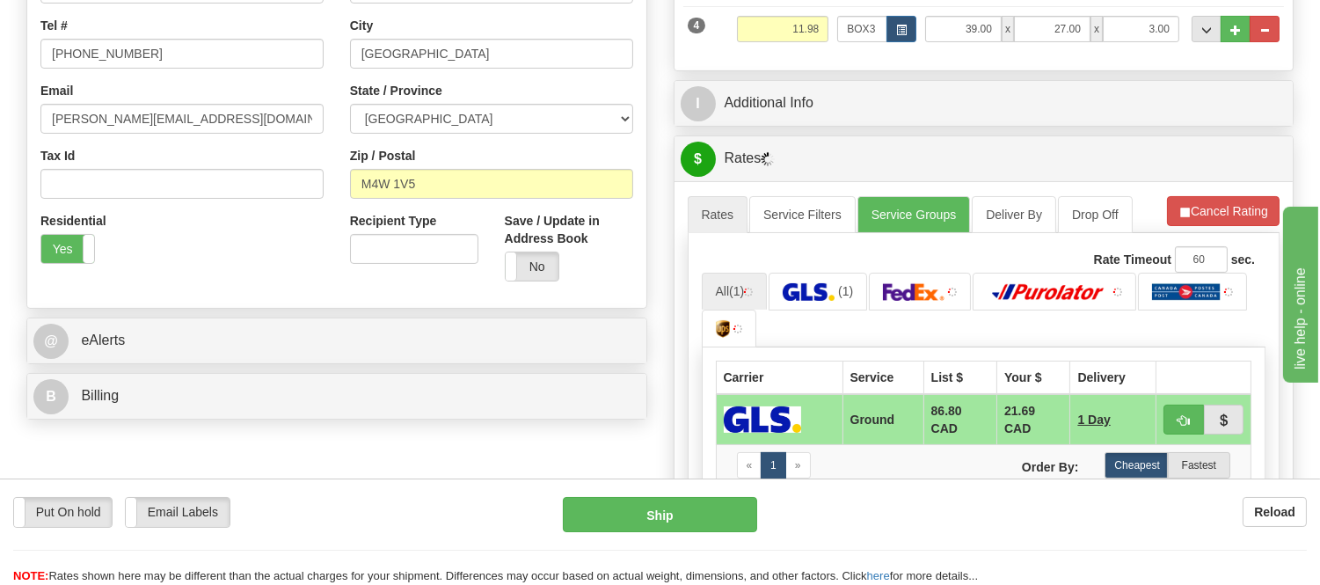
scroll to position [586, 0]
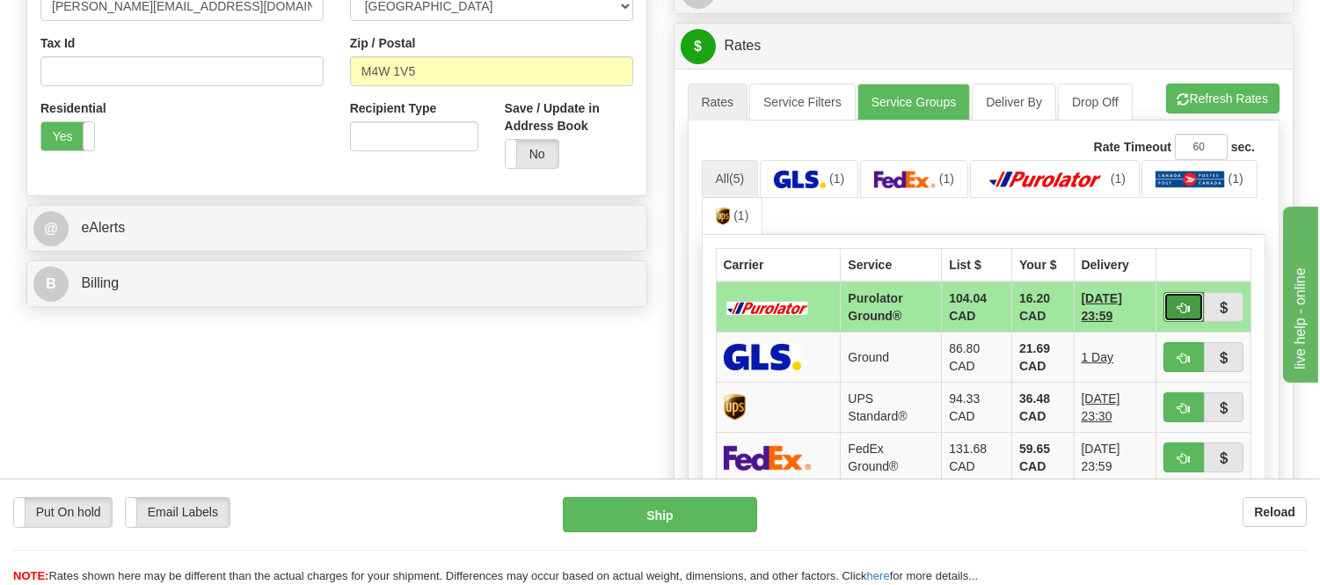
click at [1188, 295] on button "button" at bounding box center [1183, 307] width 40 height 30
type input "260"
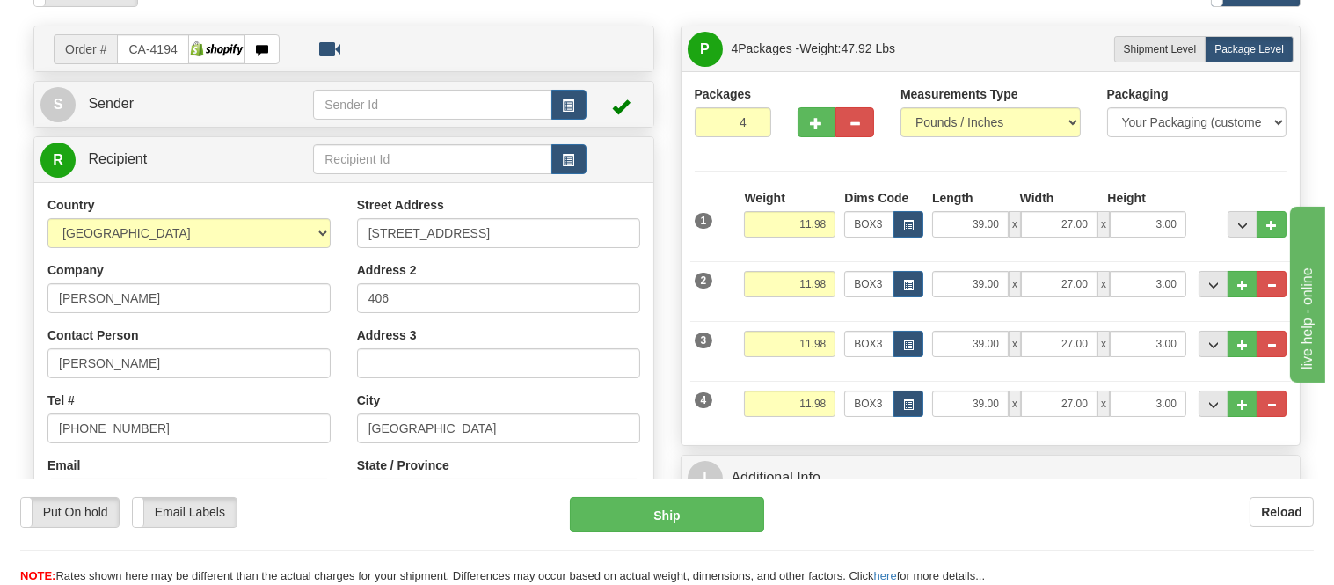
scroll to position [98, 0]
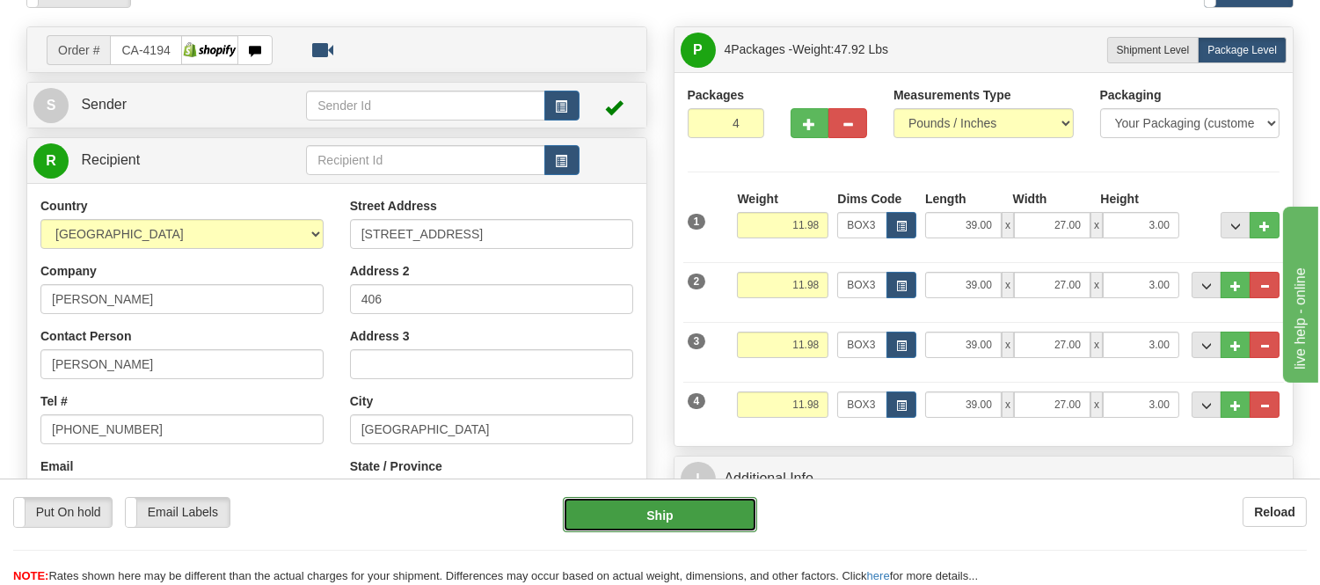
click at [716, 516] on button "Ship" at bounding box center [659, 514] width 193 height 35
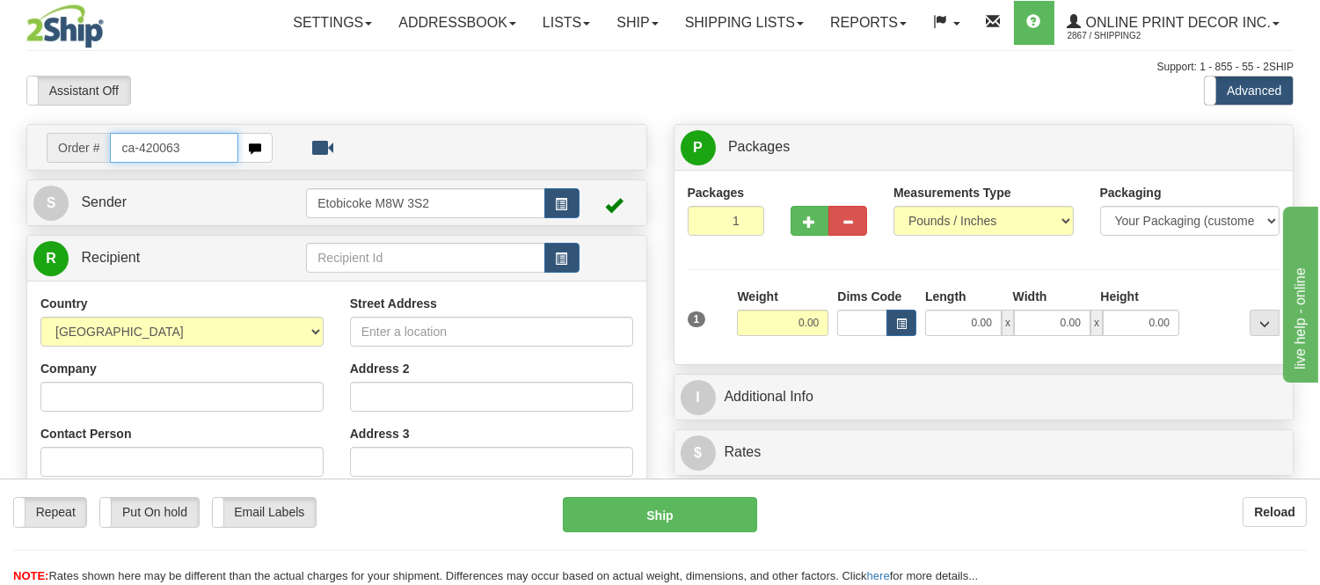
type input "ca-420063"
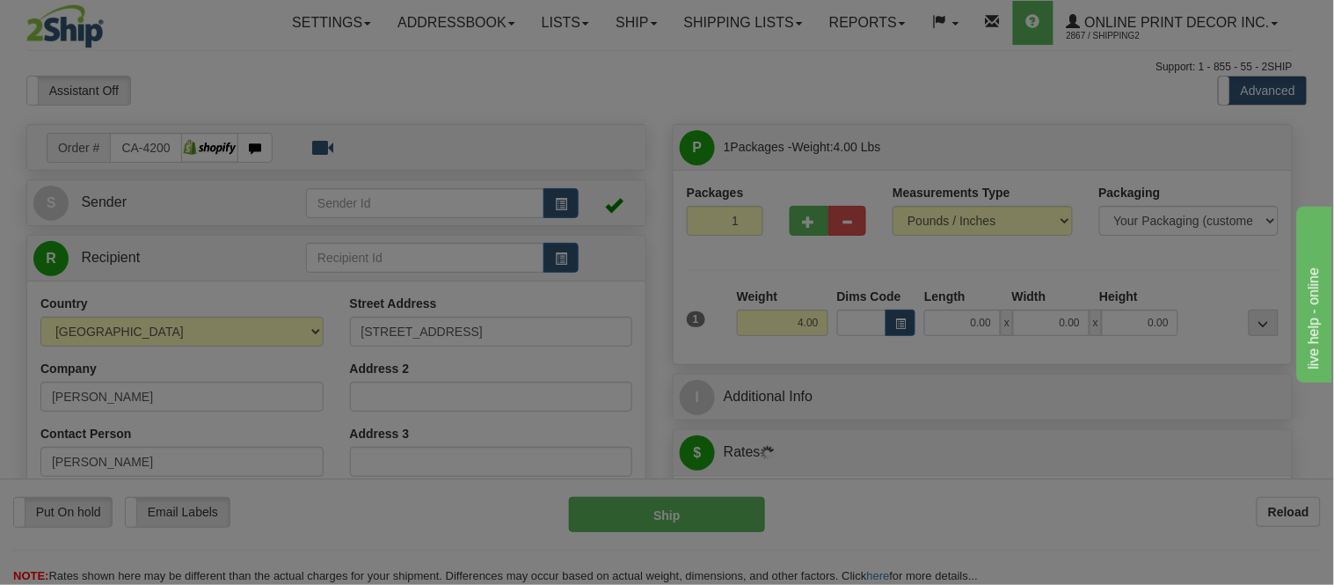
type input "NORTH YORK"
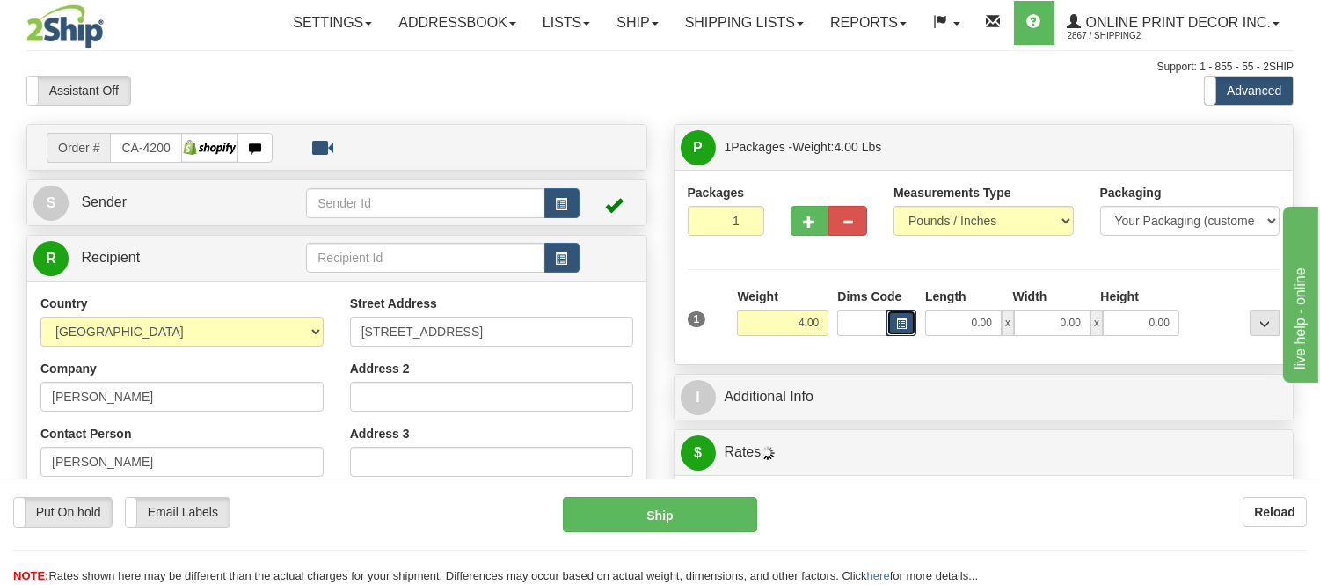
click at [912, 322] on button "button" at bounding box center [901, 323] width 30 height 26
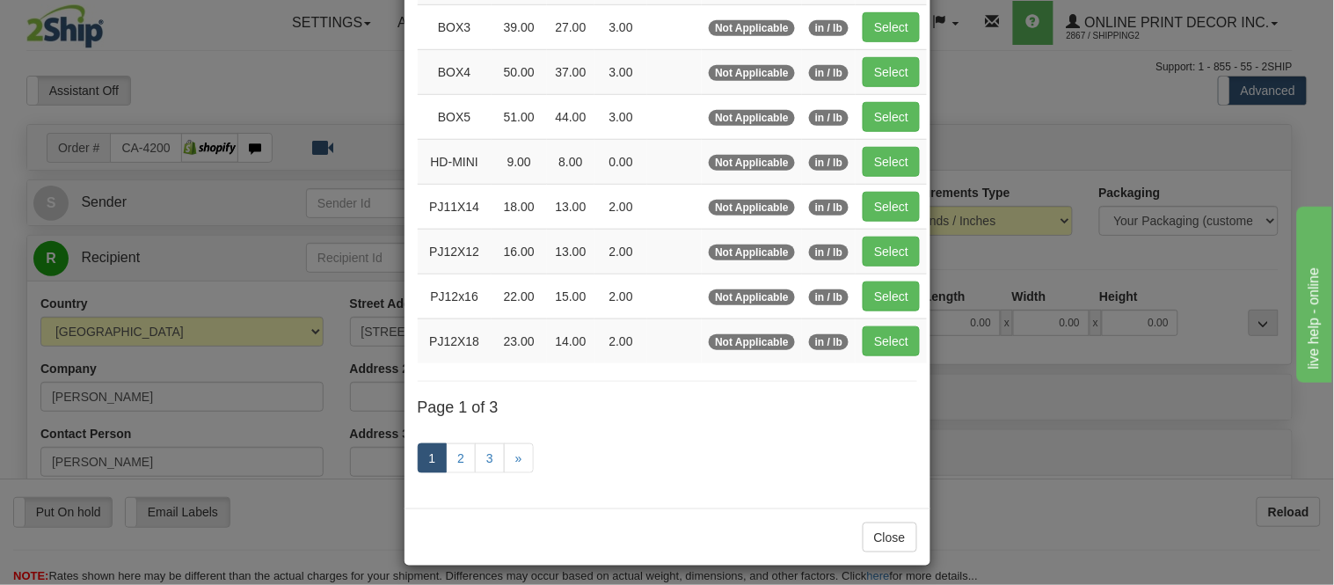
scroll to position [293, 0]
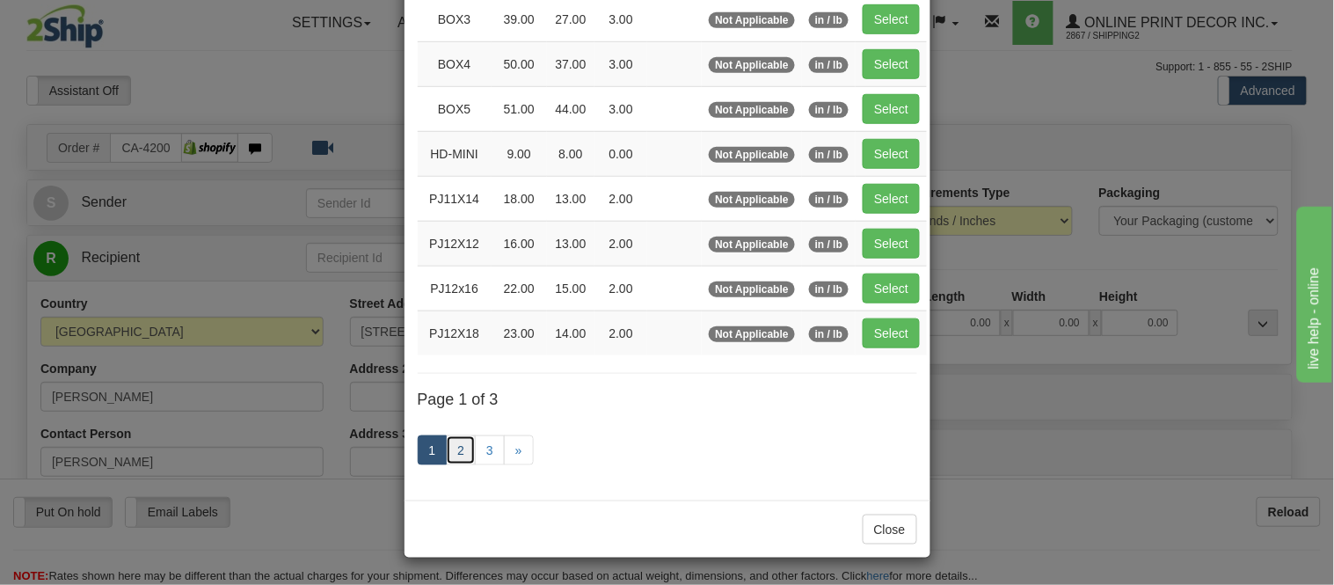
click at [461, 448] on link "2" at bounding box center [461, 450] width 30 height 30
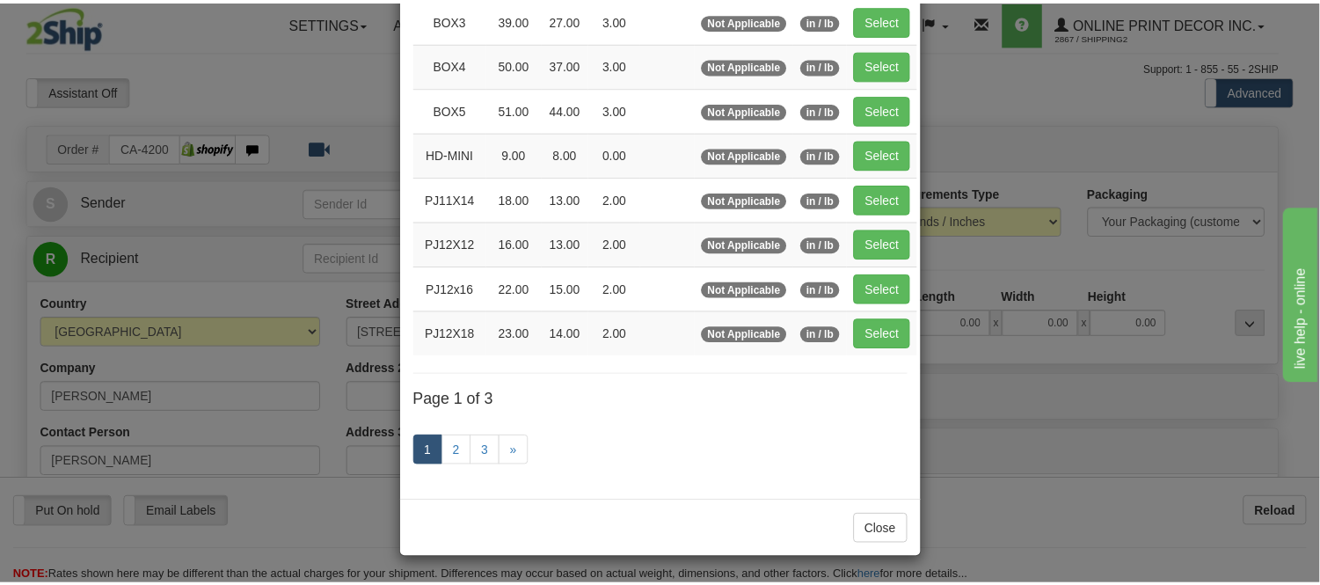
scroll to position [286, 0]
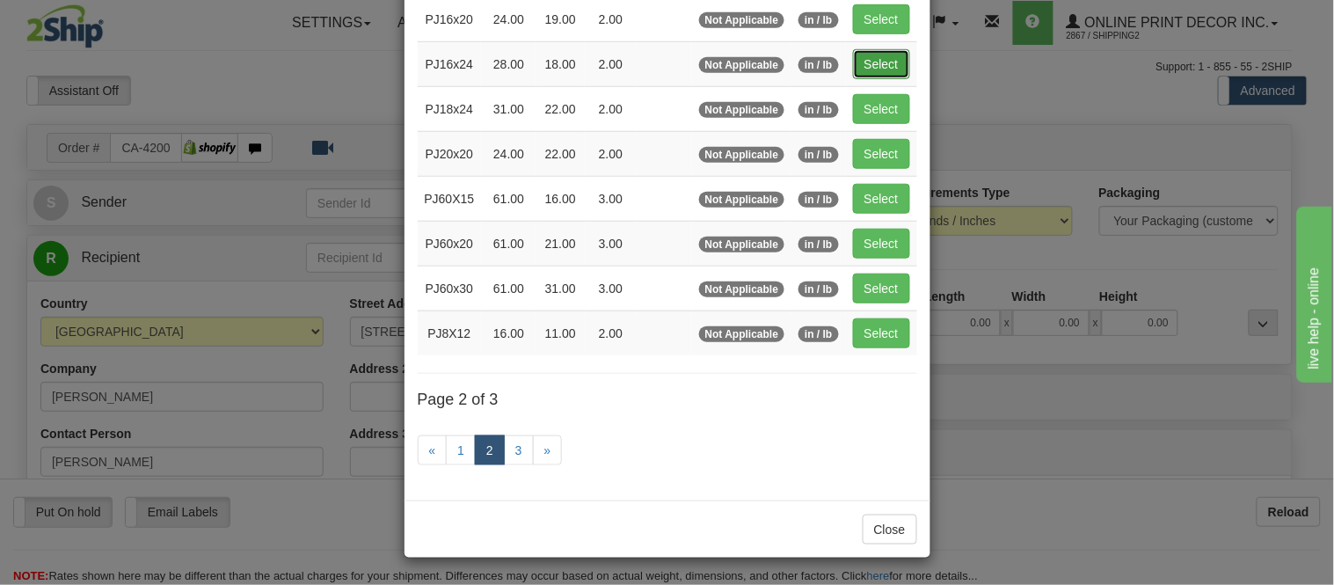
click at [868, 56] on button "Select" at bounding box center [881, 64] width 57 height 30
type input "PJ16x24"
type input "28.00"
type input "18.00"
type input "2.00"
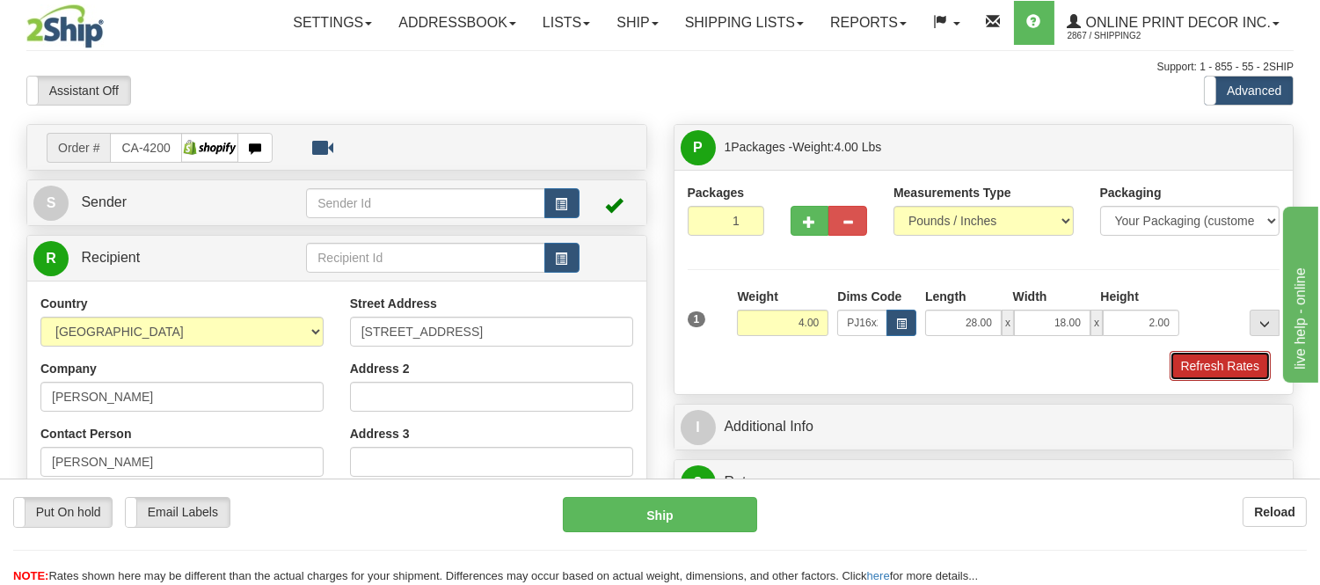
click at [1181, 369] on button "Refresh Rates" at bounding box center [1219, 366] width 101 height 30
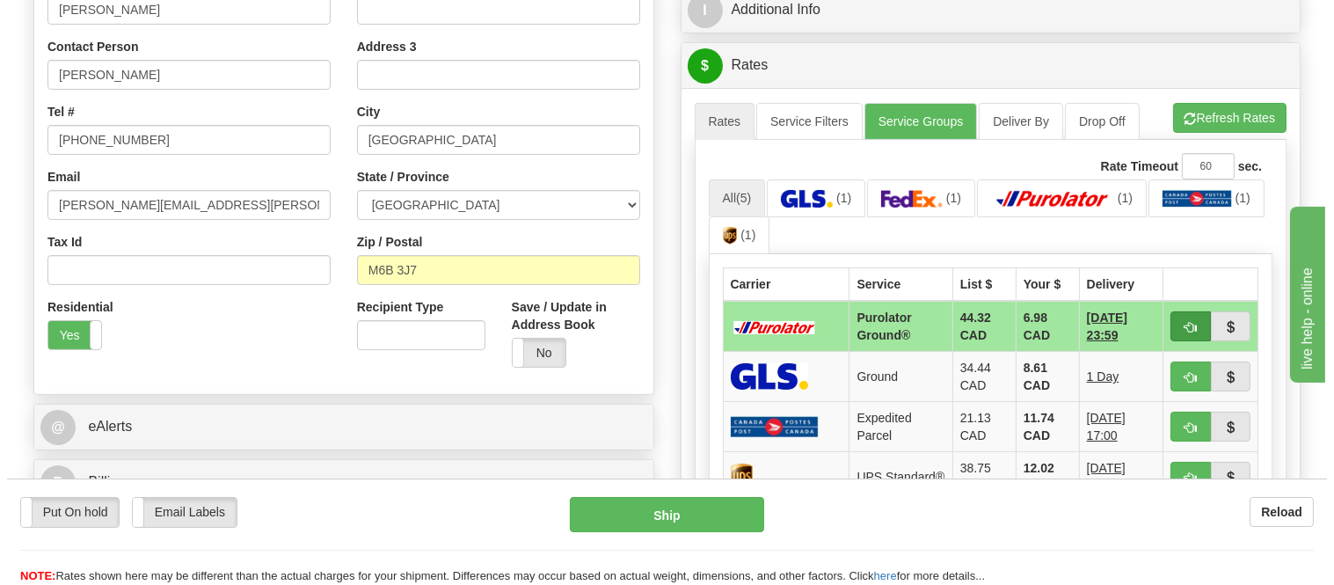
scroll to position [390, 0]
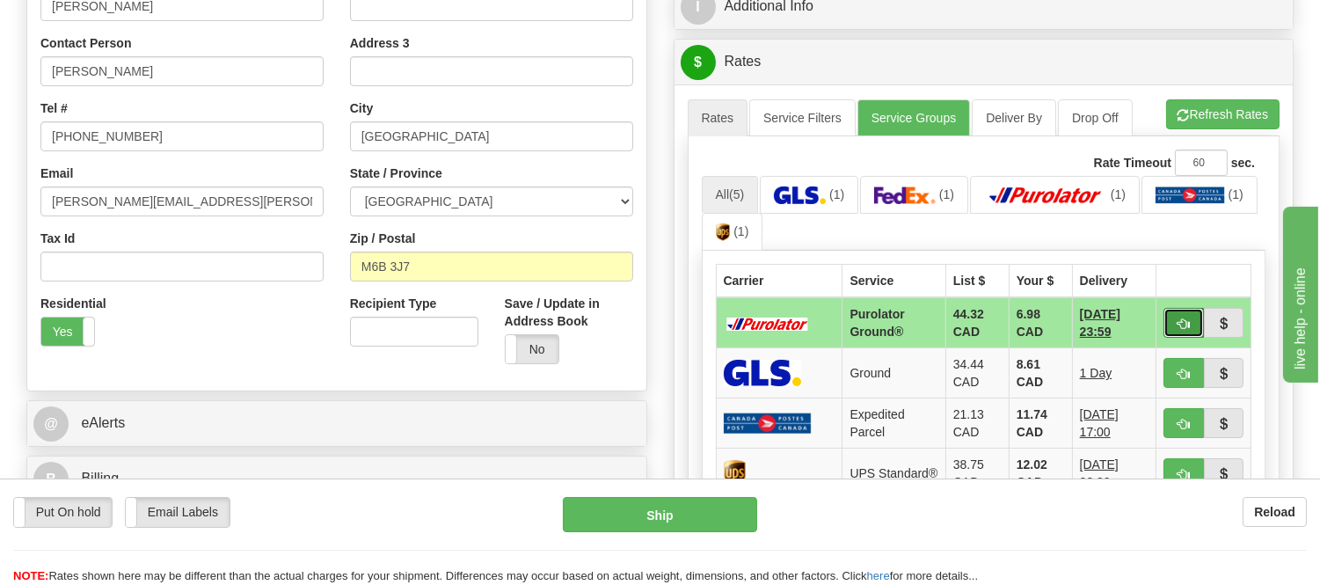
click at [1182, 318] on span "button" at bounding box center [1183, 323] width 12 height 11
type input "260"
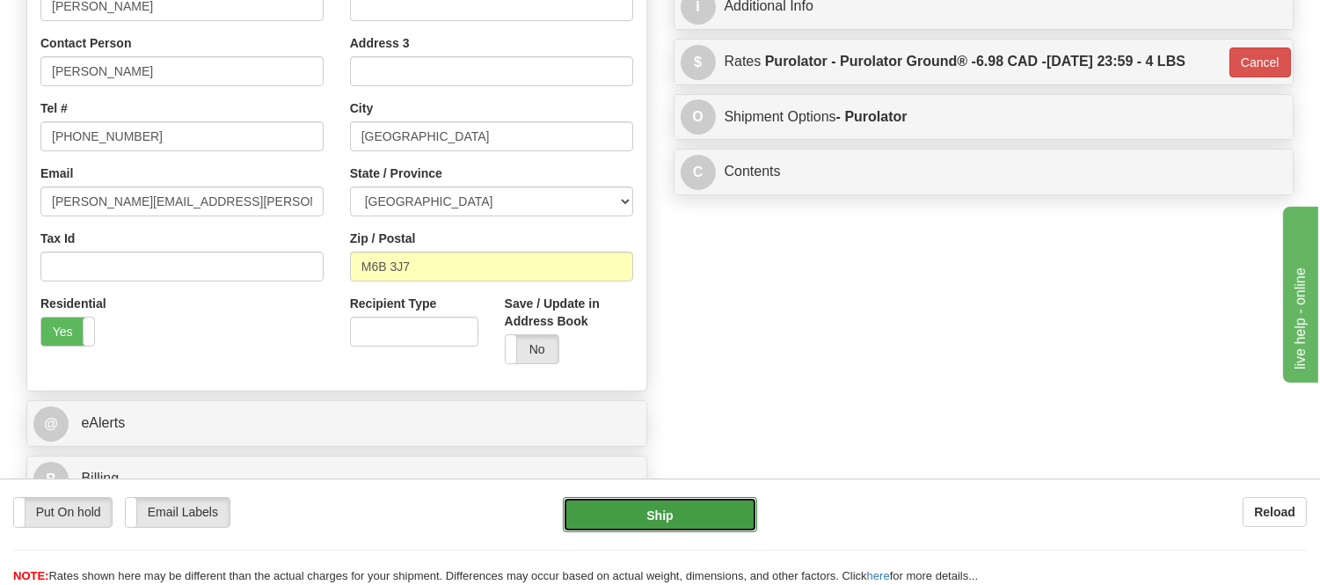
click at [647, 505] on button "Ship" at bounding box center [659, 514] width 193 height 35
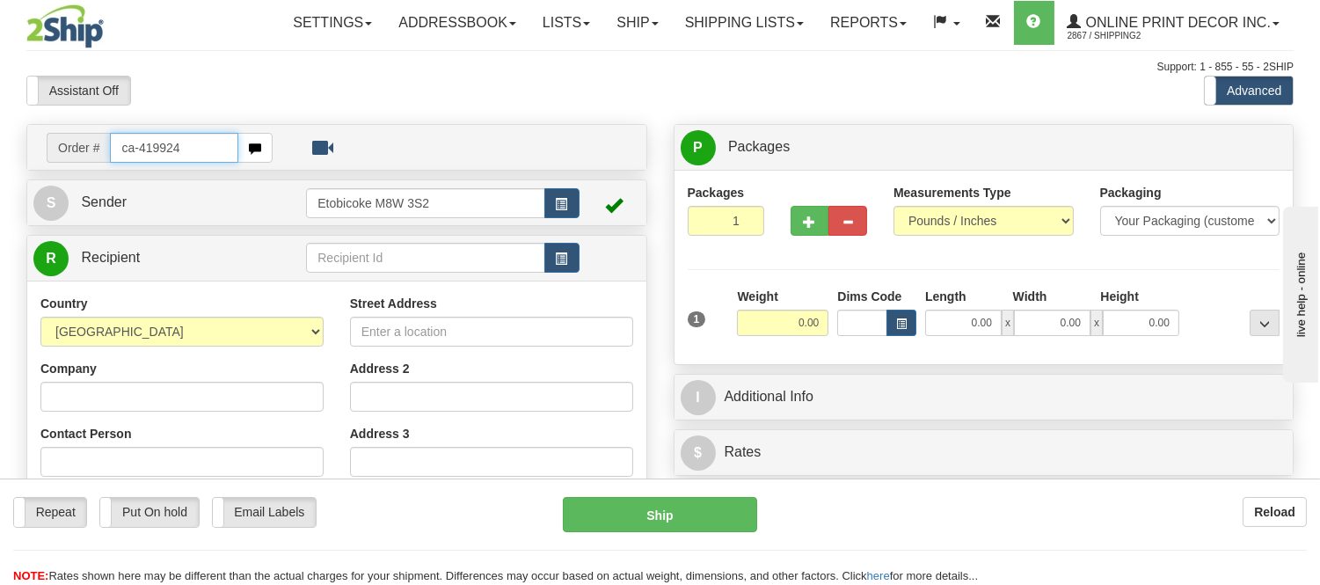
type input "ca-419924"
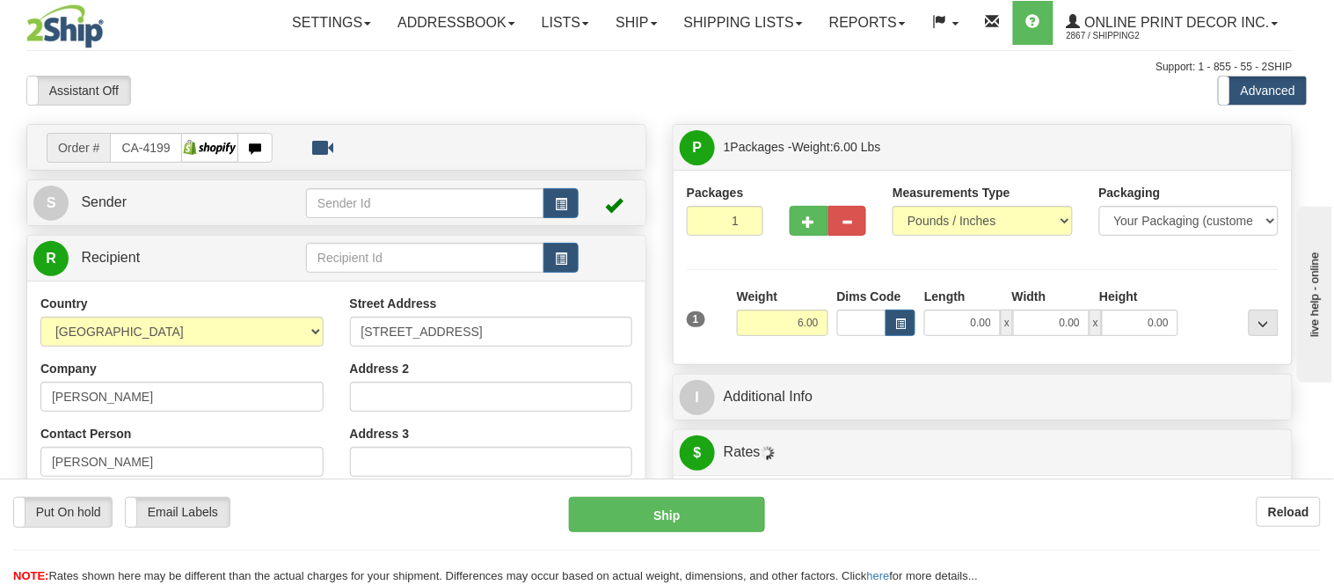
type input "[GEOGRAPHIC_DATA]"
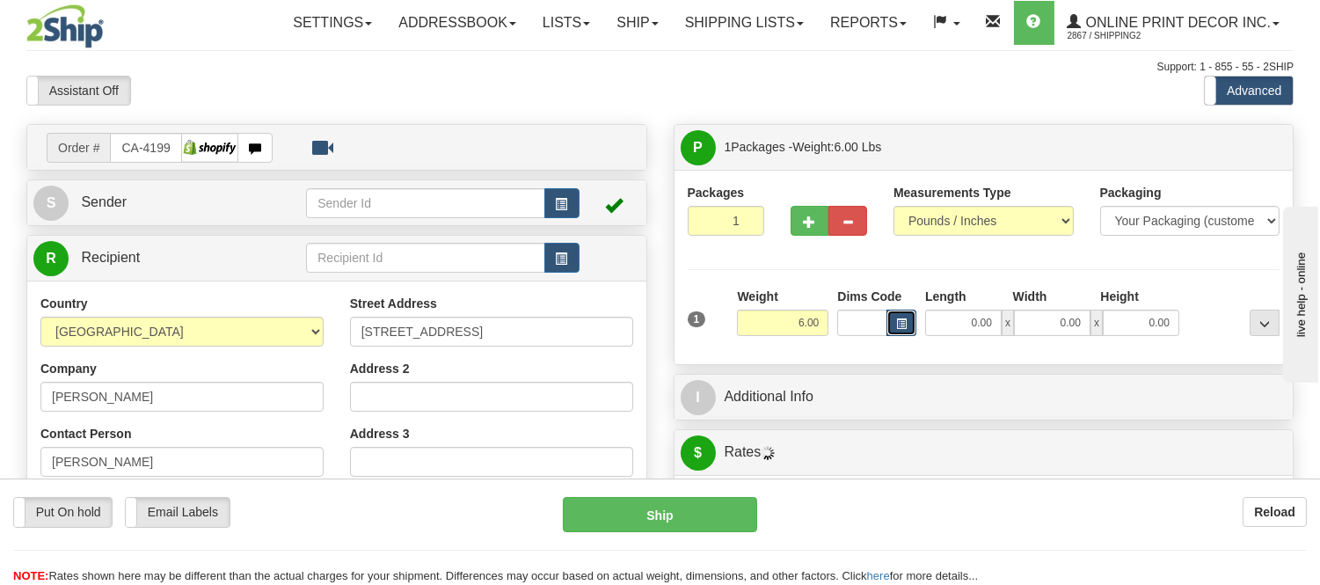
click at [899, 327] on span "button" at bounding box center [901, 324] width 11 height 10
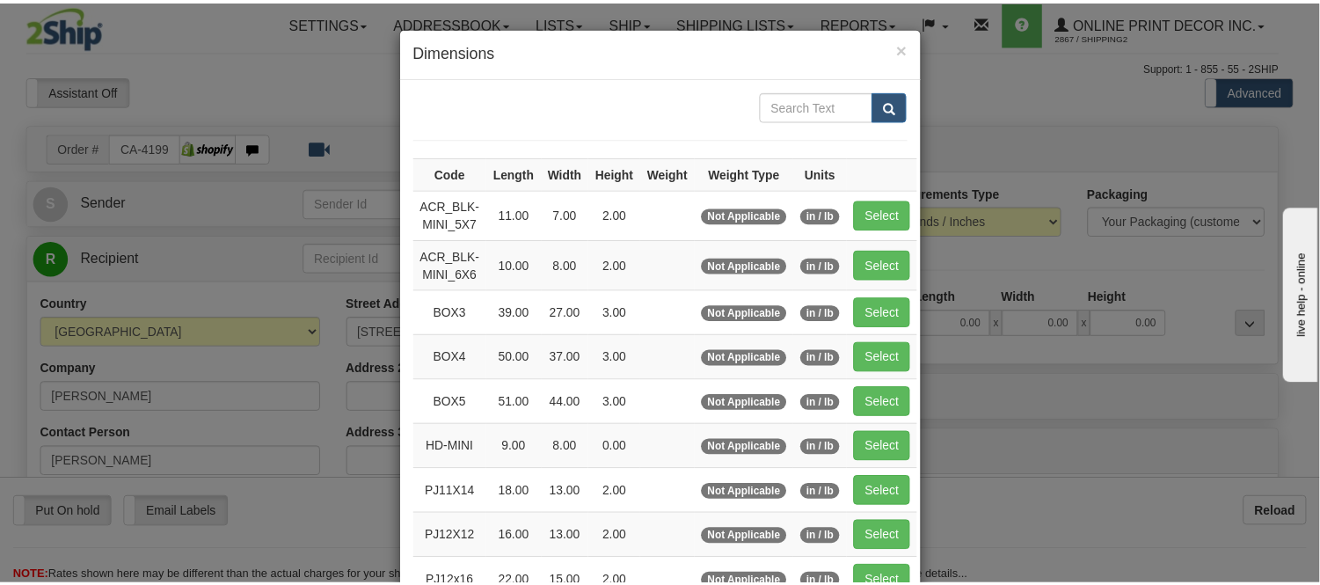
scroll to position [98, 0]
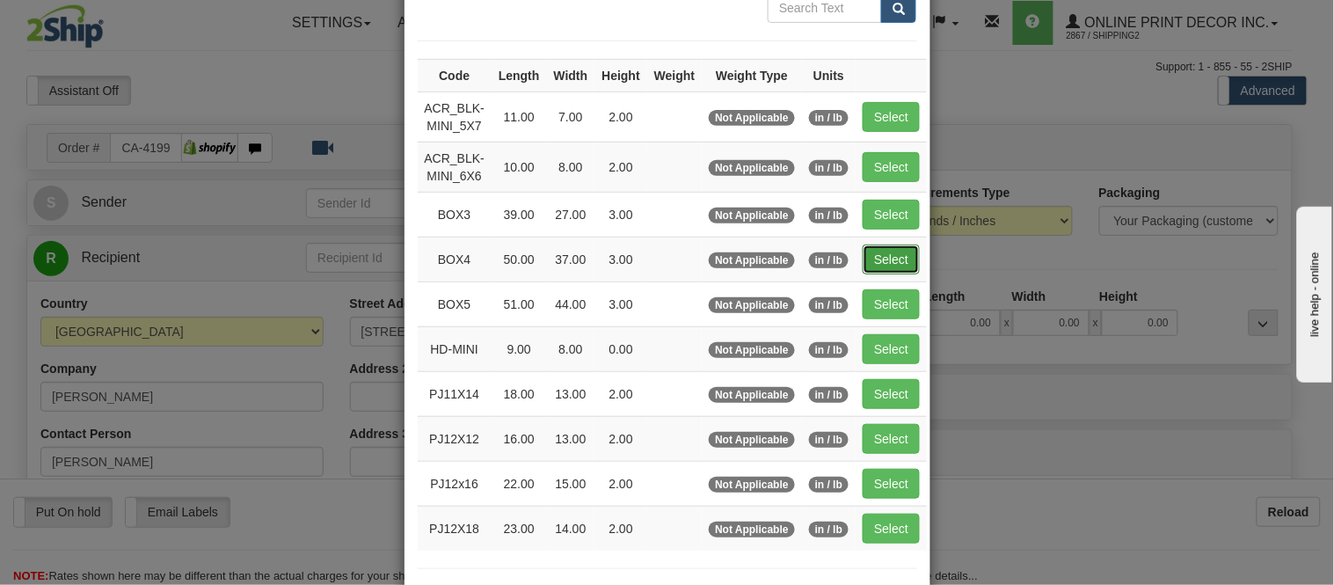
click at [881, 260] on button "Select" at bounding box center [891, 259] width 57 height 30
type input "BOX4"
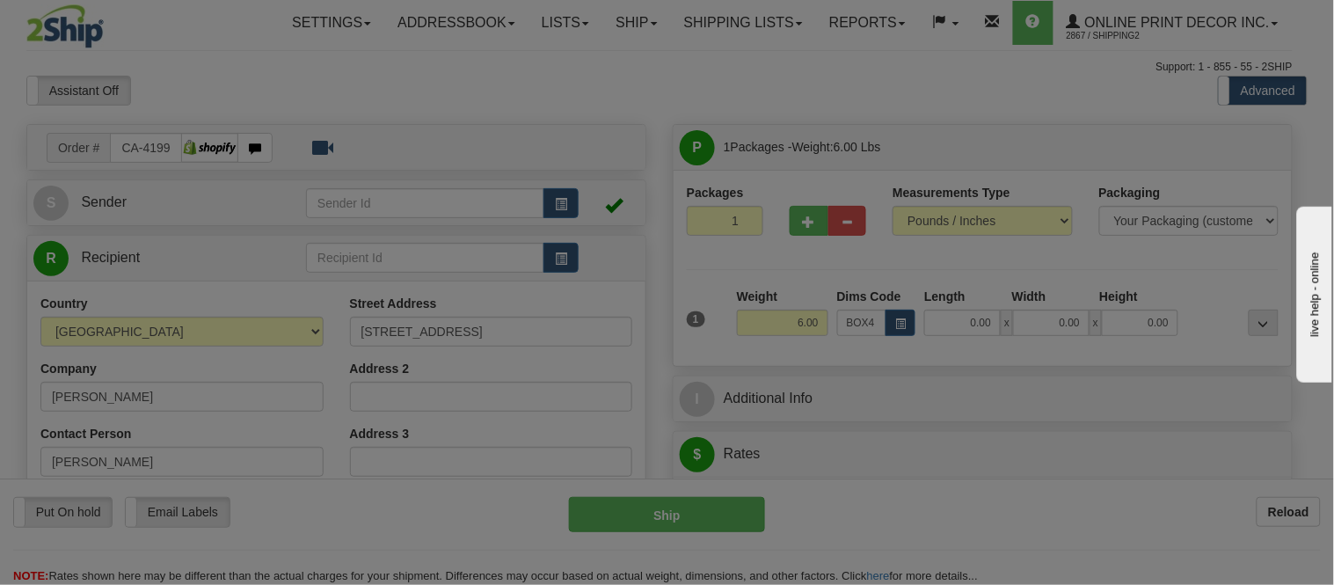
type input "50.00"
type input "37.00"
type input "3.00"
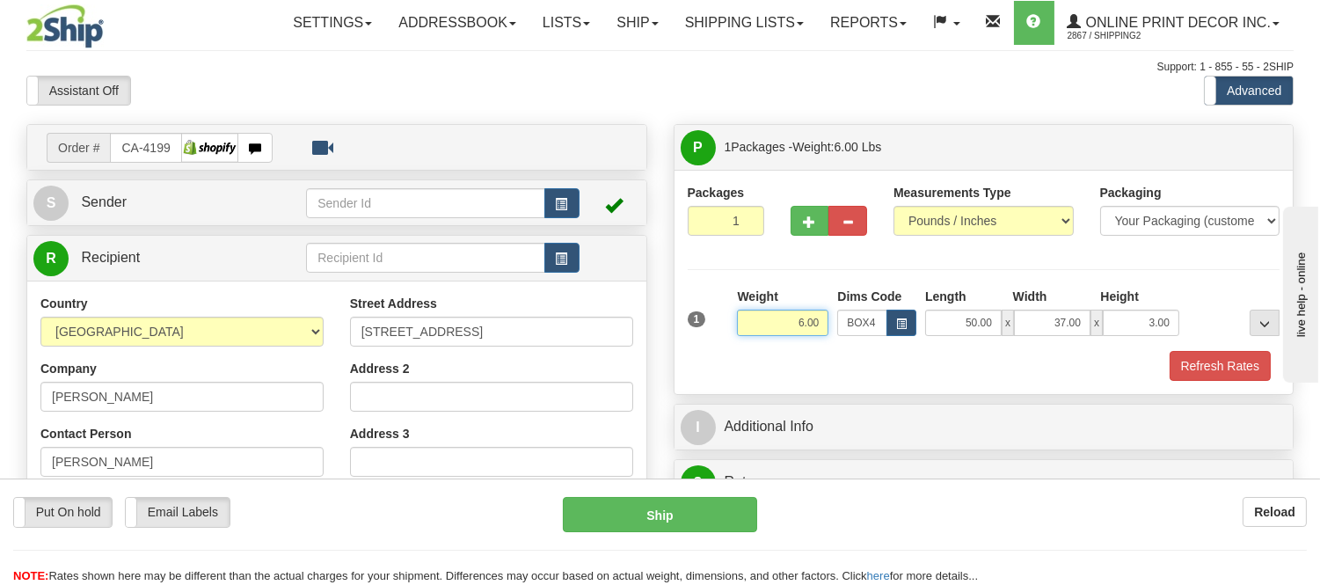
drag, startPoint x: 825, startPoint y: 322, endPoint x: 724, endPoint y: 315, distance: 101.4
click at [724, 315] on div "1 Weight 6.00 Dims Code BOX4" at bounding box center [983, 319] width 601 height 62
click at [1209, 380] on button "Refresh Rates" at bounding box center [1219, 366] width 101 height 30
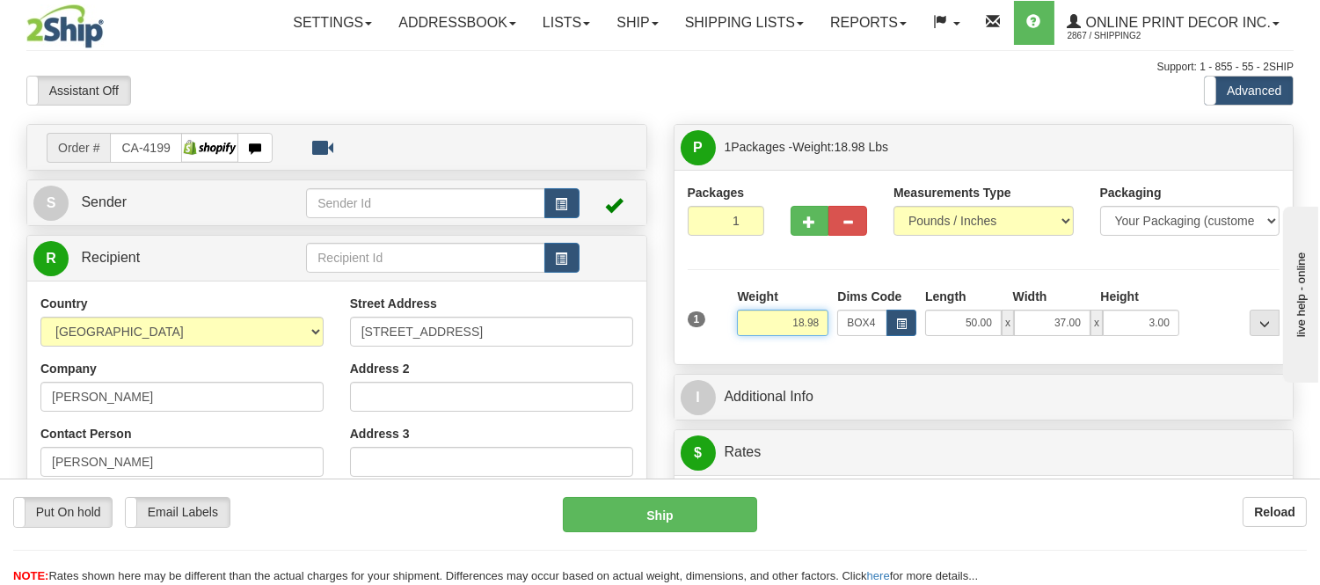
click at [803, 324] on input "18.98" at bounding box center [782, 323] width 91 height 26
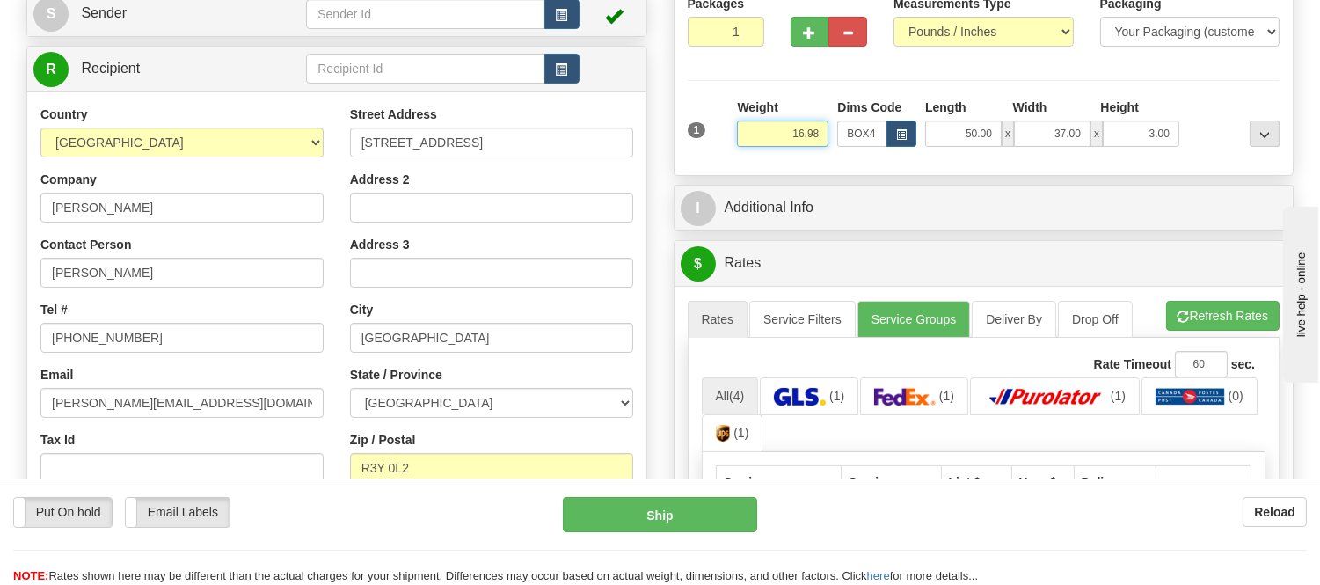
scroll to position [195, 0]
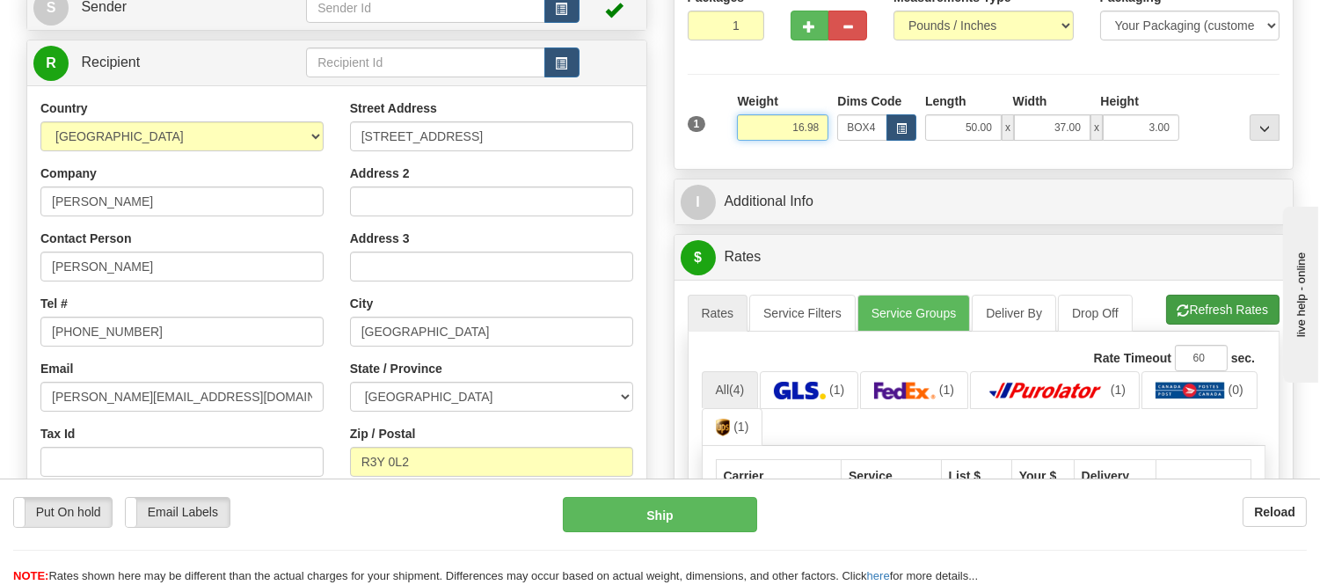
type input "16.98"
click at [1198, 315] on li "Refresh Rates Cancel Rating" at bounding box center [1222, 310] width 113 height 30
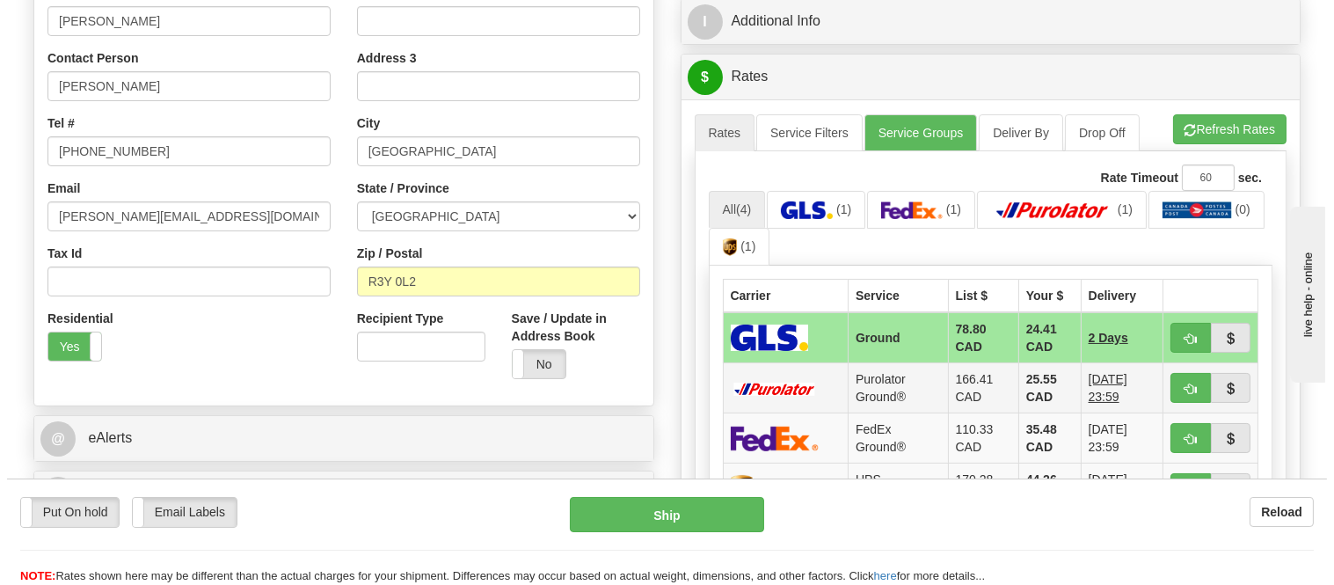
scroll to position [488, 0]
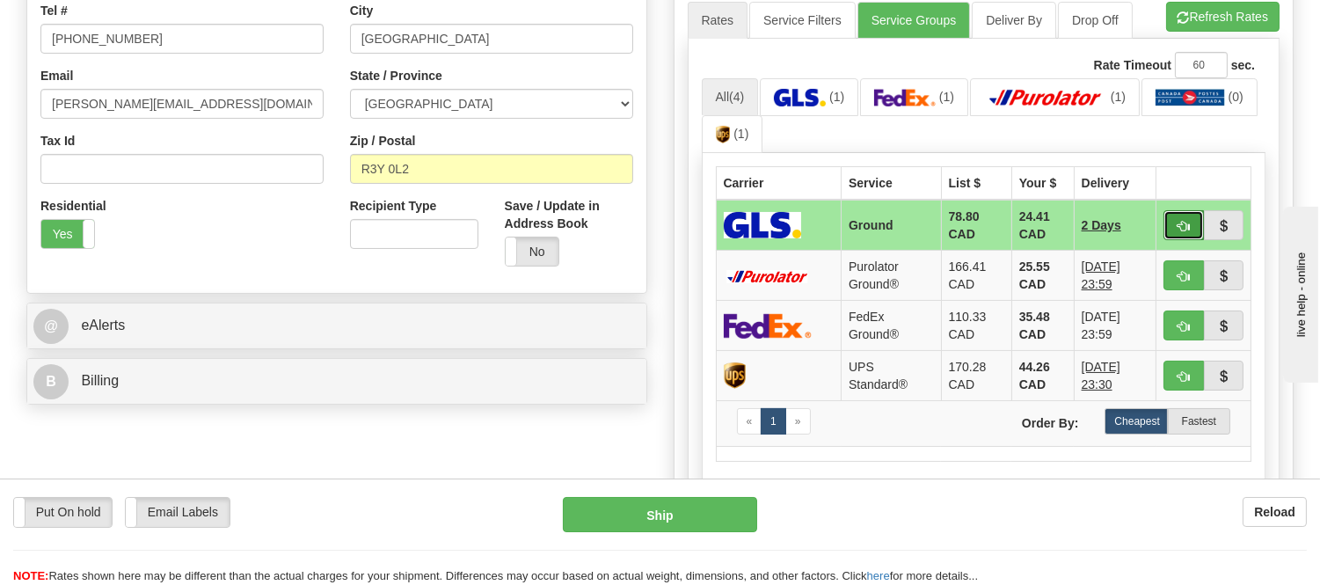
click at [1198, 229] on button "button" at bounding box center [1183, 225] width 40 height 30
type input "1"
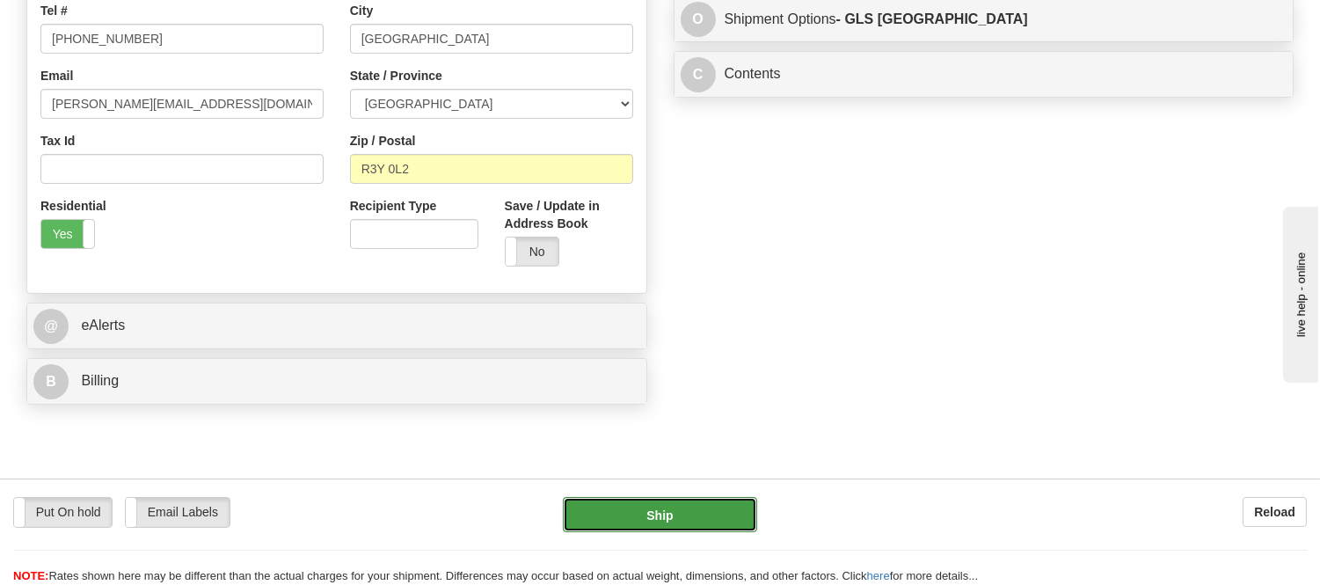
click at [725, 506] on button "Ship" at bounding box center [659, 514] width 193 height 35
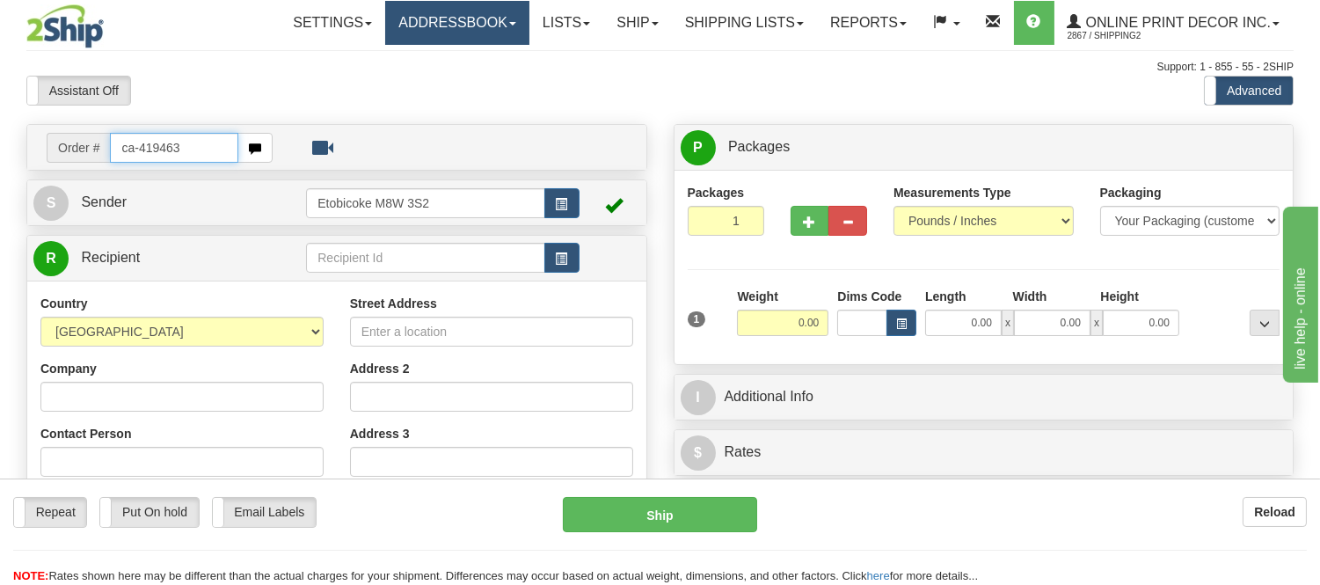
type input "ca-419463"
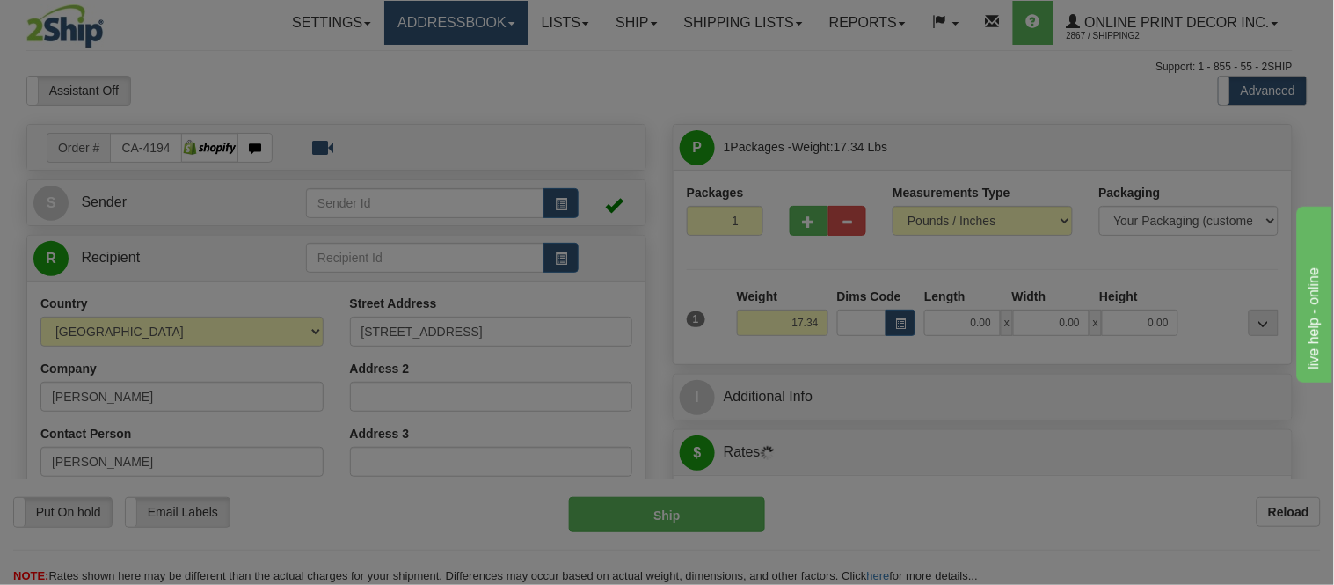
type input "[GEOGRAPHIC_DATA]"
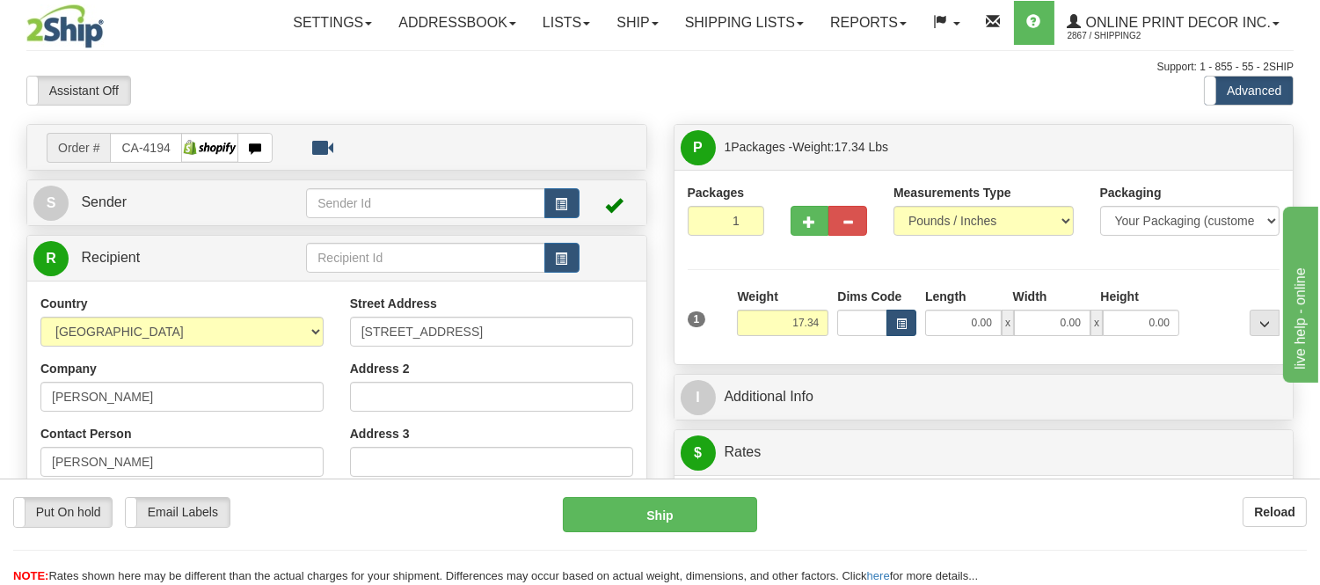
drag, startPoint x: 916, startPoint y: 327, endPoint x: 902, endPoint y: 329, distance: 14.2
click at [913, 327] on div "Dims Code" at bounding box center [877, 312] width 88 height 48
click at [902, 329] on span "button" at bounding box center [901, 324] width 11 height 10
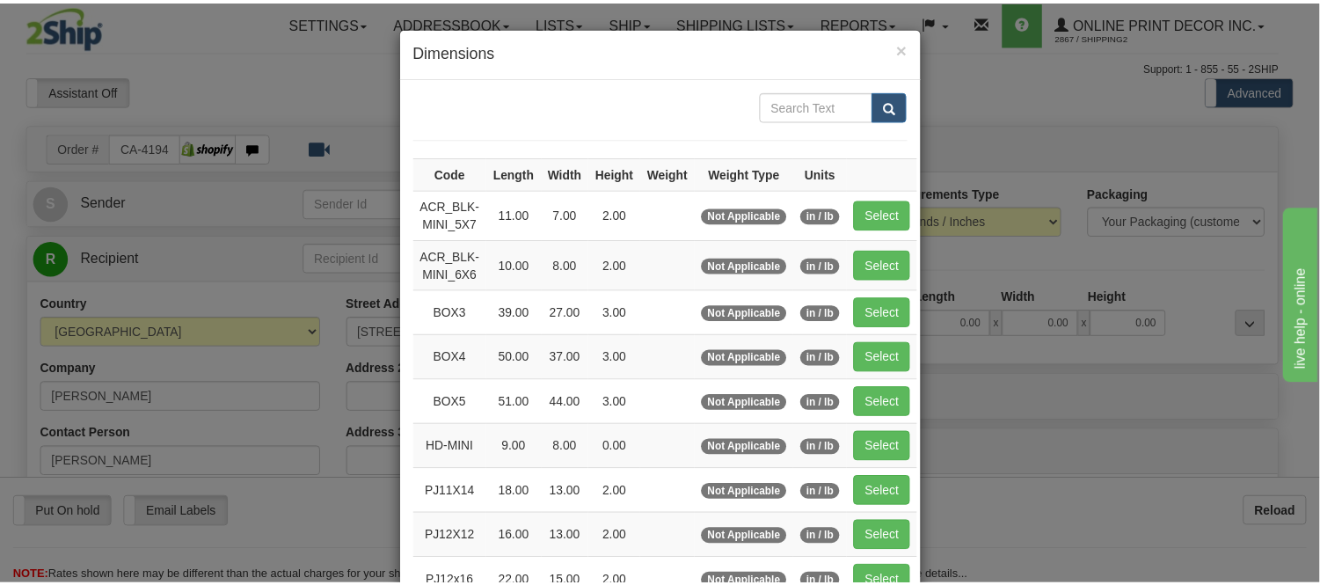
scroll to position [98, 0]
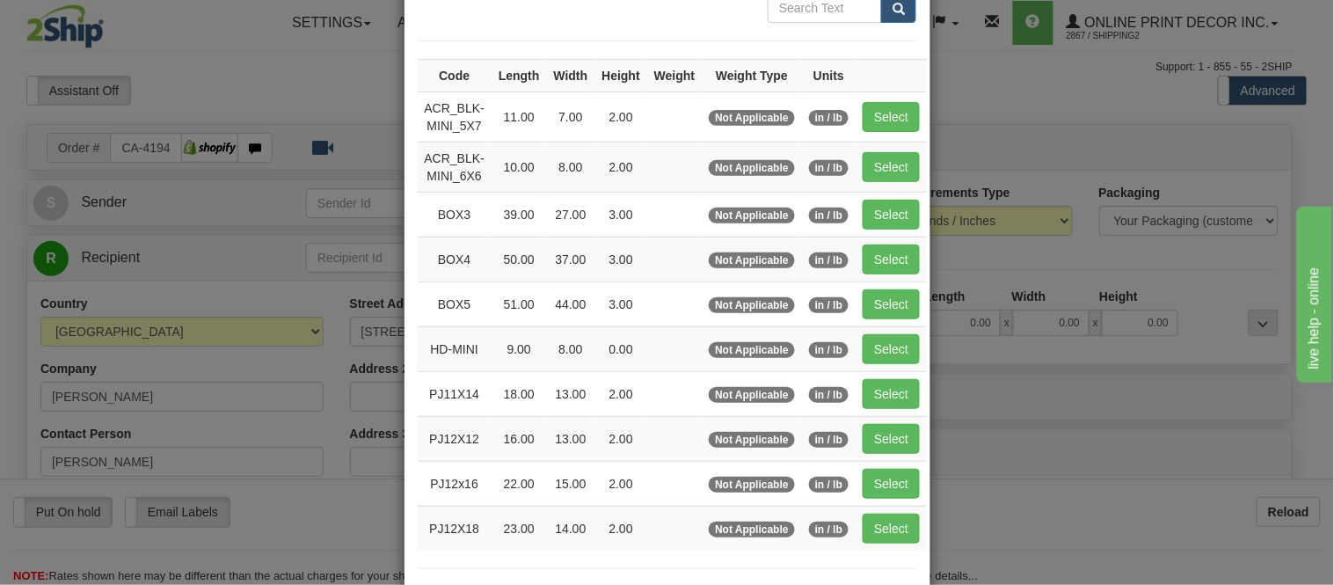
click at [893, 188] on td "Select" at bounding box center [891, 167] width 71 height 50
click at [883, 204] on button "Select" at bounding box center [891, 215] width 57 height 30
type input "BOX3"
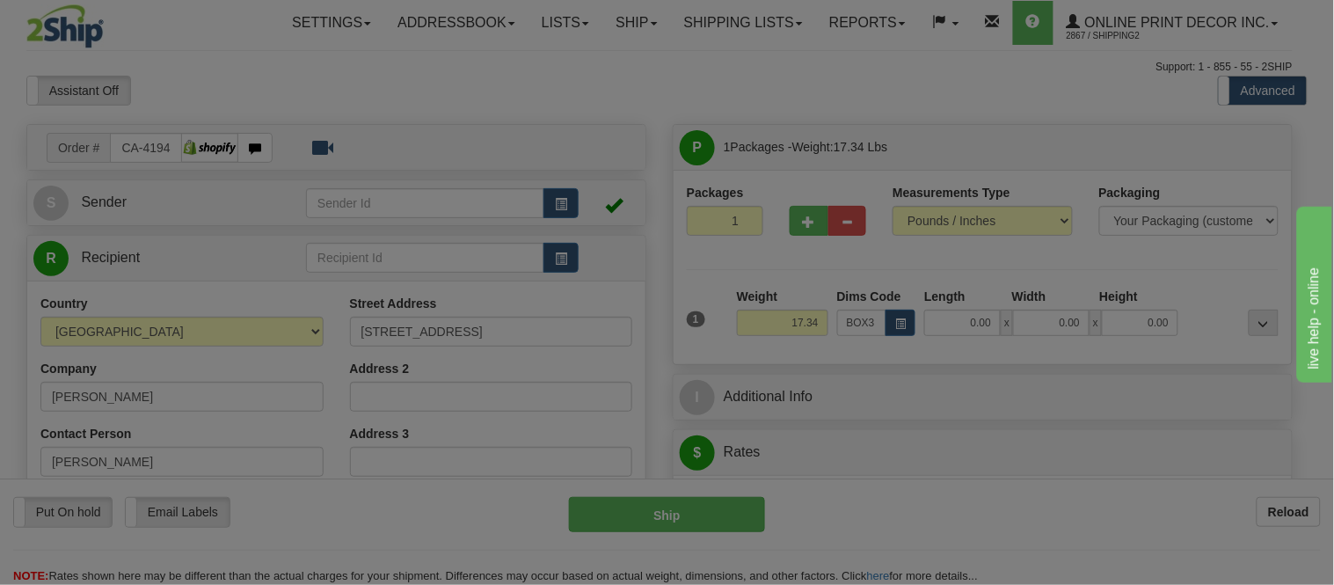
type input "39.00"
type input "27.00"
type input "3.00"
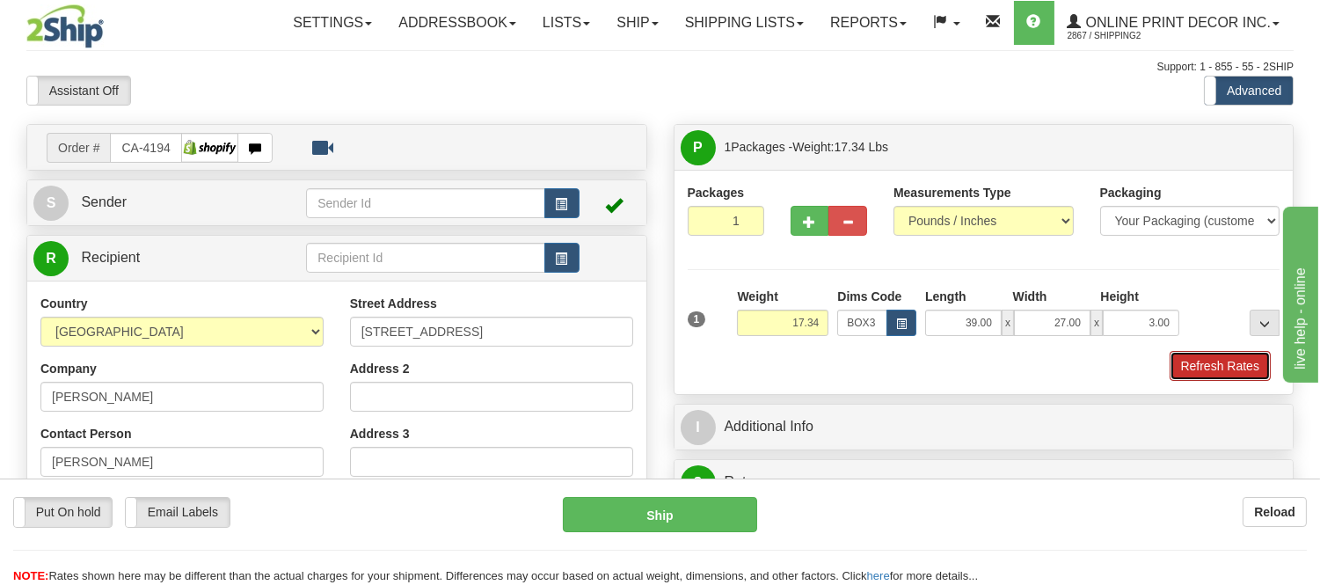
click at [1222, 365] on button "Refresh Rates" at bounding box center [1219, 366] width 101 height 30
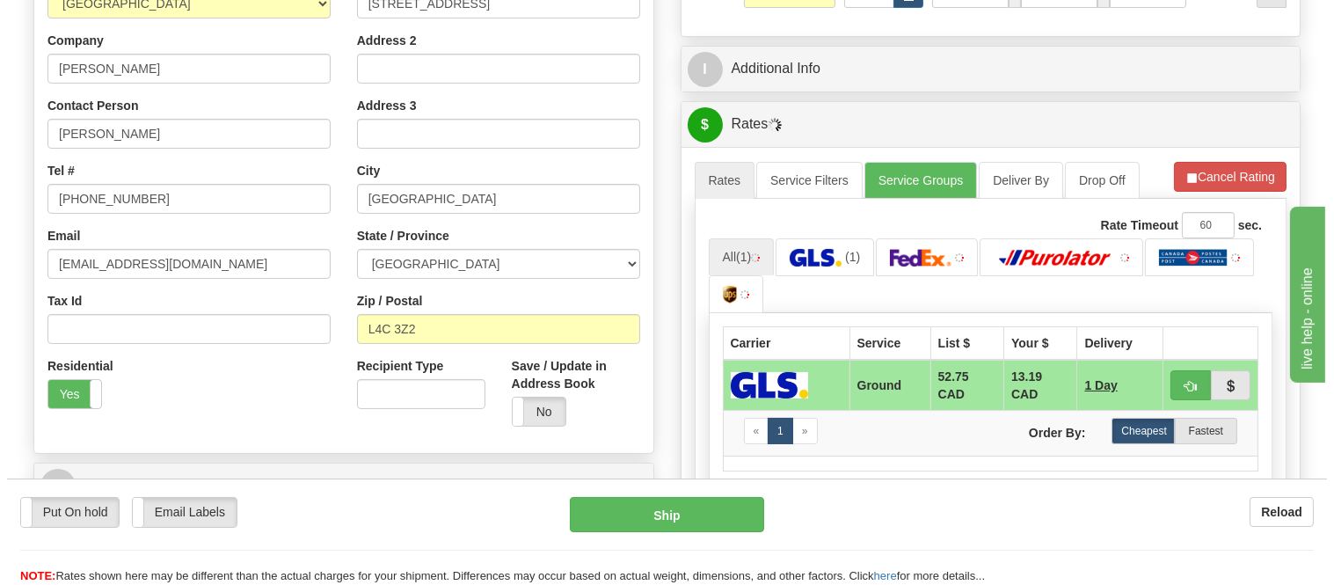
scroll to position [364, 0]
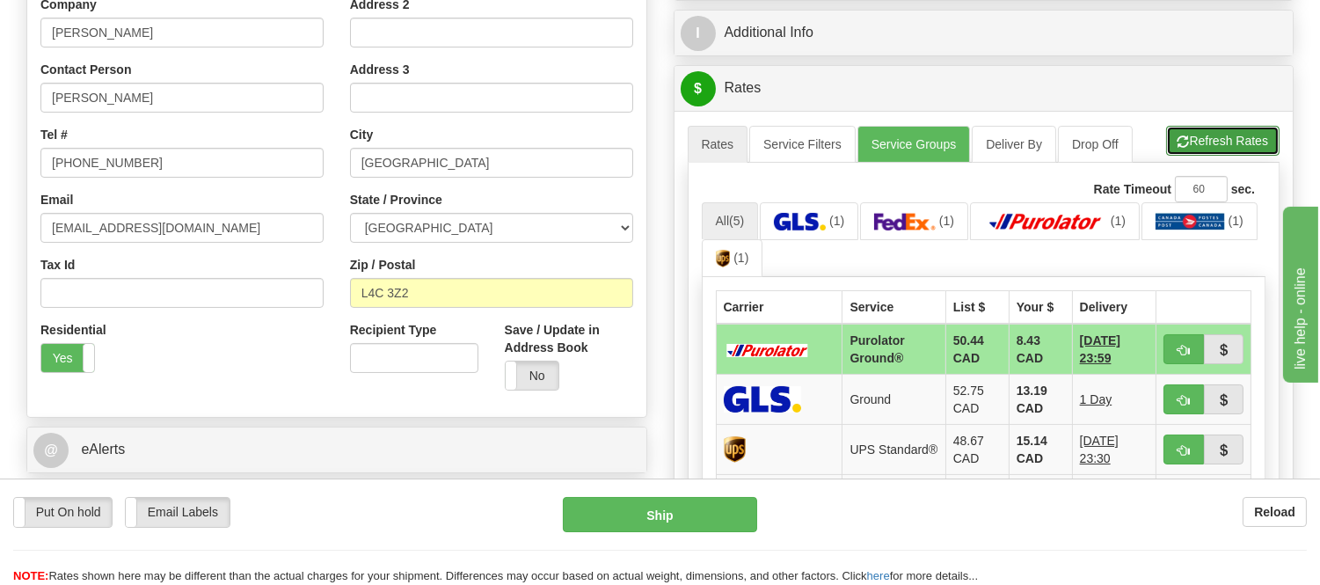
click at [1233, 148] on button "Refresh Rates" at bounding box center [1222, 141] width 113 height 30
click at [1184, 363] on button "button" at bounding box center [1183, 349] width 40 height 30
type input "260"
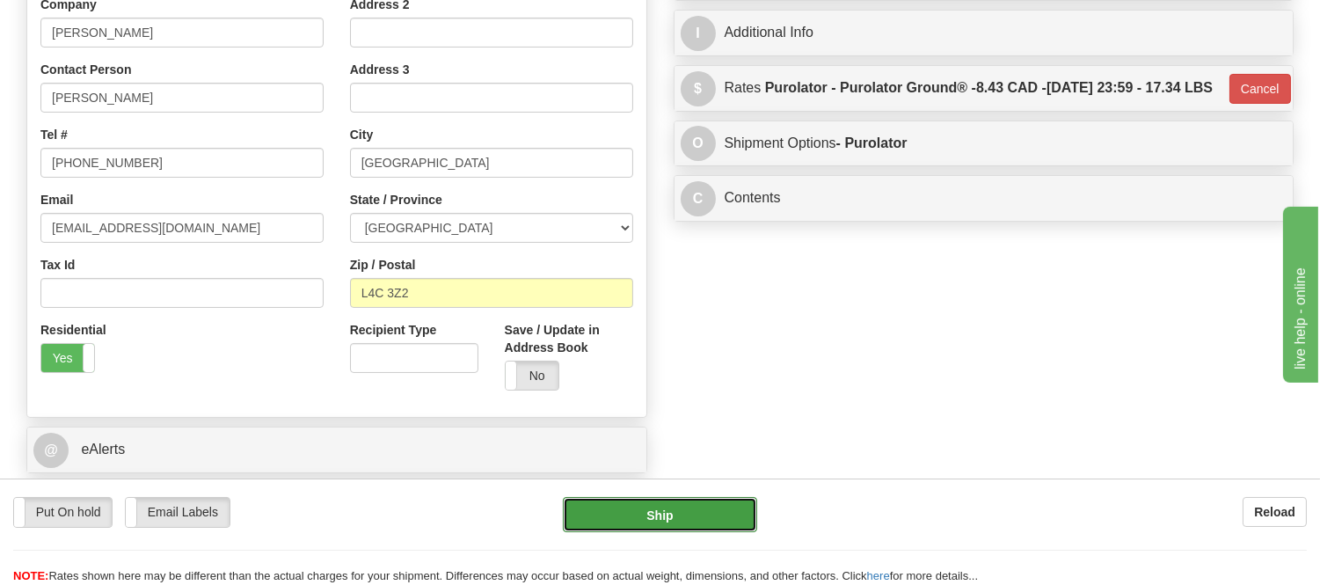
click at [697, 504] on button "Ship" at bounding box center [659, 514] width 193 height 35
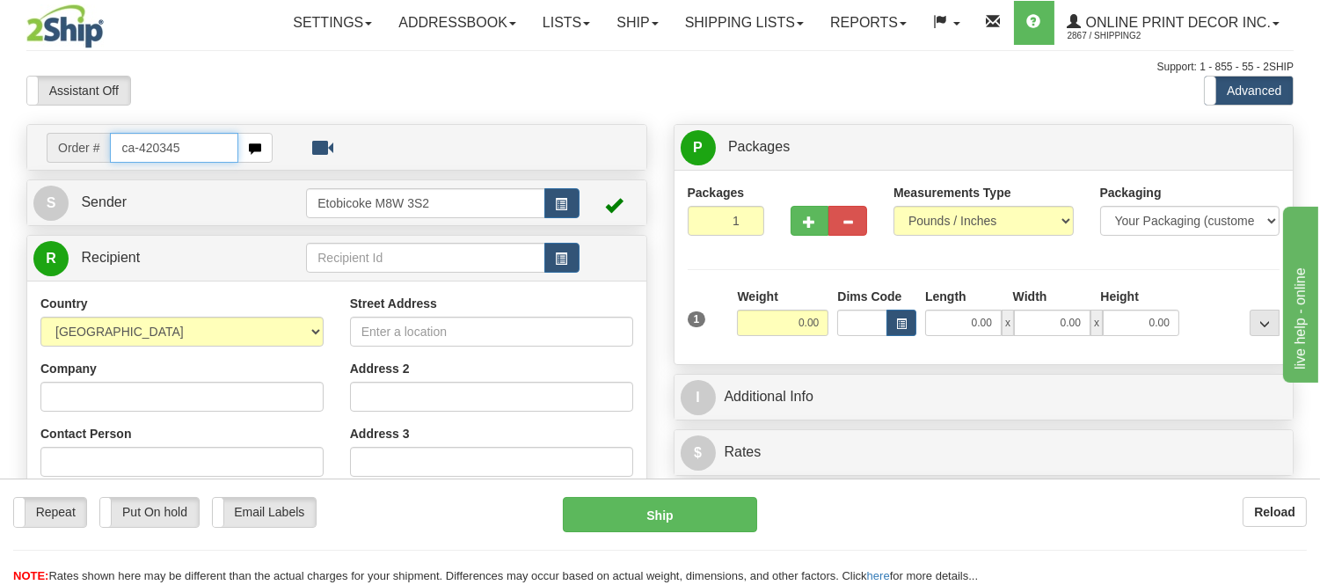
type input "ca-420345"
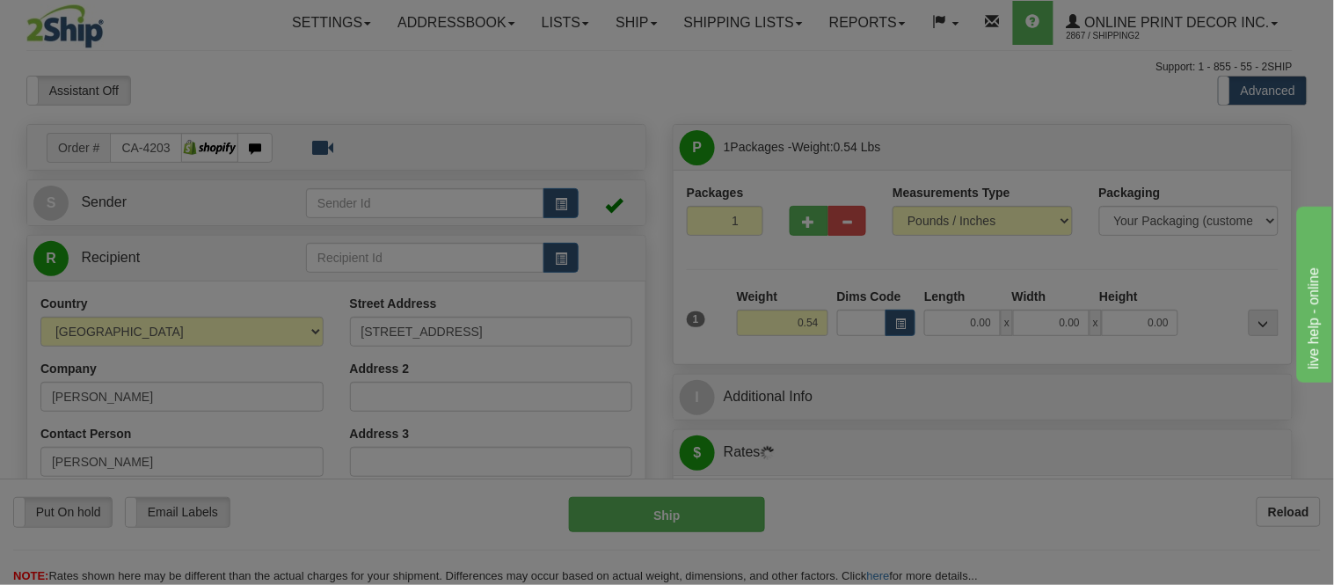
type input "[GEOGRAPHIC_DATA]"
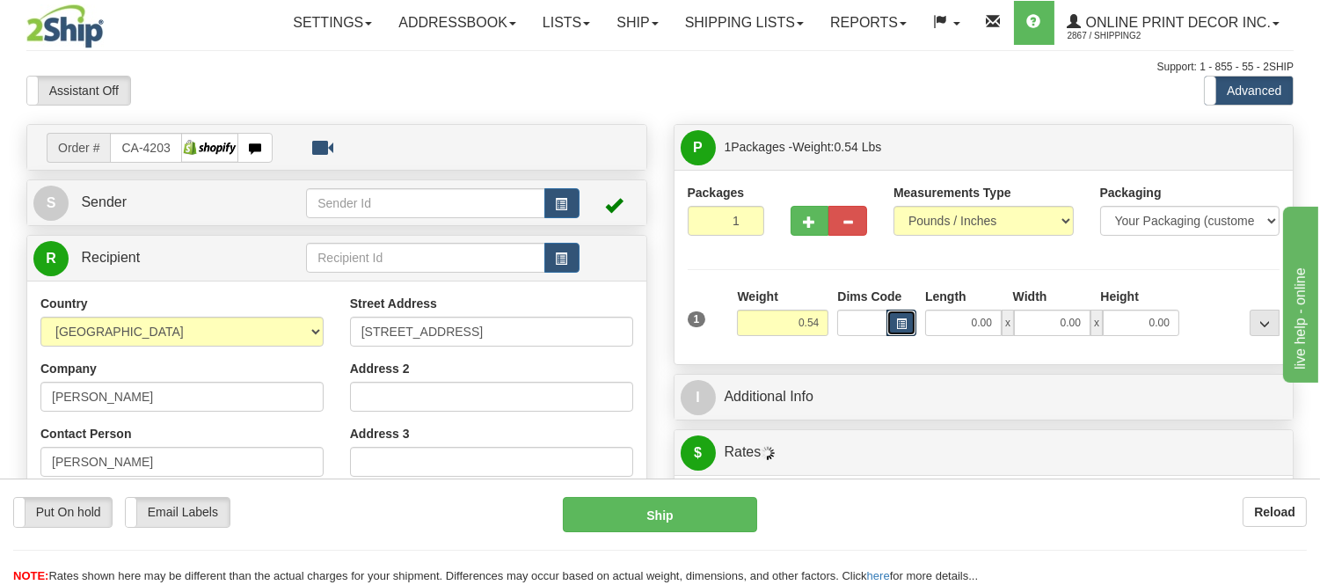
click at [911, 323] on button "button" at bounding box center [901, 323] width 30 height 26
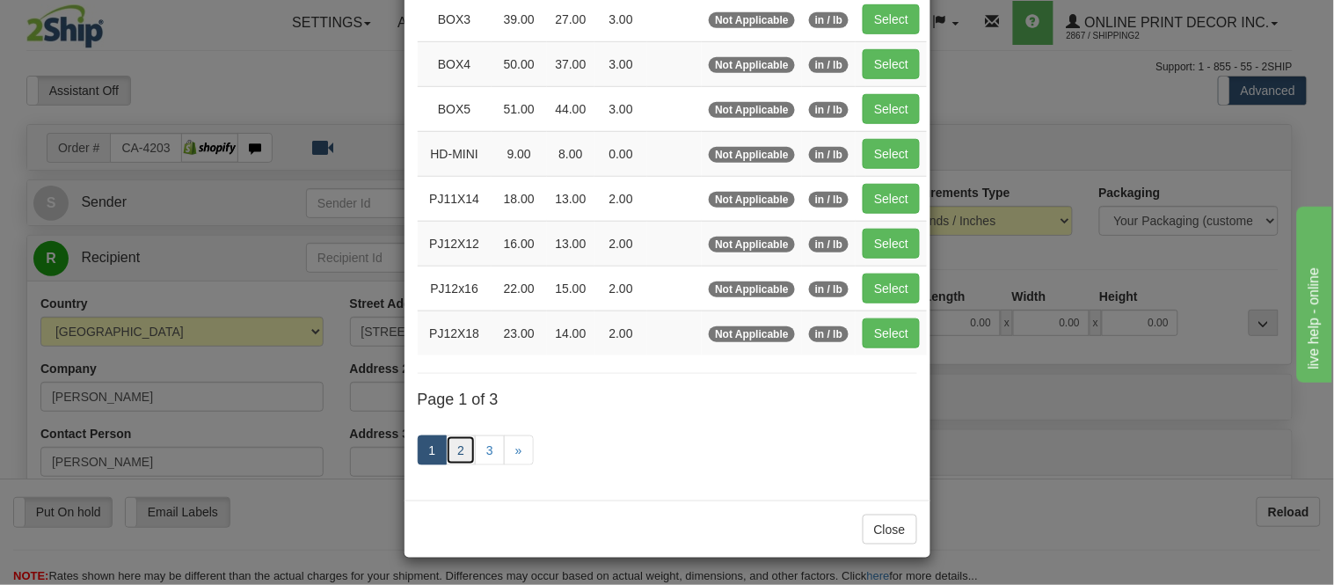
click at [460, 445] on link "2" at bounding box center [461, 450] width 30 height 30
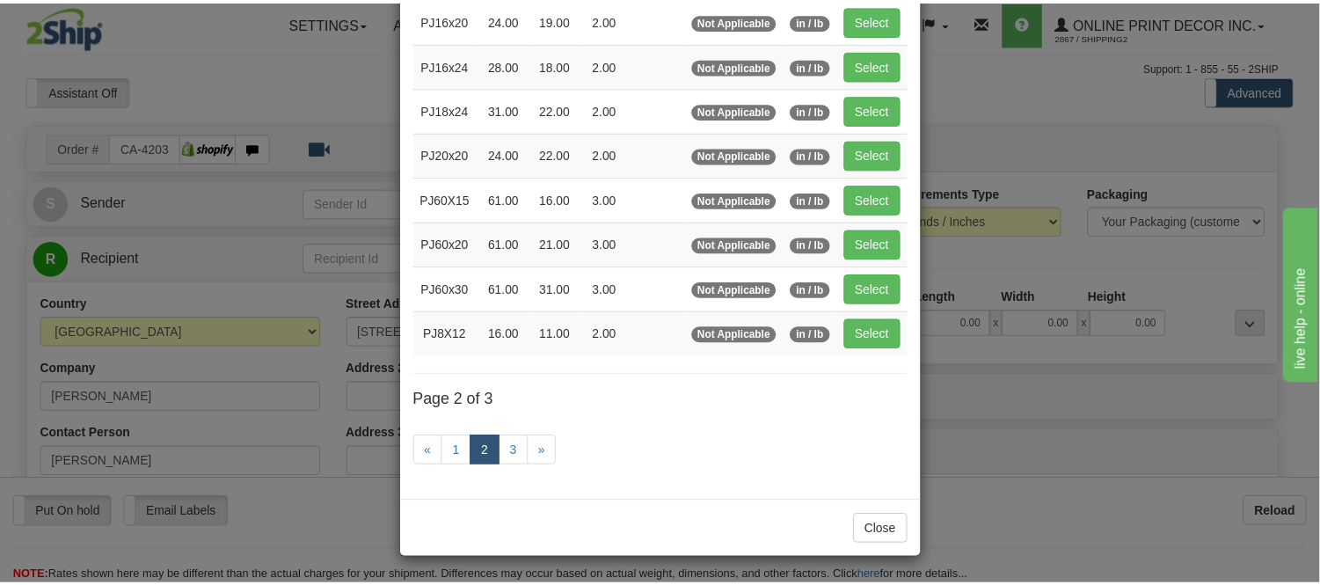
scroll to position [286, 0]
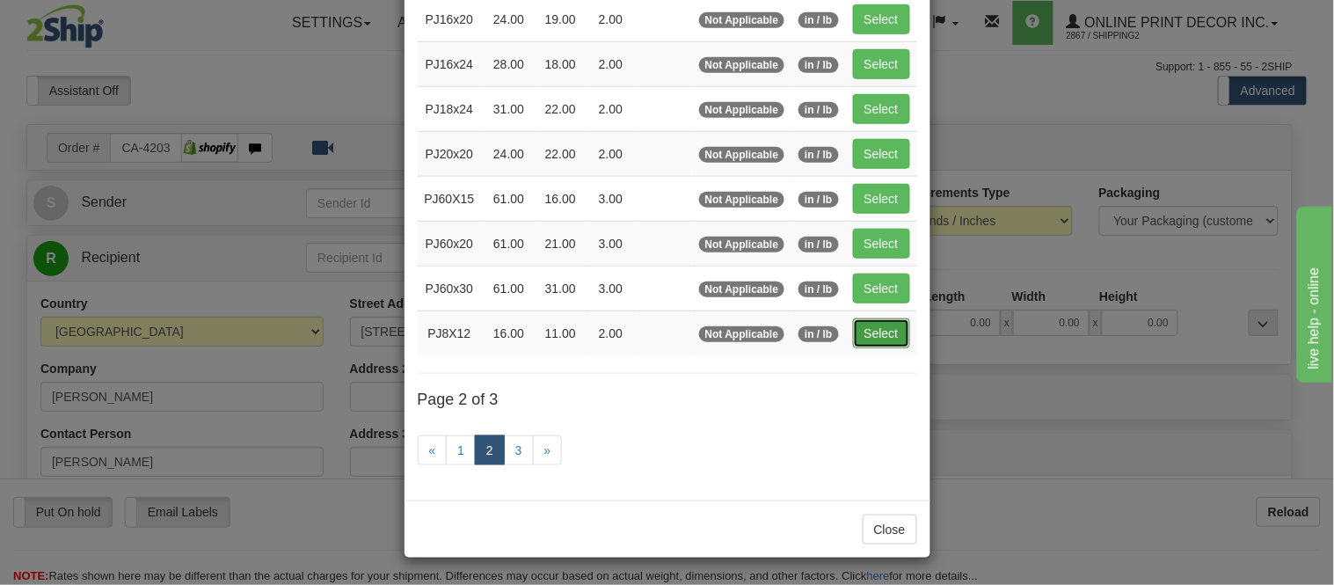
click at [873, 331] on button "Select" at bounding box center [881, 333] width 57 height 30
type input "PJ8X12"
type input "16.00"
type input "11.00"
type input "2.00"
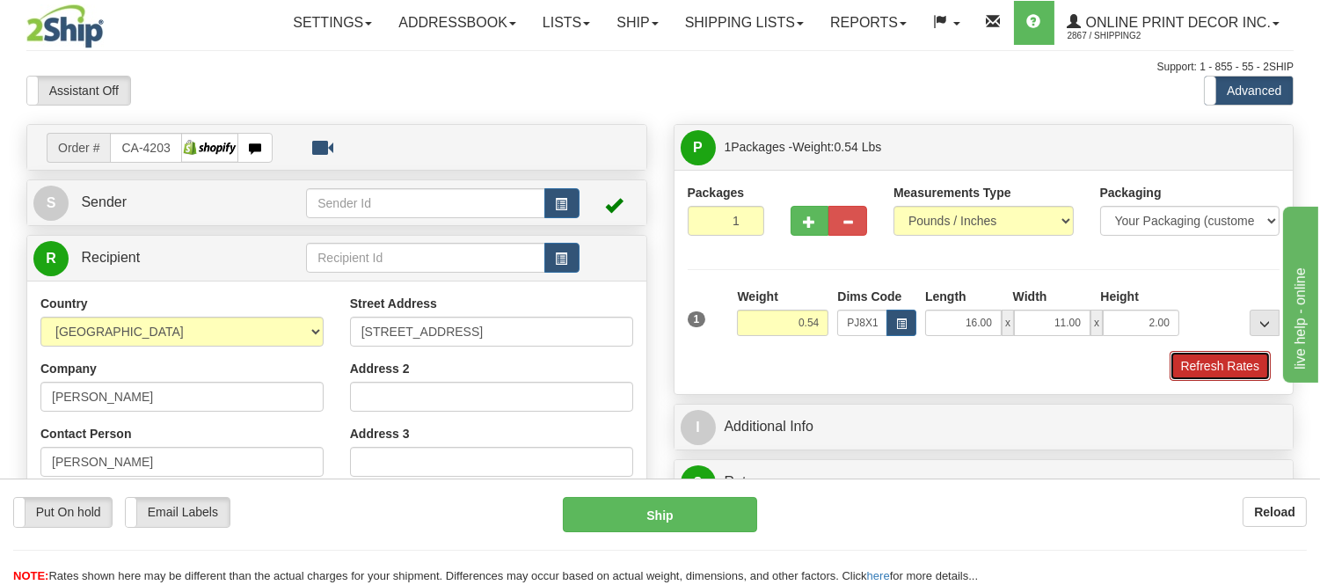
click at [1234, 363] on button "Refresh Rates" at bounding box center [1219, 366] width 101 height 30
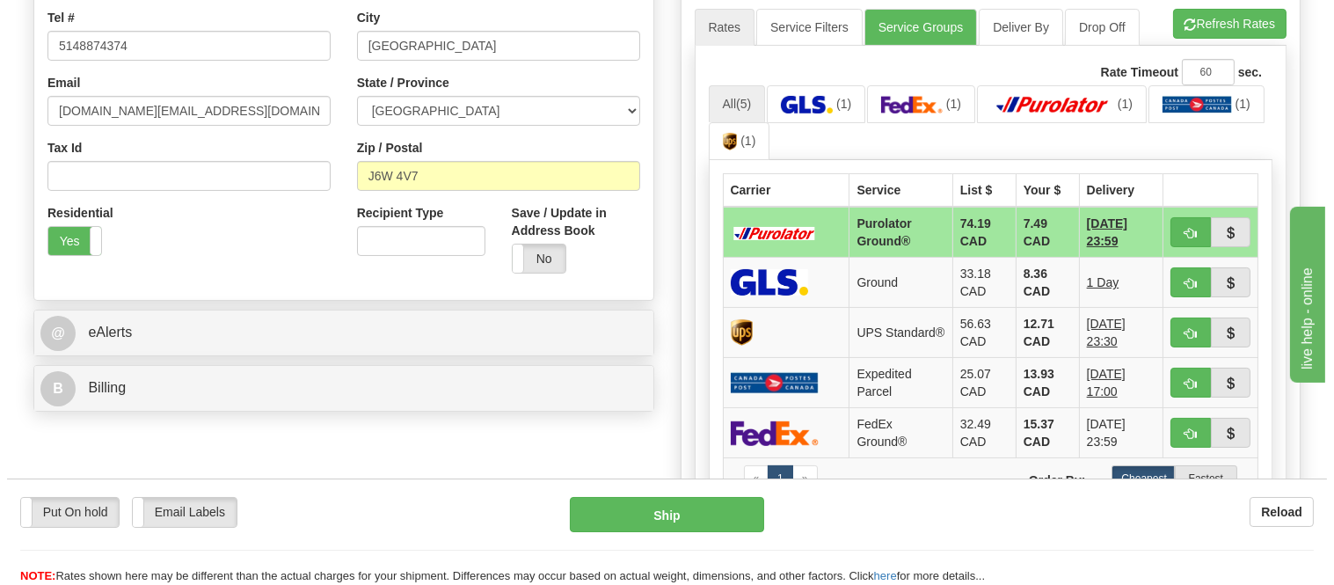
scroll to position [488, 0]
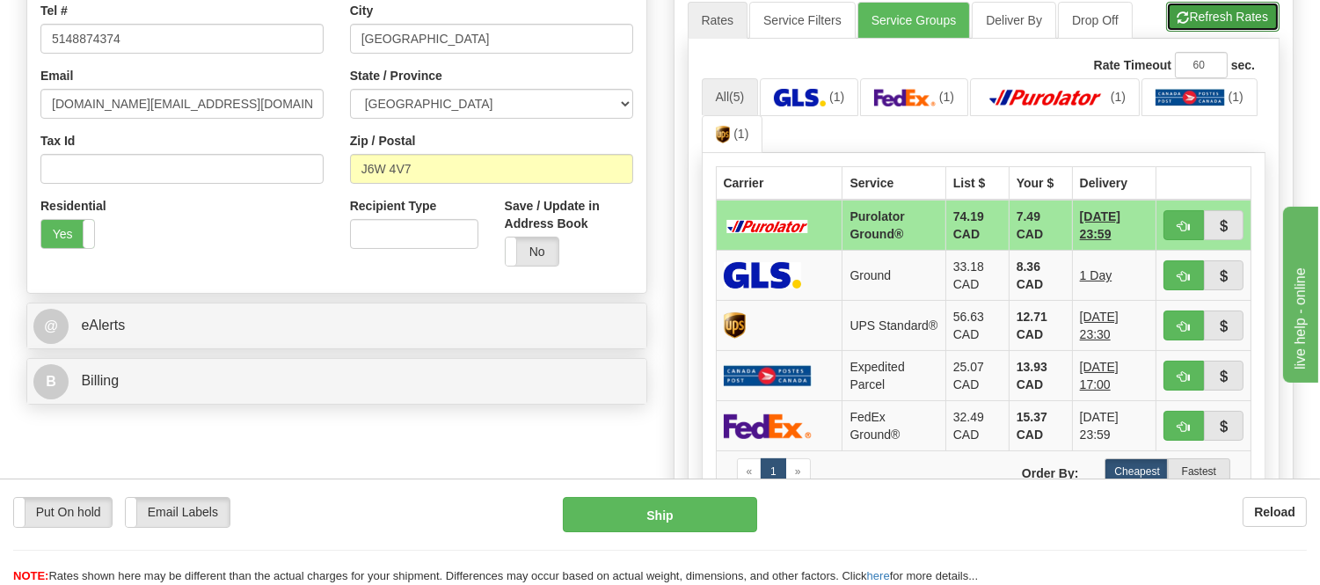
click at [1206, 11] on button "Refresh Rates" at bounding box center [1222, 17] width 113 height 30
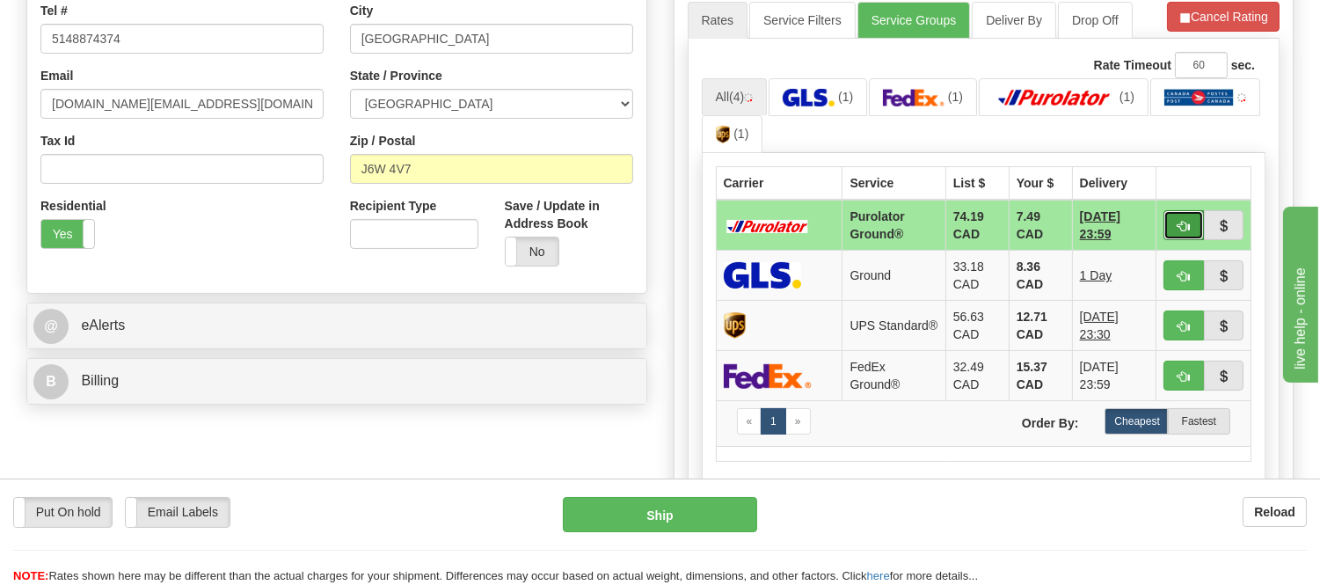
click at [1184, 226] on span "button" at bounding box center [1183, 226] width 12 height 11
click at [1177, 221] on span "button" at bounding box center [1183, 226] width 12 height 11
click at [1220, 127] on ul "All (4) (1) (1) (1) (1)" at bounding box center [984, 116] width 564 height 76
click at [1183, 208] on td at bounding box center [1203, 225] width 95 height 51
click at [1183, 212] on button "button" at bounding box center [1183, 225] width 40 height 30
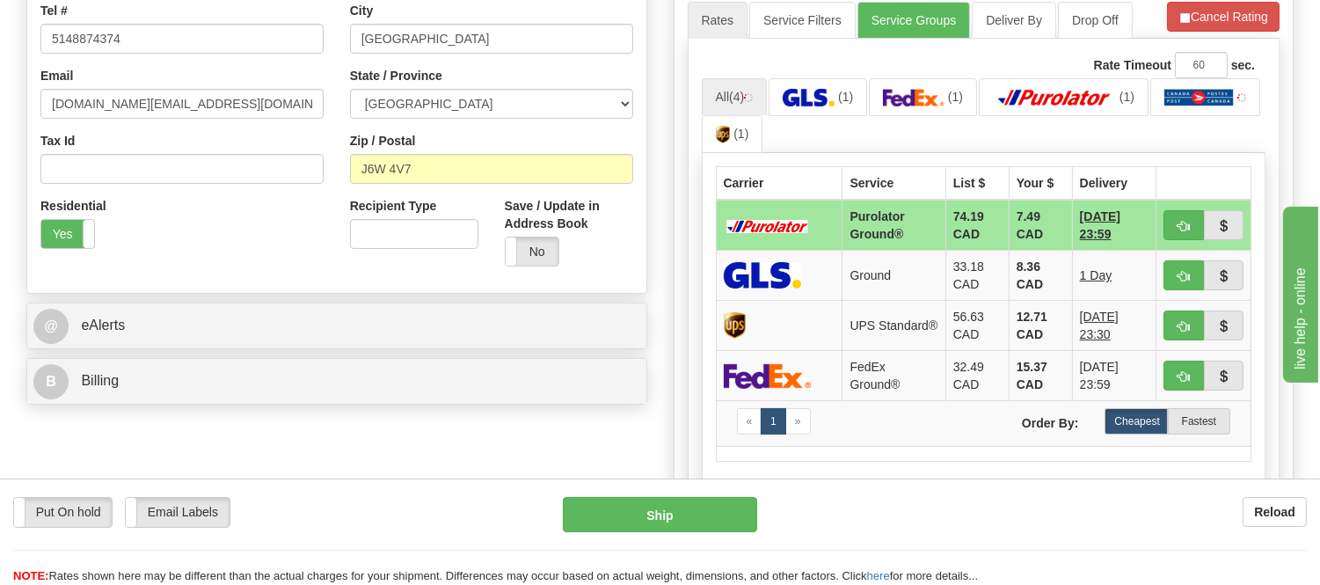
click at [1202, 117] on ul "All (4) (1) (1) (1) (1)" at bounding box center [984, 116] width 564 height 76
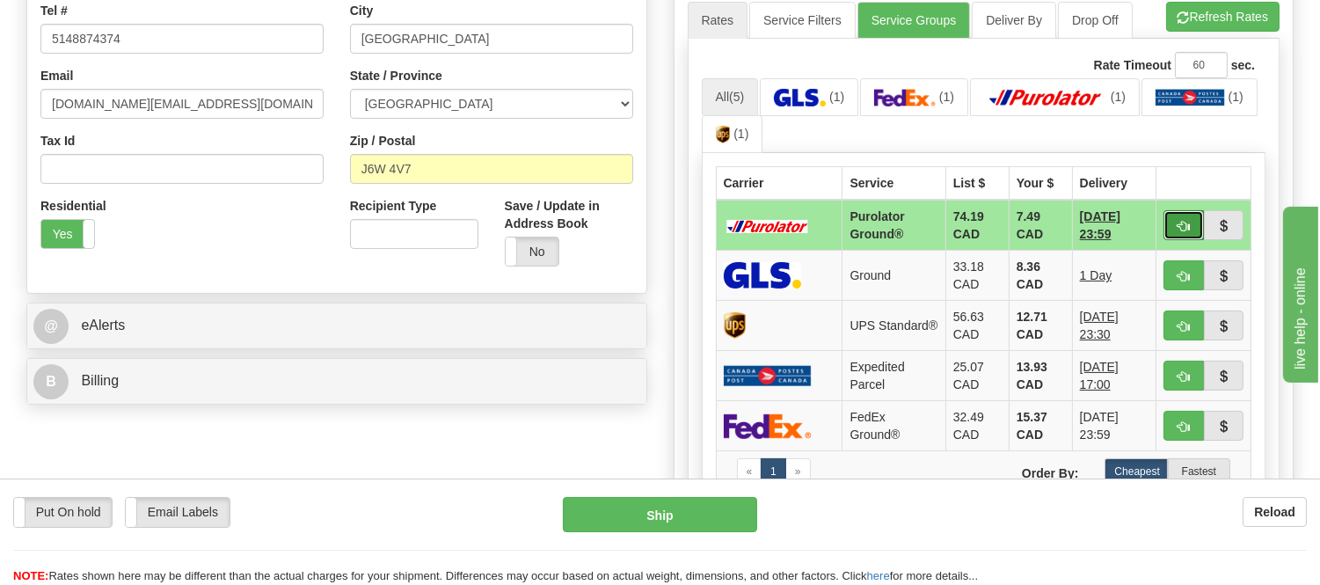
click at [1171, 221] on button "button" at bounding box center [1183, 225] width 40 height 30
type input "260"
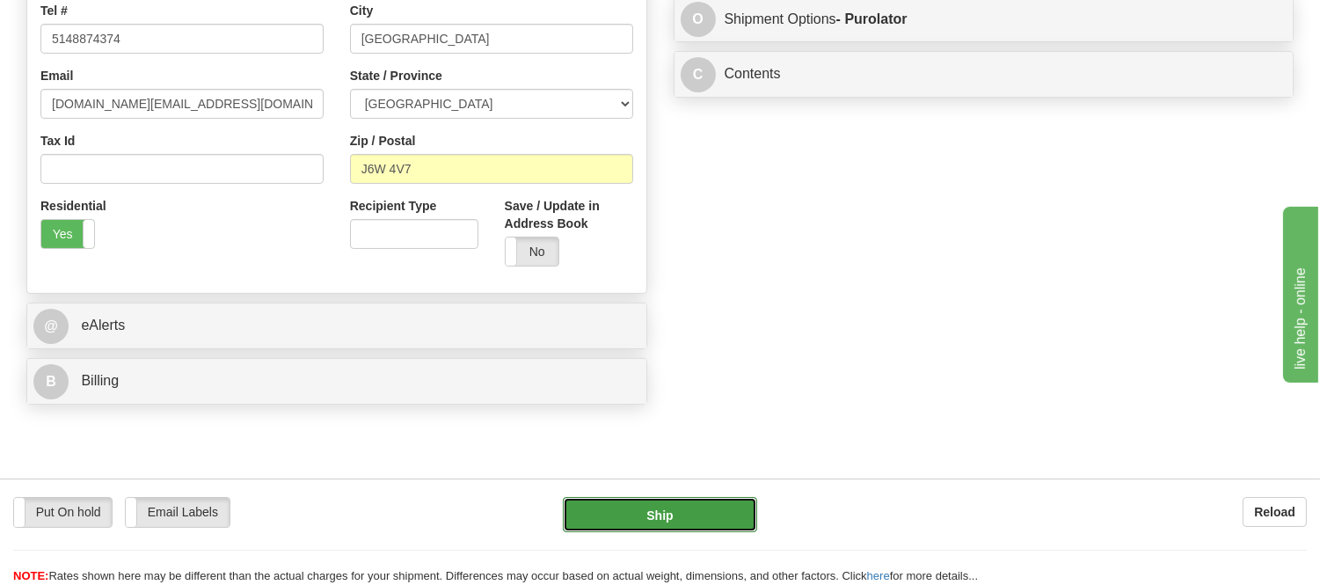
click at [696, 513] on button "Ship" at bounding box center [659, 514] width 193 height 35
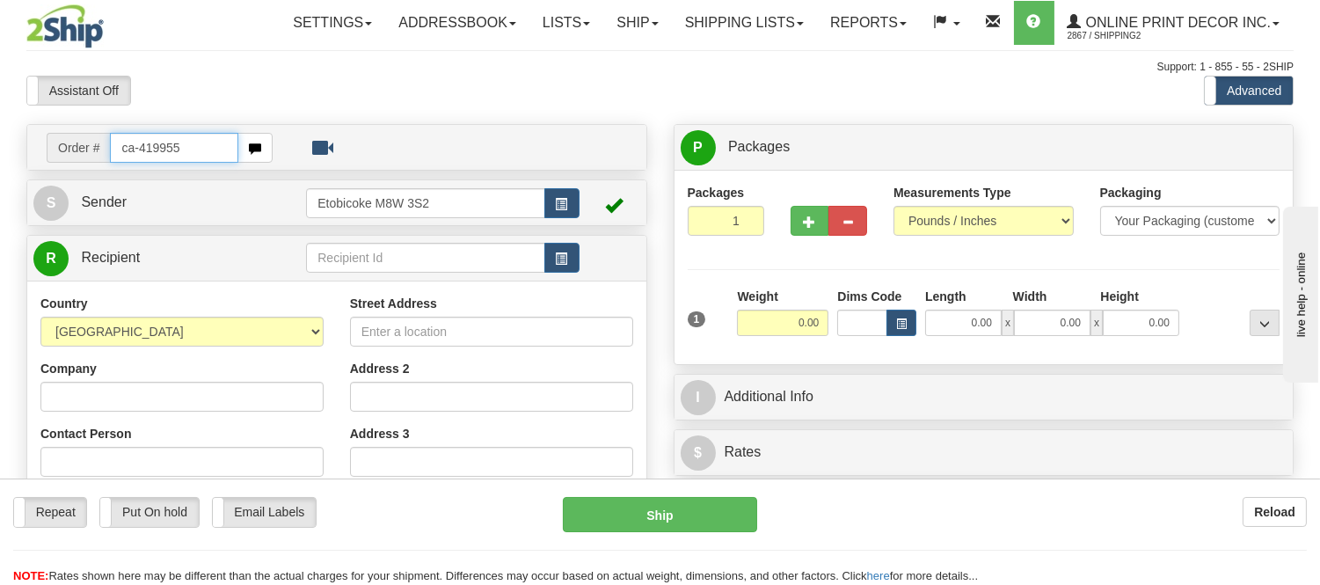
type input "ca-419955"
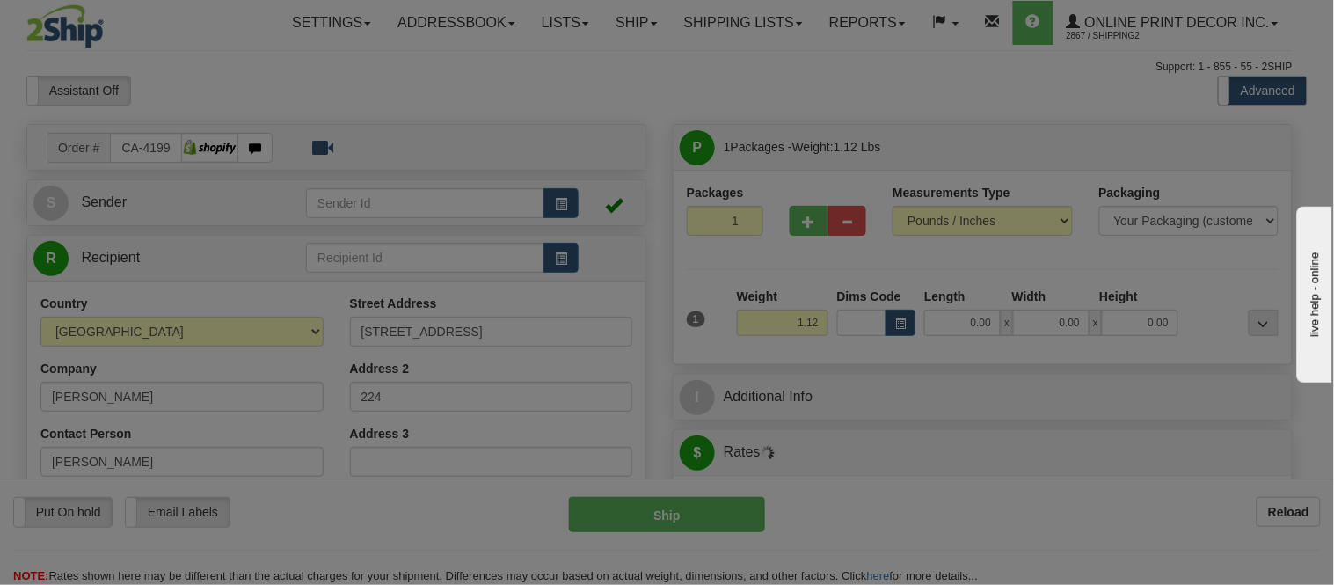
type input "LONDON"
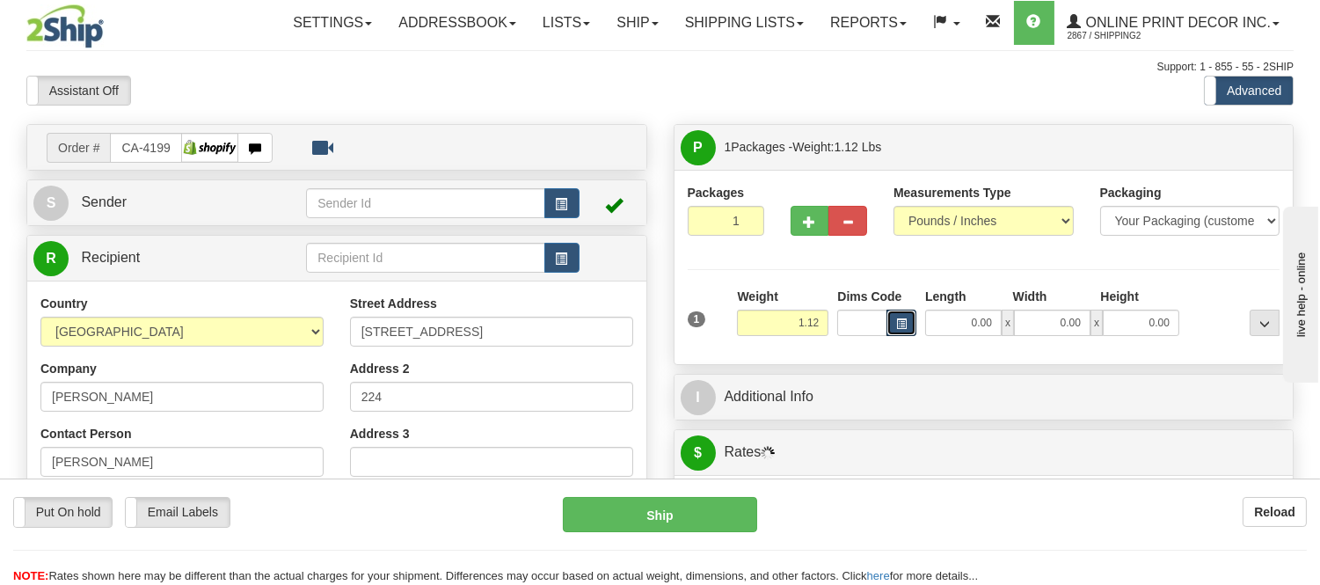
click at [902, 322] on span "button" at bounding box center [901, 324] width 11 height 10
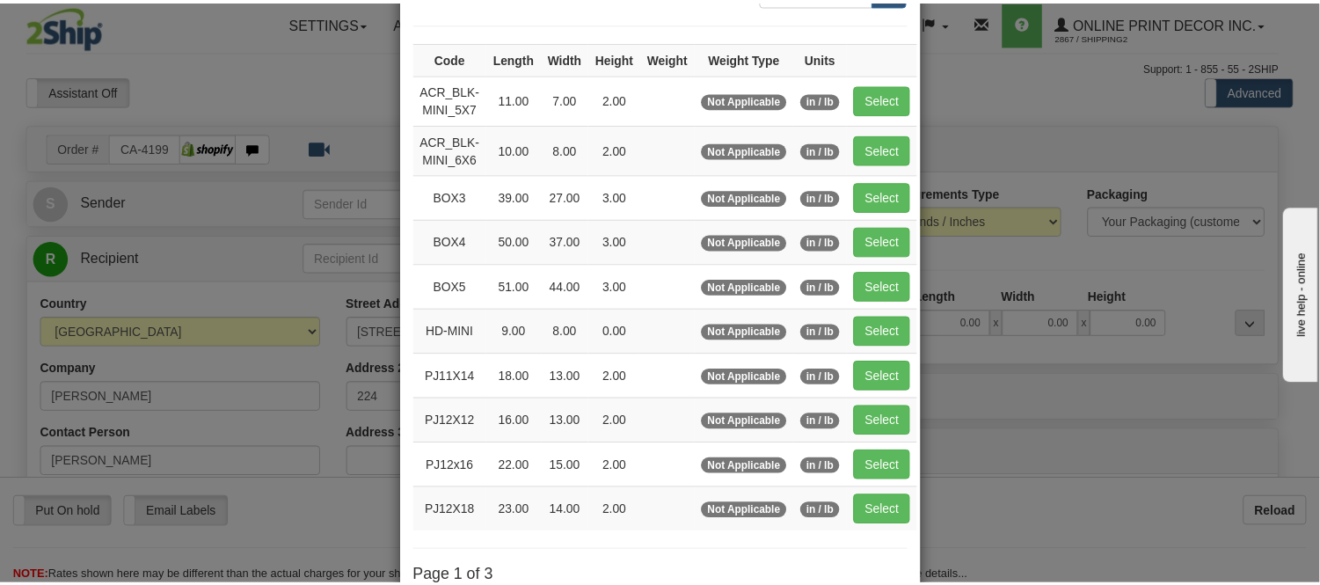
scroll to position [195, 0]
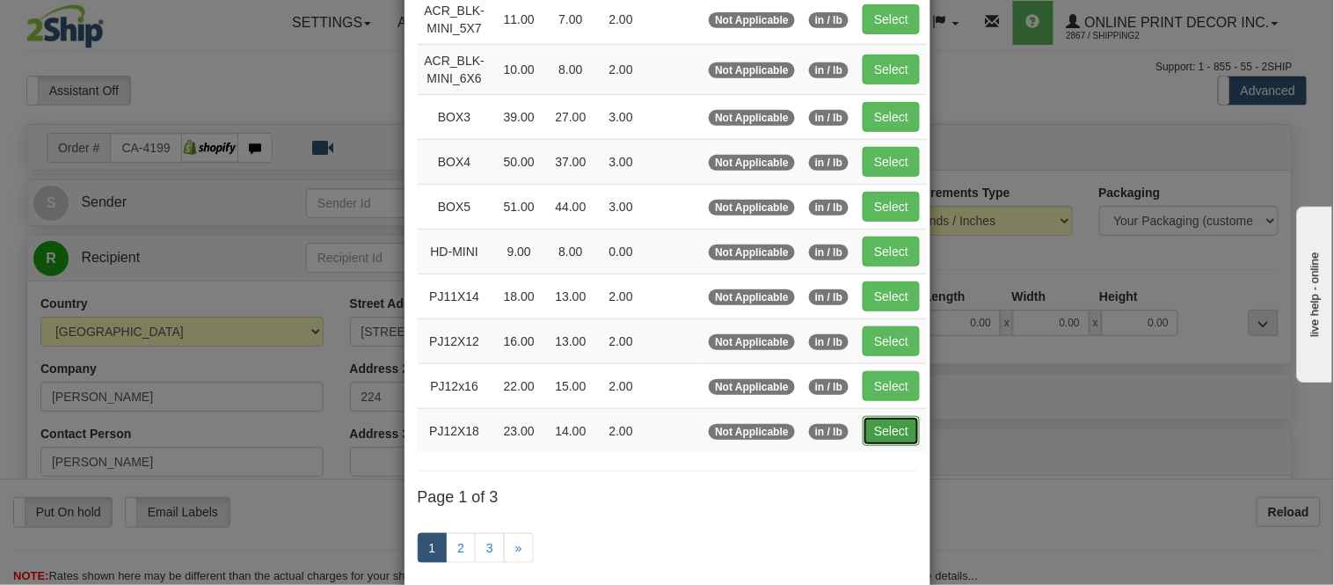
click at [871, 445] on button "Select" at bounding box center [891, 431] width 57 height 30
type input "PJ12X18"
type input "23.00"
type input "14.00"
type input "2.00"
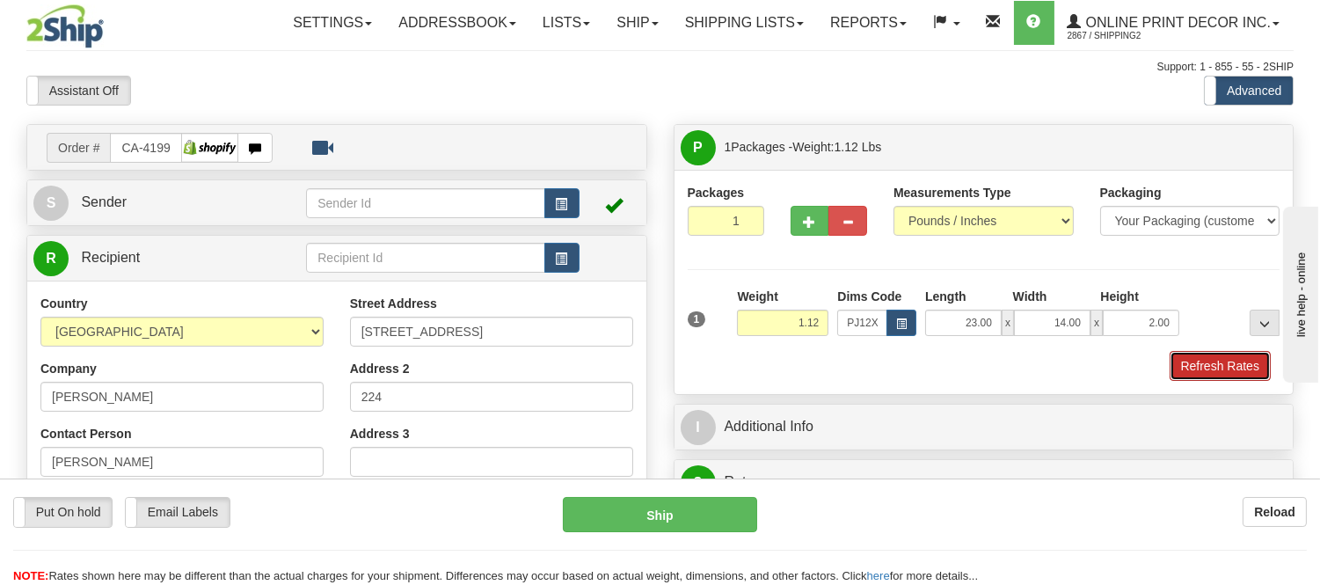
click at [1236, 356] on button "Refresh Rates" at bounding box center [1219, 366] width 101 height 30
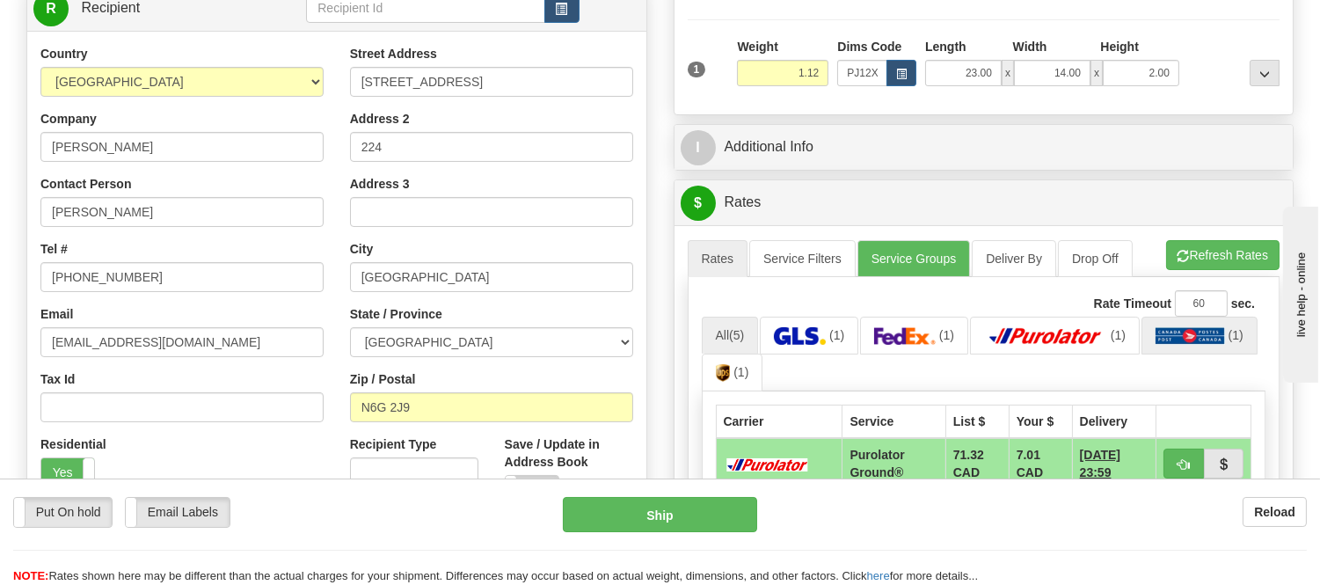
scroll to position [293, 0]
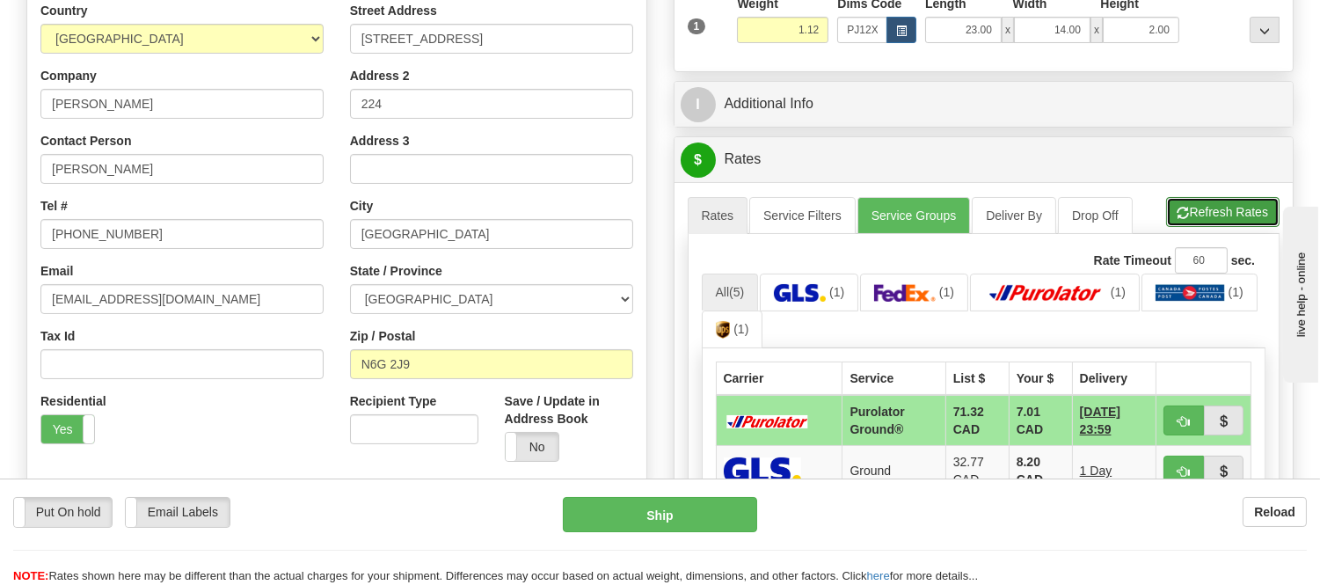
click at [1220, 221] on button "Refresh Rates" at bounding box center [1222, 212] width 113 height 30
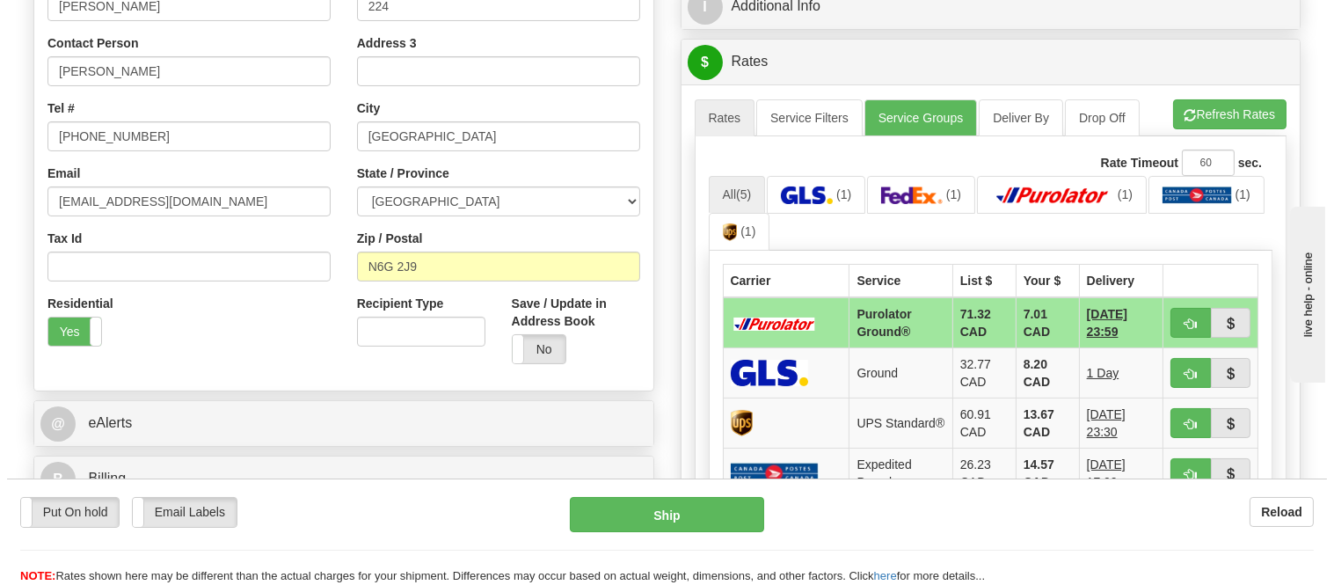
scroll to position [488, 0]
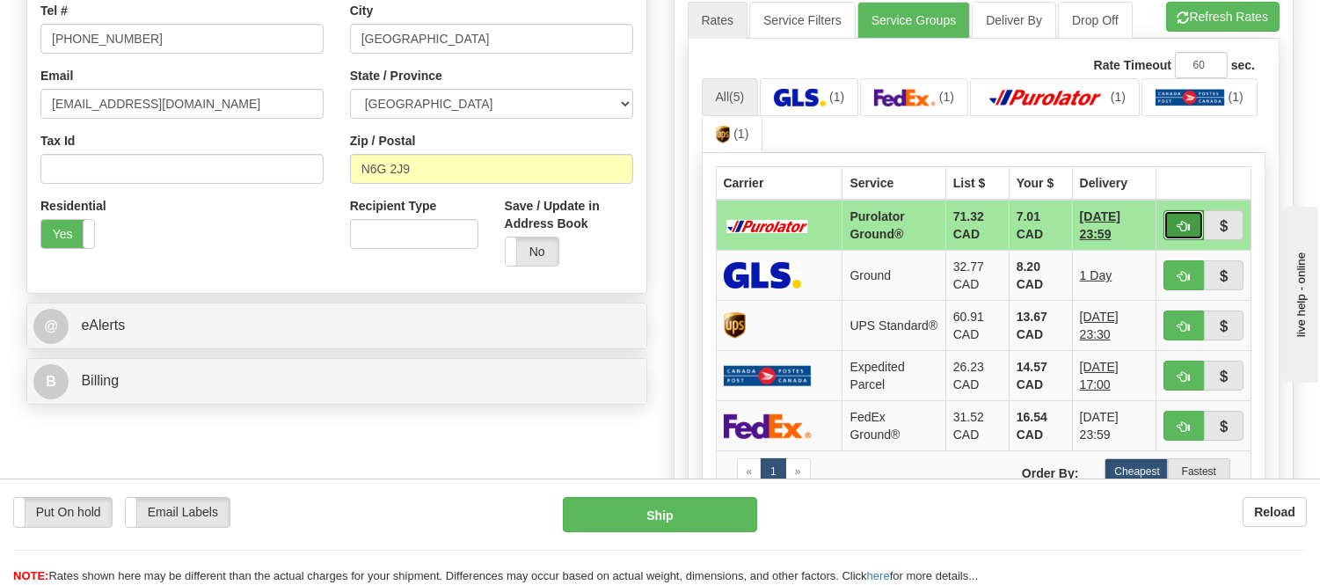
click at [1185, 221] on span "button" at bounding box center [1183, 226] width 12 height 11
type input "260"
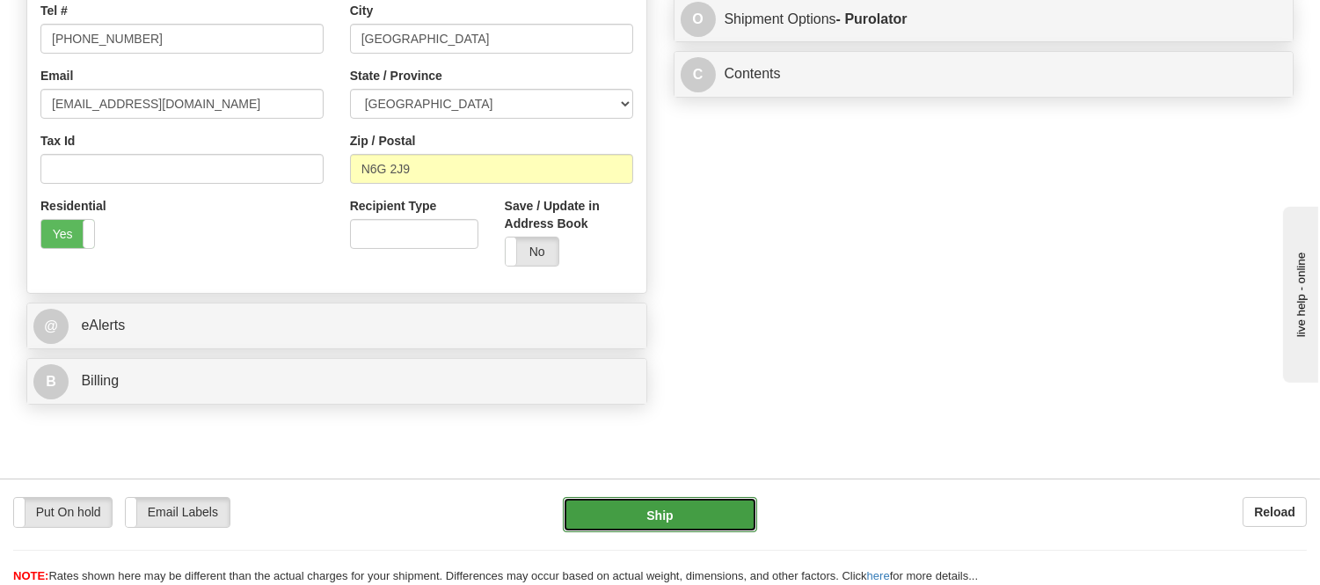
click at [647, 522] on button "Ship" at bounding box center [659, 514] width 193 height 35
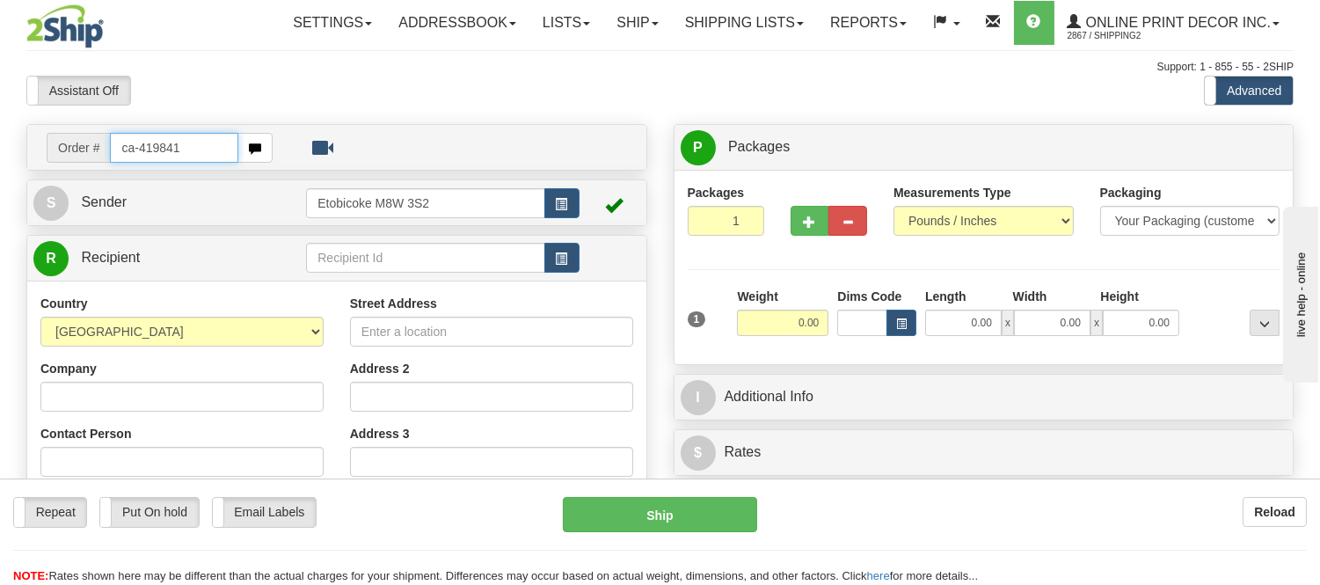
type input "ca-419841"
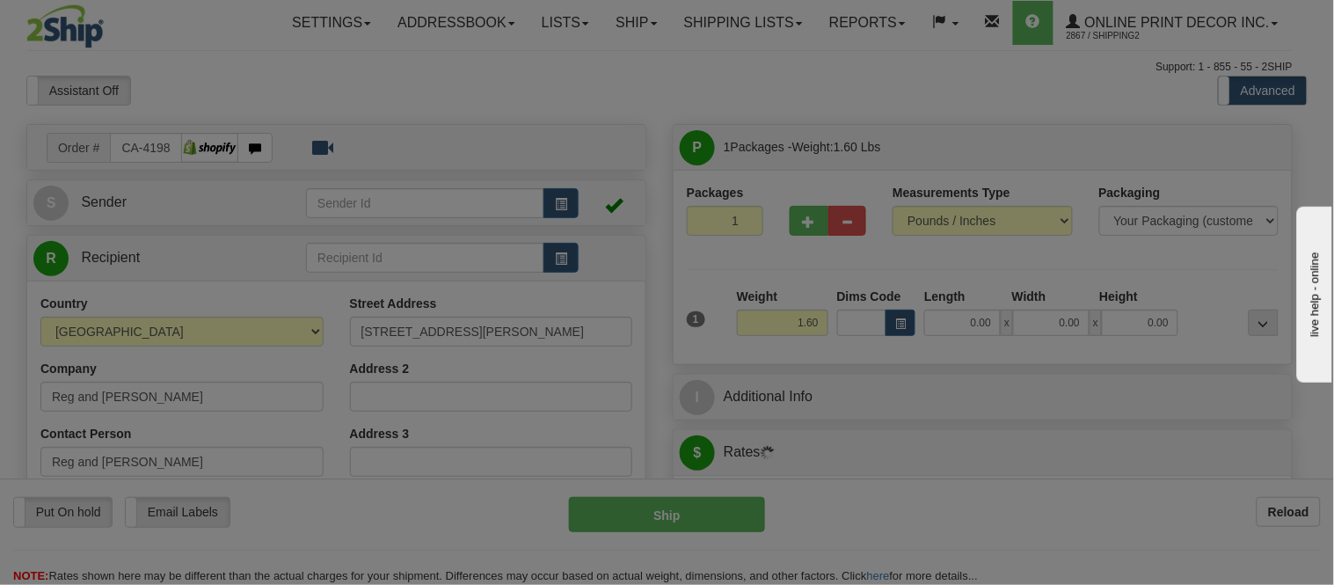
type input "ST. [PERSON_NAME]'S"
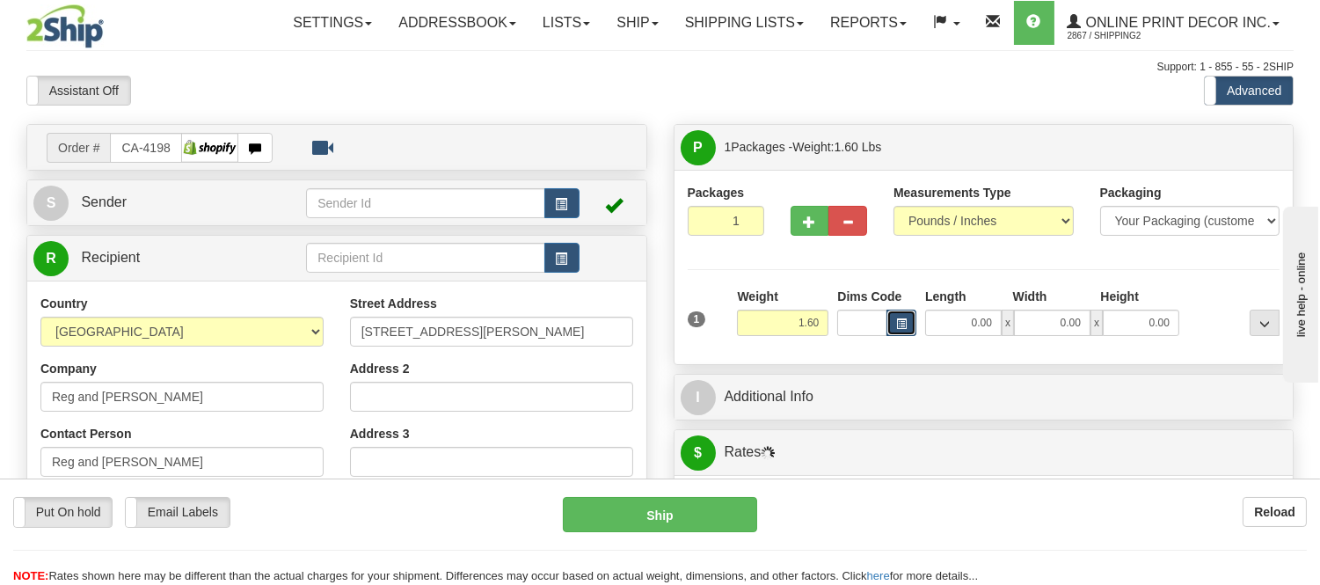
click at [912, 321] on button "button" at bounding box center [901, 323] width 30 height 26
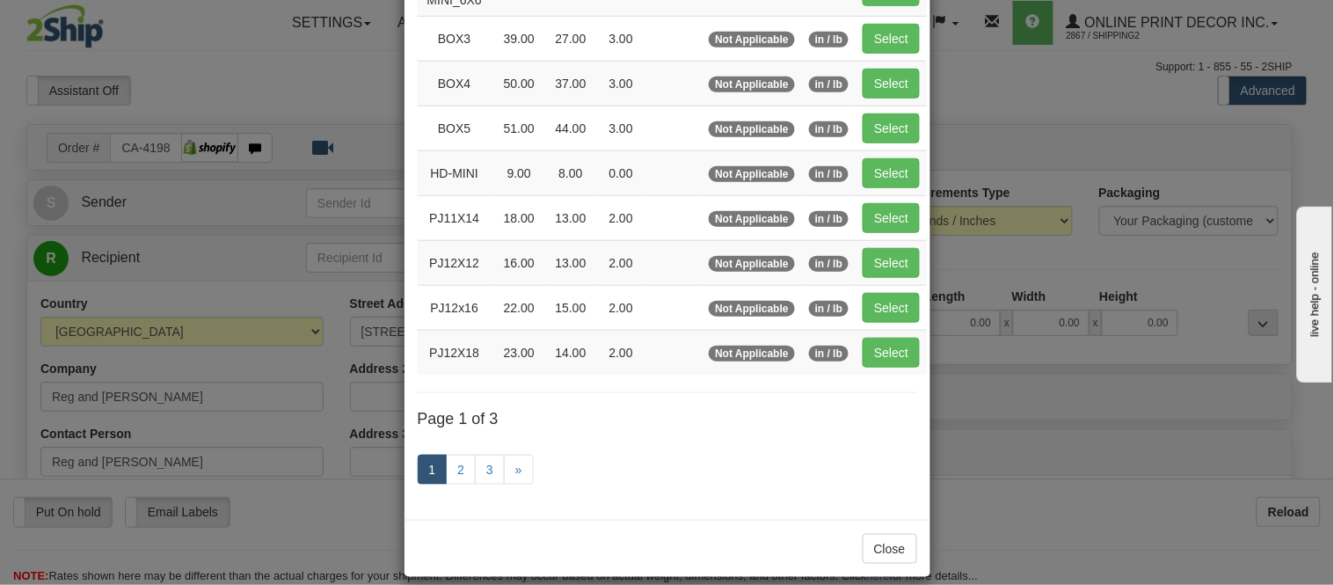
scroll to position [293, 0]
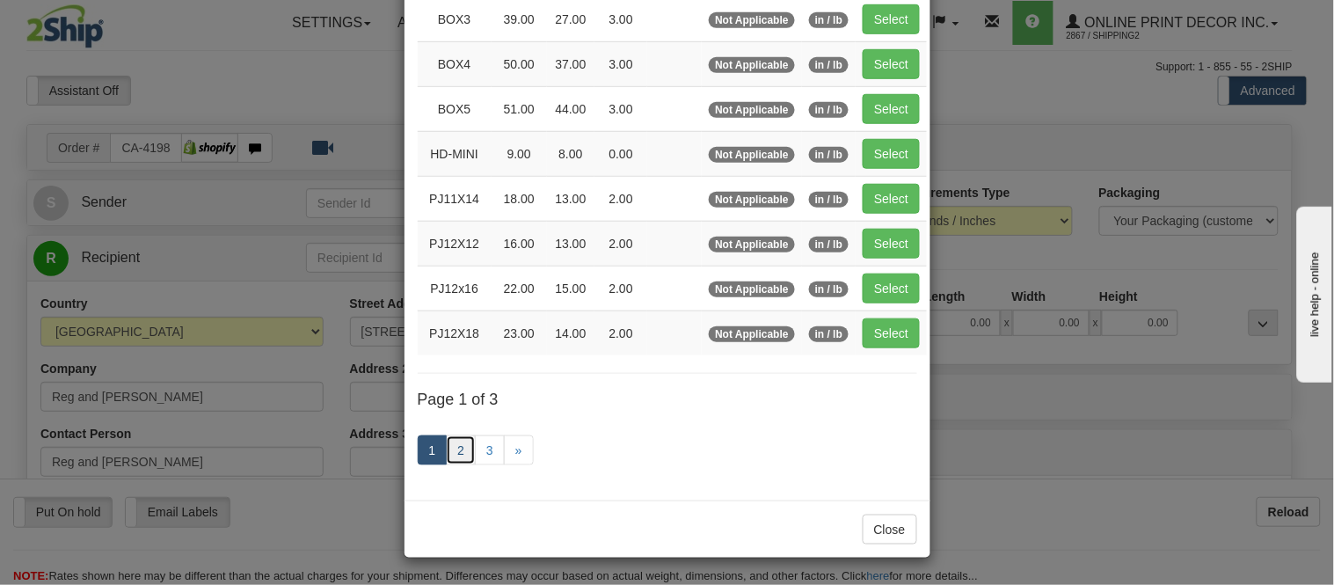
click at [446, 446] on link "2" at bounding box center [461, 450] width 30 height 30
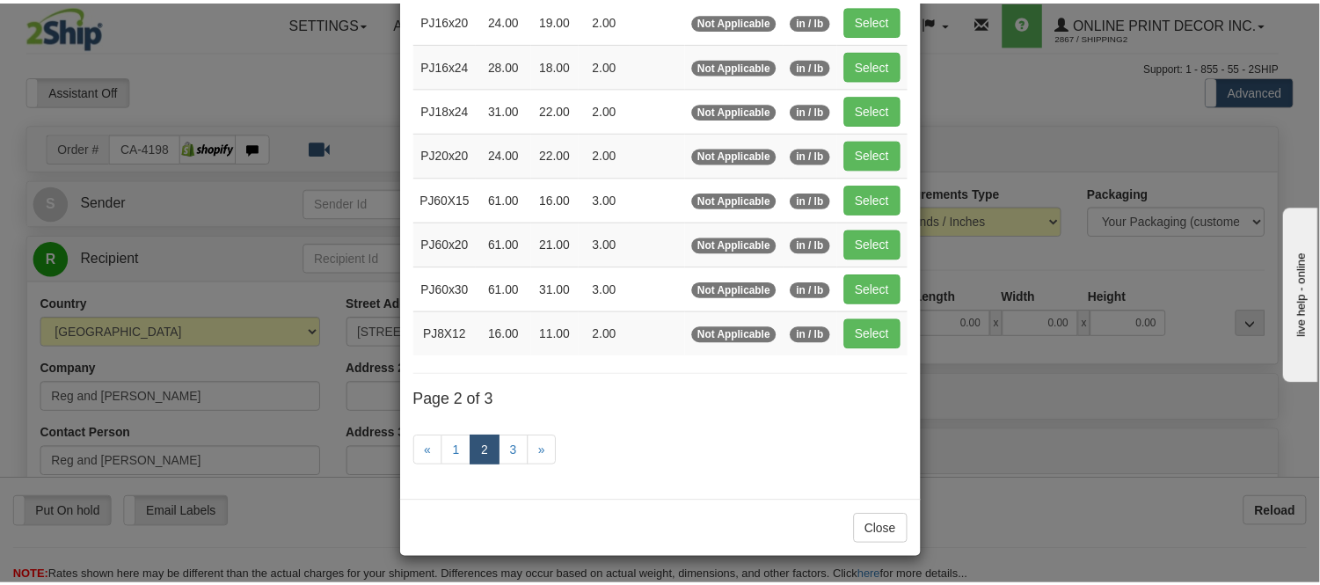
scroll to position [286, 0]
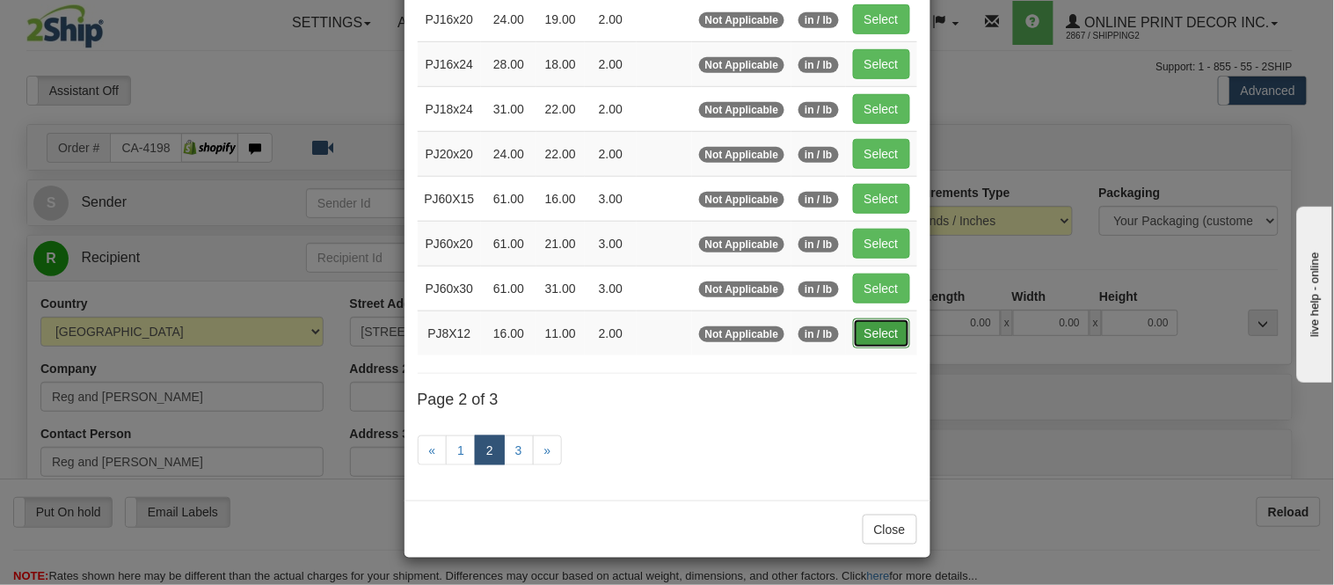
click at [894, 339] on button "Select" at bounding box center [881, 333] width 57 height 30
type input "PJ8X12"
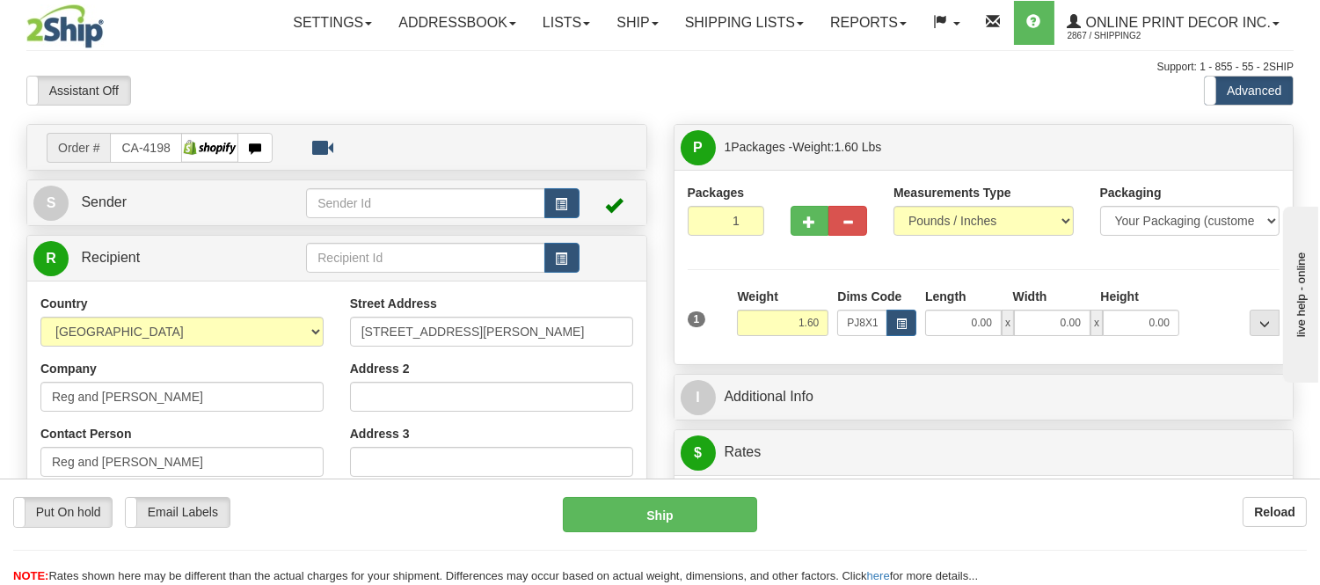
type input "16.00"
type input "11.00"
type input "2.00"
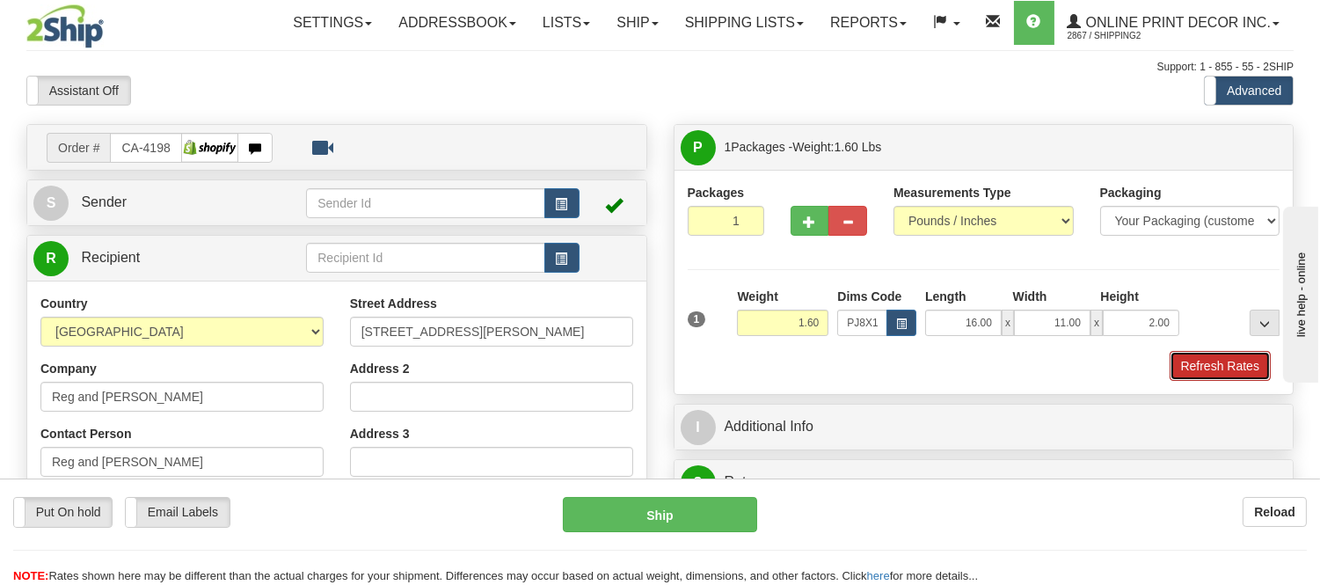
click at [1249, 355] on button "Refresh Rates" at bounding box center [1219, 366] width 101 height 30
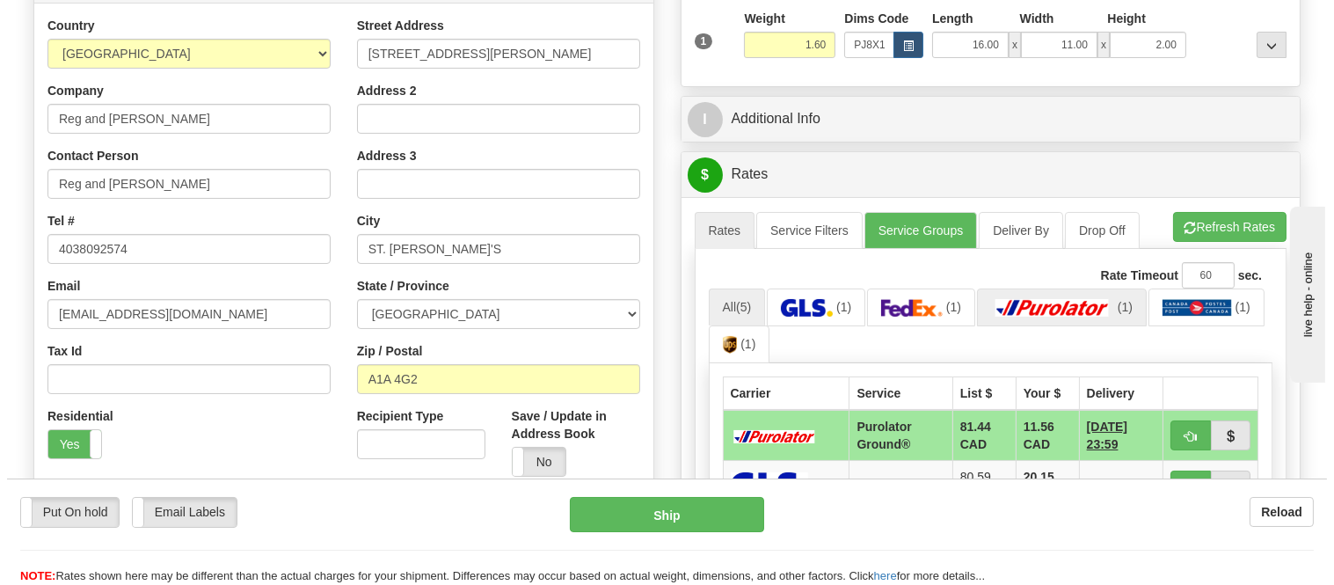
scroll to position [473, 0]
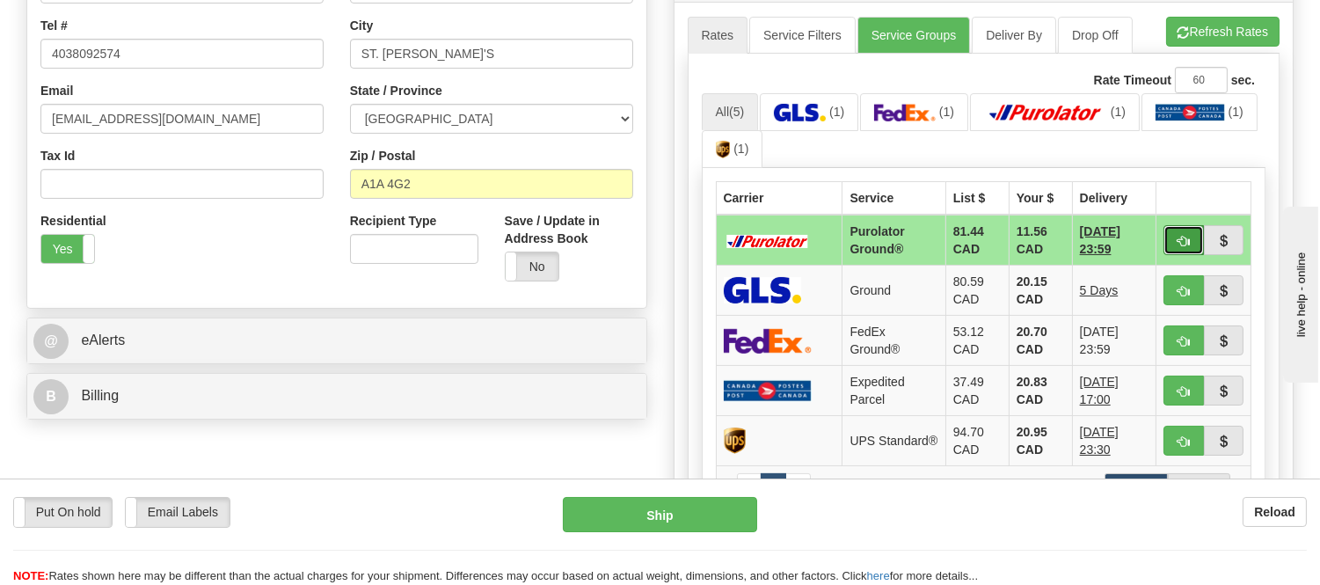
click at [1190, 232] on button "button" at bounding box center [1183, 240] width 40 height 30
type input "260"
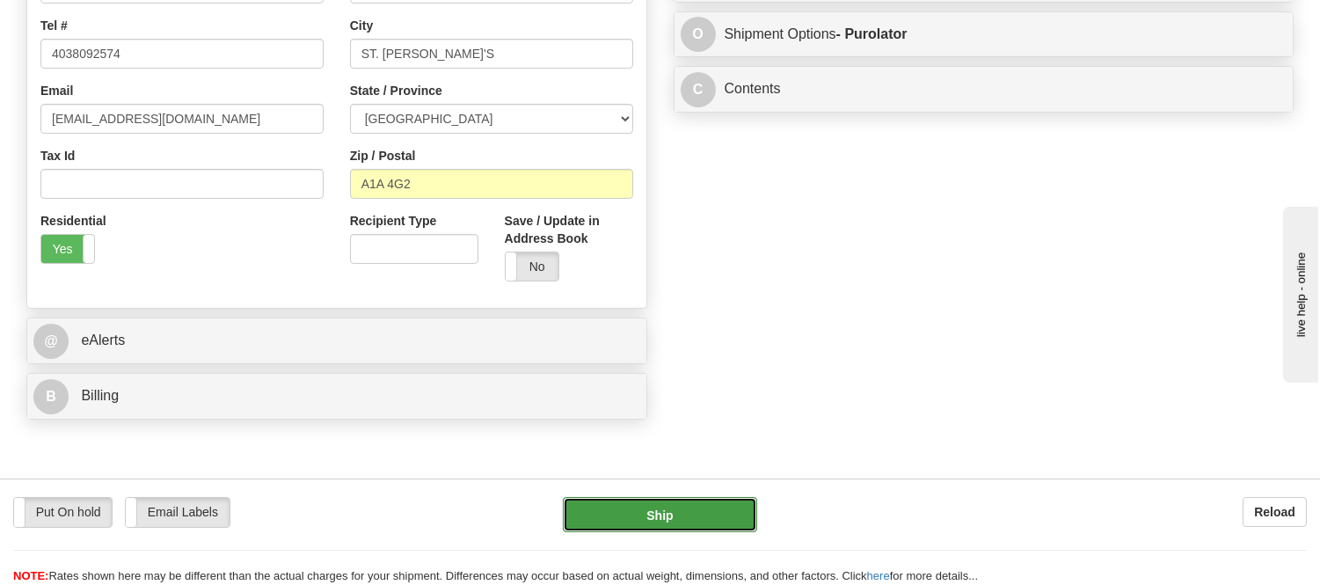
click at [602, 514] on button "Ship" at bounding box center [659, 514] width 193 height 35
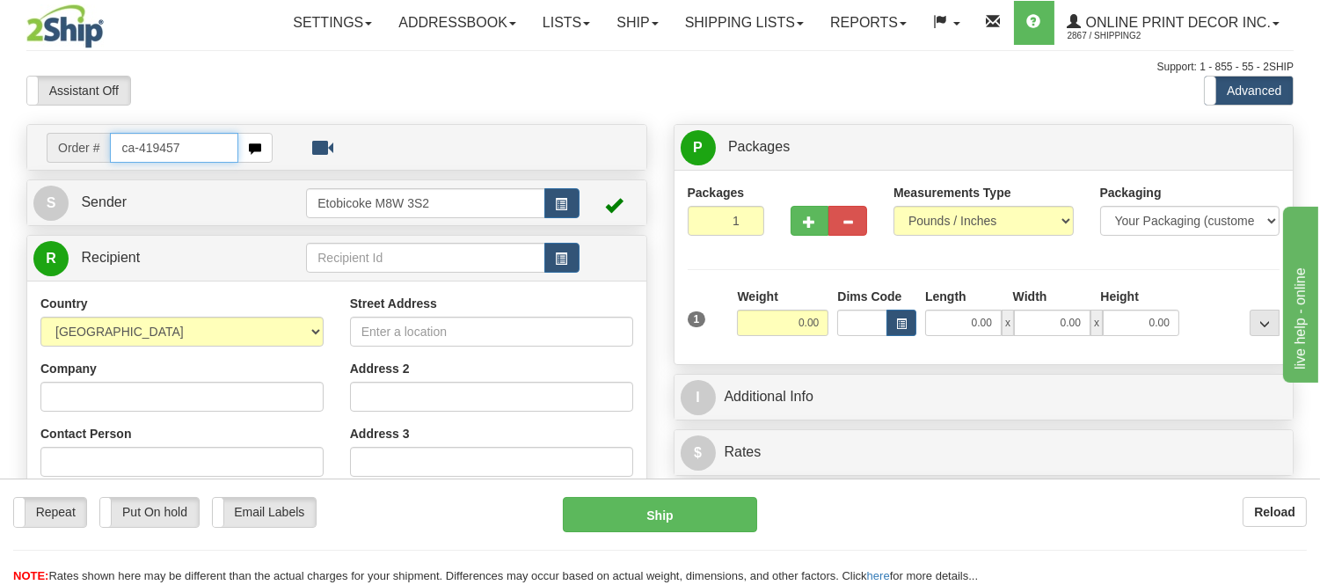
type input "ca-419457"
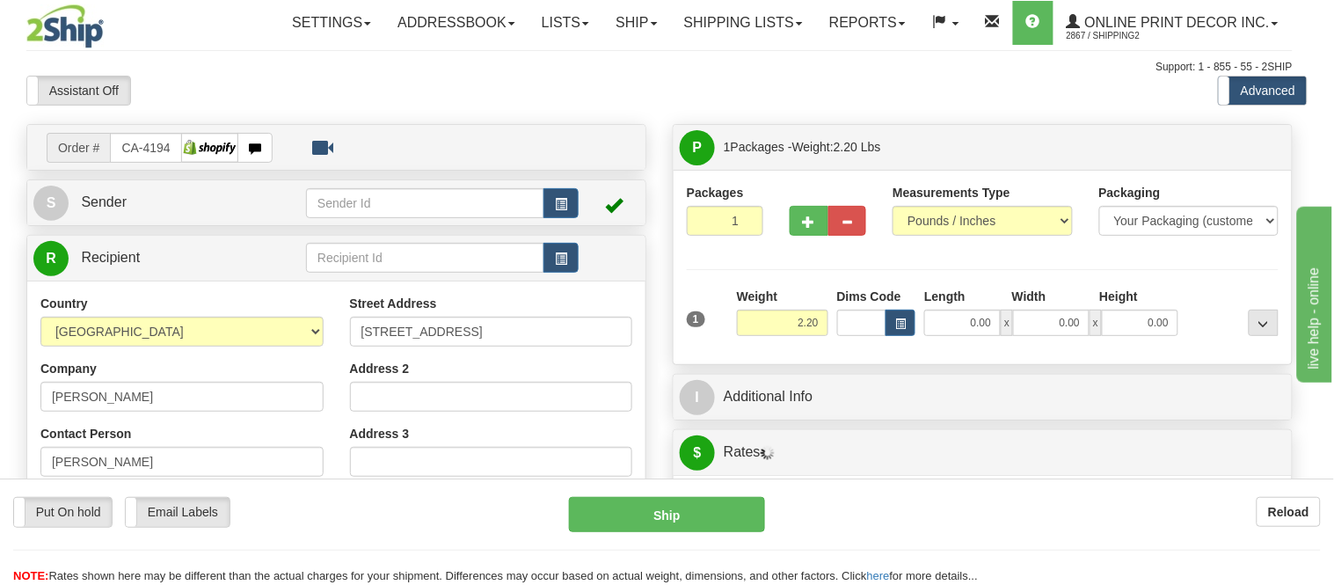
type input "TORONTO"
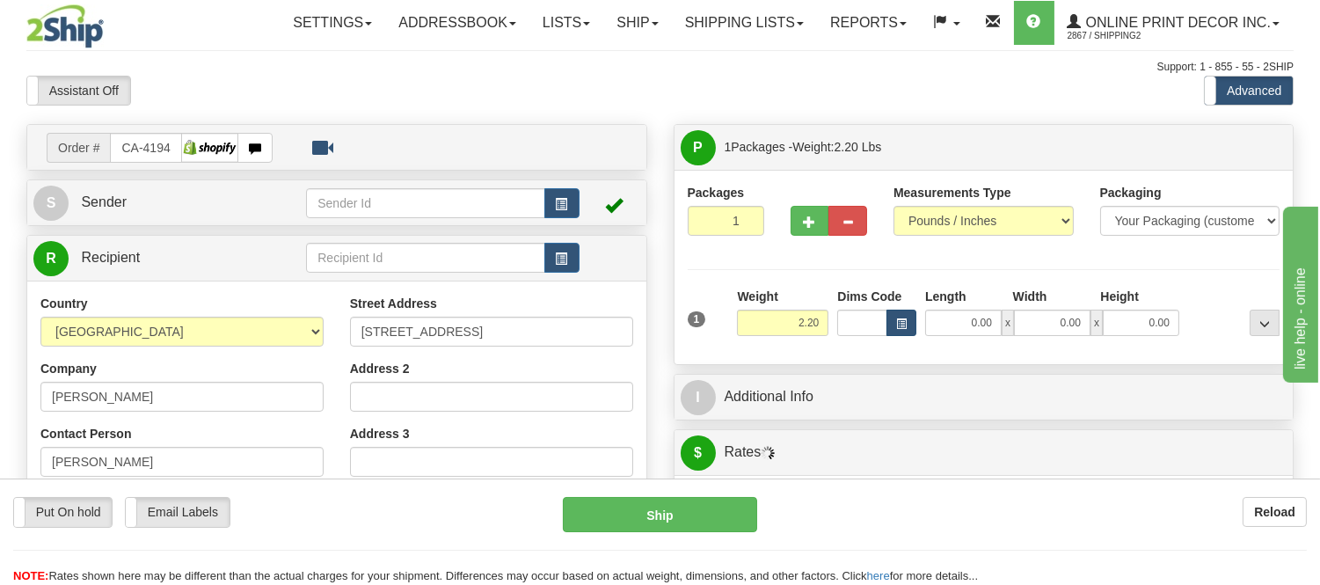
click at [914, 329] on div "Dims Code" at bounding box center [877, 312] width 88 height 48
click at [909, 328] on button "button" at bounding box center [901, 323] width 30 height 26
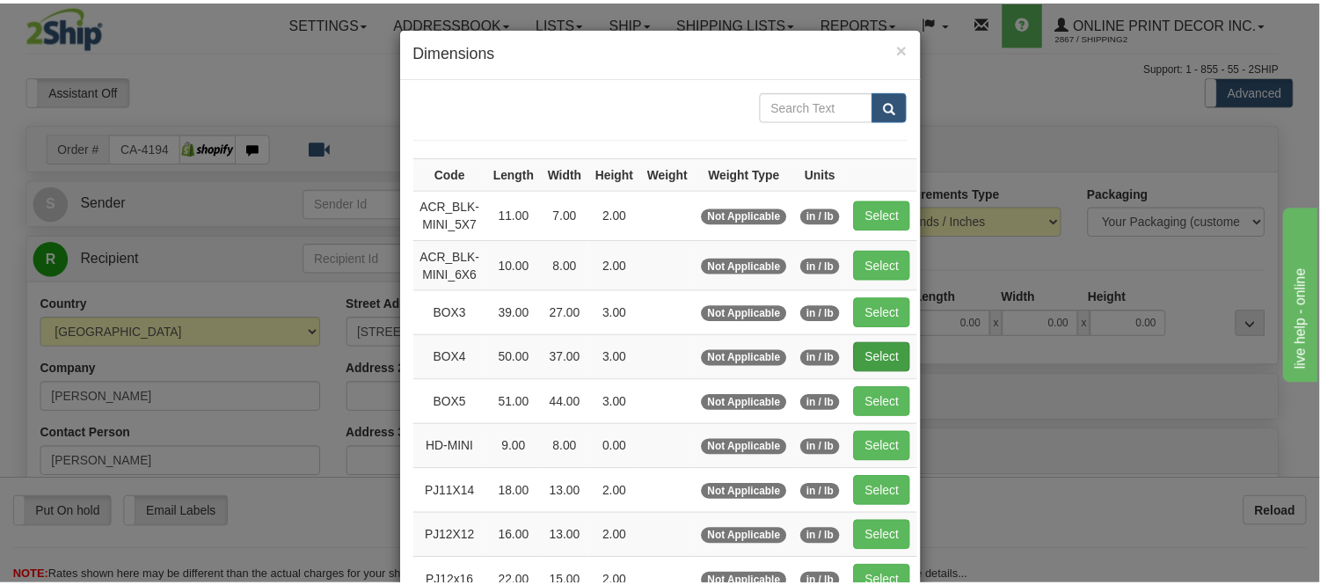
scroll to position [195, 0]
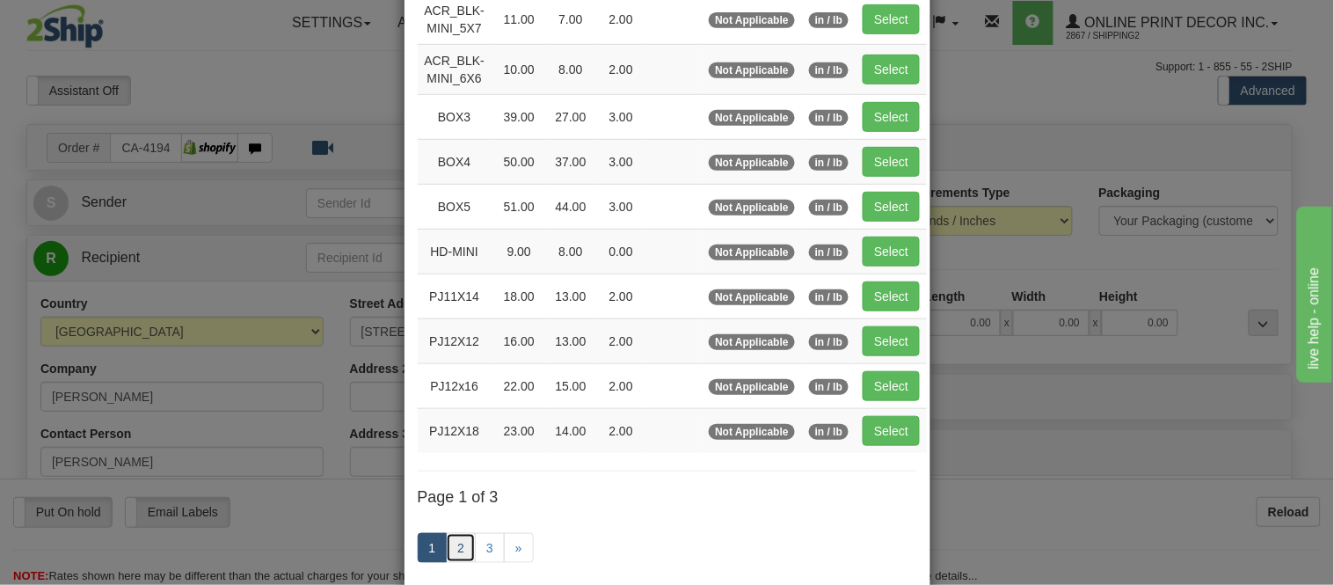
click at [455, 545] on link "2" at bounding box center [461, 548] width 30 height 30
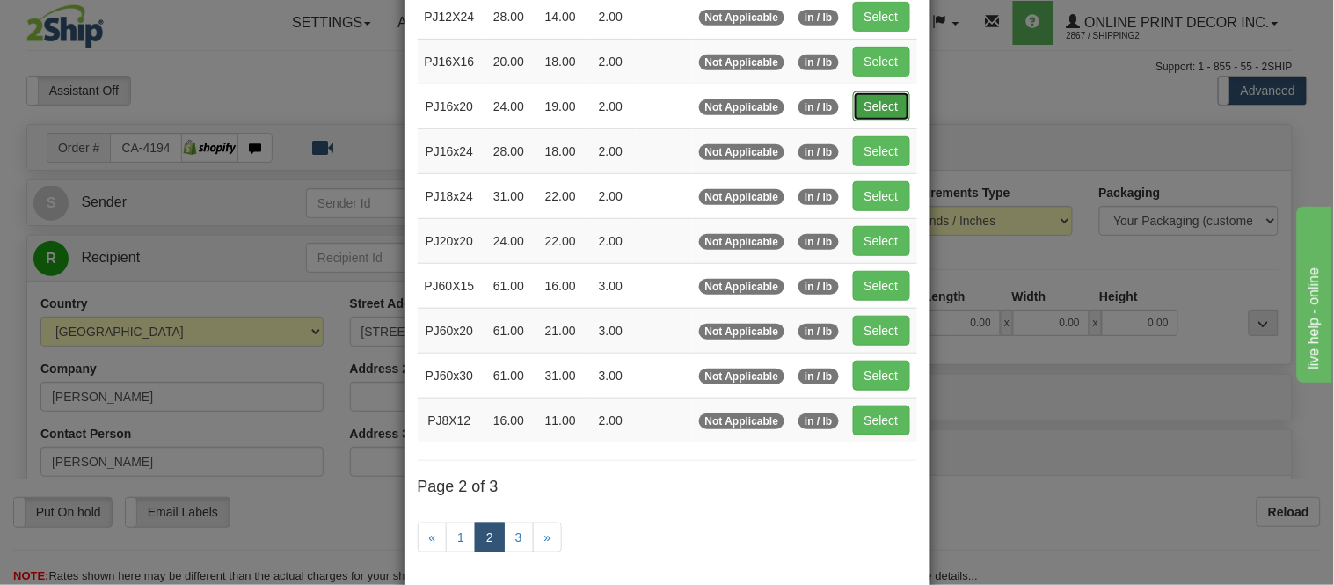
click at [875, 104] on button "Select" at bounding box center [881, 106] width 57 height 30
type input "PJ16x20"
type input "24.00"
type input "19.00"
type input "2.00"
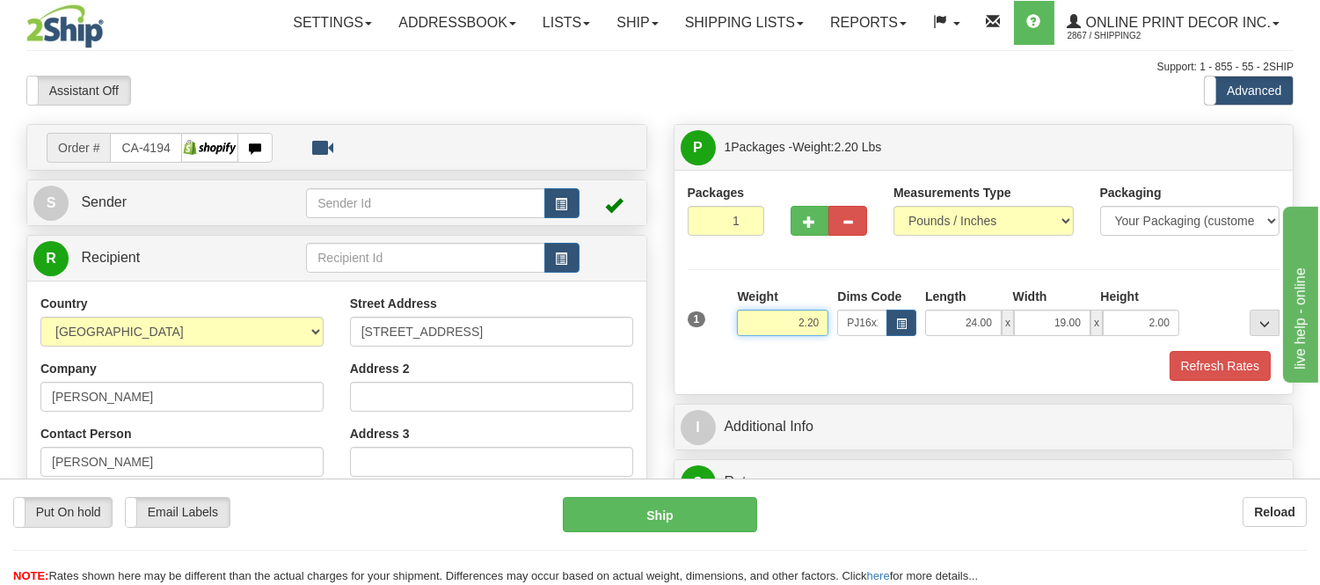
drag, startPoint x: 822, startPoint y: 323, endPoint x: 736, endPoint y: 314, distance: 86.6
click at [737, 314] on input "2.20" at bounding box center [782, 323] width 91 height 26
type input "5.98"
click at [1176, 318] on div "24.00 x 19.00 x 2.00" at bounding box center [1052, 323] width 263 height 26
click at [1176, 318] on input "2.00" at bounding box center [1141, 323] width 76 height 26
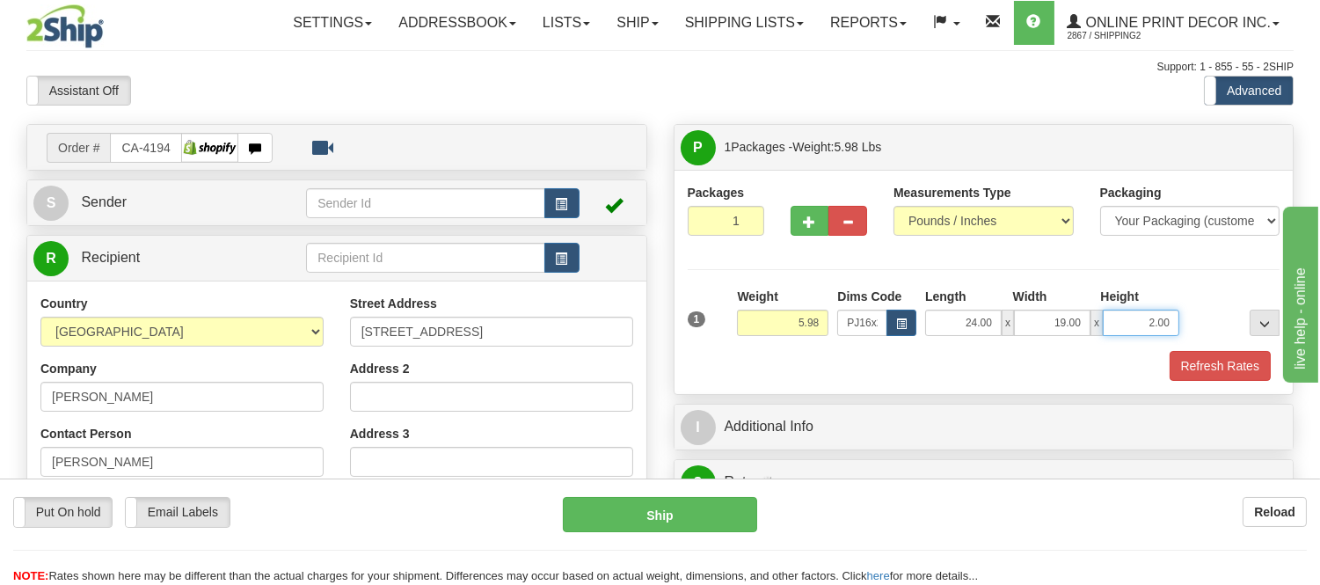
drag, startPoint x: 1176, startPoint y: 318, endPoint x: 1127, endPoint y: 329, distance: 50.4
click at [1127, 329] on input "2.00" at bounding box center [1141, 323] width 76 height 26
click button "Delete" at bounding box center [0, 0] width 0 height 0
type input "4.00"
click at [1222, 357] on button "Refresh Rates" at bounding box center [1219, 366] width 101 height 30
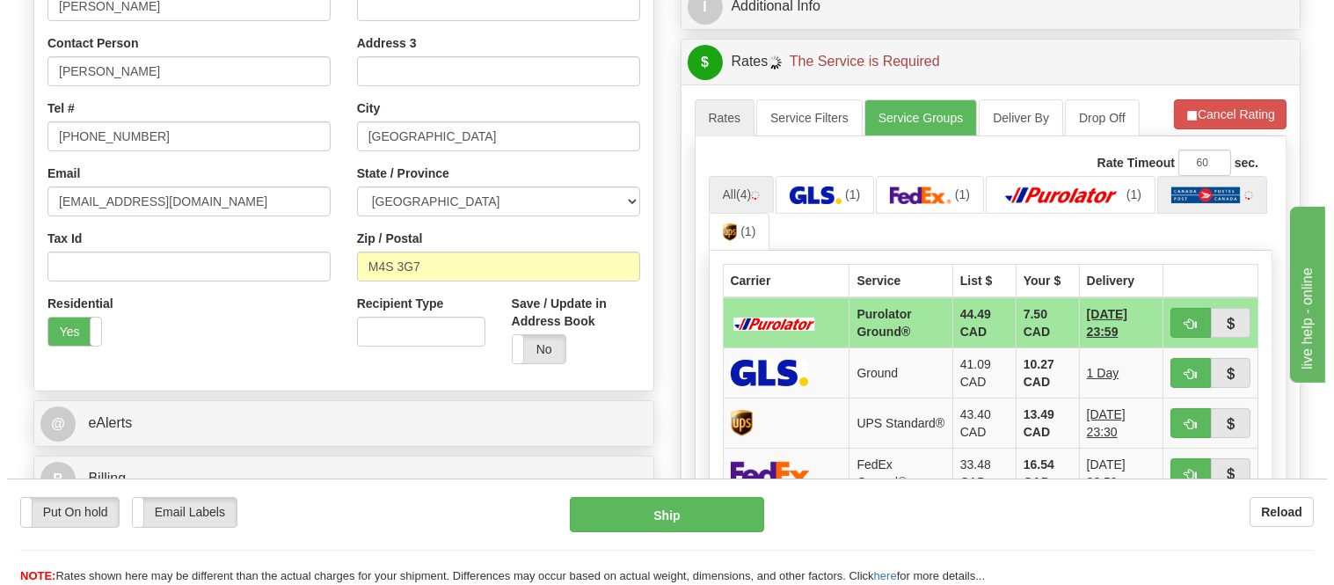
scroll to position [488, 0]
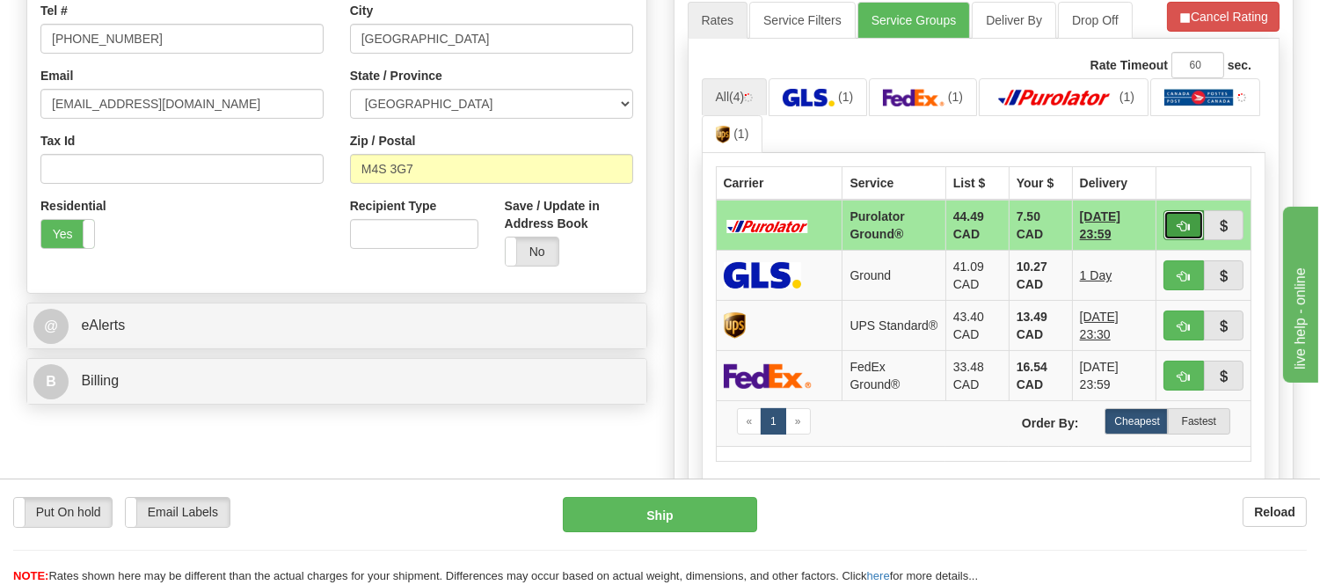
click at [1178, 221] on span "button" at bounding box center [1183, 226] width 12 height 11
click at [1227, 120] on ul "All (4) (1) (1) (1) (1)" at bounding box center [984, 116] width 564 height 76
click at [1192, 222] on button "button" at bounding box center [1183, 225] width 40 height 30
click at [1207, 107] on ul "All (4) (1) (1) (1) (1)" at bounding box center [984, 116] width 564 height 76
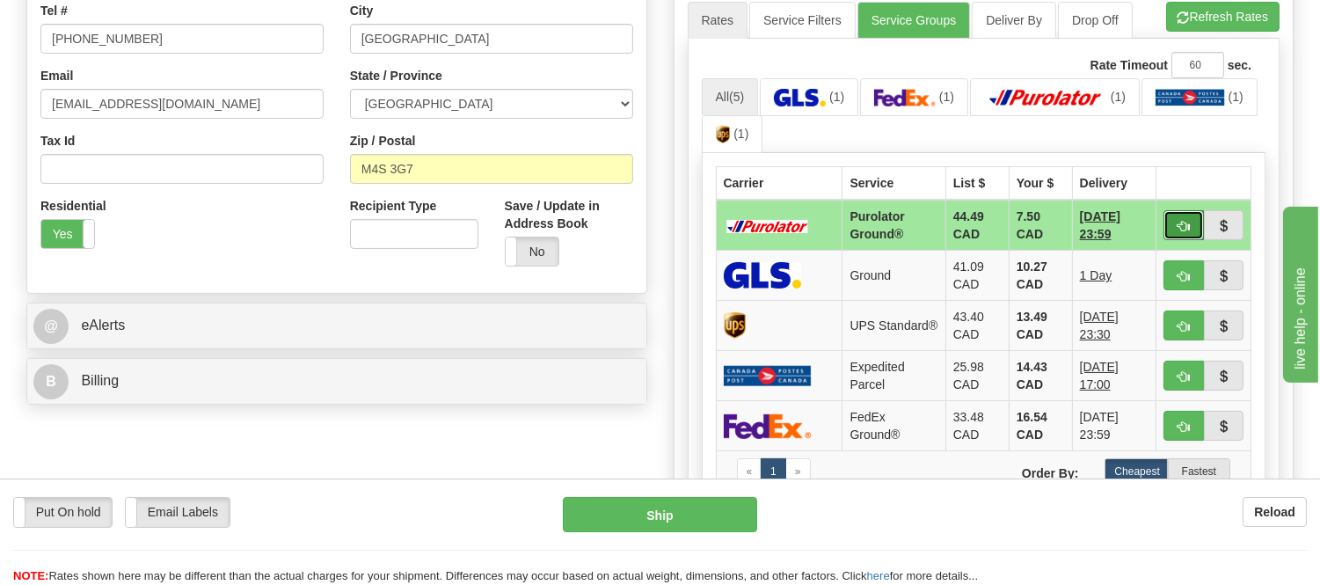
click at [1169, 221] on button "button" at bounding box center [1183, 225] width 40 height 30
type input "260"
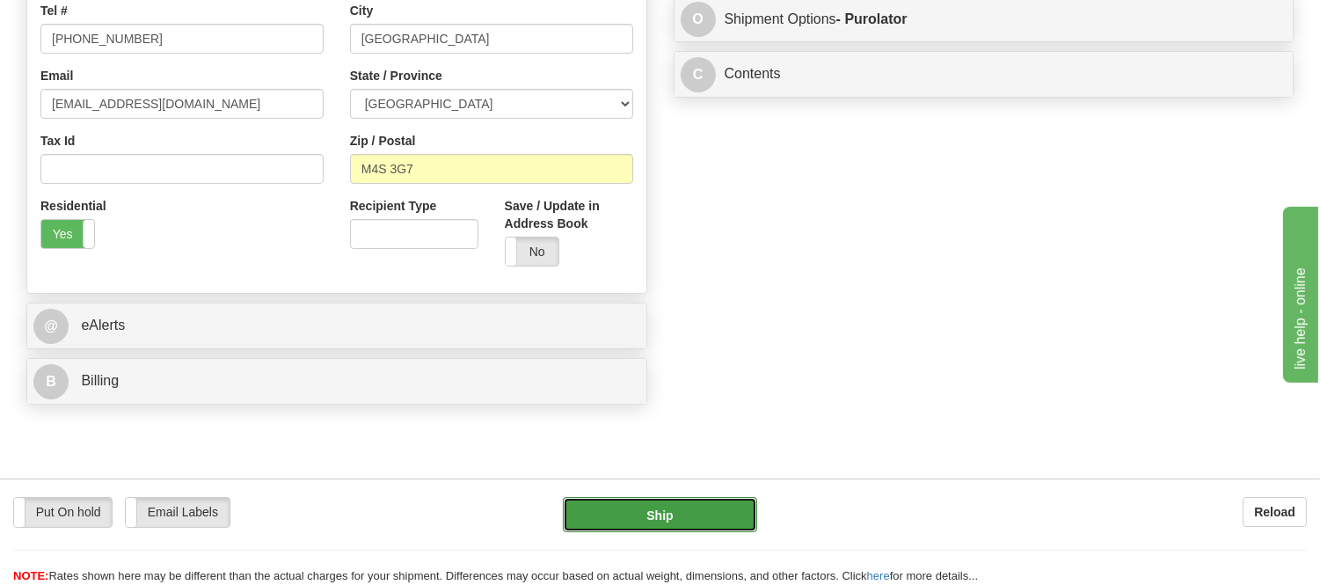
click at [612, 512] on button "Ship" at bounding box center [659, 514] width 193 height 35
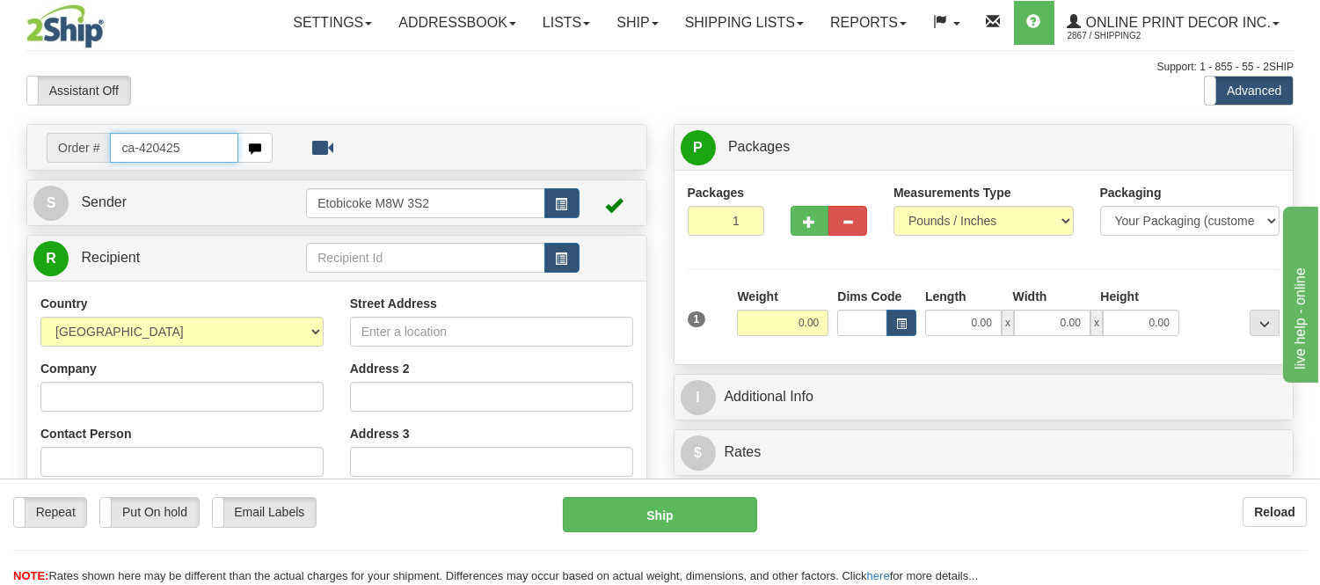
type input "ca-420425"
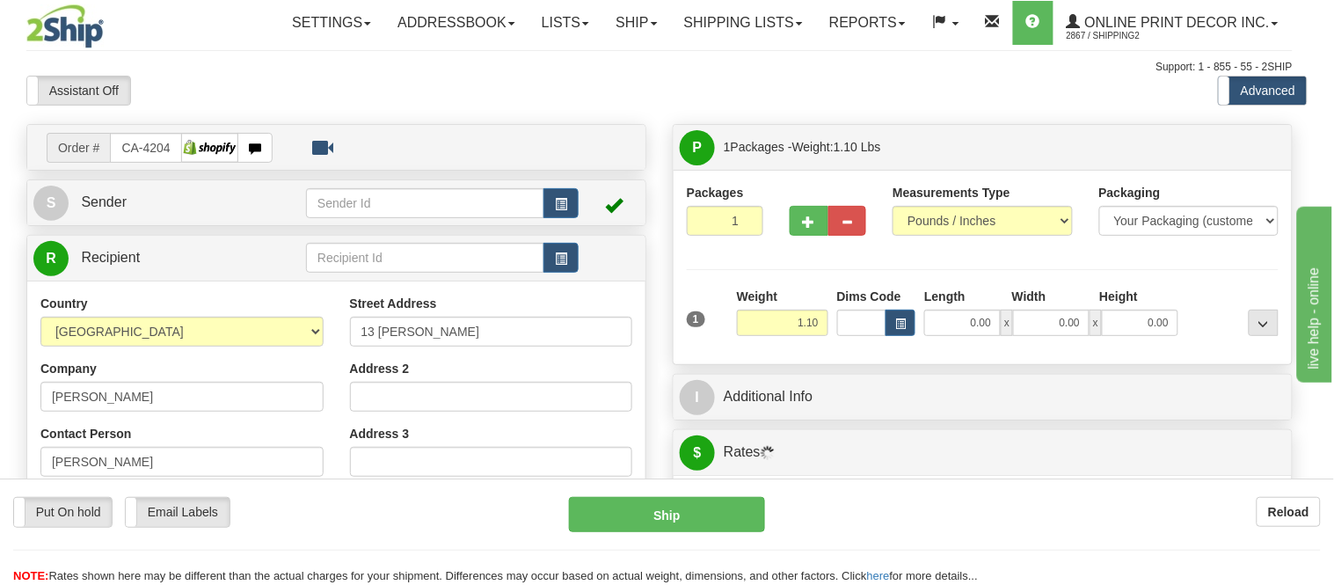
type input "[GEOGRAPHIC_DATA]"
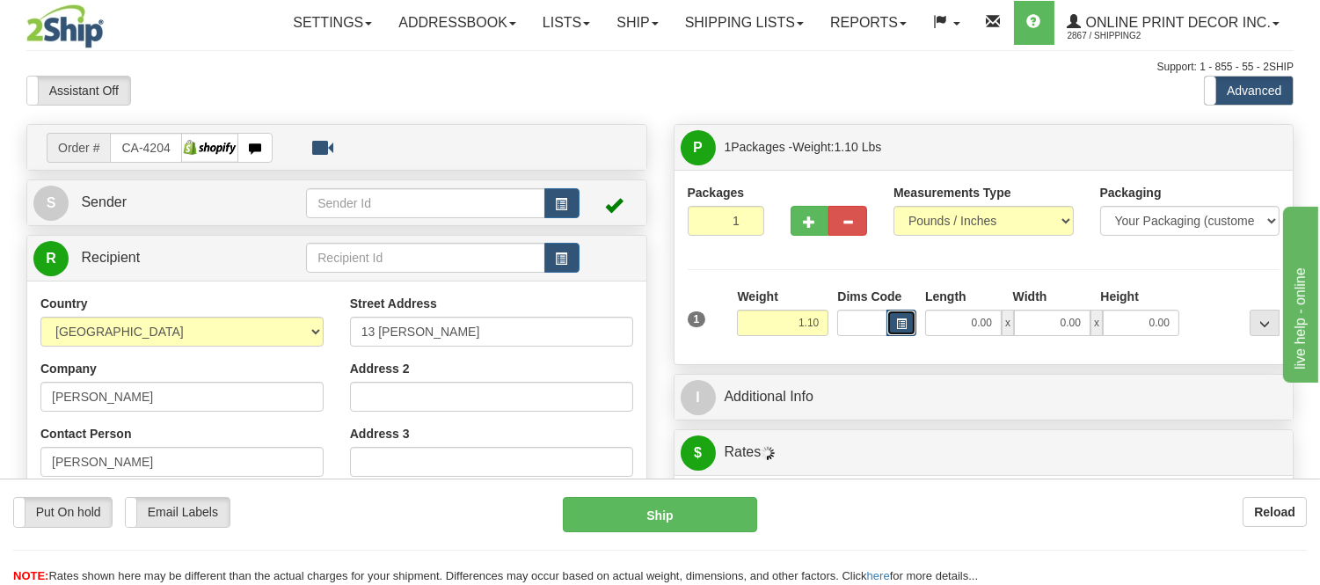
click at [907, 314] on button "button" at bounding box center [901, 323] width 30 height 26
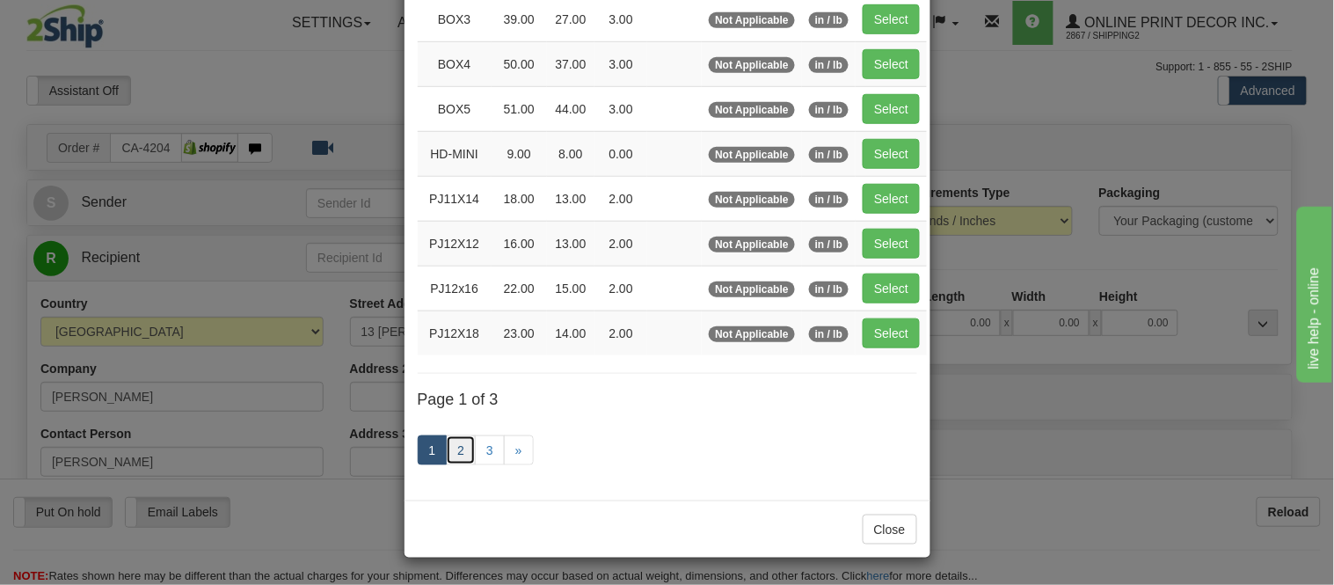
click at [457, 449] on link "2" at bounding box center [461, 450] width 30 height 30
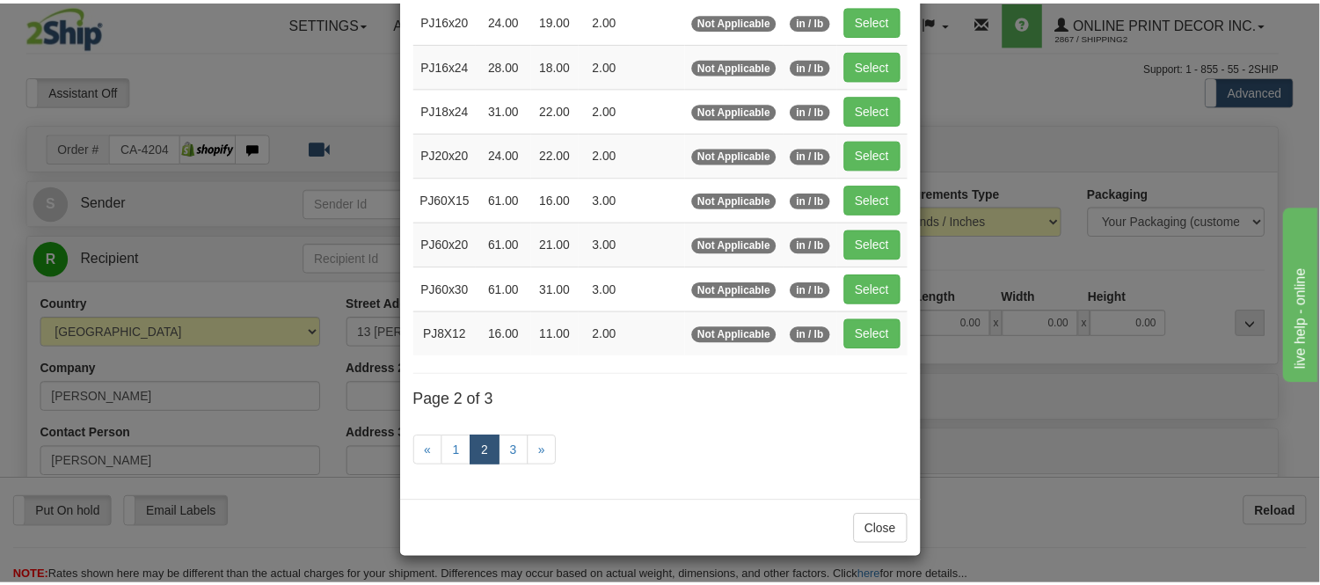
scroll to position [286, 0]
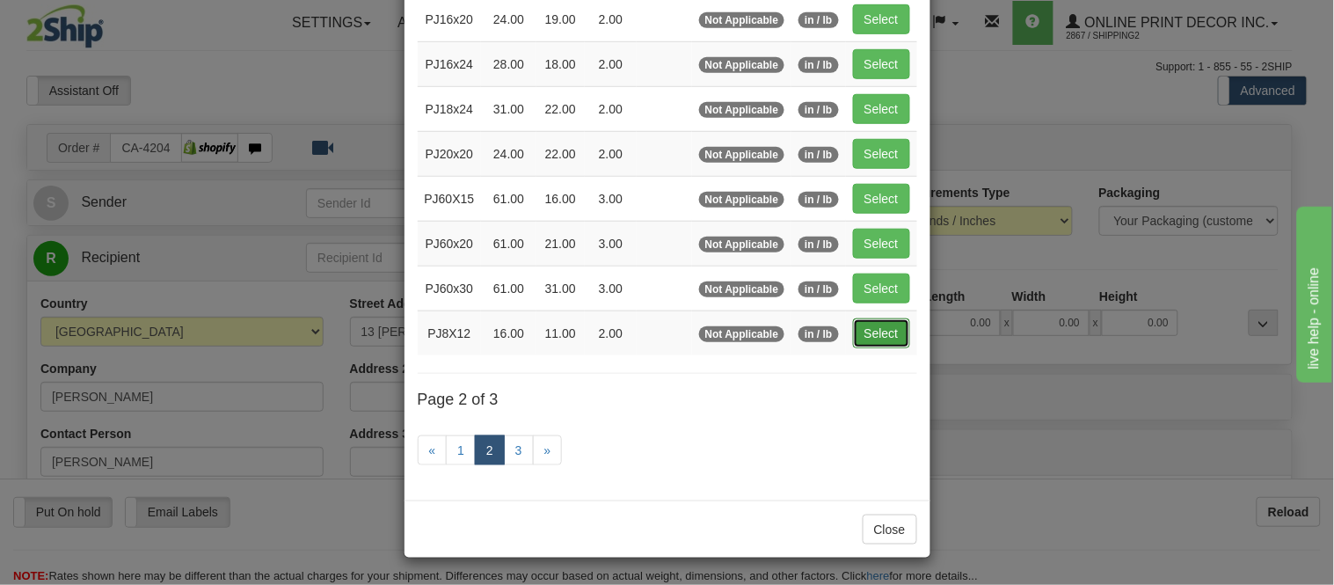
click at [853, 337] on button "Select" at bounding box center [881, 333] width 57 height 30
type input "PJ8X12"
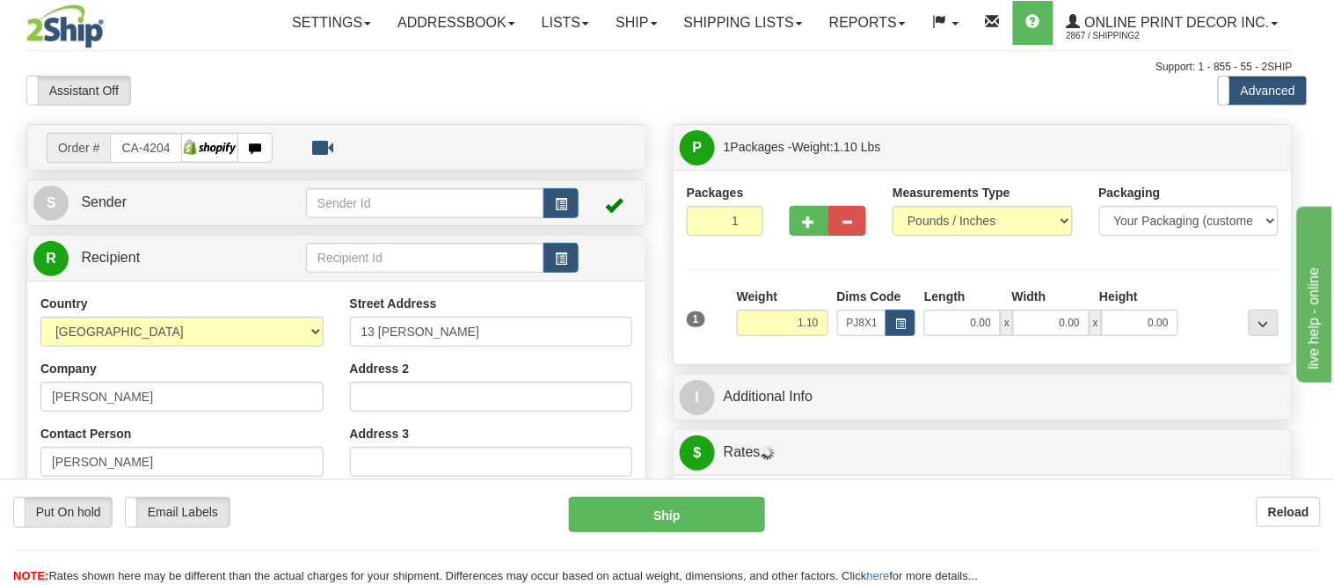
type input "16.00"
type input "11.00"
type input "2.00"
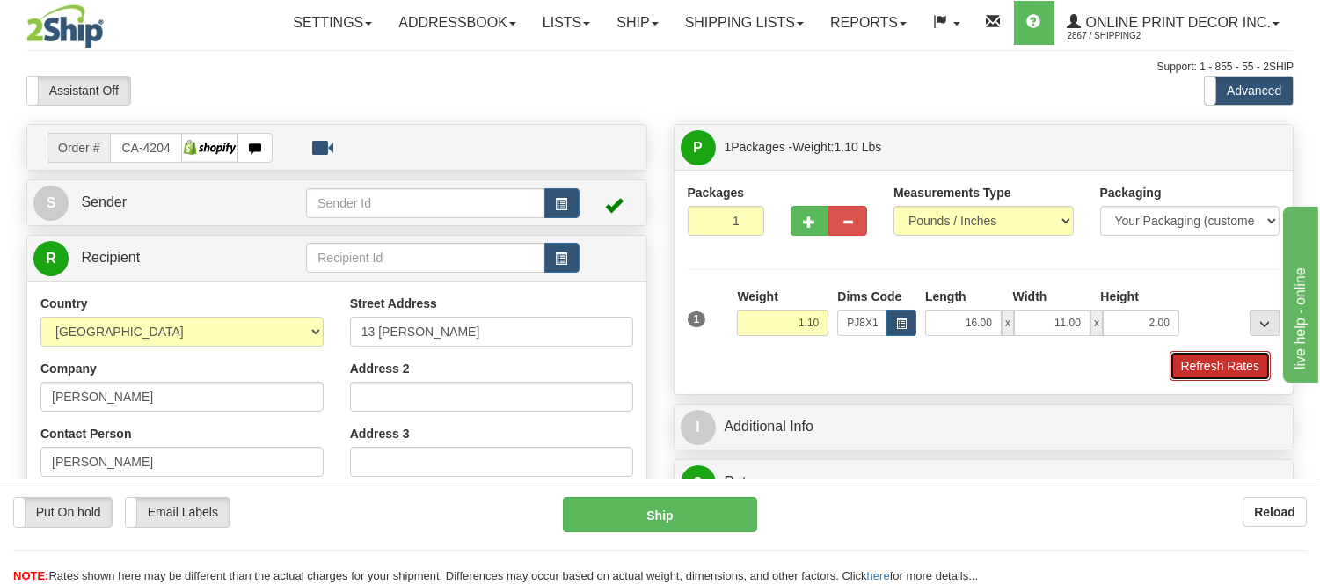
click at [1227, 354] on button "Refresh Rates" at bounding box center [1219, 366] width 101 height 30
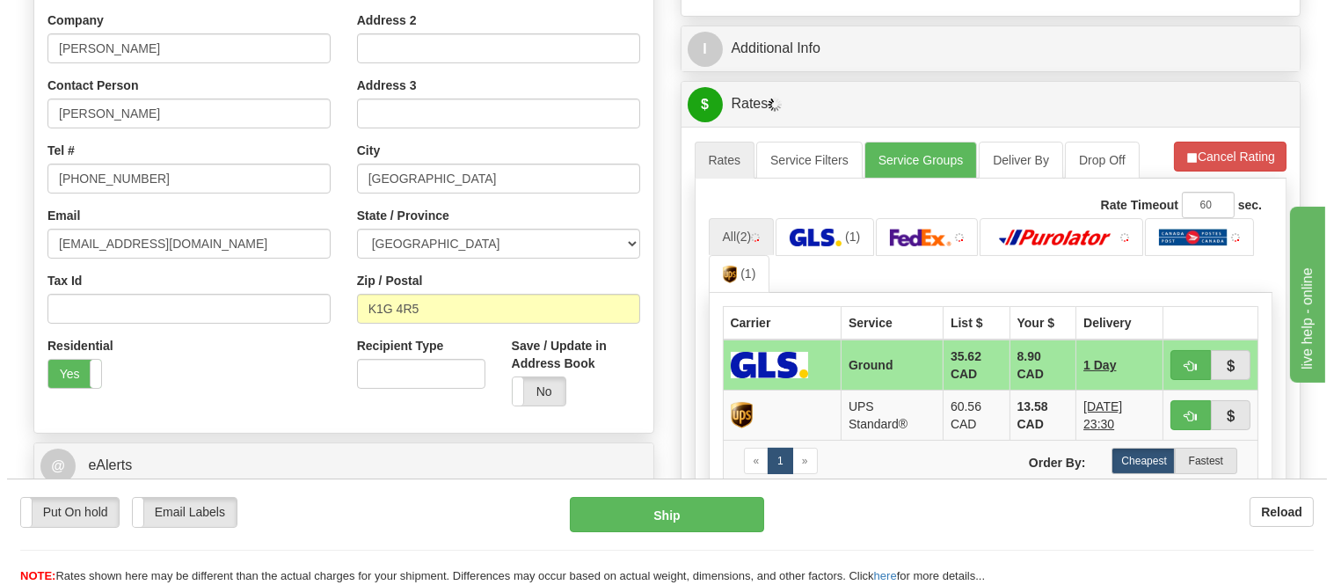
scroll to position [370, 0]
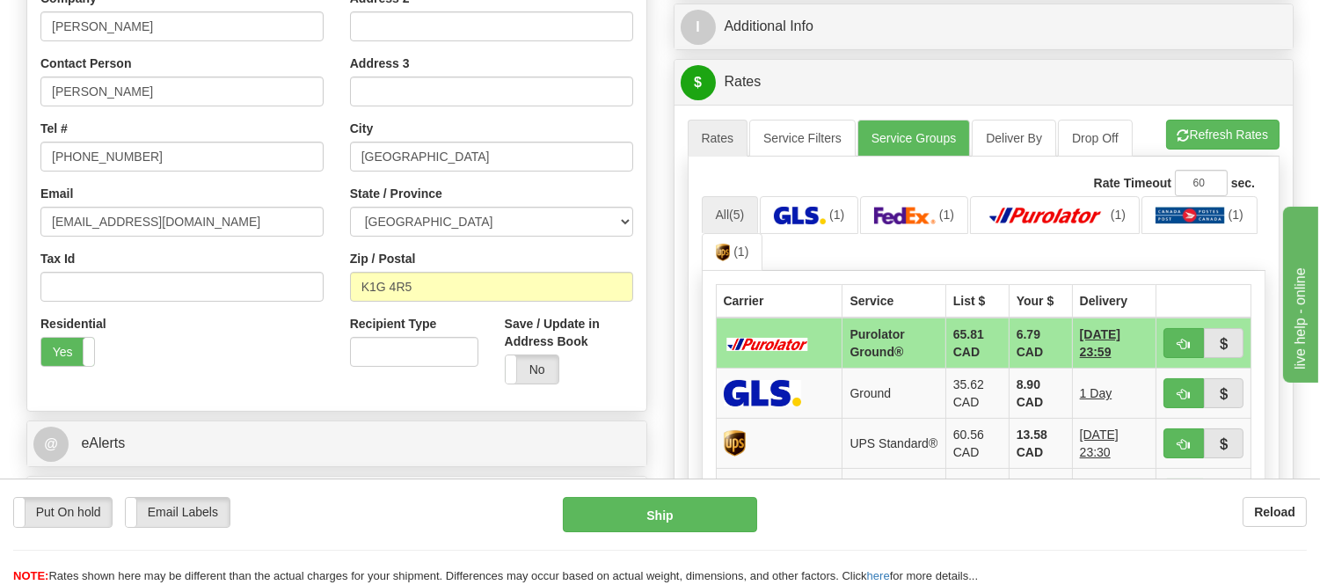
click at [1190, 337] on button "button" at bounding box center [1183, 343] width 40 height 30
type input "260"
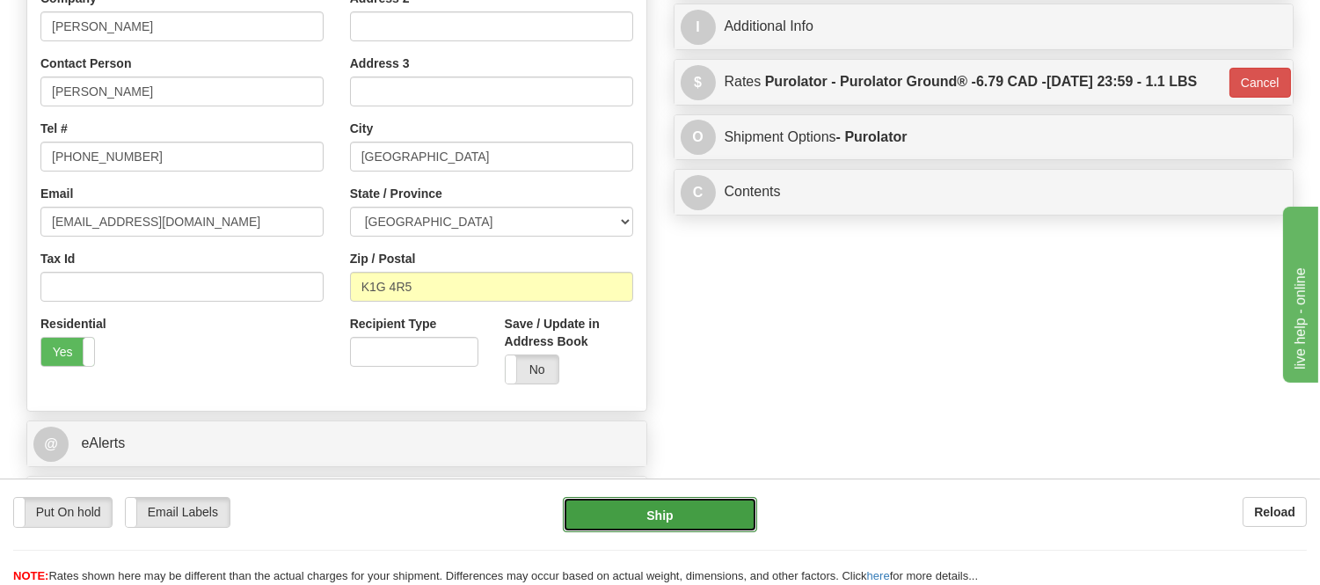
click at [652, 516] on button "Ship" at bounding box center [659, 514] width 193 height 35
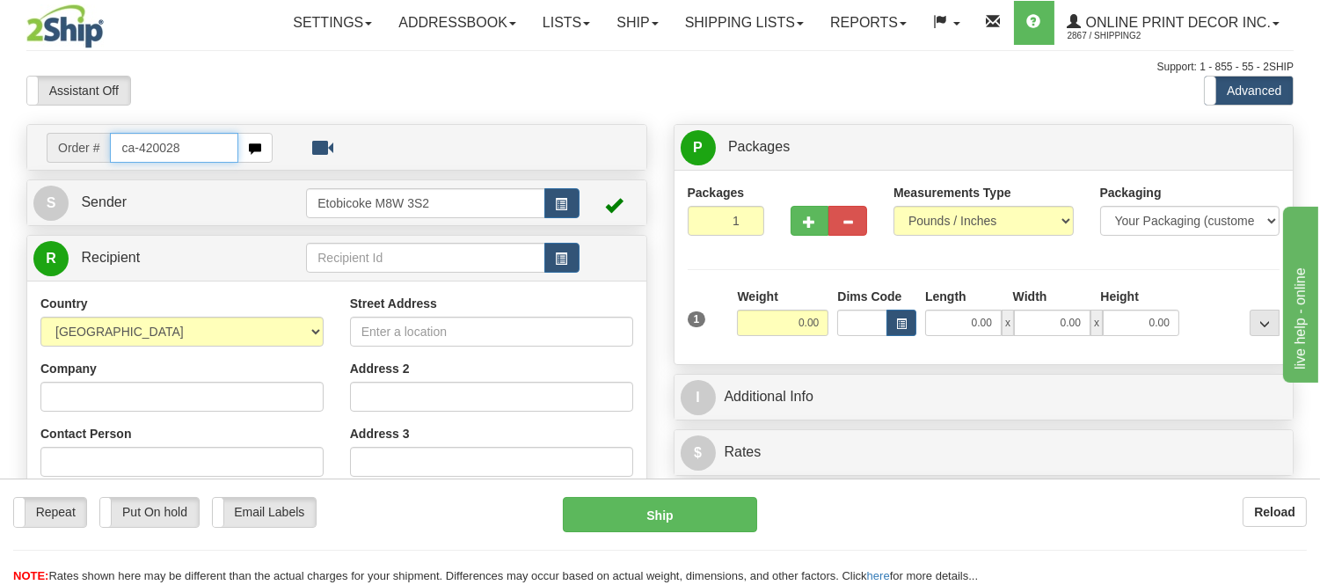
type input "ca-420028"
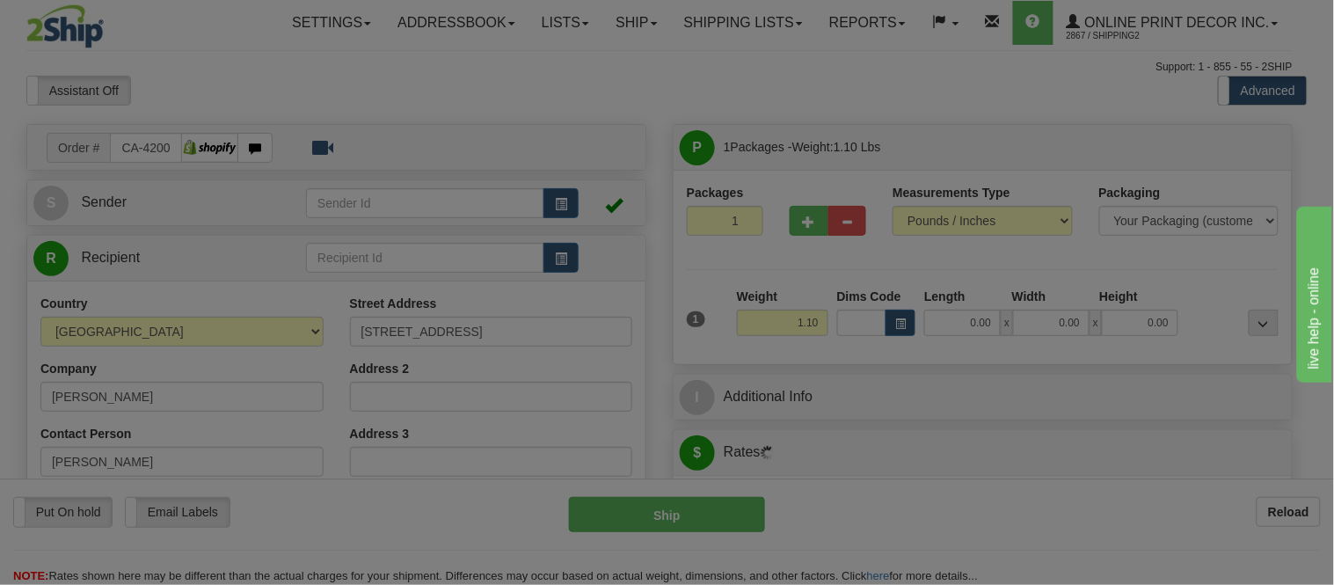
type input "BLEZARD VALLEY"
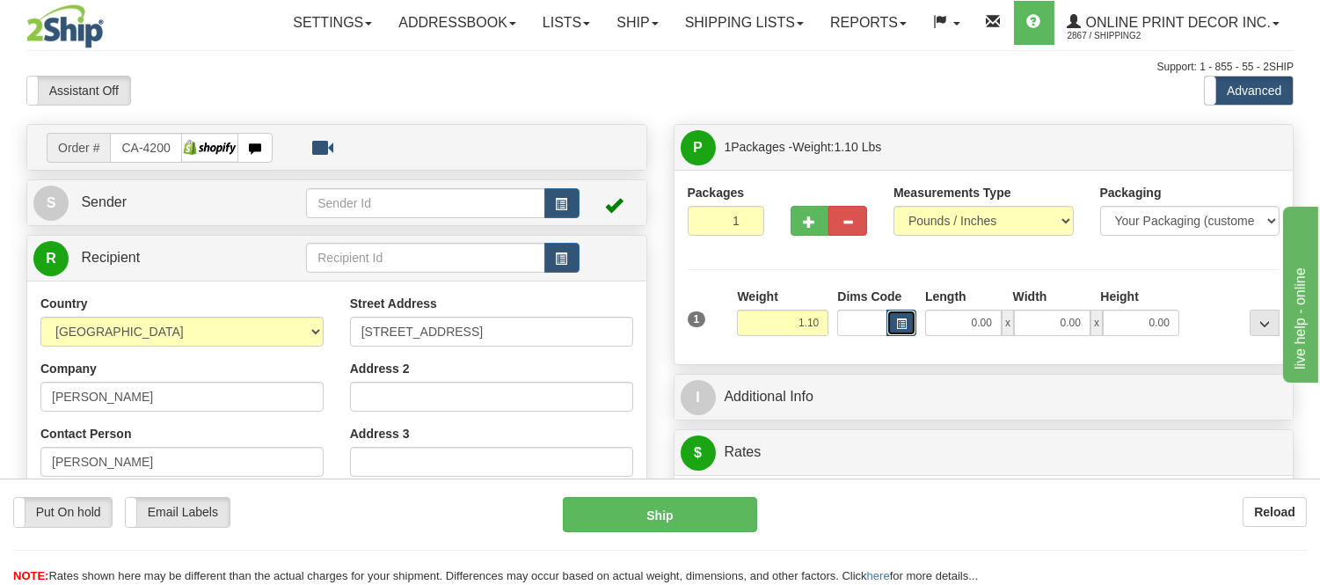
click at [896, 328] on span "button" at bounding box center [901, 324] width 11 height 10
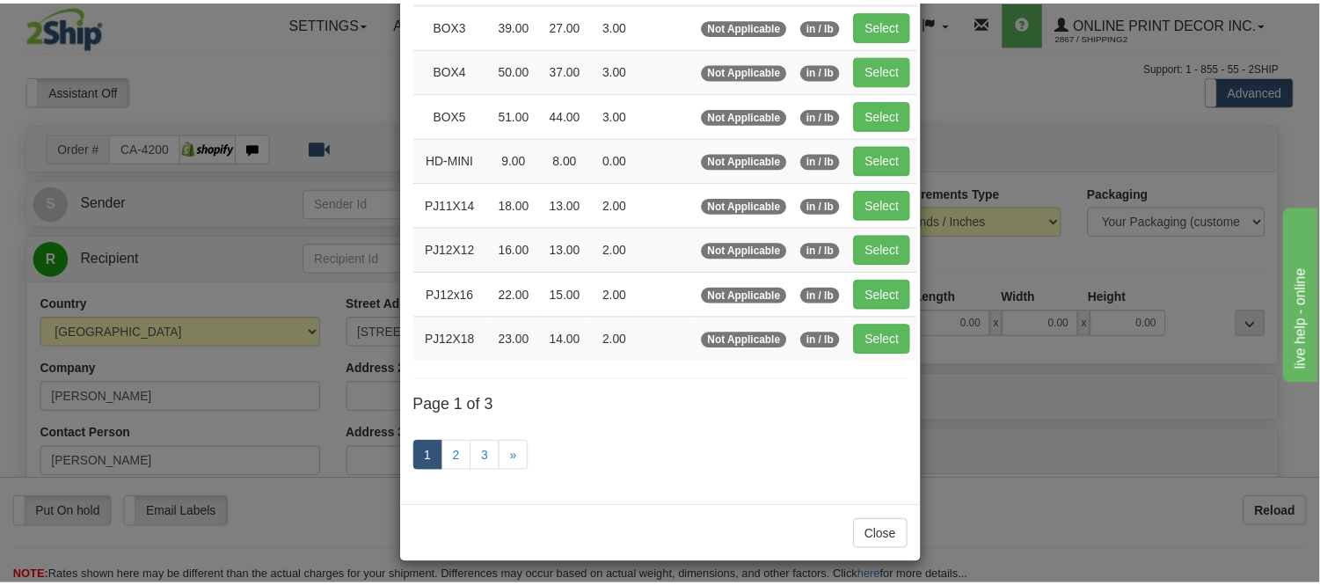
scroll to position [293, 0]
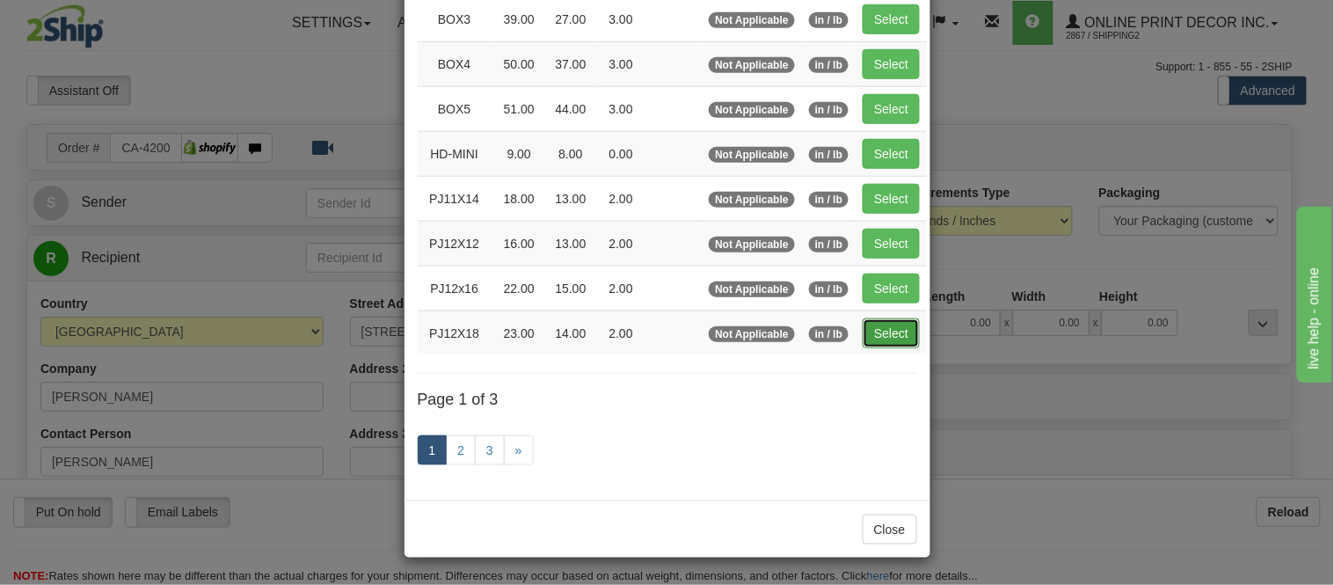
click at [886, 338] on button "Select" at bounding box center [891, 333] width 57 height 30
type input "PJ12X18"
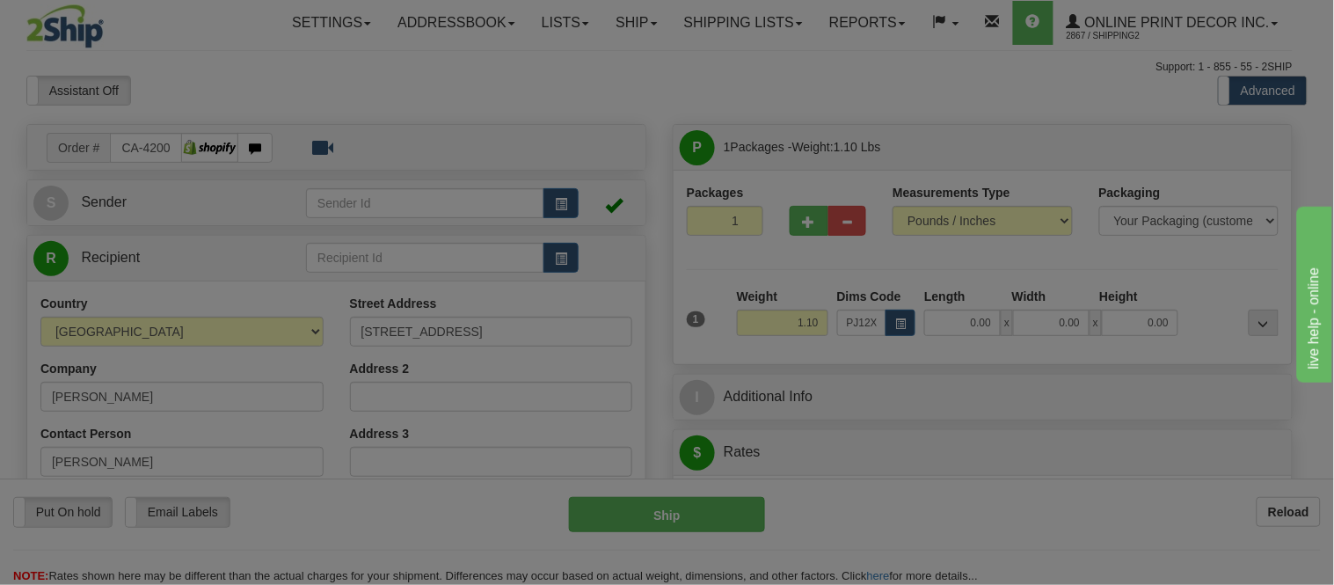
type input "23.00"
type input "14.00"
type input "2.00"
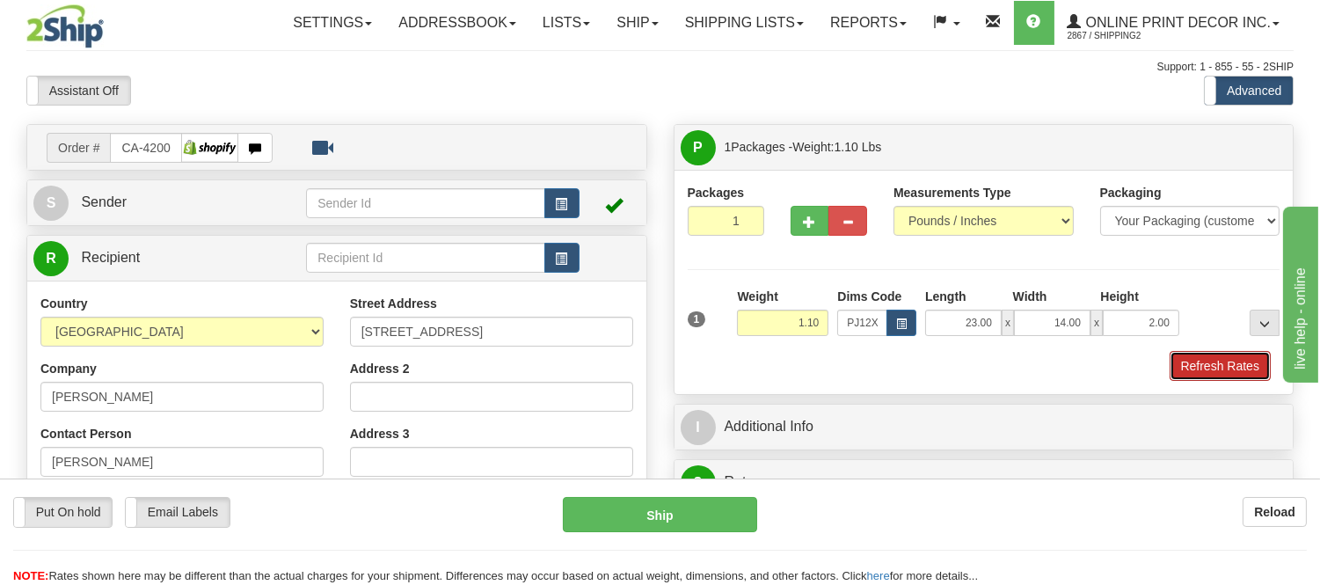
click at [1225, 378] on button "Refresh Rates" at bounding box center [1219, 366] width 101 height 30
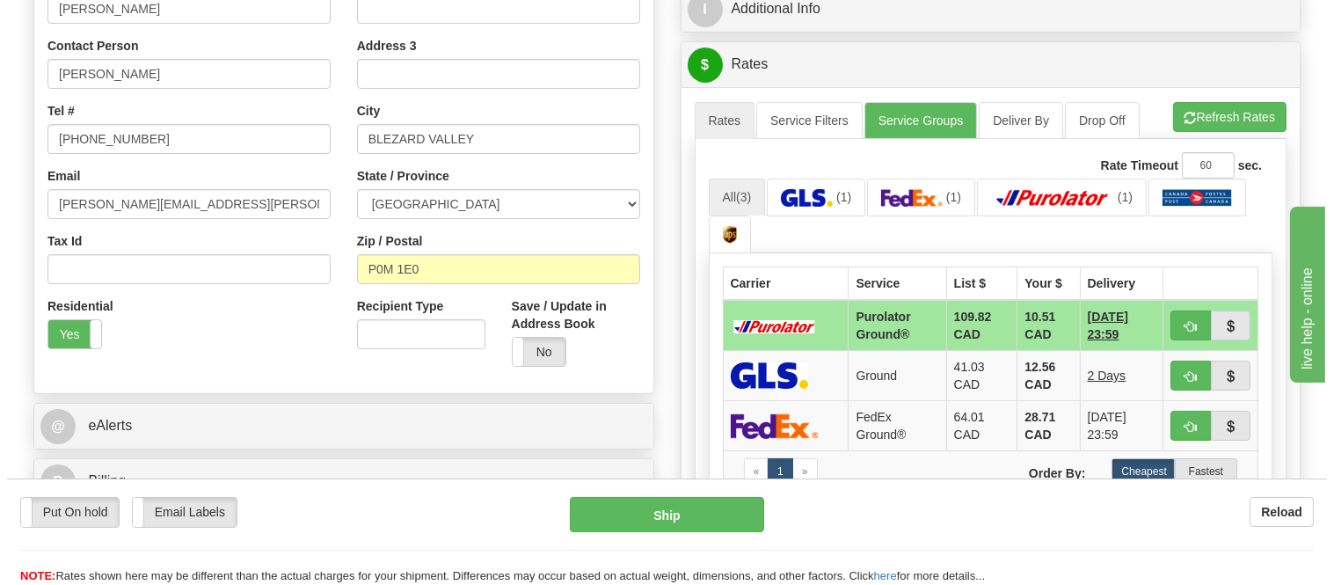
scroll to position [414, 0]
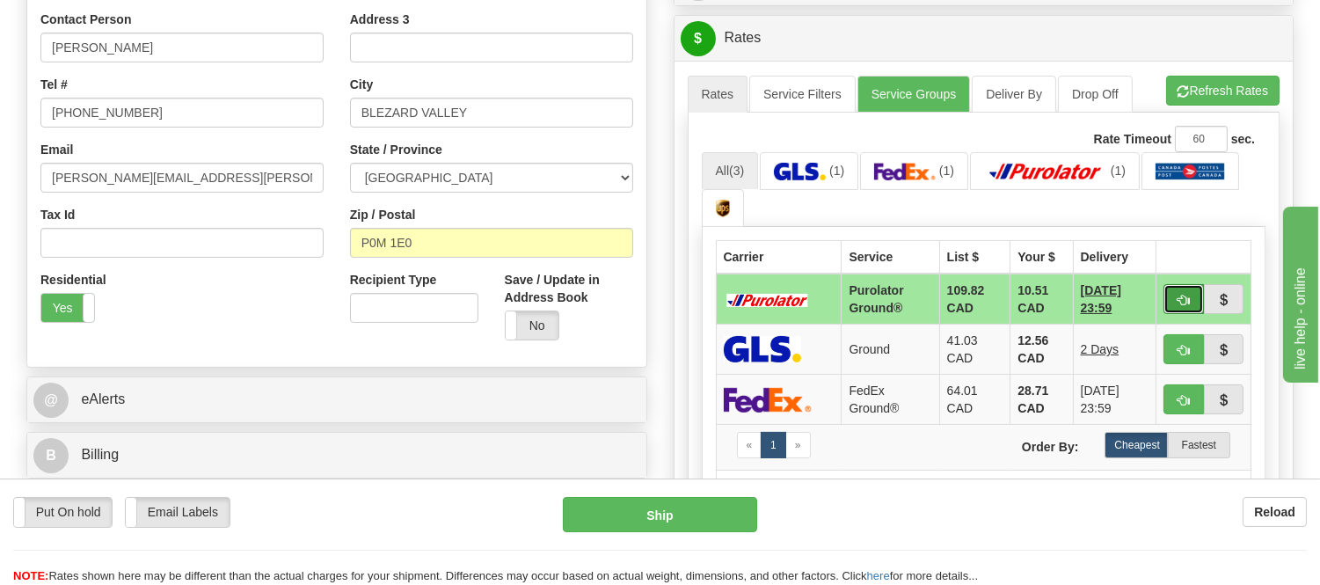
click at [1178, 295] on span "button" at bounding box center [1183, 300] width 12 height 11
type input "260"
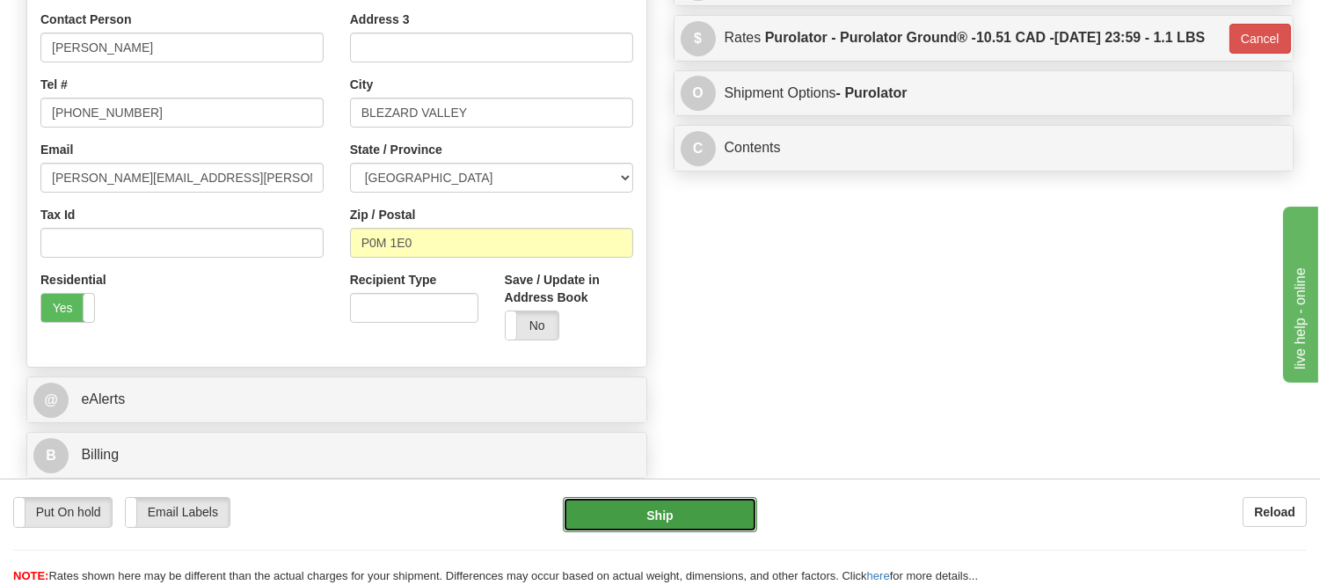
click at [732, 502] on button "Ship" at bounding box center [659, 514] width 193 height 35
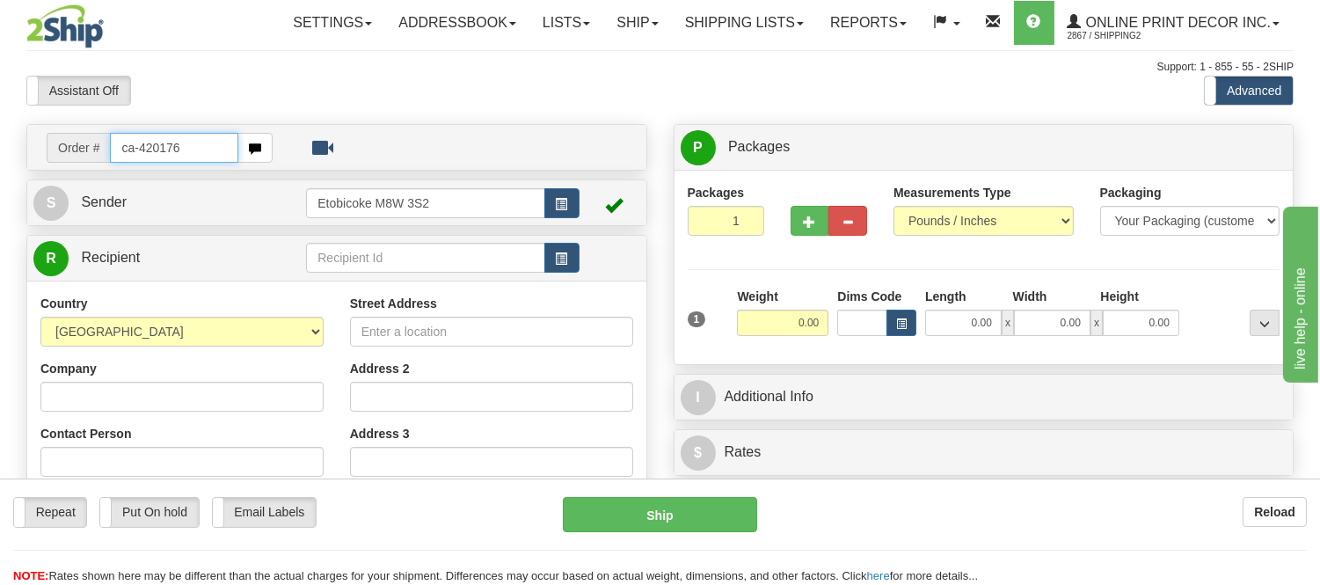
type input "ca-420176"
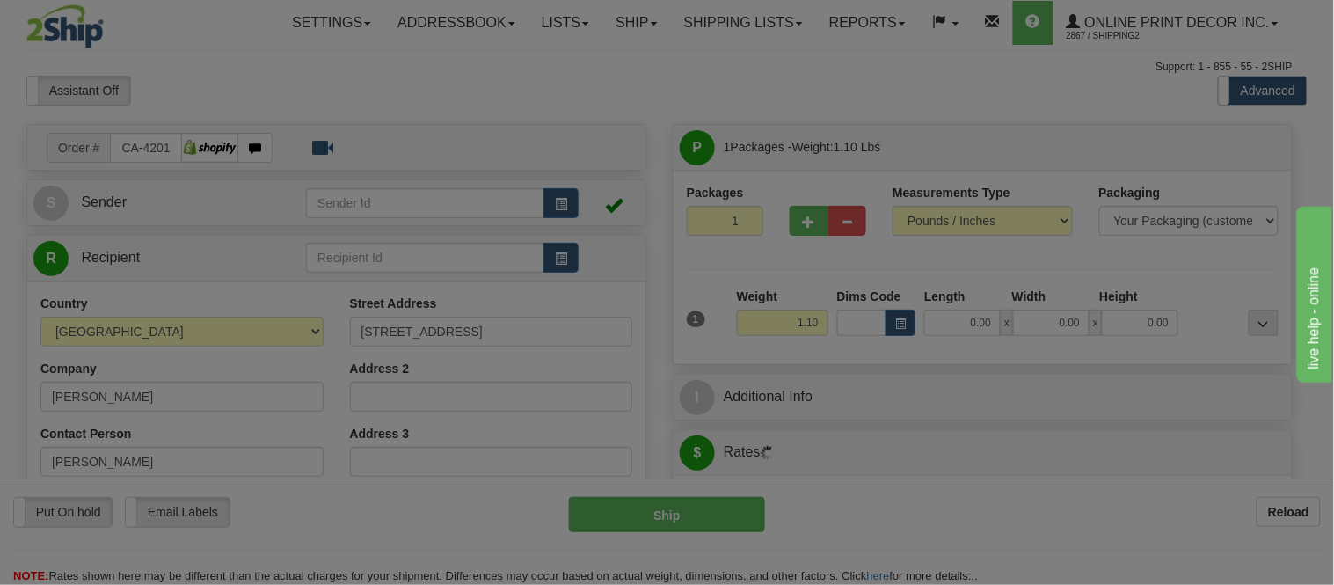
type input "[PERSON_NAME]"
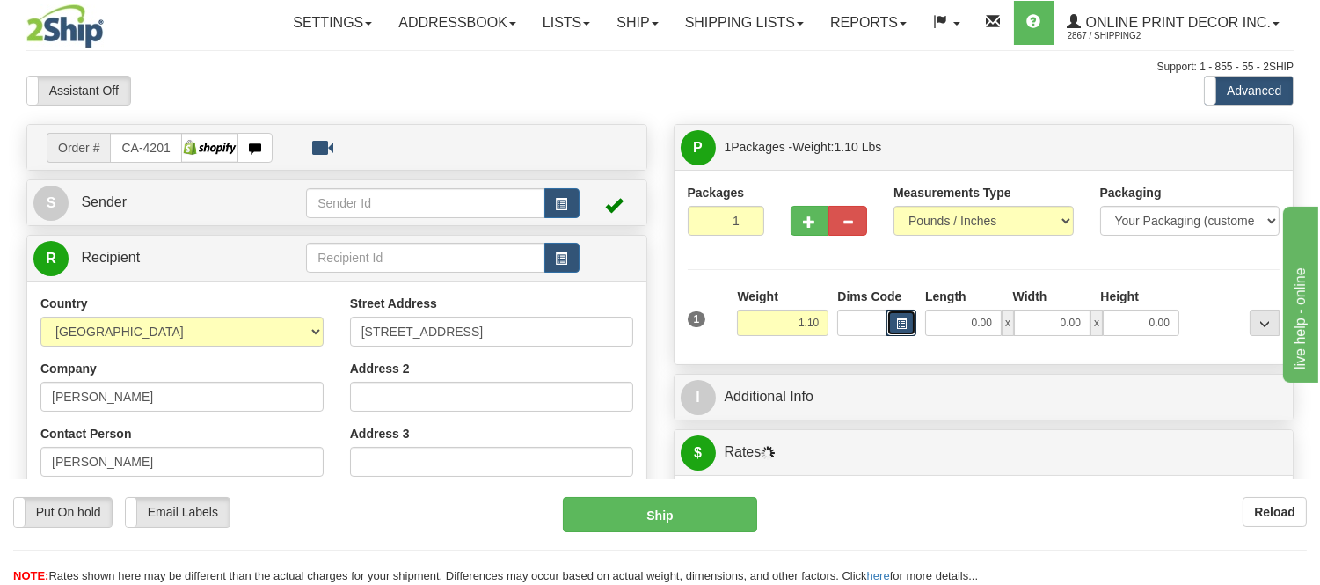
click at [903, 327] on span "button" at bounding box center [901, 324] width 11 height 10
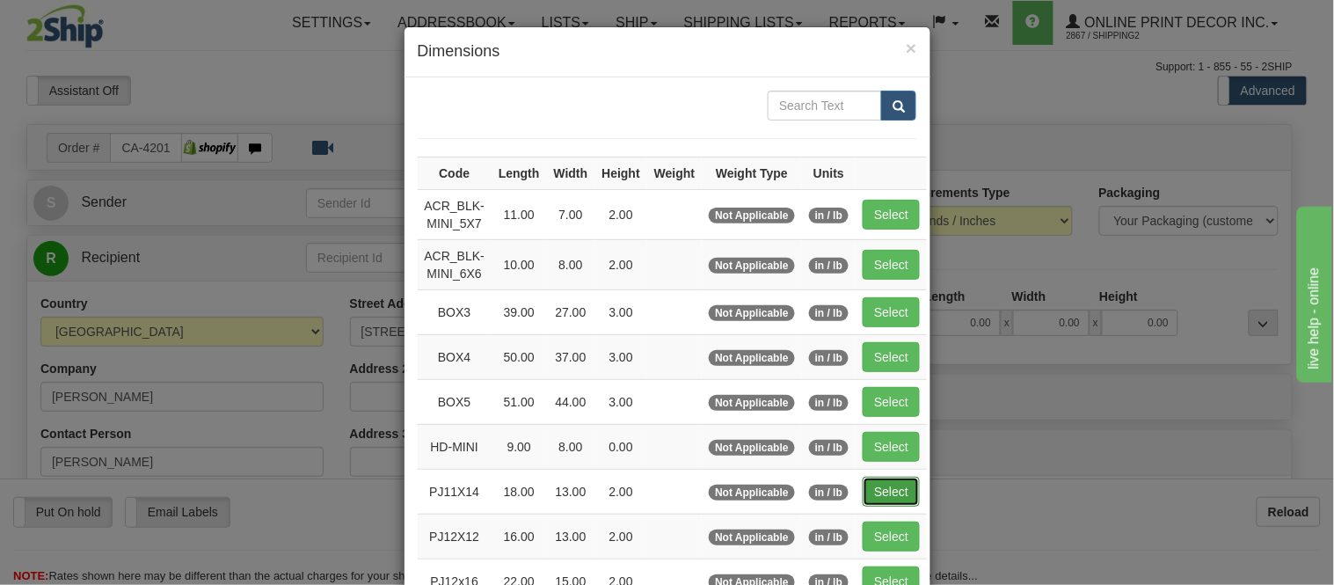
click at [880, 492] on button "Select" at bounding box center [891, 492] width 57 height 30
type input "PJ11X14"
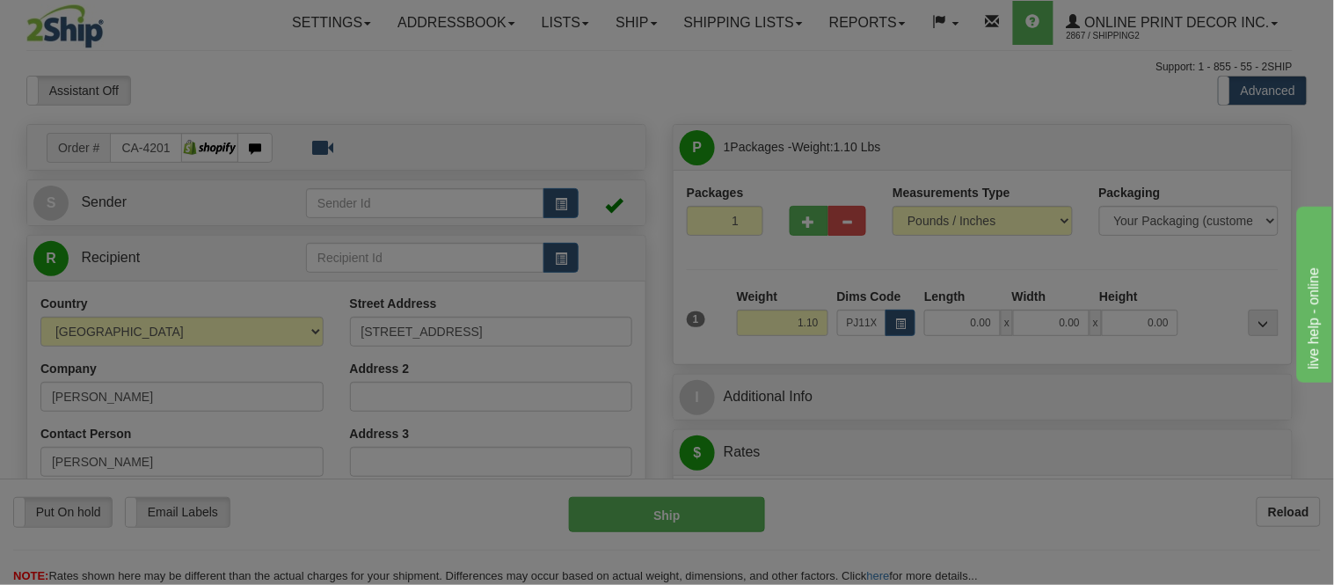
type input "18.00"
type input "13.00"
type input "2.00"
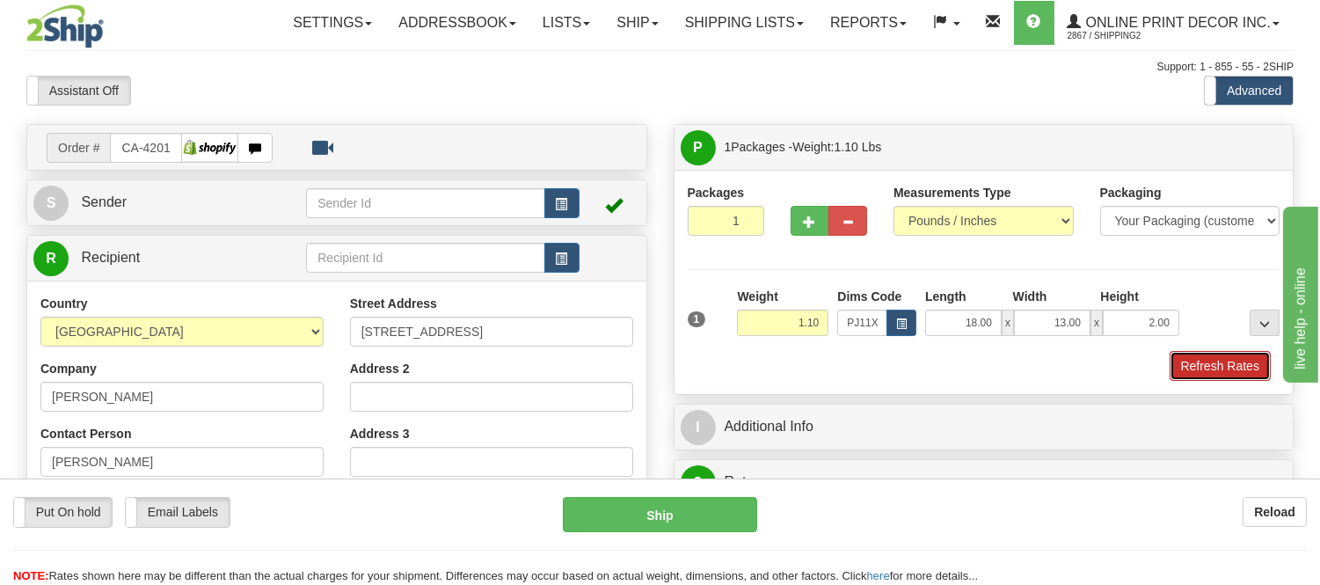
click at [1198, 359] on button "Refresh Rates" at bounding box center [1219, 366] width 101 height 30
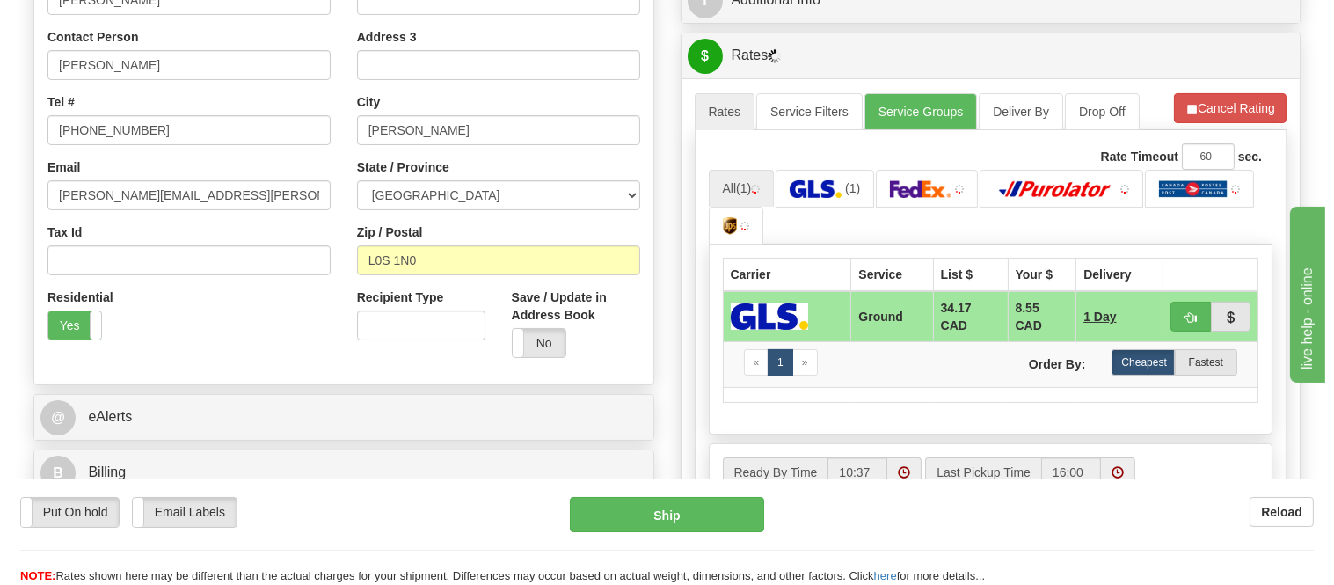
scroll to position [409, 0]
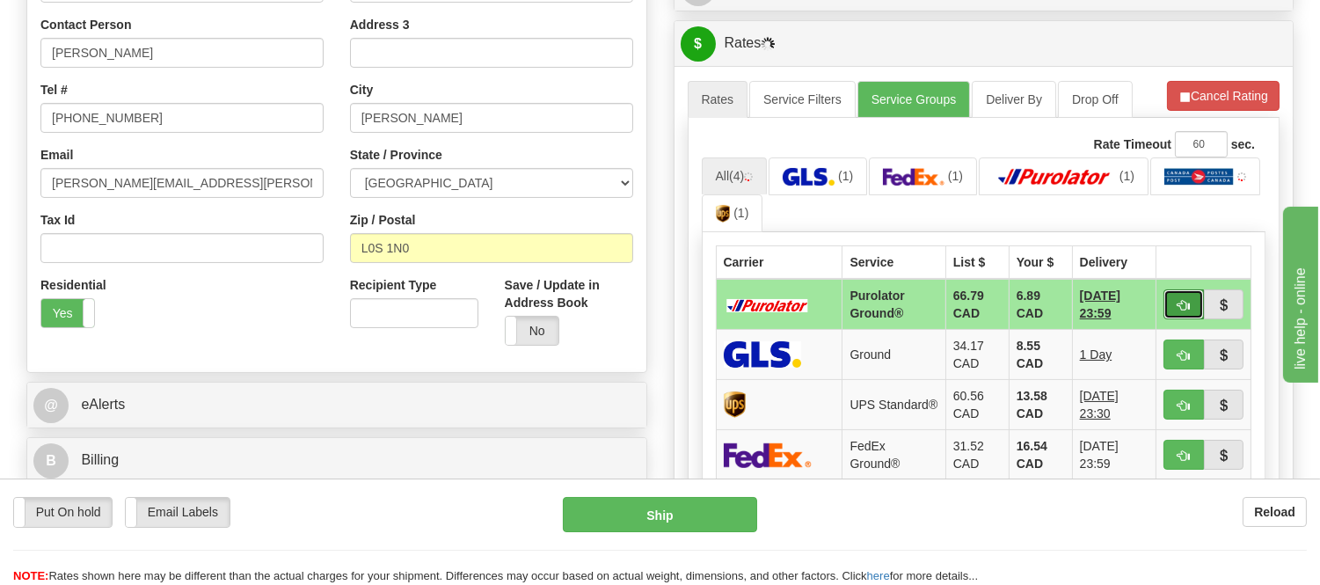
click at [1173, 303] on button "button" at bounding box center [1183, 304] width 40 height 30
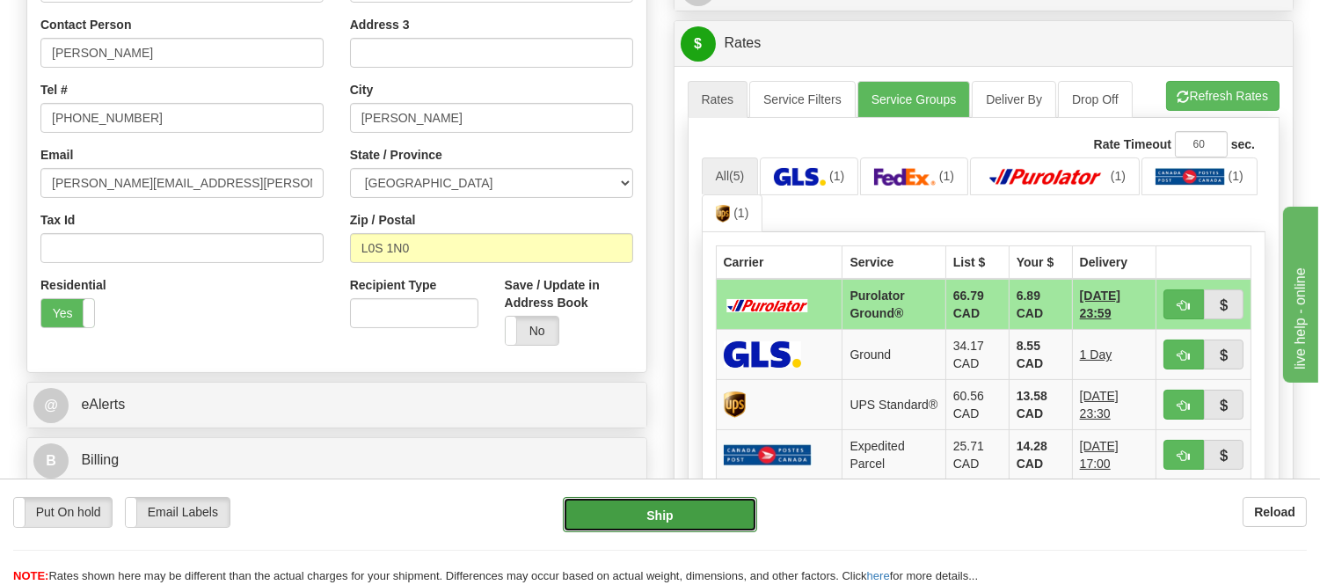
click at [605, 511] on button "Ship" at bounding box center [659, 514] width 193 height 35
type input "260"
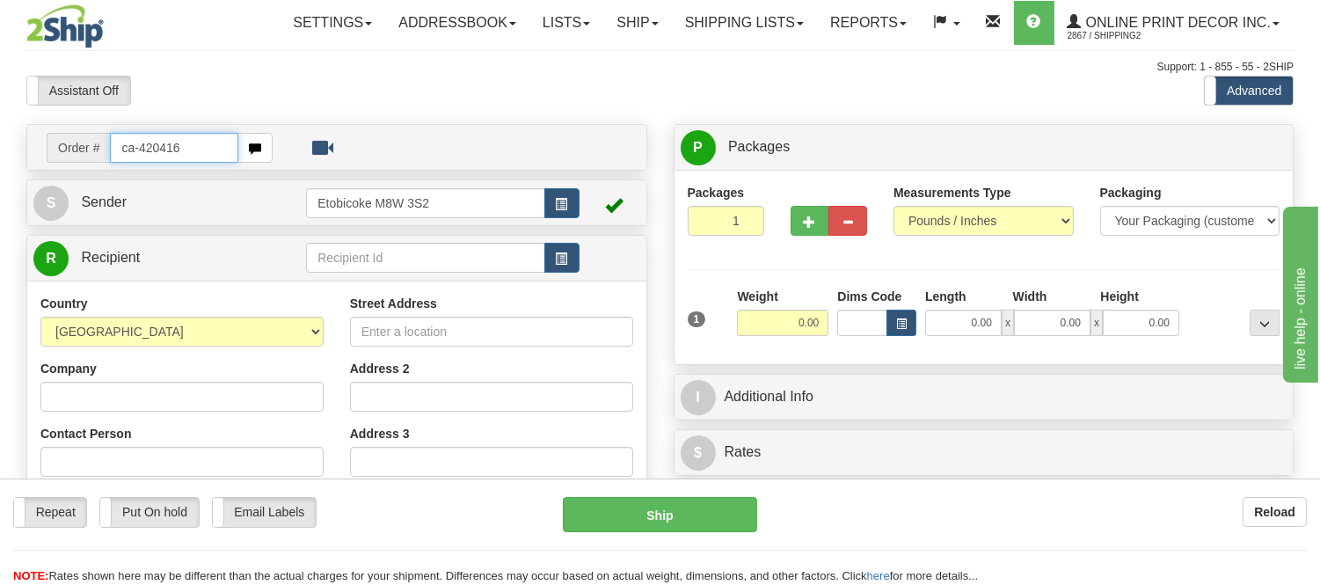
type input "ca-420416"
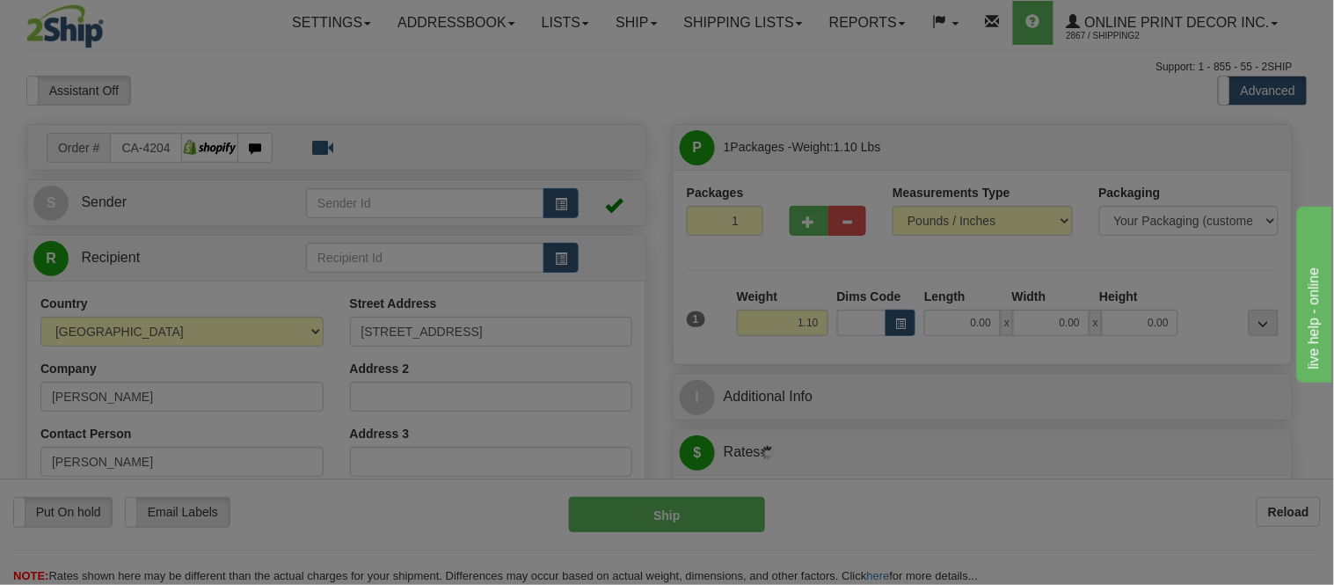
type input "[GEOGRAPHIC_DATA]"
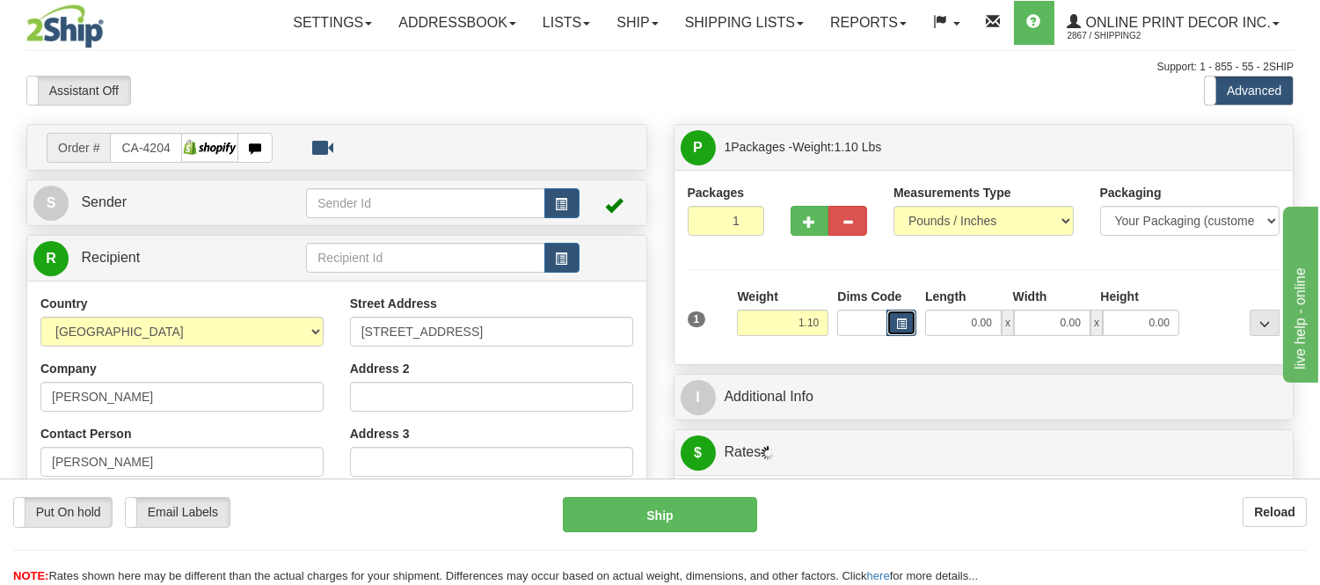
click at [897, 328] on span "button" at bounding box center [901, 324] width 11 height 10
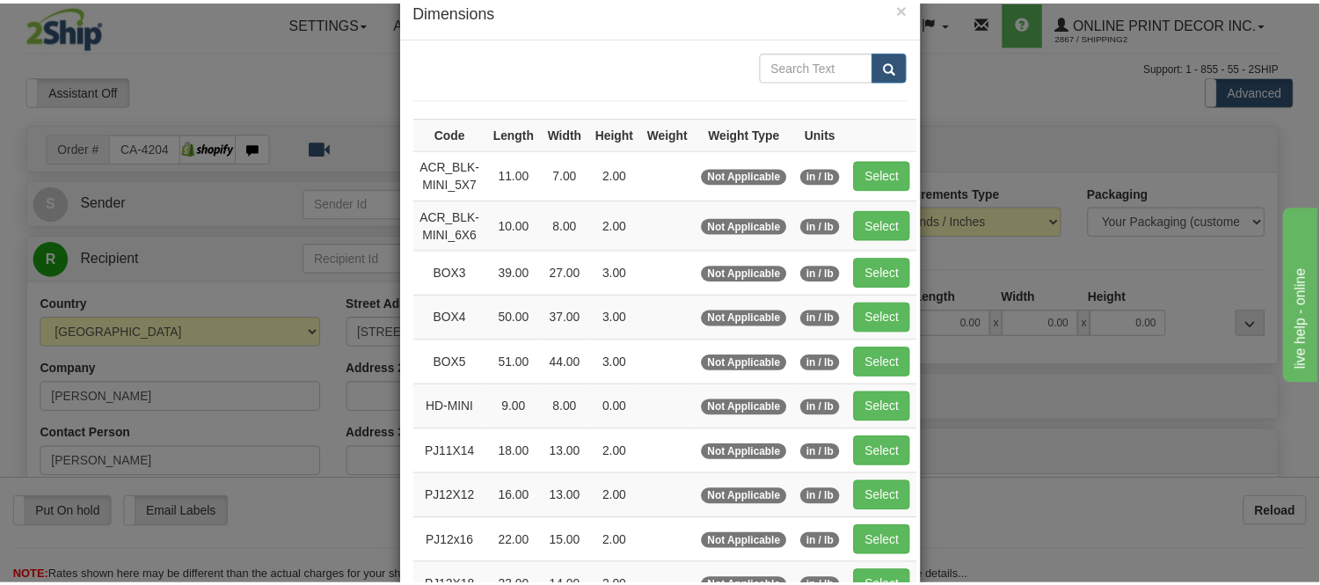
scroll to position [195, 0]
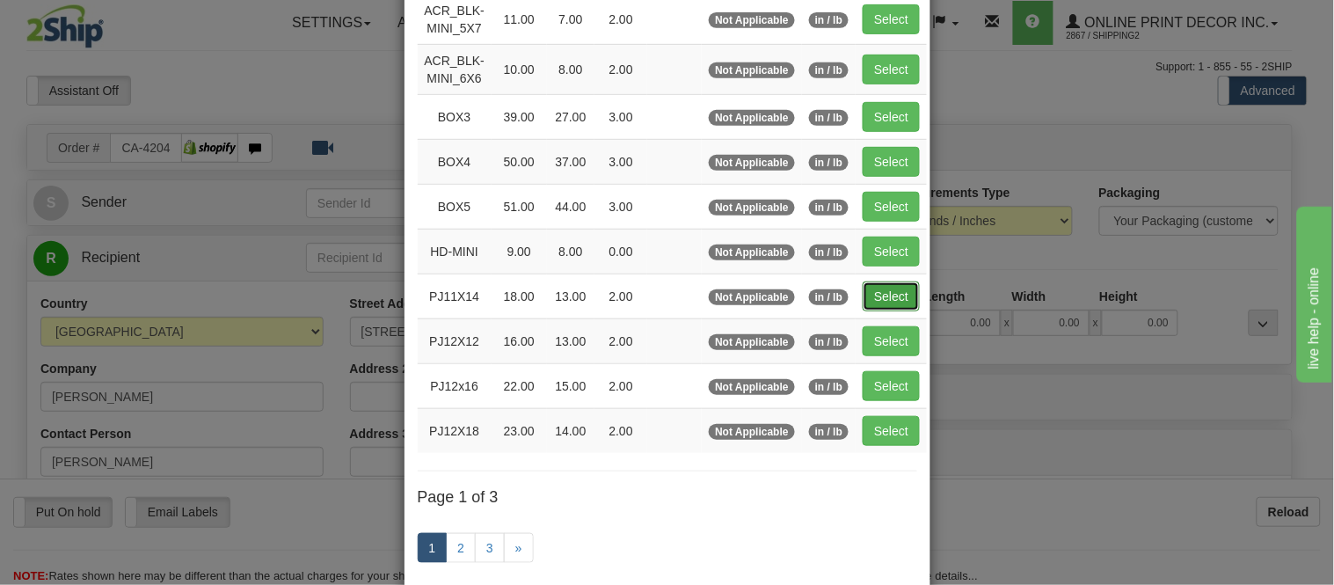
click at [875, 290] on button "Select" at bounding box center [891, 296] width 57 height 30
type input "PJ11X14"
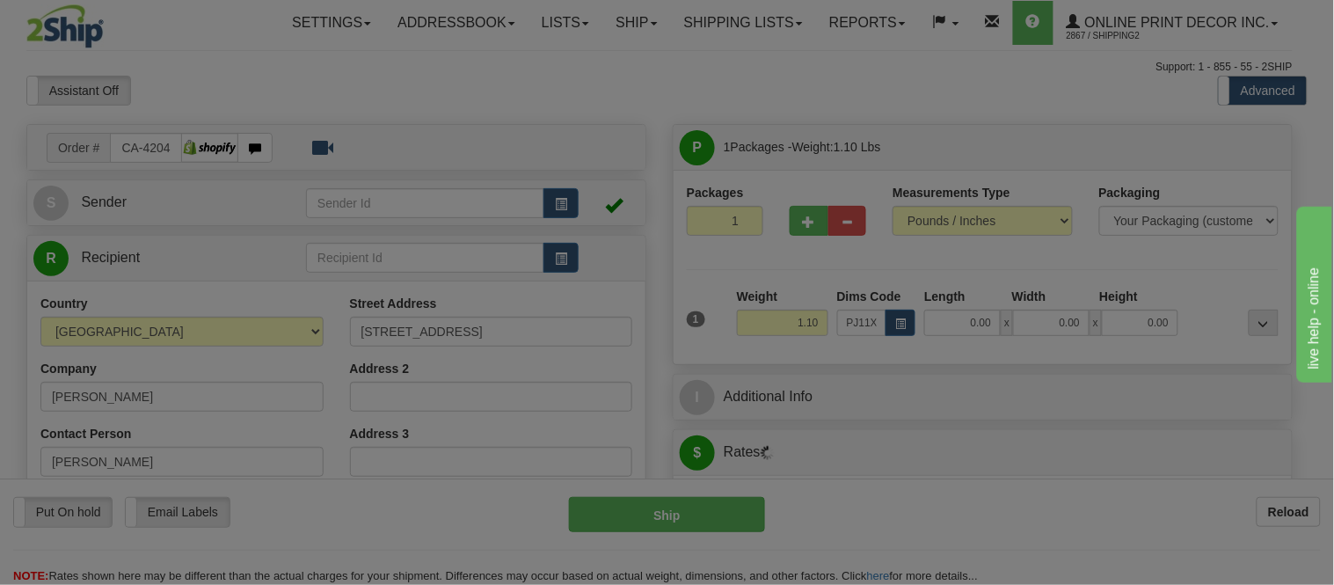
type input "18.00"
type input "13.00"
type input "2.00"
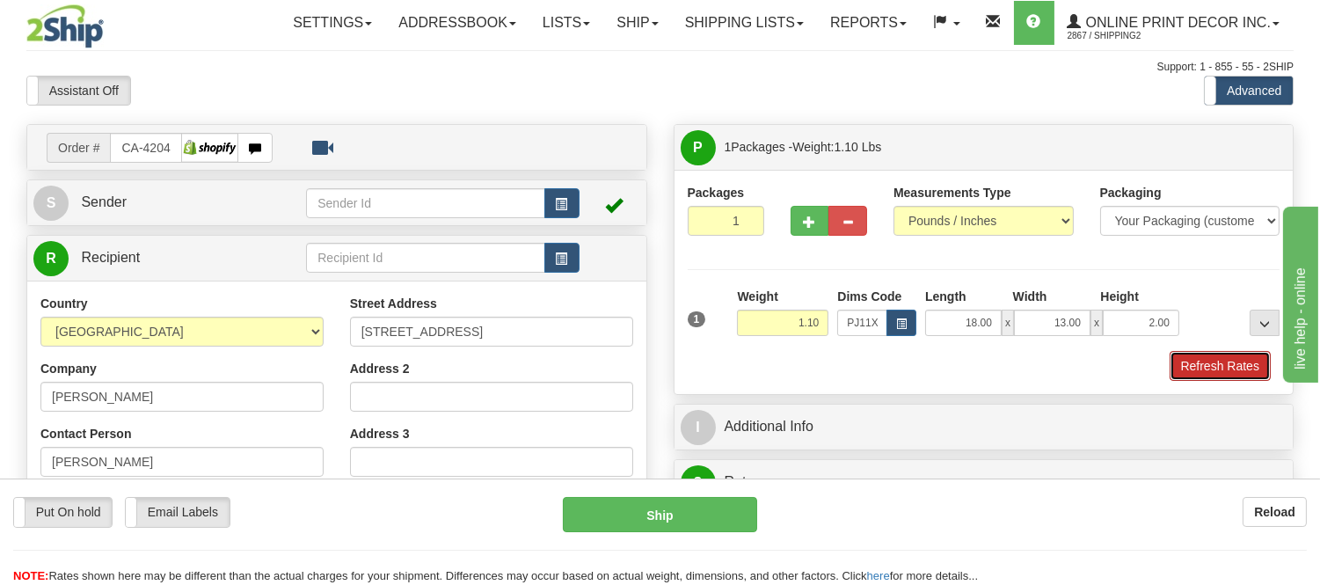
click at [1188, 361] on button "Refresh Rates" at bounding box center [1219, 366] width 101 height 30
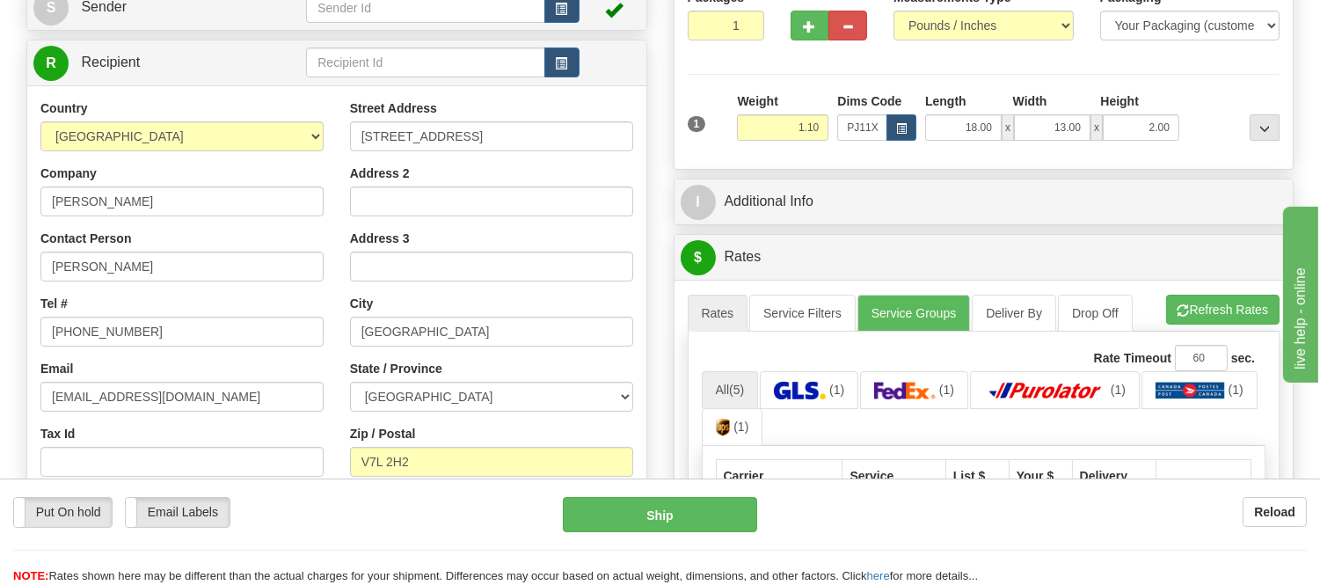
scroll to position [390, 0]
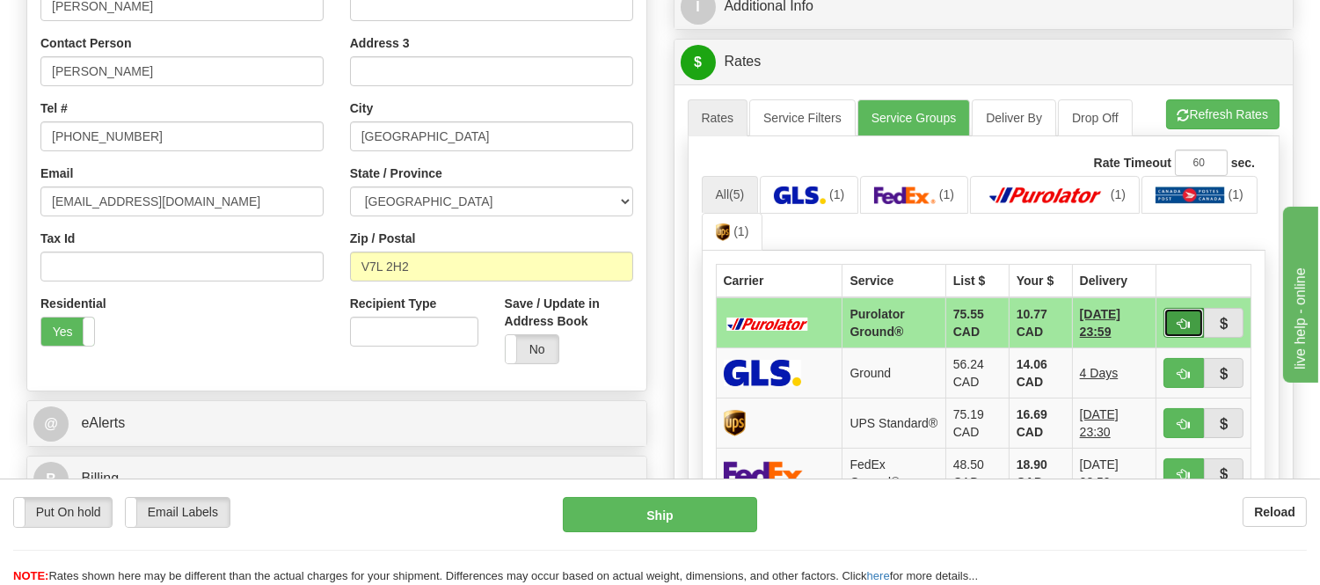
click at [1182, 313] on button "button" at bounding box center [1183, 323] width 40 height 30
type input "260"
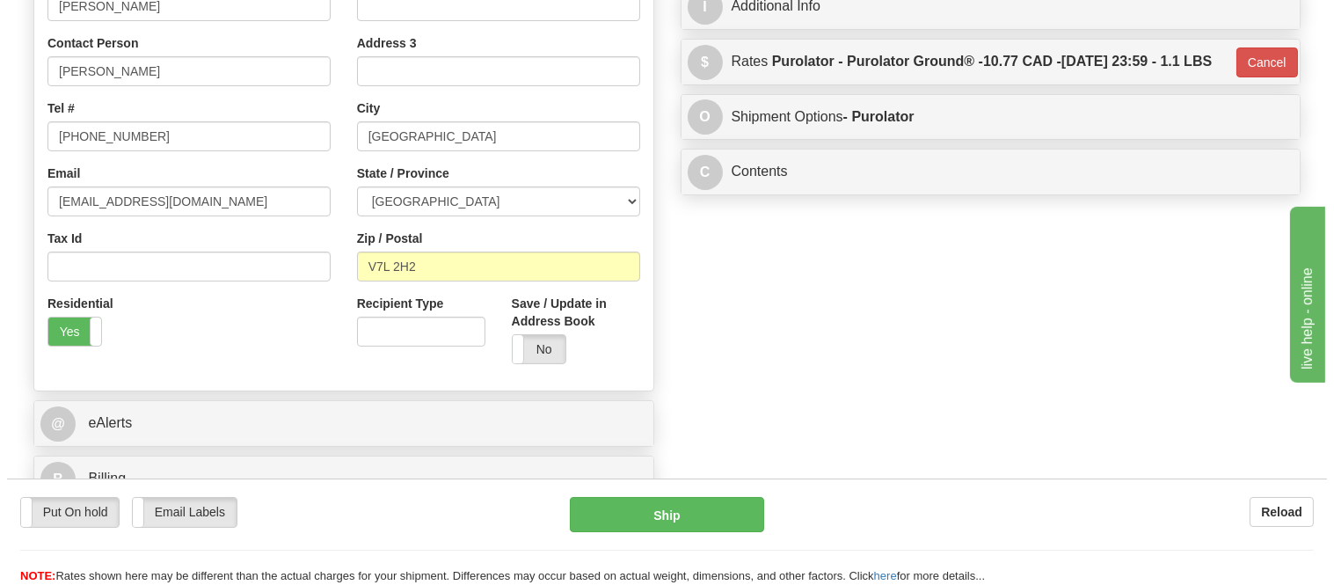
scroll to position [98, 0]
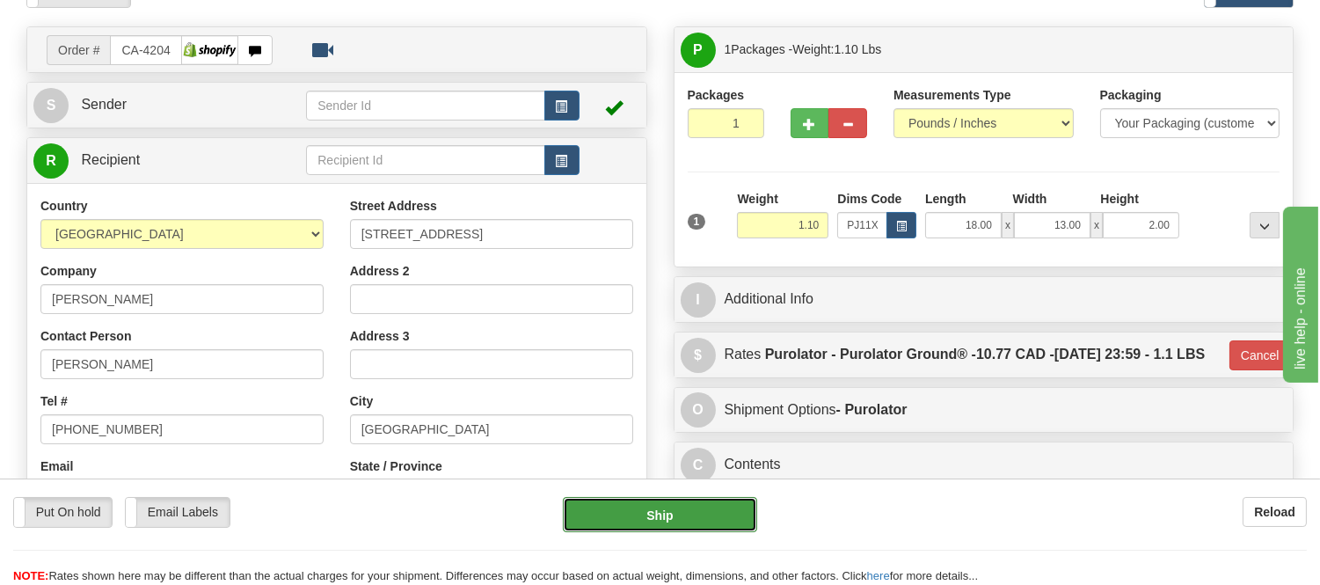
click at [585, 511] on button "Ship" at bounding box center [659, 514] width 193 height 35
